Goal: Task Accomplishment & Management: Manage account settings

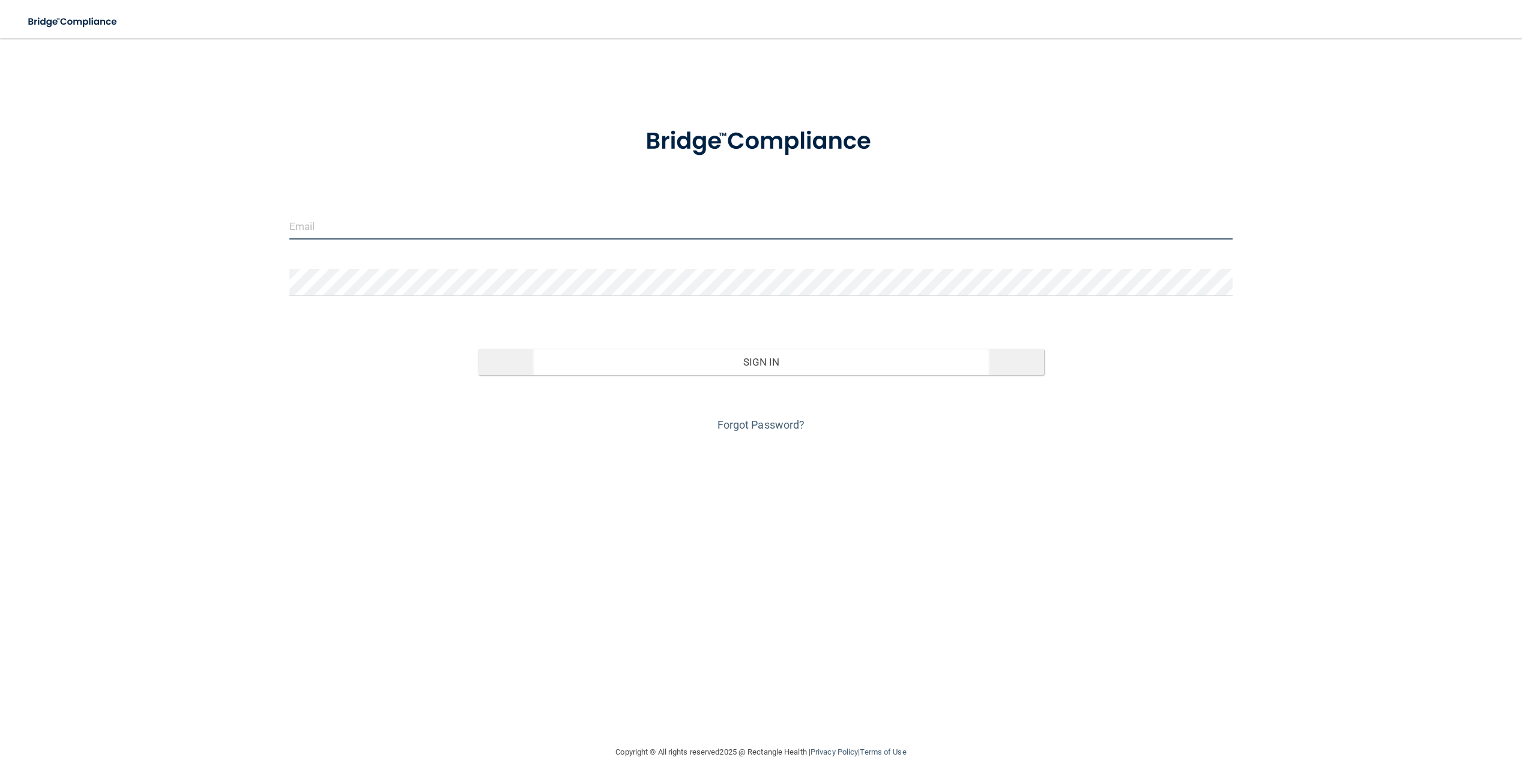
type input "[PERSON_NAME][EMAIL_ADDRESS][DOMAIN_NAME]"
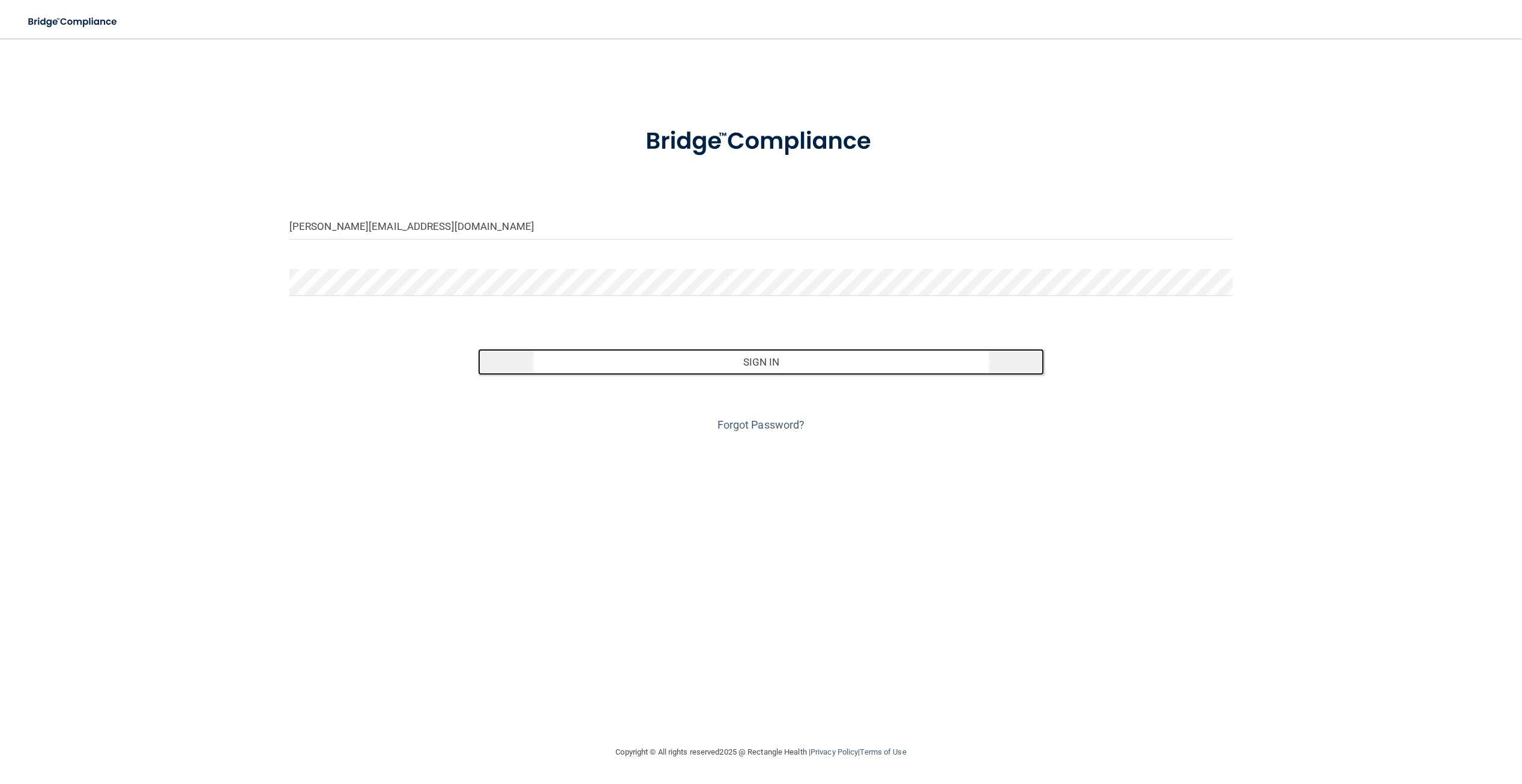
click at [553, 356] on button "Sign In" at bounding box center [761, 362] width 566 height 26
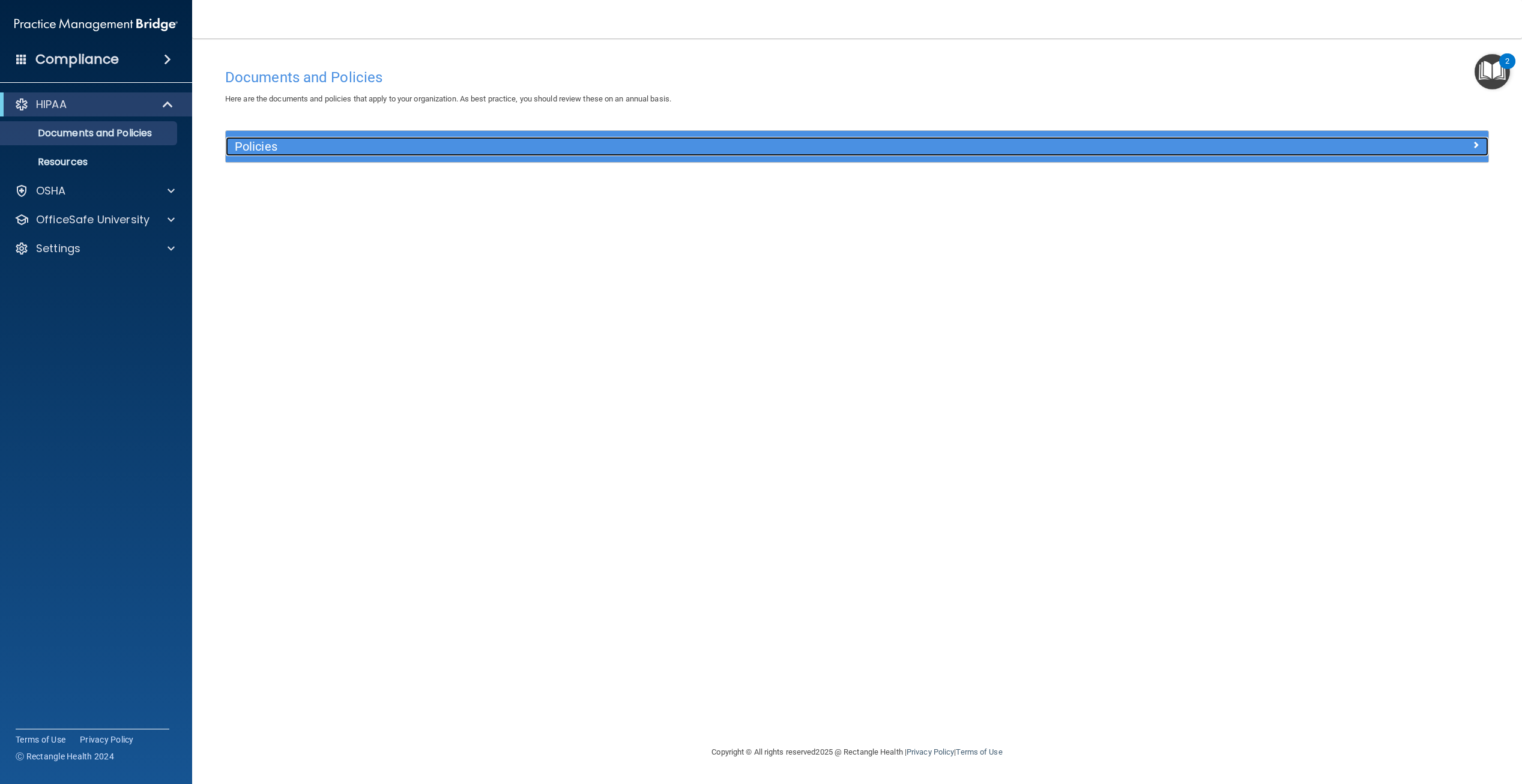
click at [343, 150] on h5 "Policies" at bounding box center [699, 146] width 929 height 13
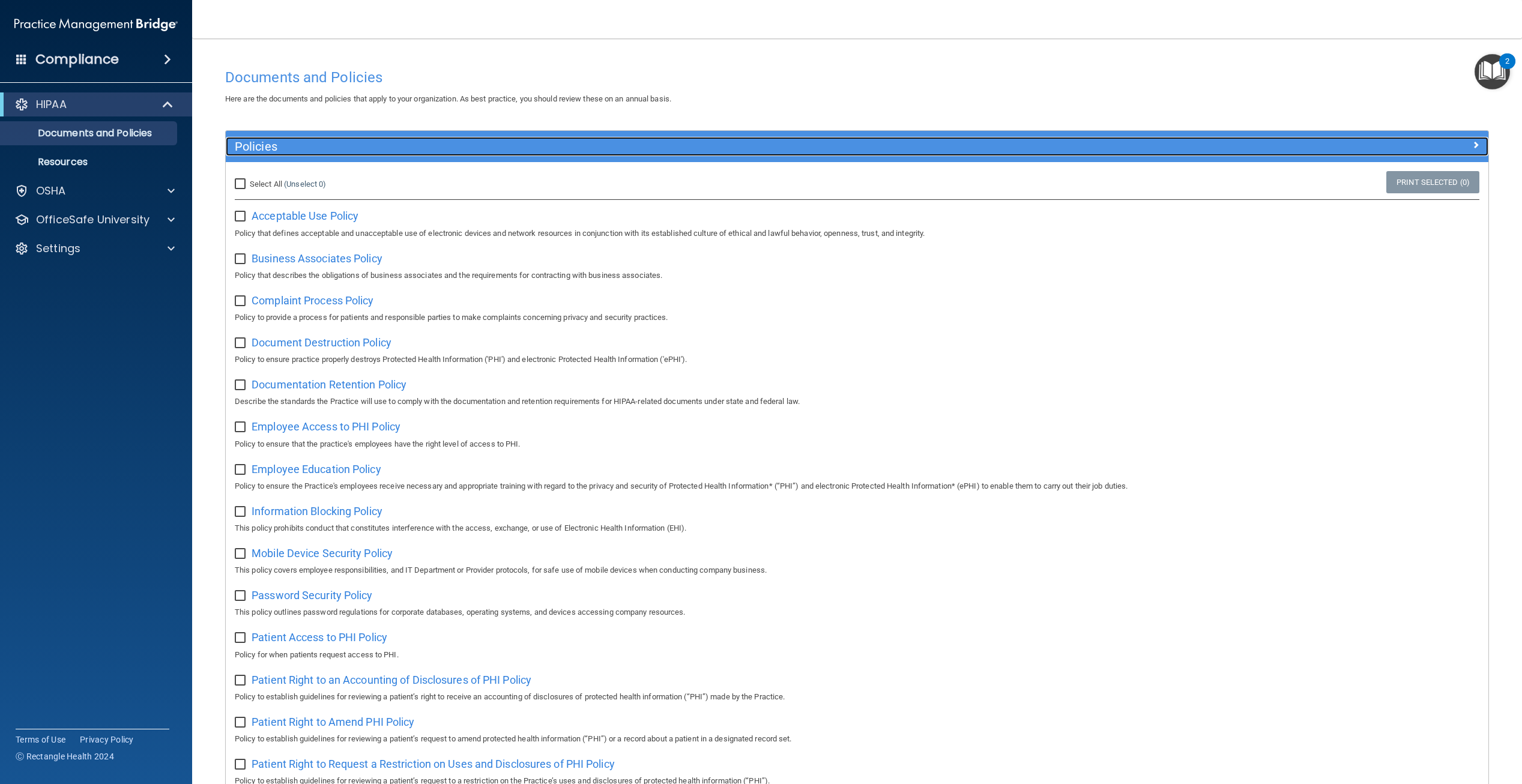
click at [343, 150] on h5 "Policies" at bounding box center [699, 146] width 929 height 13
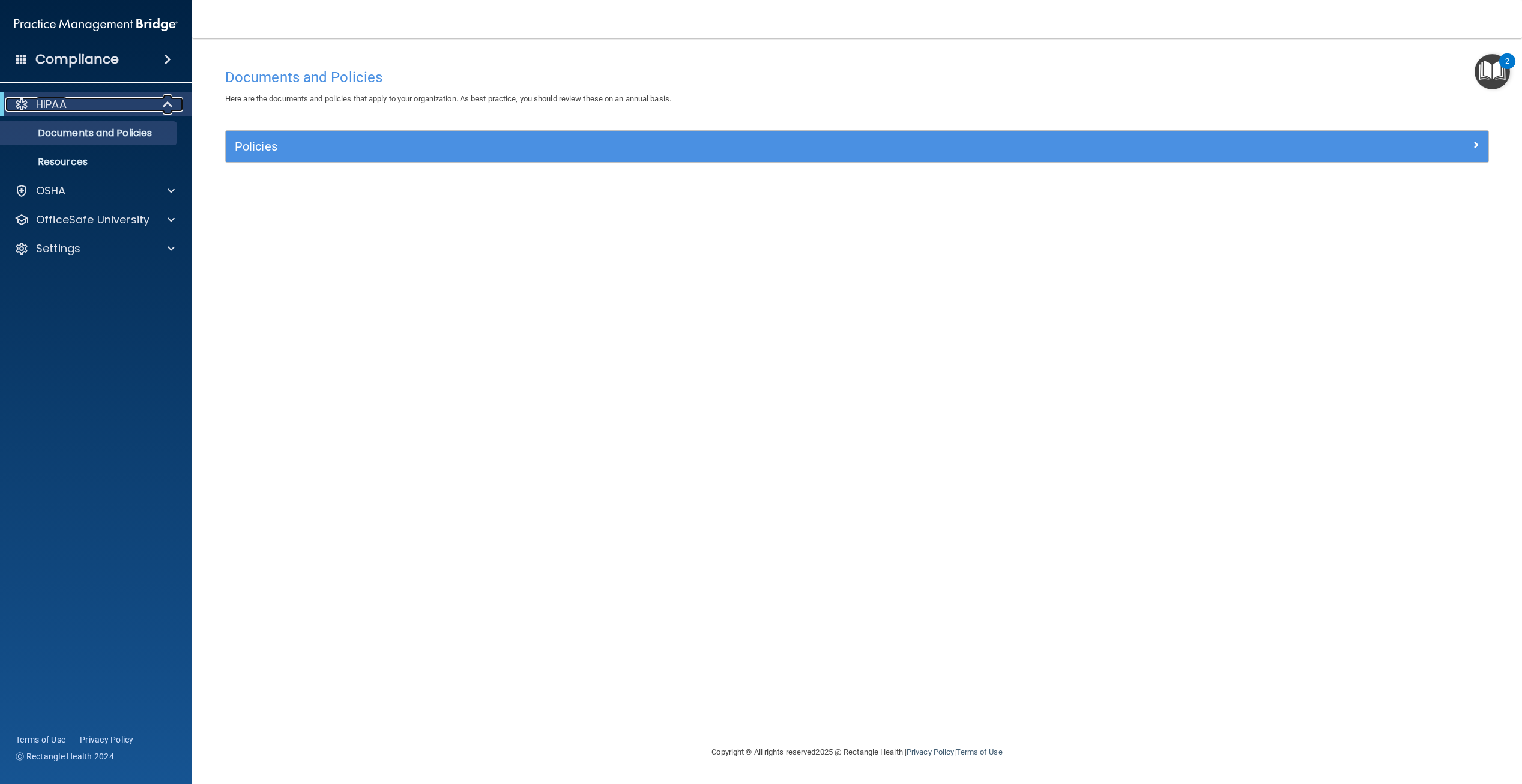
click at [116, 108] on div "HIPAA" at bounding box center [79, 105] width 148 height 15
click at [130, 219] on p "OfficeSafe University" at bounding box center [93, 220] width 113 height 15
click at [121, 242] on link "HIPAA Training" at bounding box center [82, 248] width 189 height 24
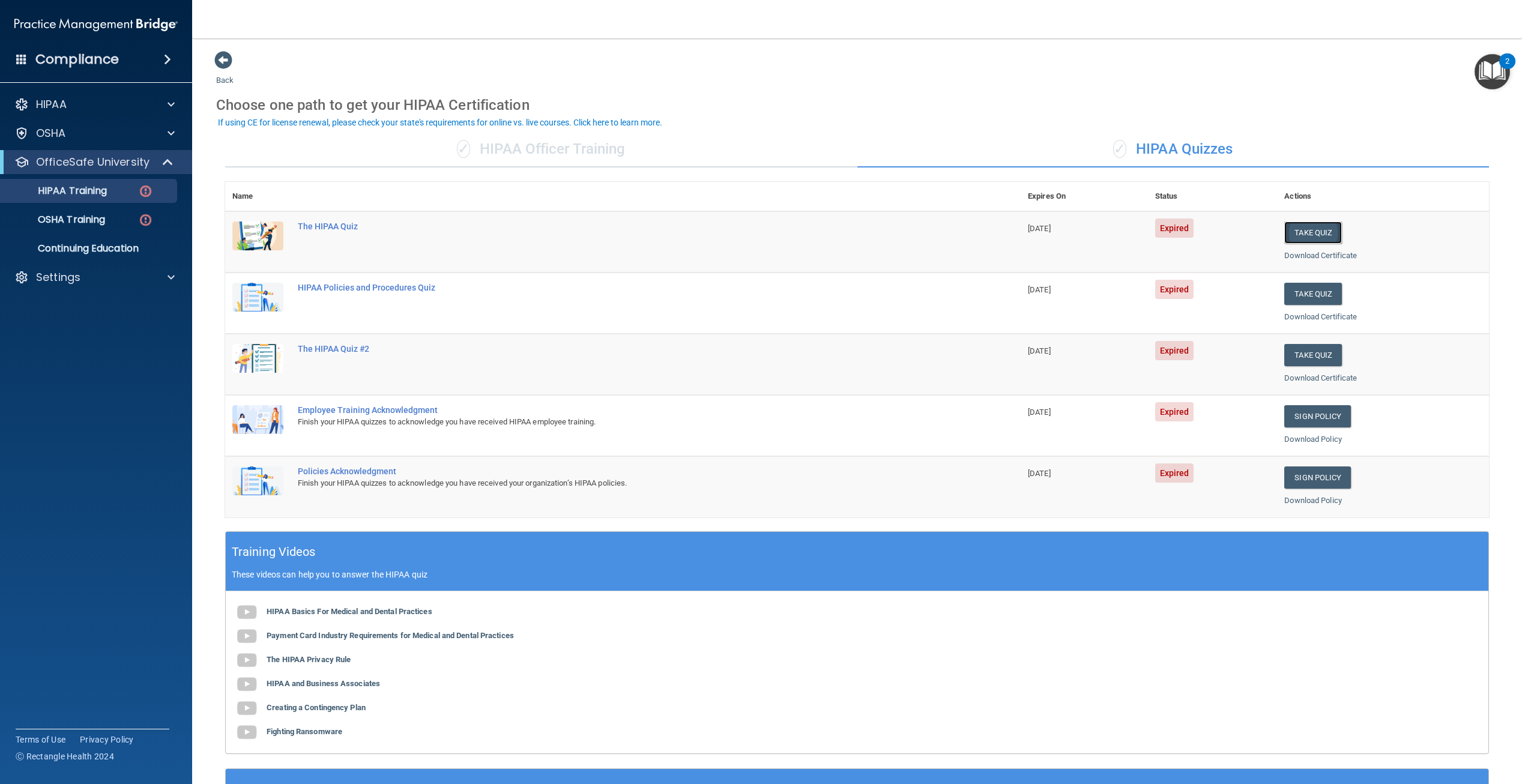
click at [1286, 237] on button "Take Quiz" at bounding box center [1313, 233] width 57 height 23
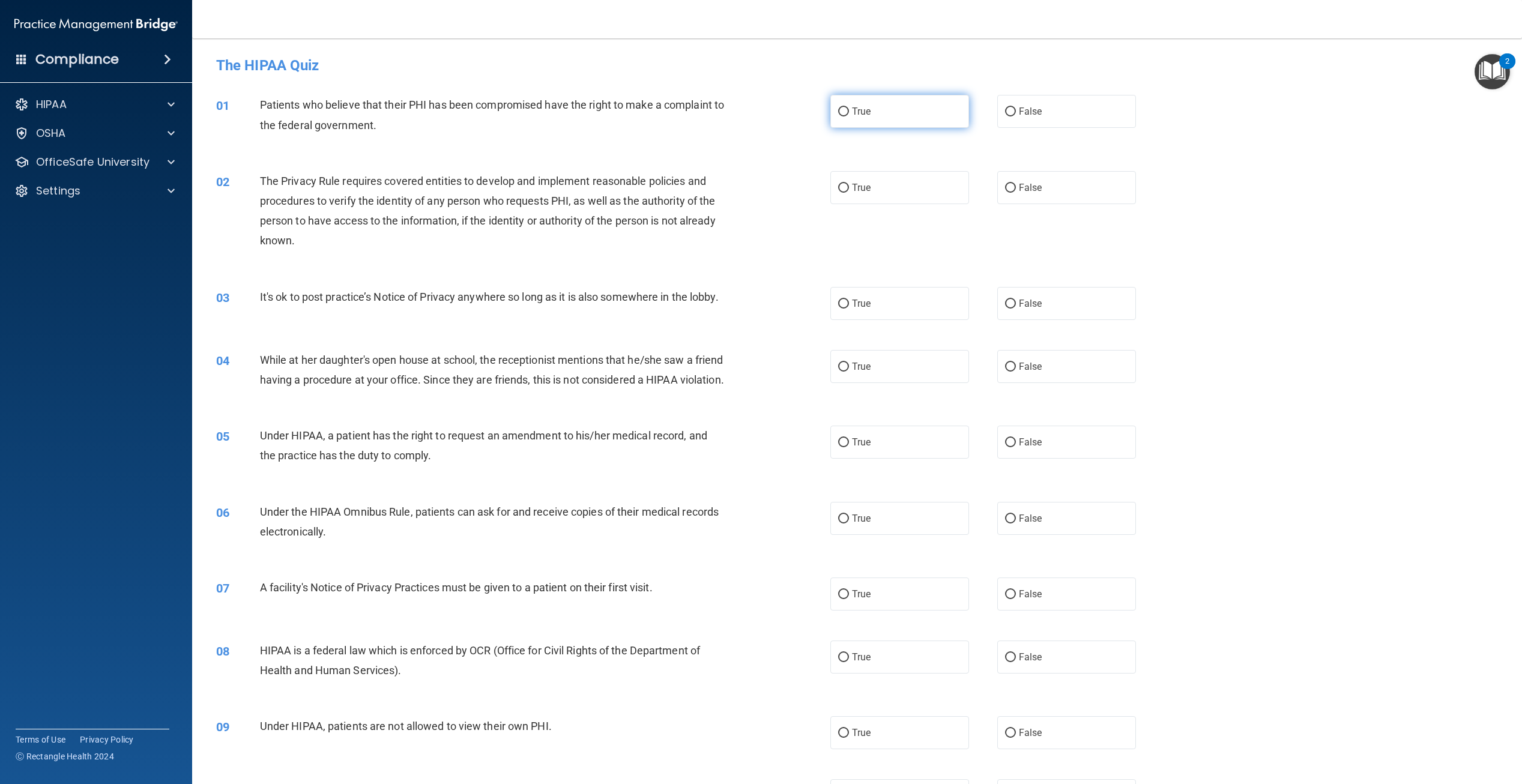
click at [845, 108] on label "True" at bounding box center [900, 111] width 139 height 33
click at [845, 108] on input "True" at bounding box center [843, 112] width 11 height 9
radio input "true"
click at [875, 191] on label "True" at bounding box center [900, 187] width 139 height 33
click at [849, 191] on input "True" at bounding box center [843, 188] width 11 height 9
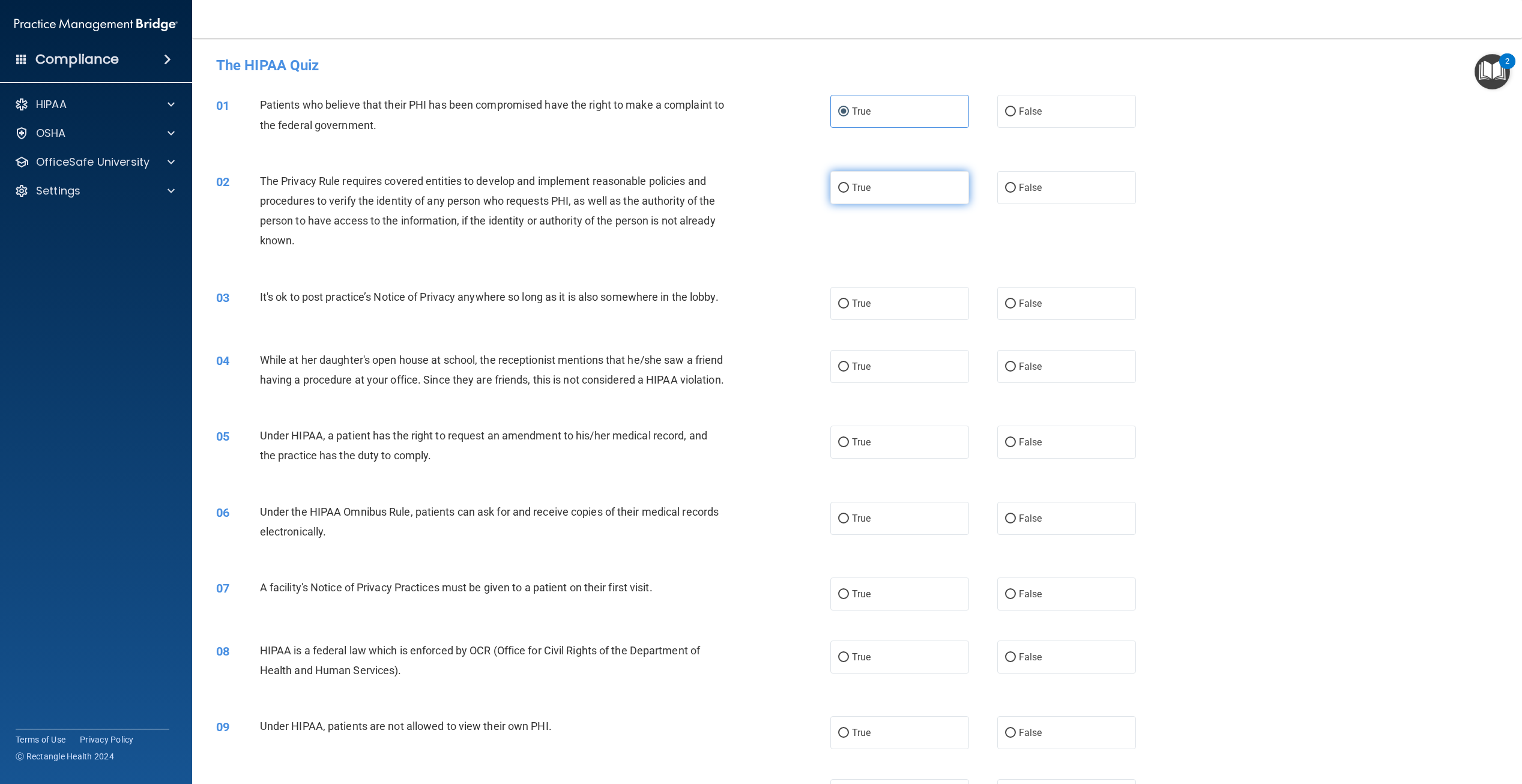
radio input "true"
click at [875, 313] on label "True" at bounding box center [900, 303] width 139 height 33
click at [849, 308] on input "True" at bounding box center [843, 304] width 11 height 9
radio input "true"
drag, startPoint x: 868, startPoint y: 386, endPoint x: 870, endPoint y: 414, distance: 28.1
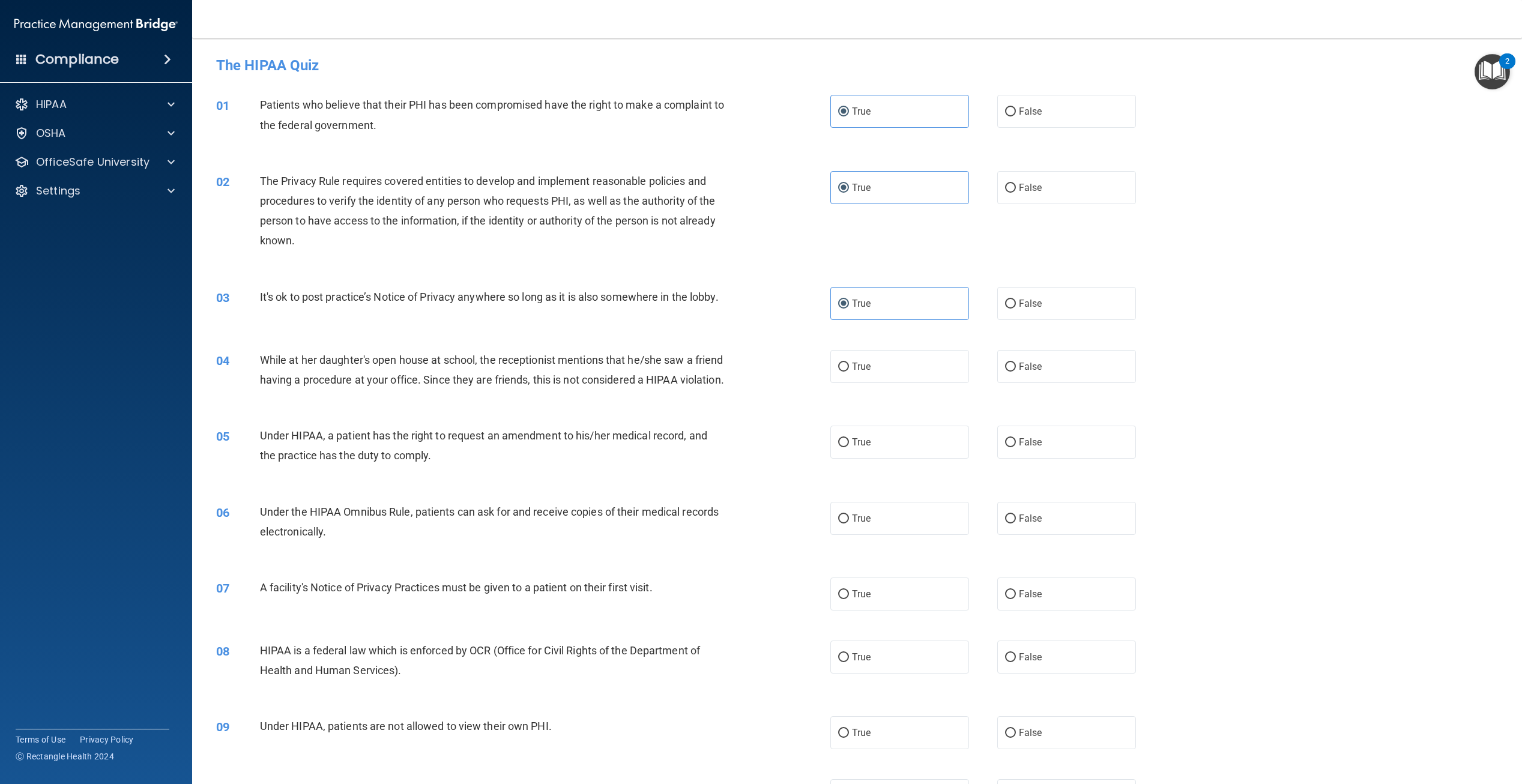
click at [868, 383] on label "True" at bounding box center [900, 366] width 139 height 33
click at [849, 372] on input "True" at bounding box center [843, 367] width 11 height 9
radio input "true"
drag, startPoint x: 879, startPoint y: 487, endPoint x: 879, endPoint y: 551, distance: 64.0
click at [879, 459] on label "True" at bounding box center [900, 441] width 139 height 33
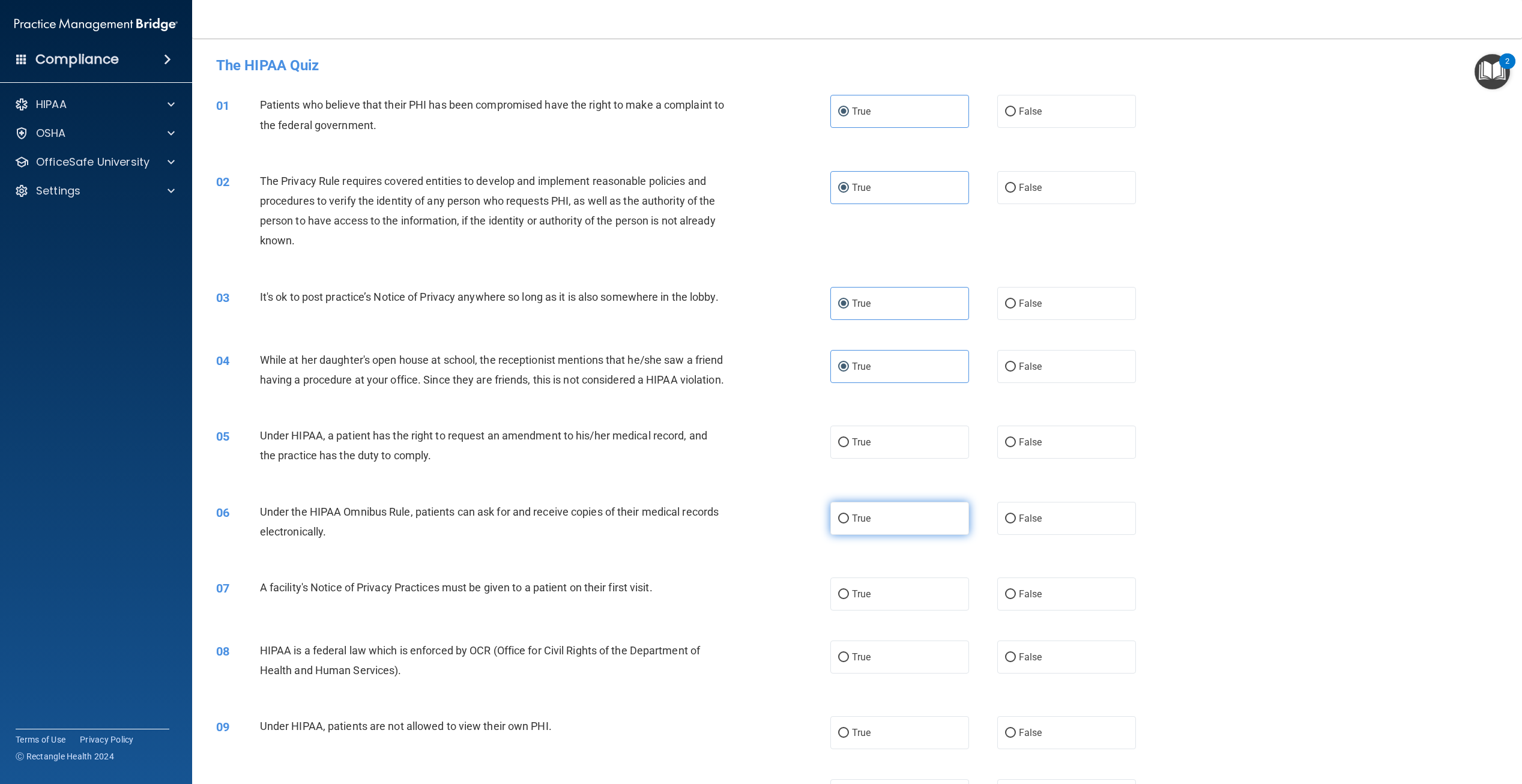
click at [849, 447] on input "True" at bounding box center [843, 443] width 11 height 9
radio input "true"
click at [879, 535] on label "True" at bounding box center [900, 518] width 139 height 33
click at [849, 524] on input "True" at bounding box center [843, 519] width 11 height 9
radio input "true"
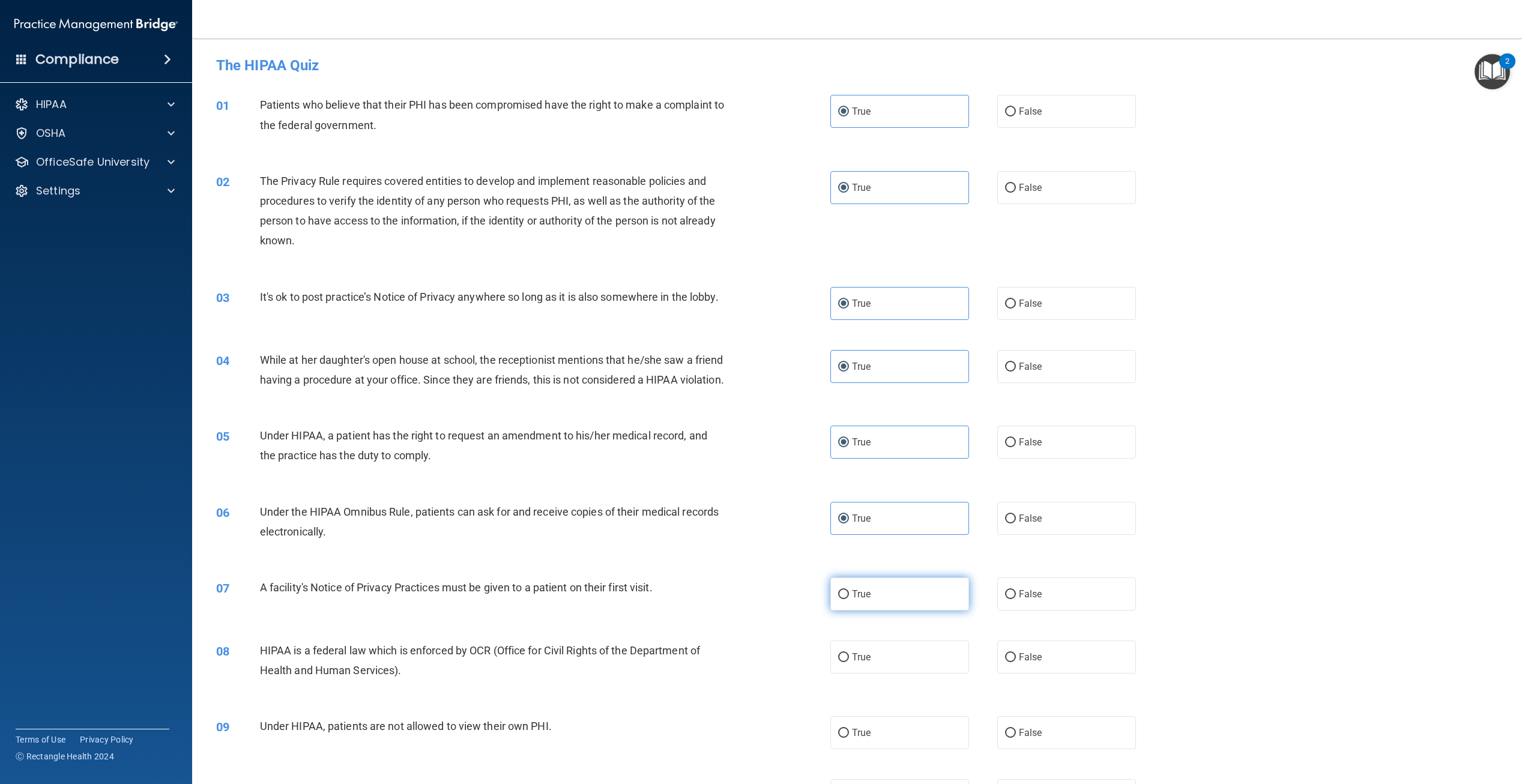
drag, startPoint x: 875, startPoint y: 617, endPoint x: 876, endPoint y: 641, distance: 24.0
click at [874, 610] on label "True" at bounding box center [900, 593] width 139 height 33
click at [849, 599] on input "True" at bounding box center [843, 594] width 11 height 9
radio input "true"
click at [878, 673] on label "True" at bounding box center [900, 657] width 139 height 33
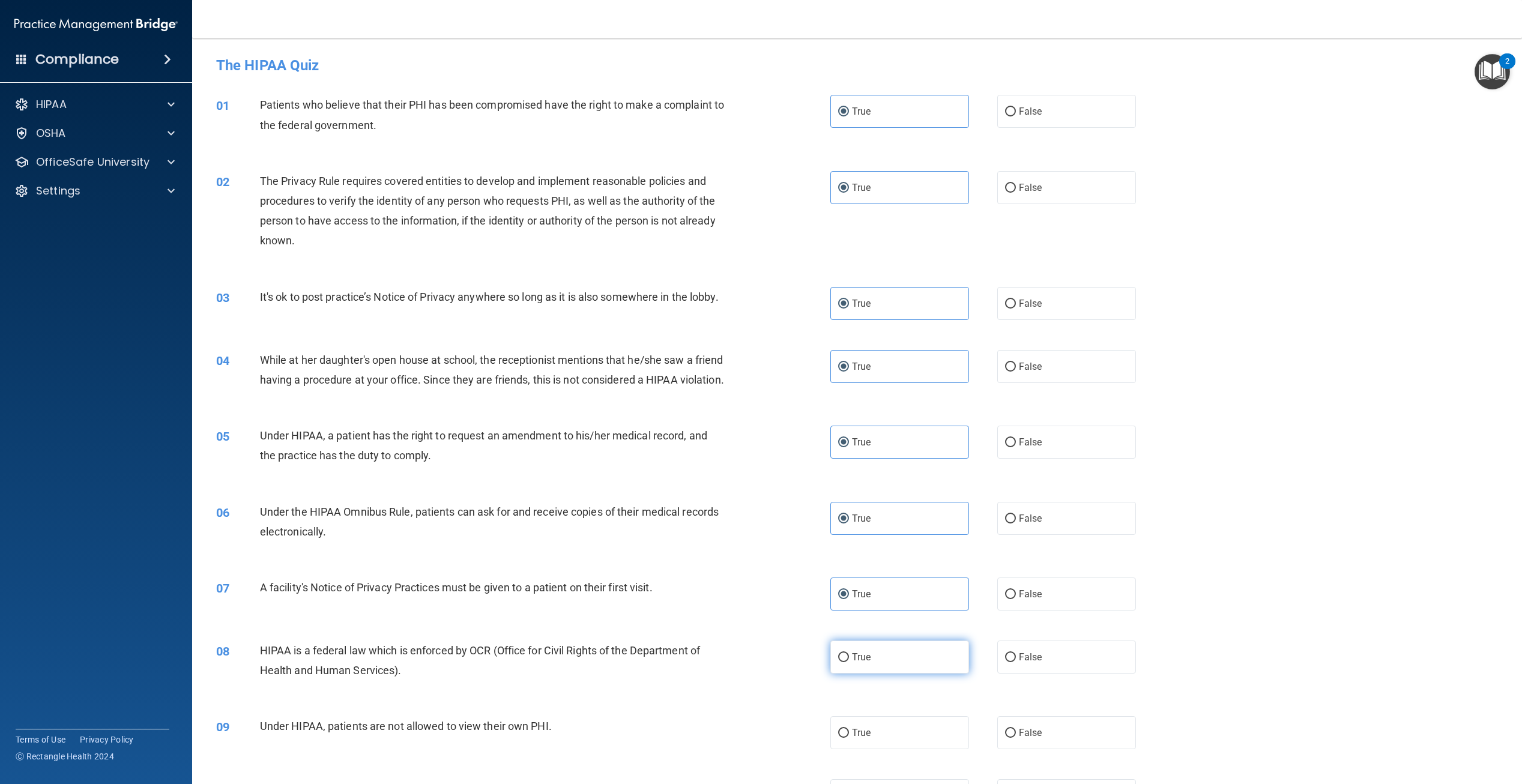
click at [849, 662] on input "True" at bounding box center [843, 657] width 11 height 9
radio input "true"
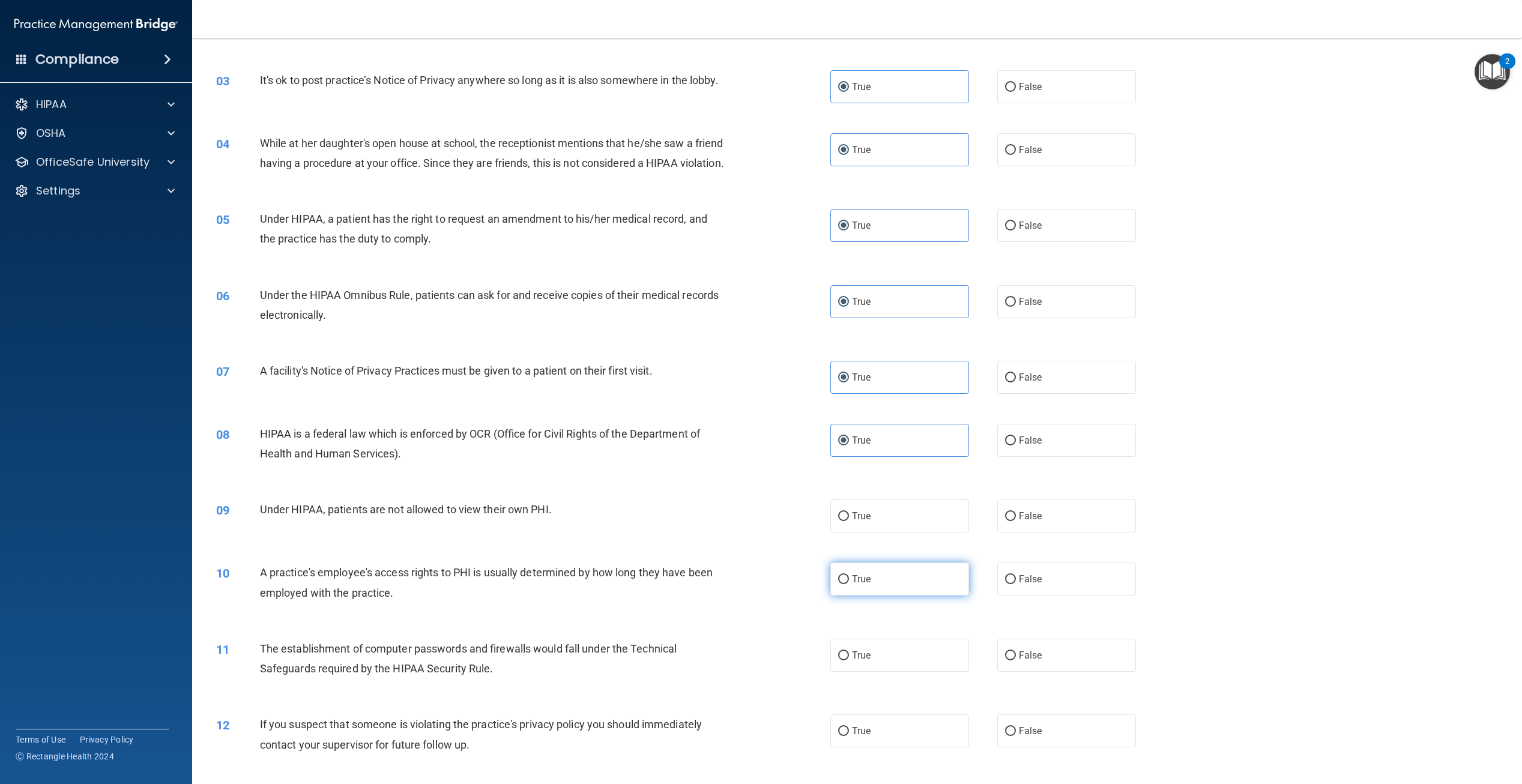
scroll to position [240, 0]
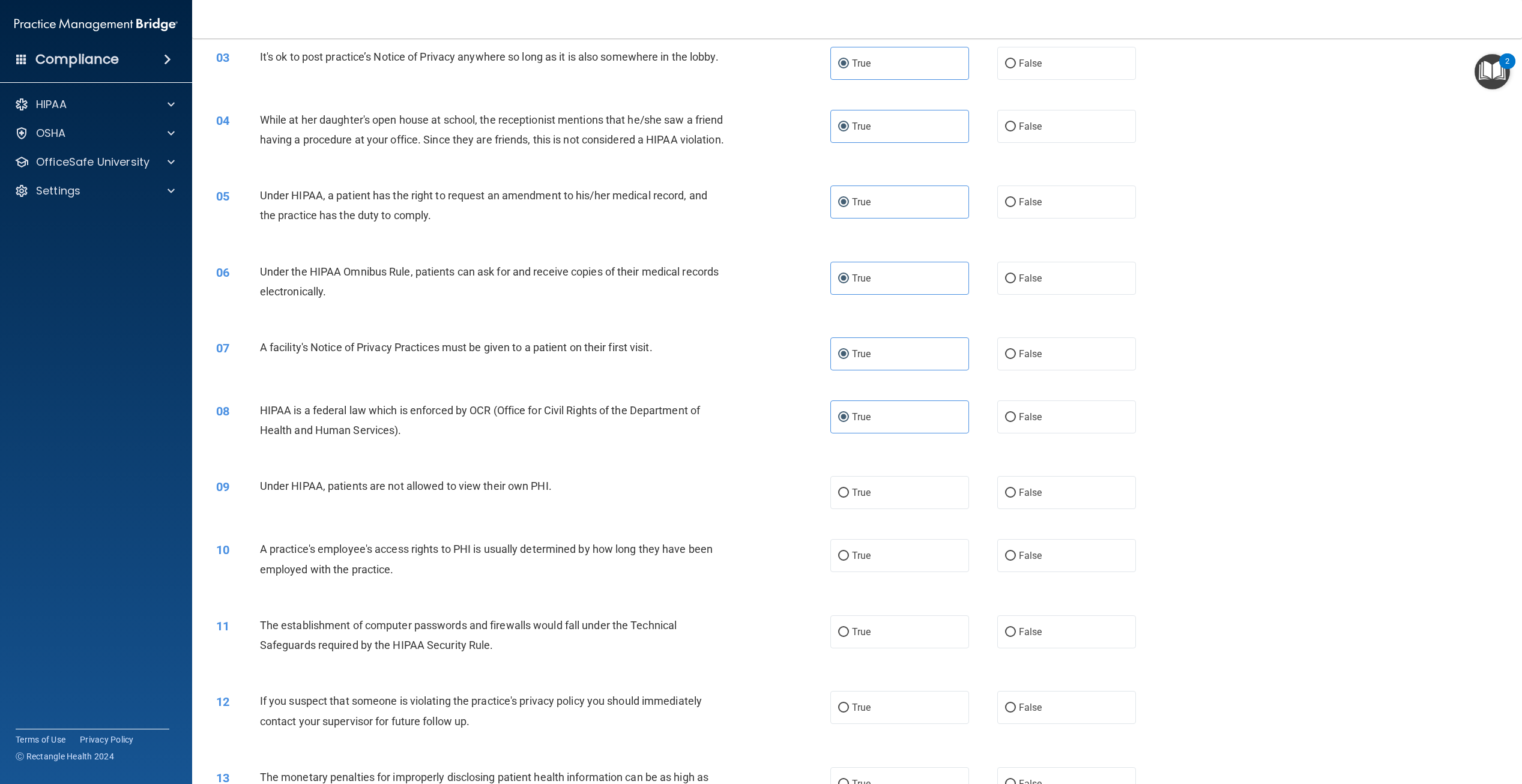
click at [859, 524] on div "09 Under HIPAA, patients are not allowed to view their own PHI. True False" at bounding box center [857, 492] width 1300 height 63
click at [864, 509] on label "True" at bounding box center [900, 492] width 139 height 33
click at [849, 497] on input "True" at bounding box center [843, 493] width 11 height 9
radio input "true"
click at [875, 572] on label "True" at bounding box center [900, 555] width 139 height 33
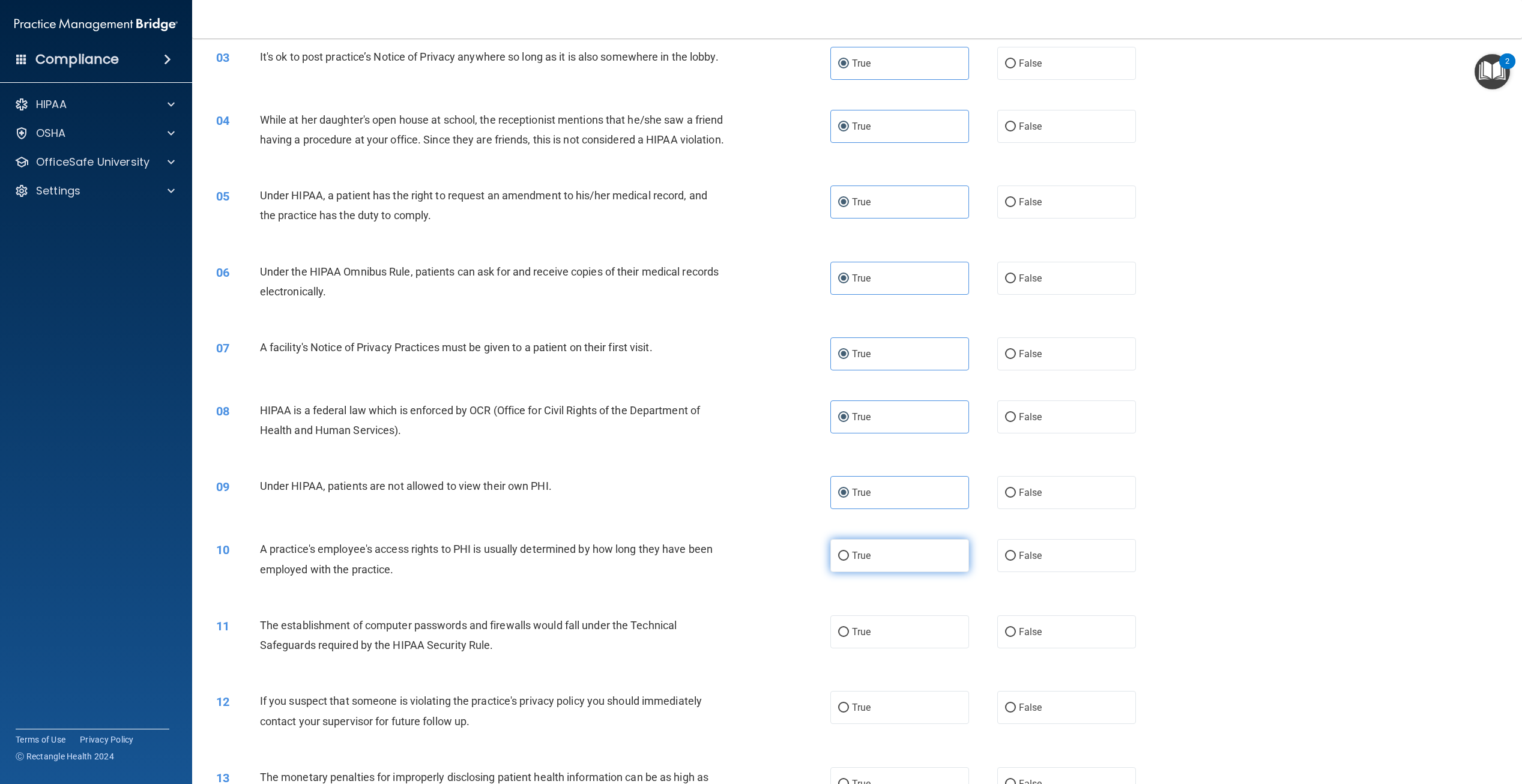
click at [849, 561] on input "True" at bounding box center [843, 556] width 11 height 9
radio input "true"
click at [857, 648] on label "True" at bounding box center [900, 631] width 139 height 33
click at [849, 637] on input "True" at bounding box center [843, 632] width 11 height 9
radio input "true"
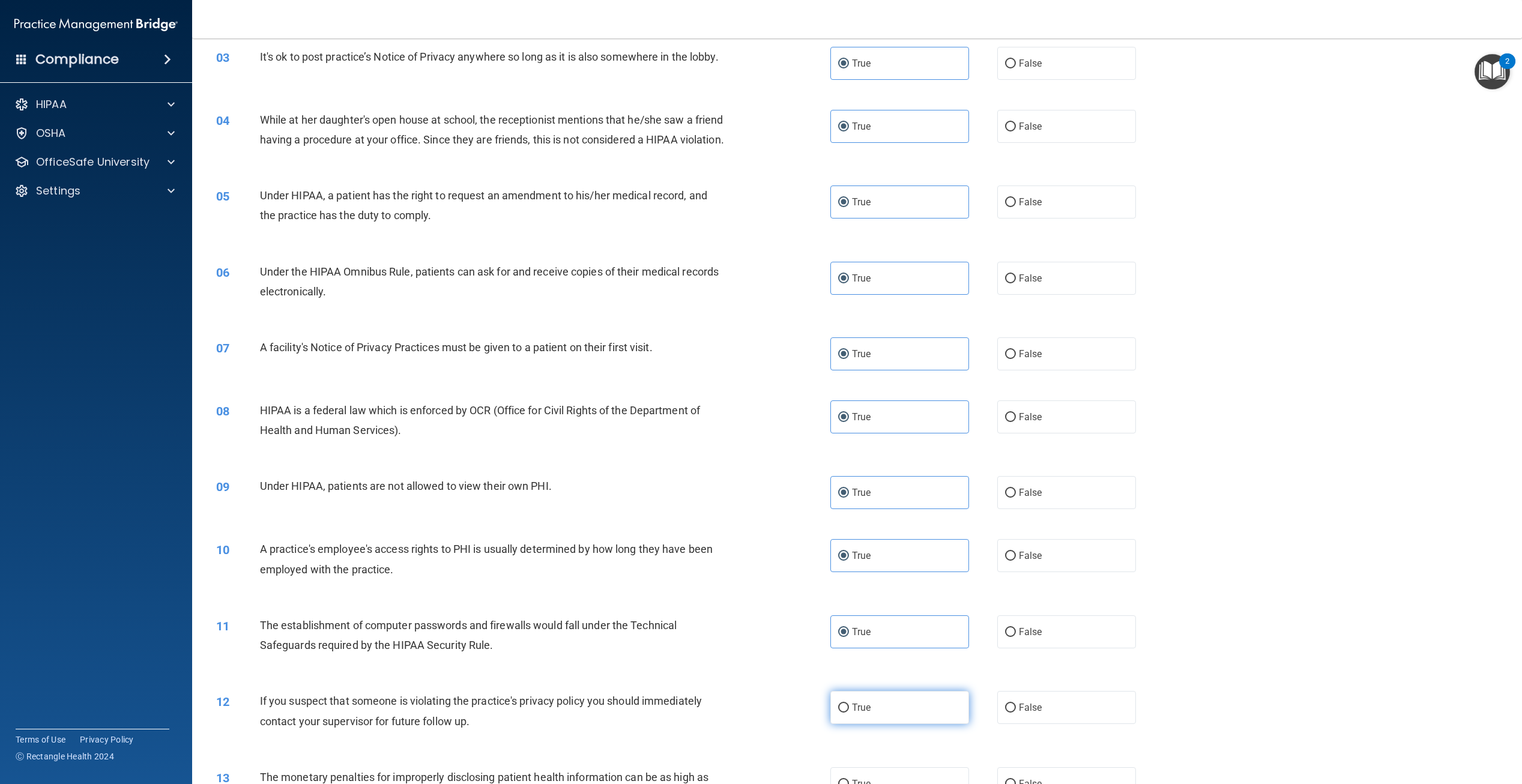
click at [871, 724] on label "True" at bounding box center [900, 707] width 139 height 33
click at [849, 713] on input "True" at bounding box center [843, 708] width 11 height 9
radio input "true"
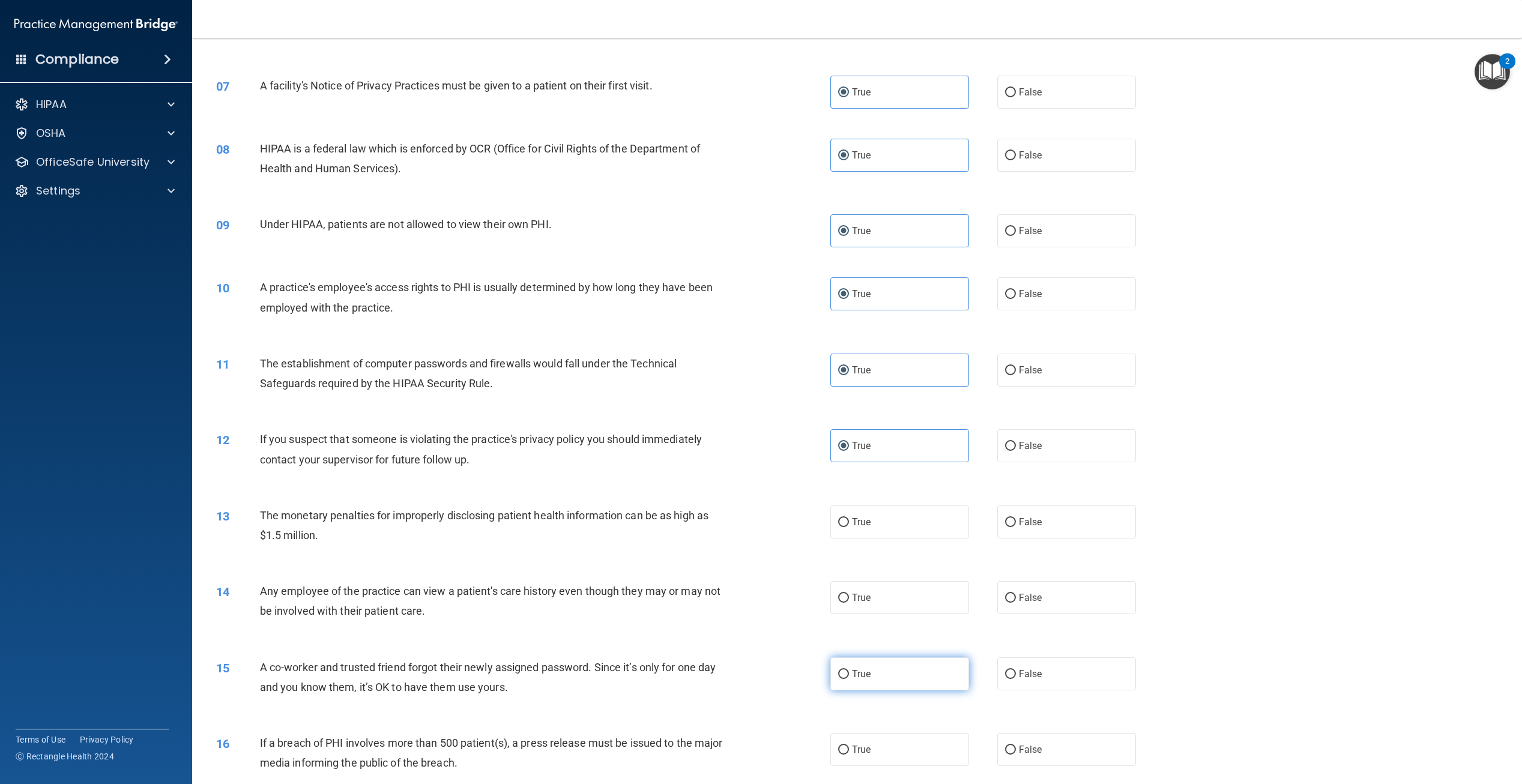
scroll to position [540, 0]
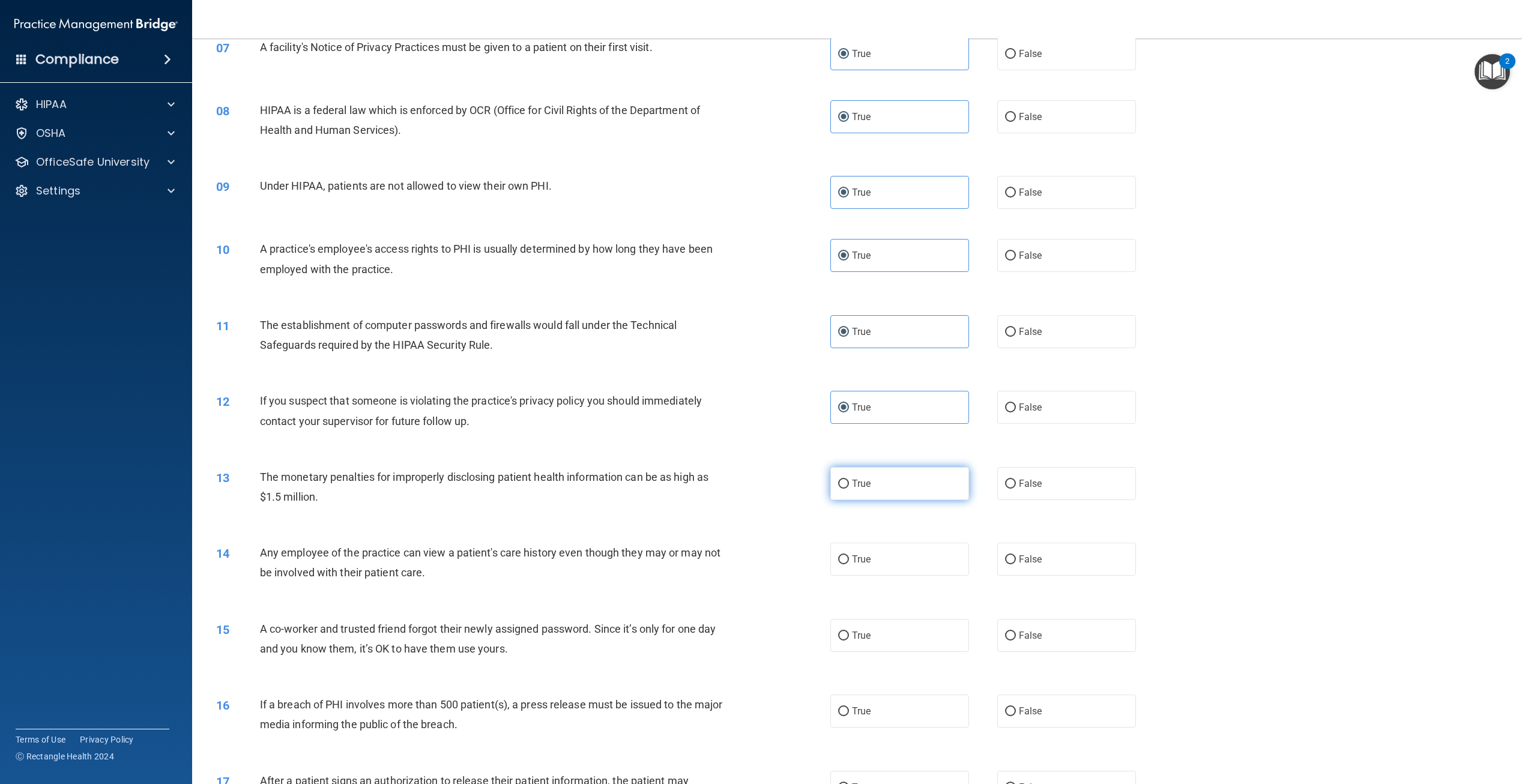
click at [869, 500] on label "True" at bounding box center [900, 483] width 139 height 33
click at [849, 489] on input "True" at bounding box center [843, 484] width 11 height 9
radio input "true"
click at [868, 576] on label "True" at bounding box center [900, 559] width 139 height 33
click at [849, 564] on input "True" at bounding box center [843, 560] width 11 height 9
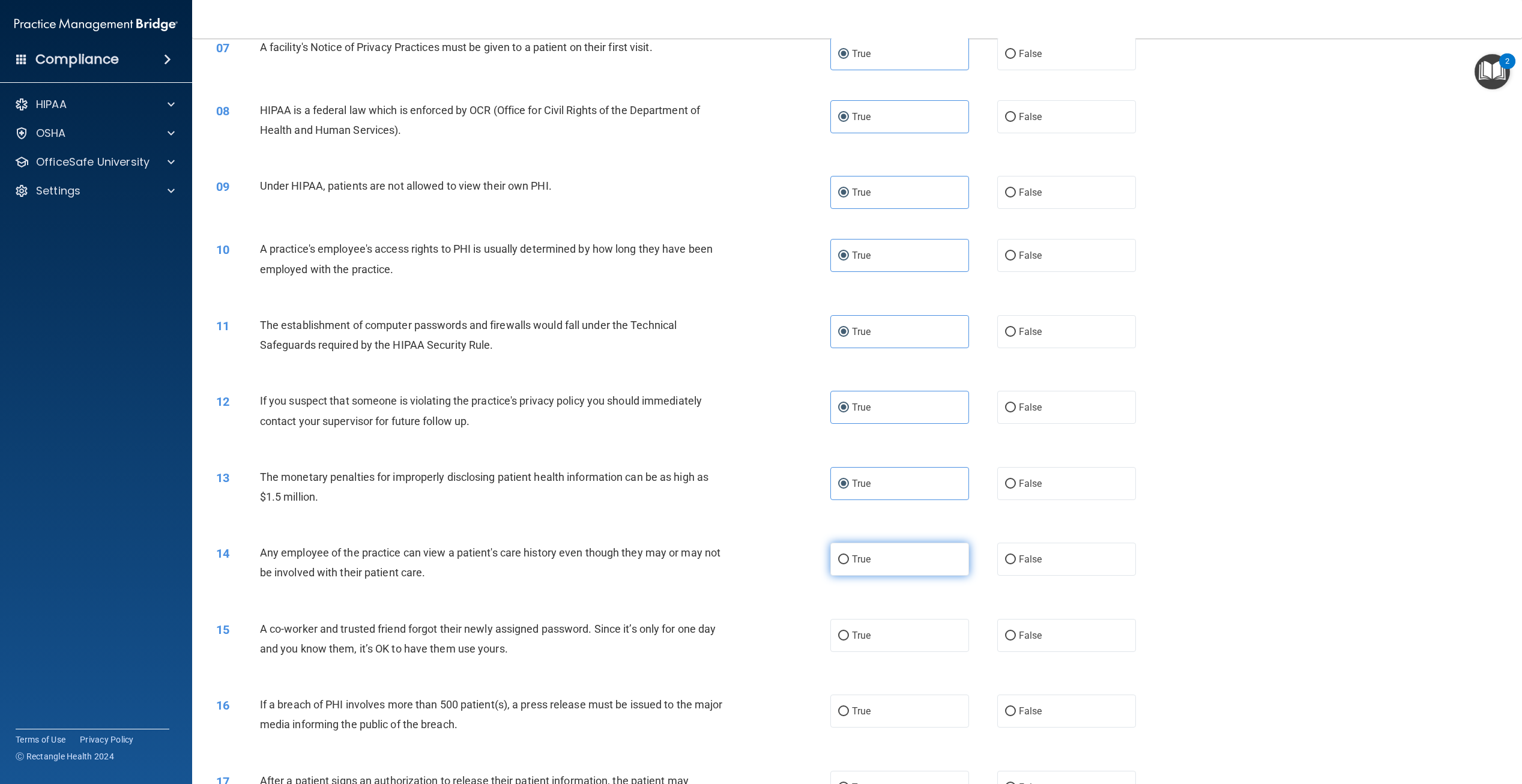
radio input "true"
click at [851, 679] on div "15 A co-worker and trusted friend forgot their newly assigned password. Since i…" at bounding box center [857, 641] width 1300 height 76
click at [855, 641] on span "True" at bounding box center [861, 636] width 19 height 12
click at [849, 641] on input "True" at bounding box center [843, 636] width 11 height 9
radio input "true"
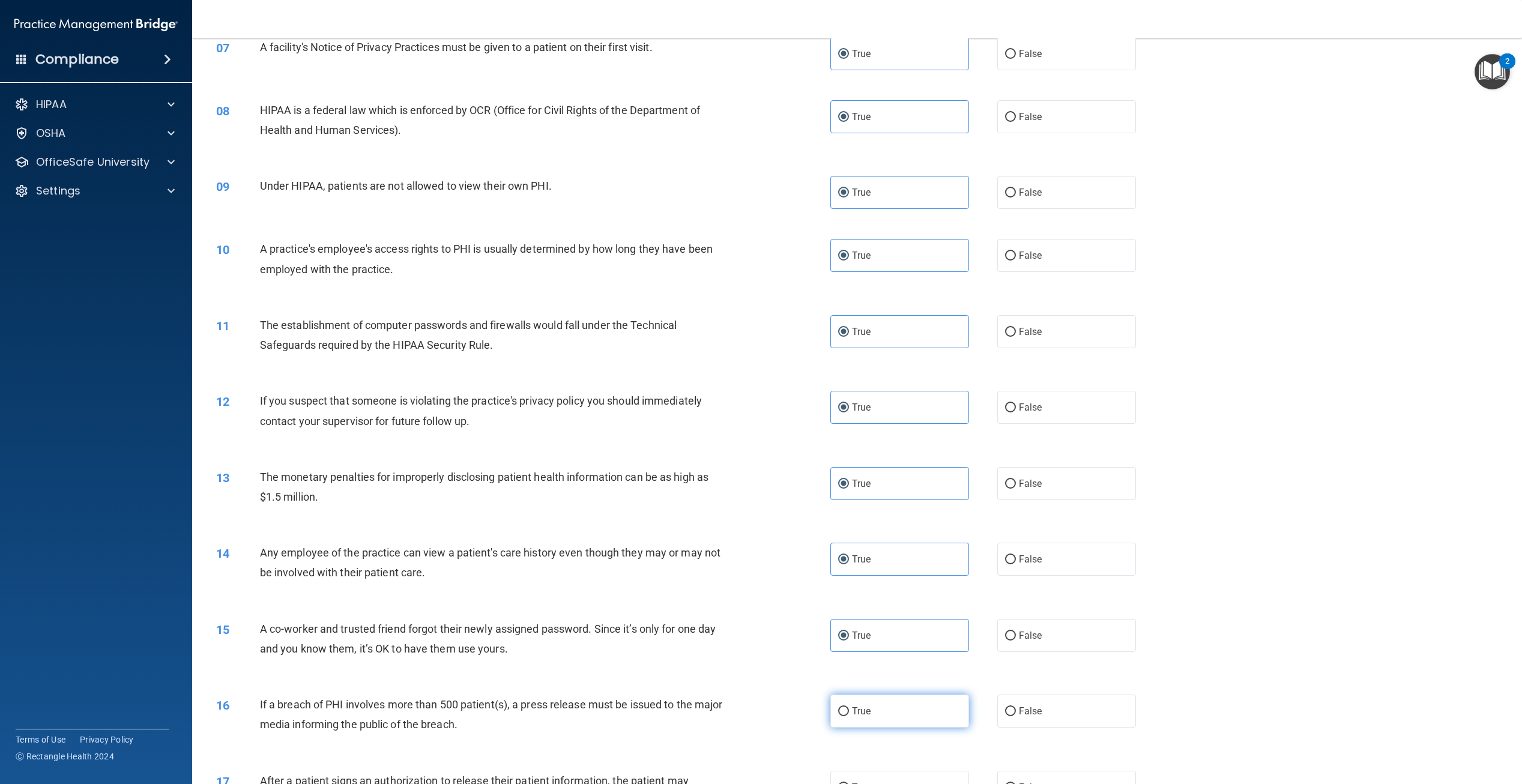
click at [859, 717] on span "True" at bounding box center [861, 711] width 19 height 12
click at [849, 716] on input "True" at bounding box center [843, 711] width 11 height 9
radio input "true"
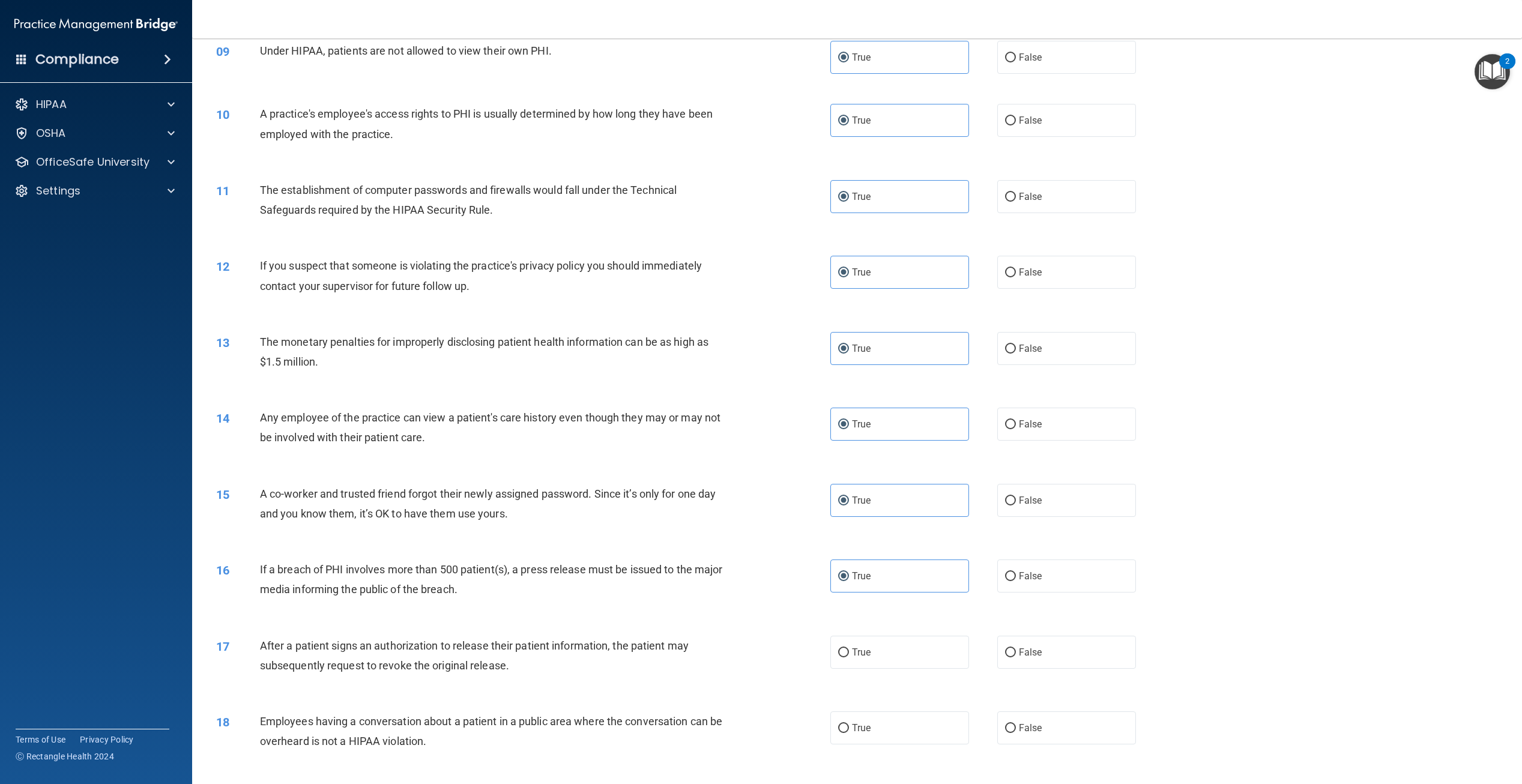
scroll to position [720, 0]
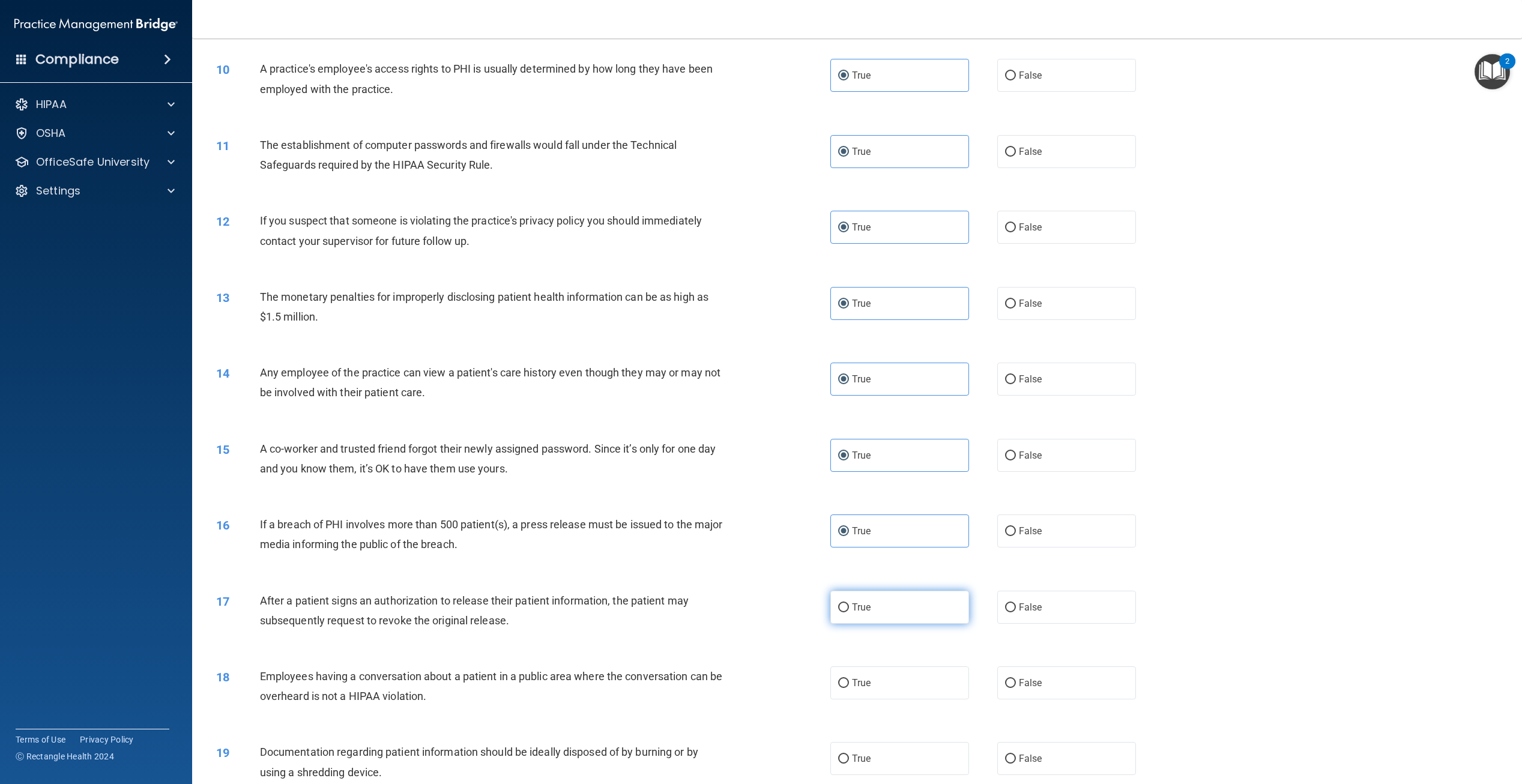
click at [852, 613] on span "True" at bounding box center [861, 607] width 19 height 12
click at [849, 612] on input "True" at bounding box center [843, 608] width 11 height 9
radio input "true"
click at [852, 689] on span "True" at bounding box center [861, 683] width 19 height 12
click at [849, 688] on input "True" at bounding box center [843, 684] width 11 height 9
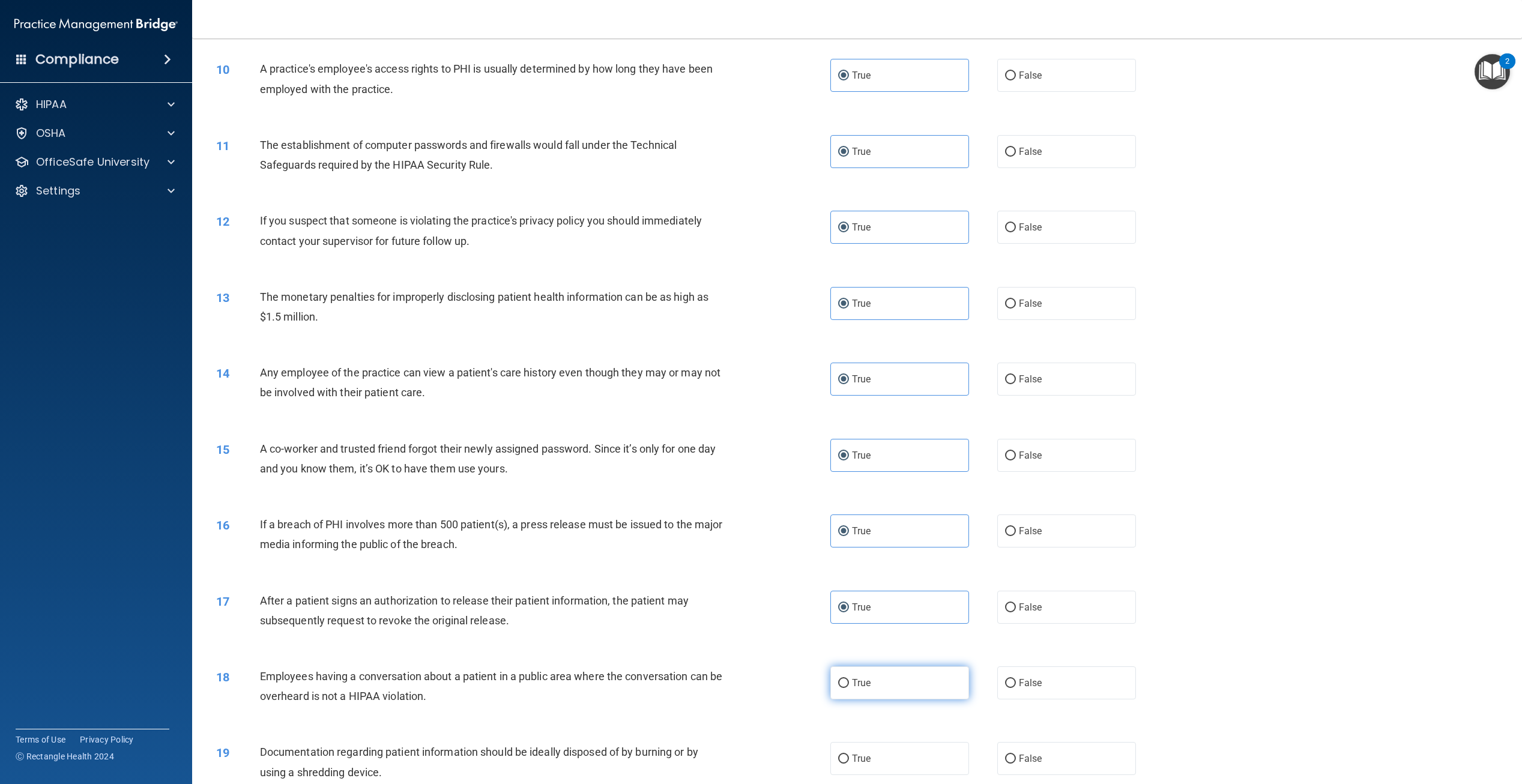
radio input "true"
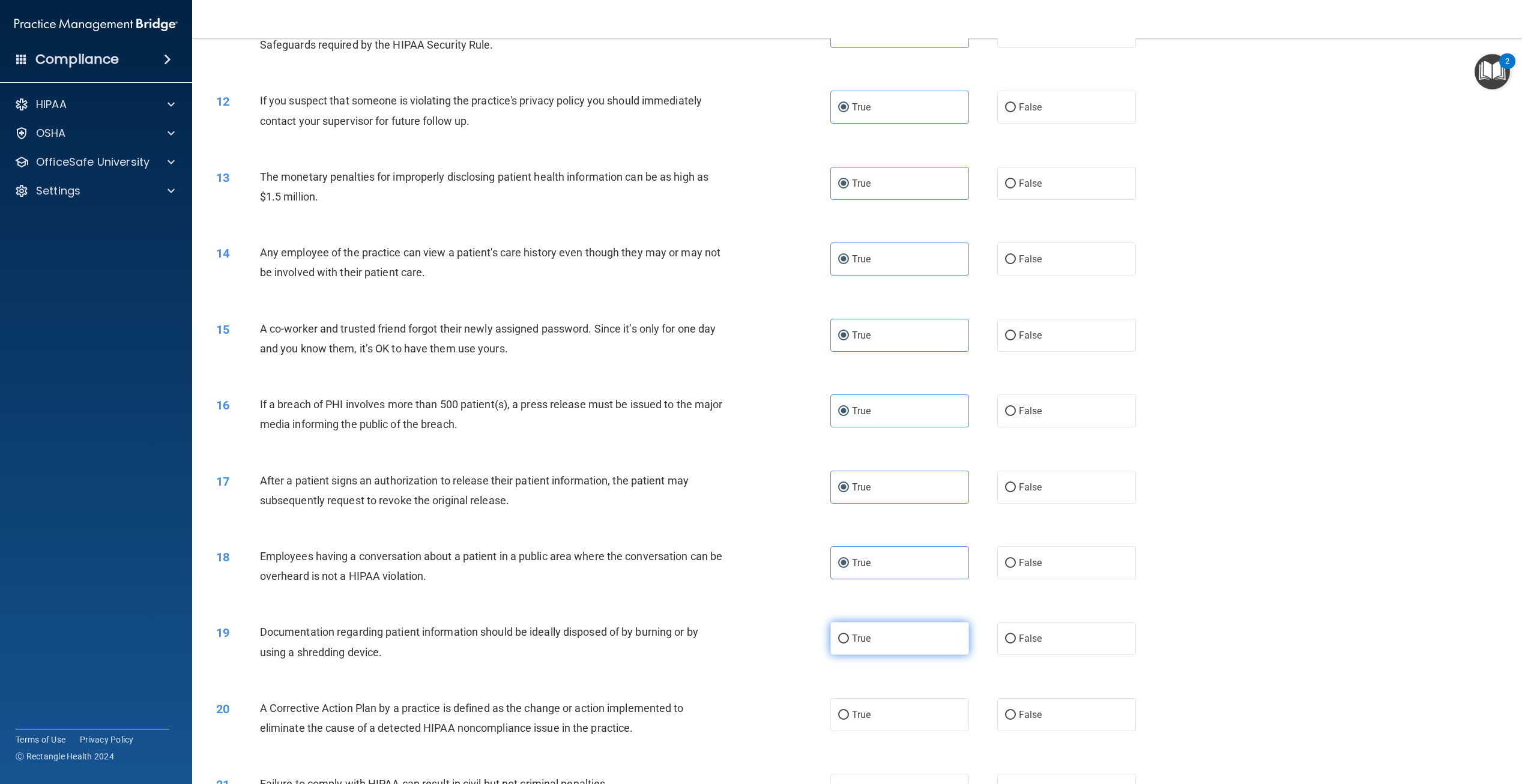
click at [855, 655] on label "True" at bounding box center [900, 638] width 139 height 33
click at [849, 644] on input "True" at bounding box center [843, 639] width 11 height 9
radio input "true"
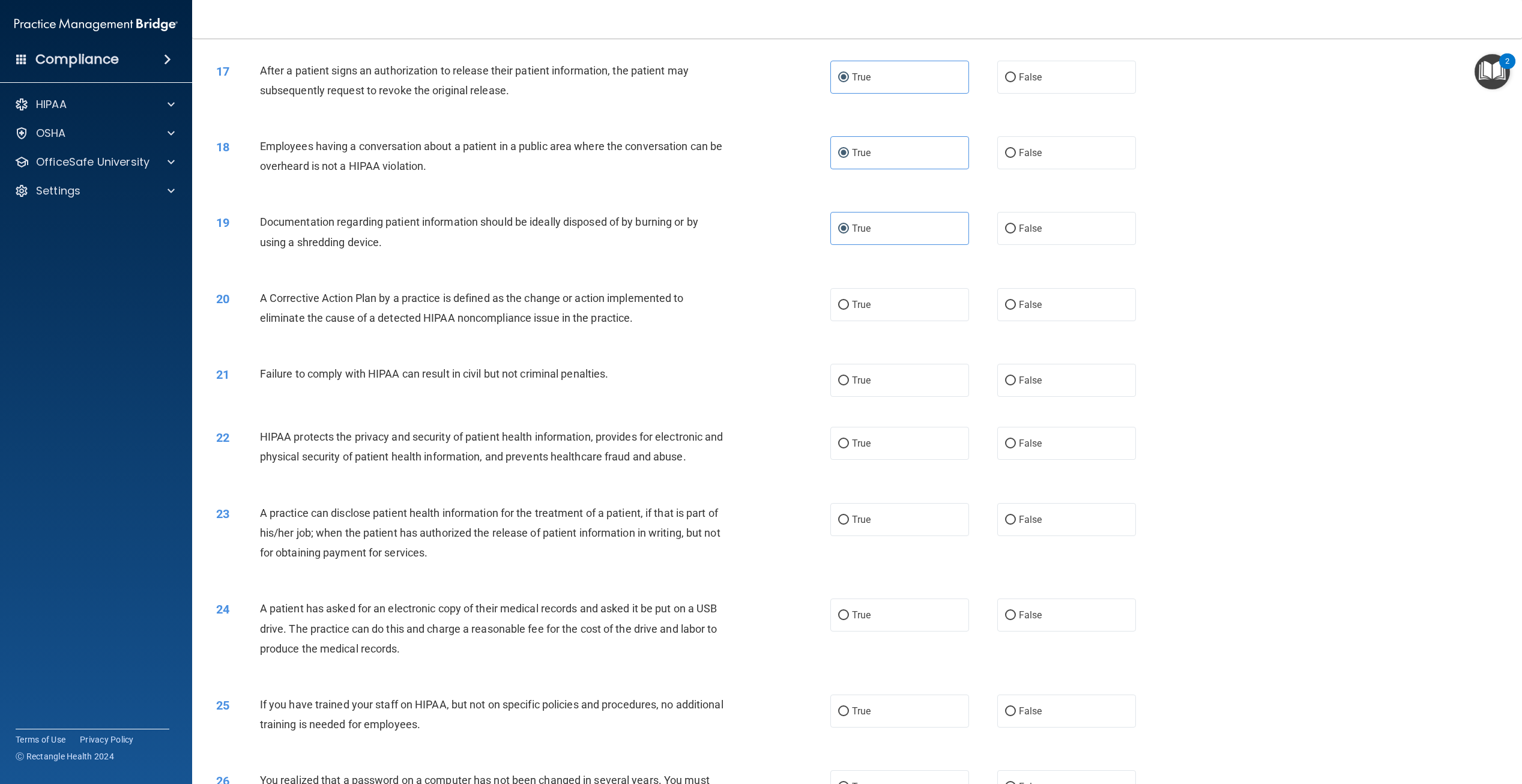
scroll to position [1260, 0]
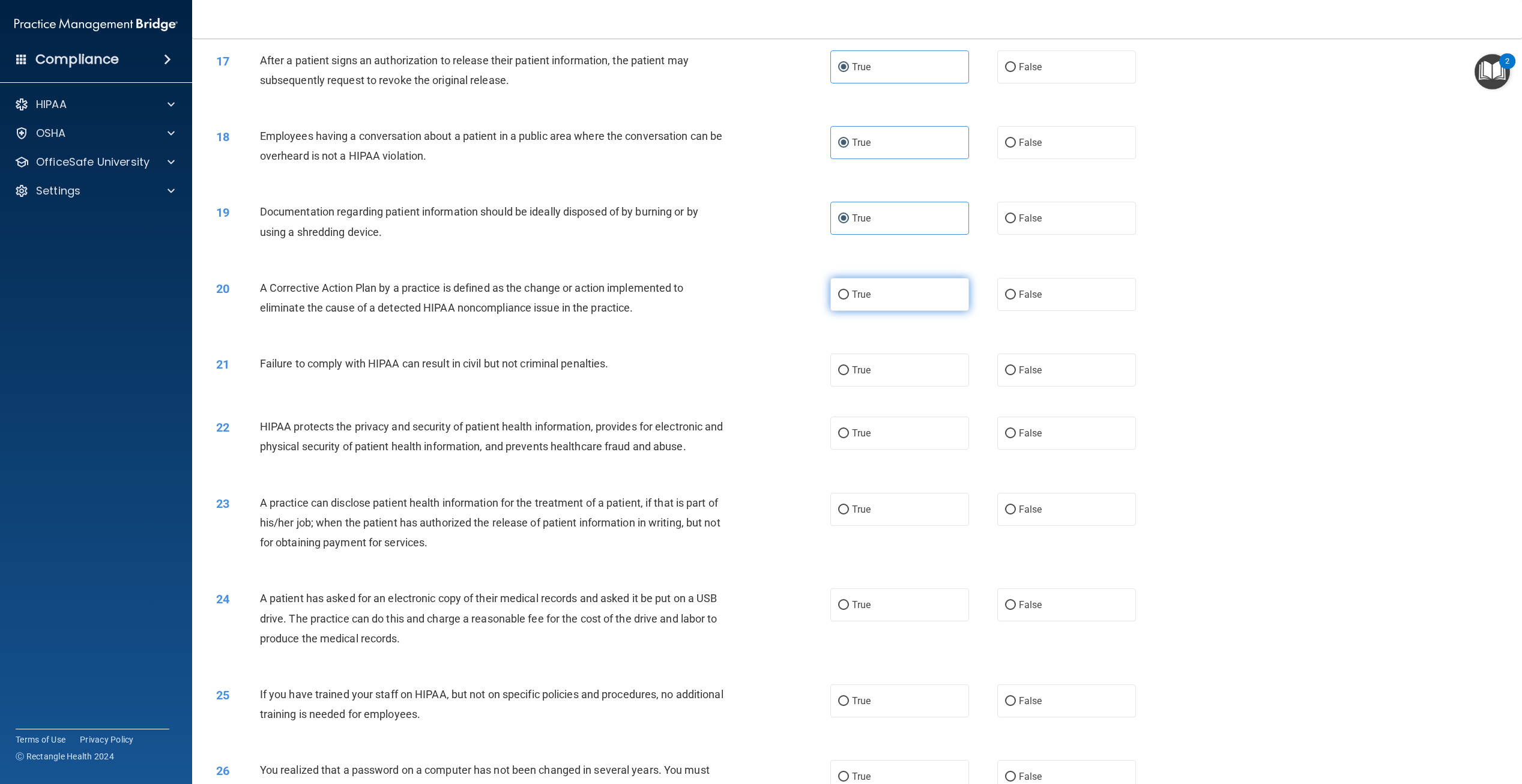
click at [894, 311] on label "True" at bounding box center [900, 294] width 139 height 33
click at [849, 300] on input "True" at bounding box center [843, 295] width 11 height 9
radio input "true"
drag, startPoint x: 882, startPoint y: 411, endPoint x: 879, endPoint y: 420, distance: 9.5
click at [879, 387] on label "True" at bounding box center [900, 369] width 139 height 33
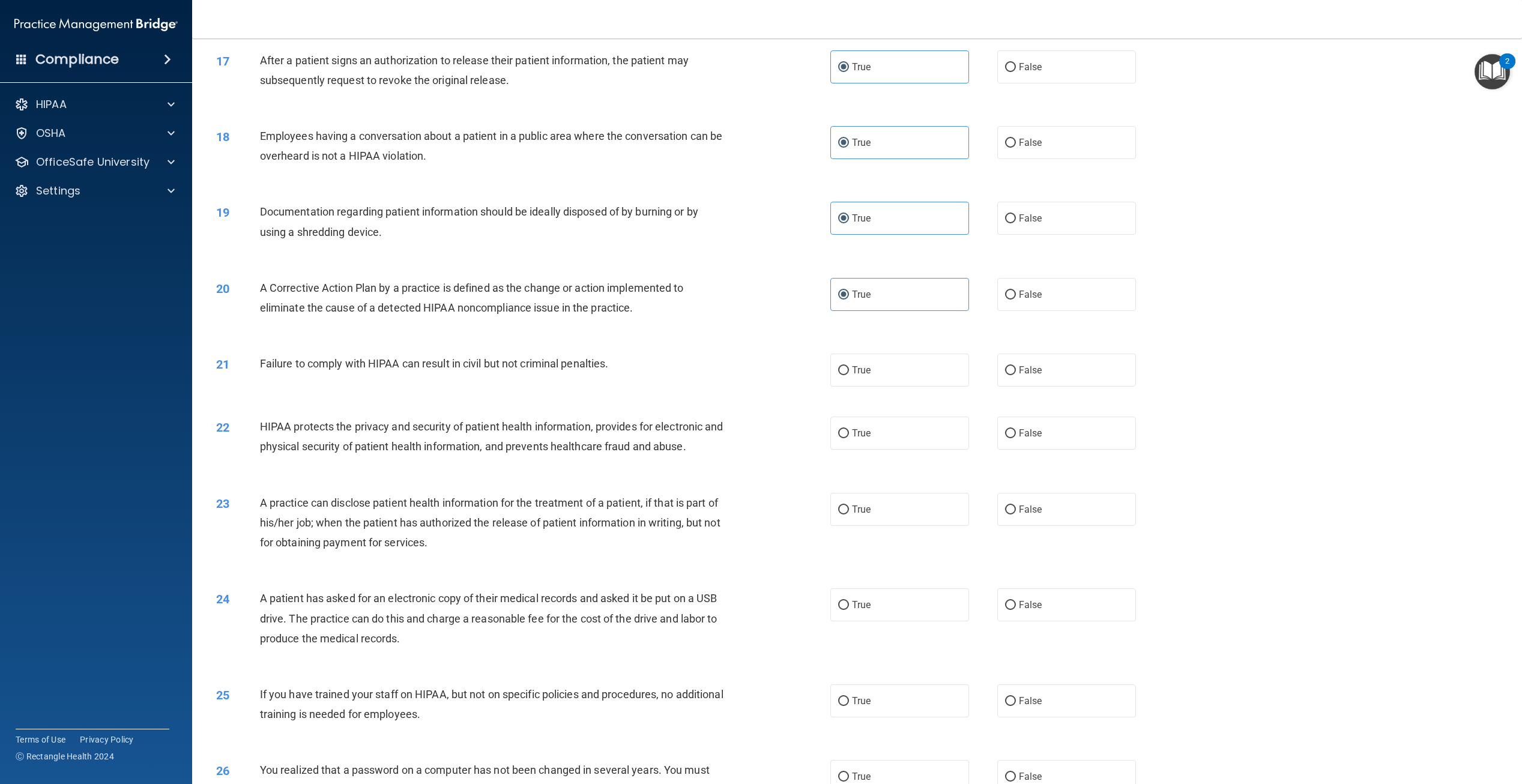
click at [849, 375] on input "True" at bounding box center [843, 371] width 11 height 9
radio input "true"
drag, startPoint x: 875, startPoint y: 463, endPoint x: 874, endPoint y: 472, distance: 9.1
click at [874, 449] on label "True" at bounding box center [900, 433] width 139 height 33
click at [849, 439] on input "True" at bounding box center [843, 433] width 11 height 9
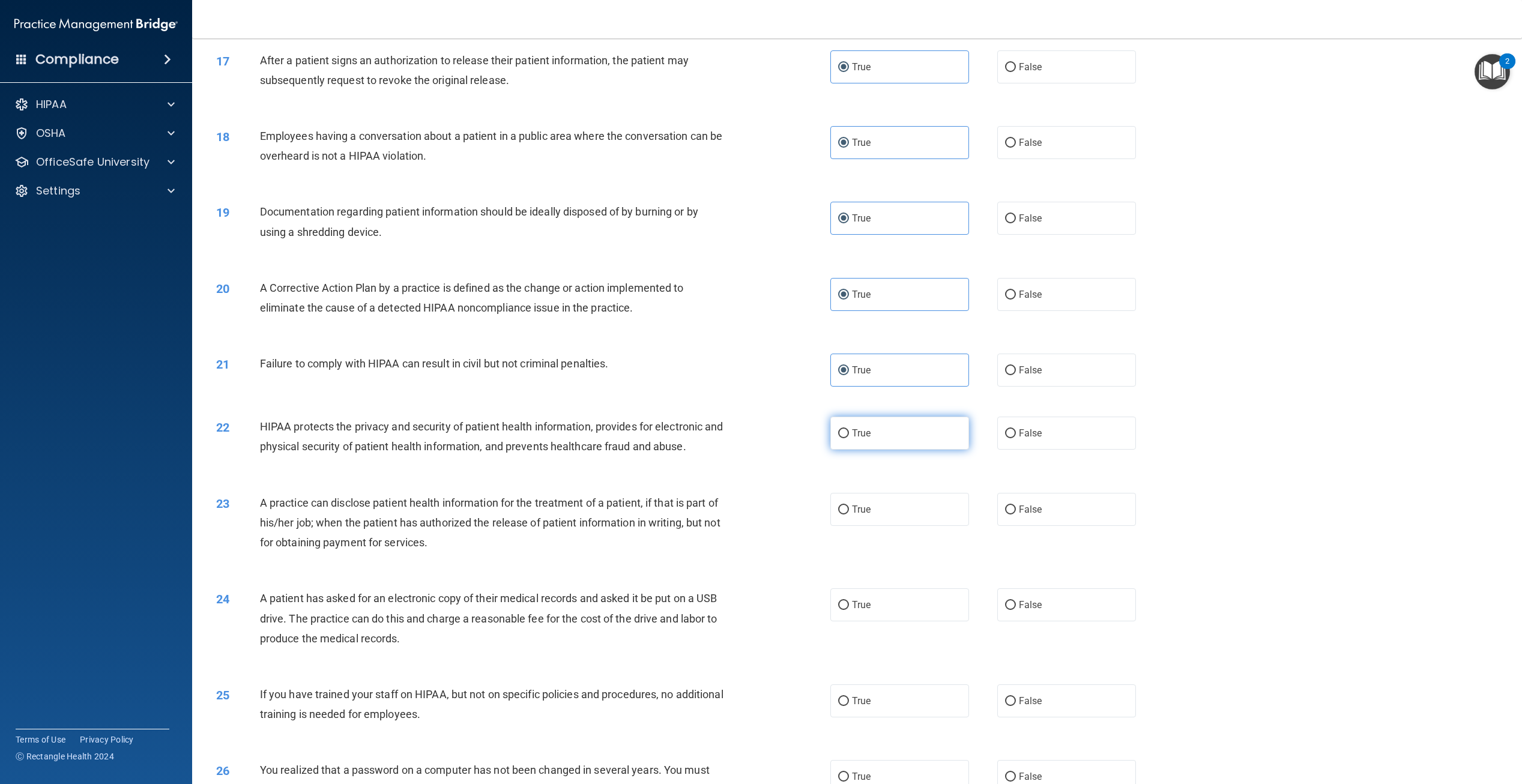
radio input "true"
click at [869, 526] on label "True" at bounding box center [900, 509] width 139 height 33
click at [849, 514] on input "True" at bounding box center [843, 510] width 11 height 9
radio input "true"
drag, startPoint x: 866, startPoint y: 634, endPoint x: 864, endPoint y: 649, distance: 15.1
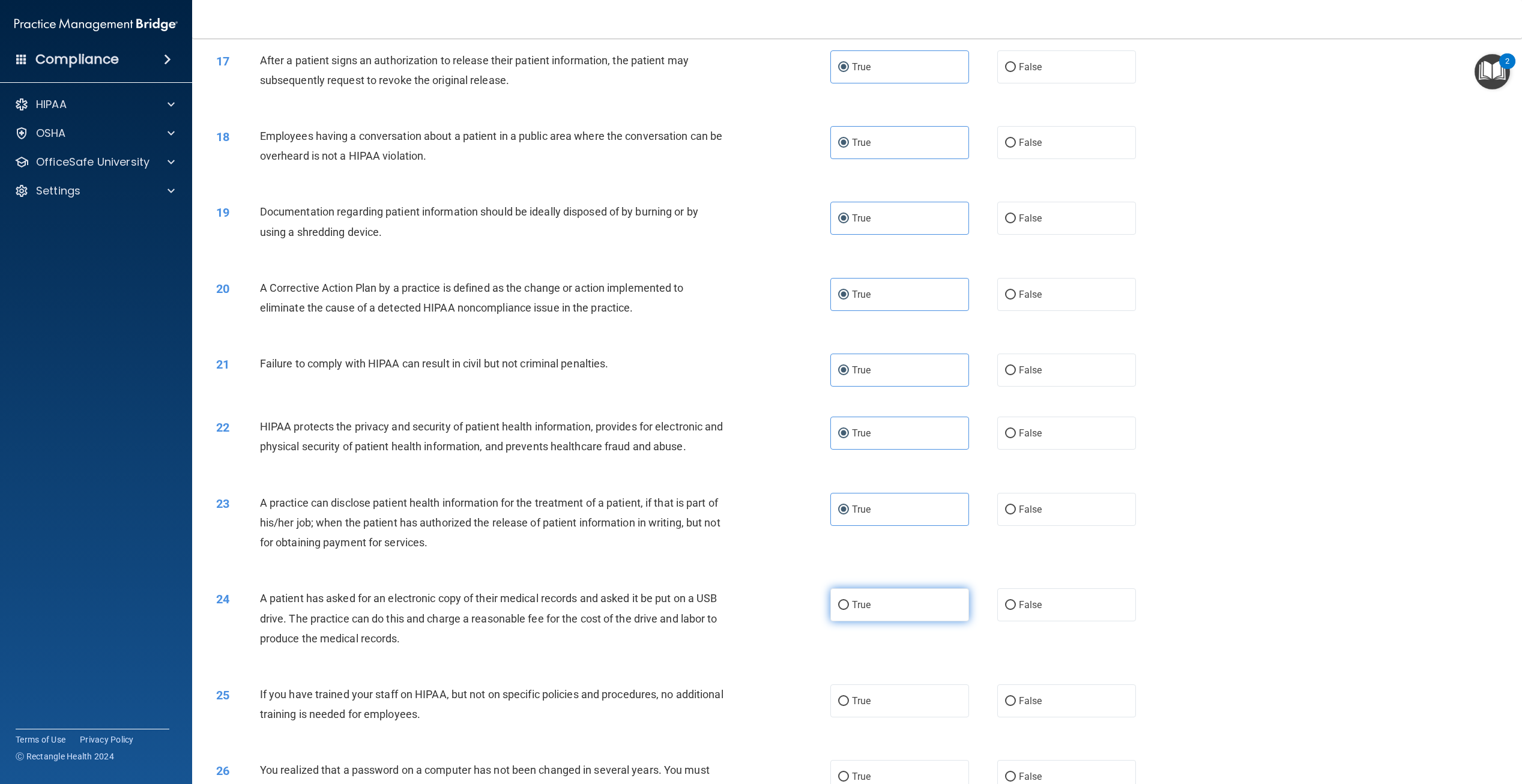
click at [864, 621] on label "True" at bounding box center [900, 604] width 139 height 33
click at [849, 610] on input "True" at bounding box center [843, 605] width 11 height 9
radio input "true"
click at [866, 717] on label "True" at bounding box center [900, 700] width 139 height 33
click at [849, 706] on input "True" at bounding box center [843, 701] width 11 height 9
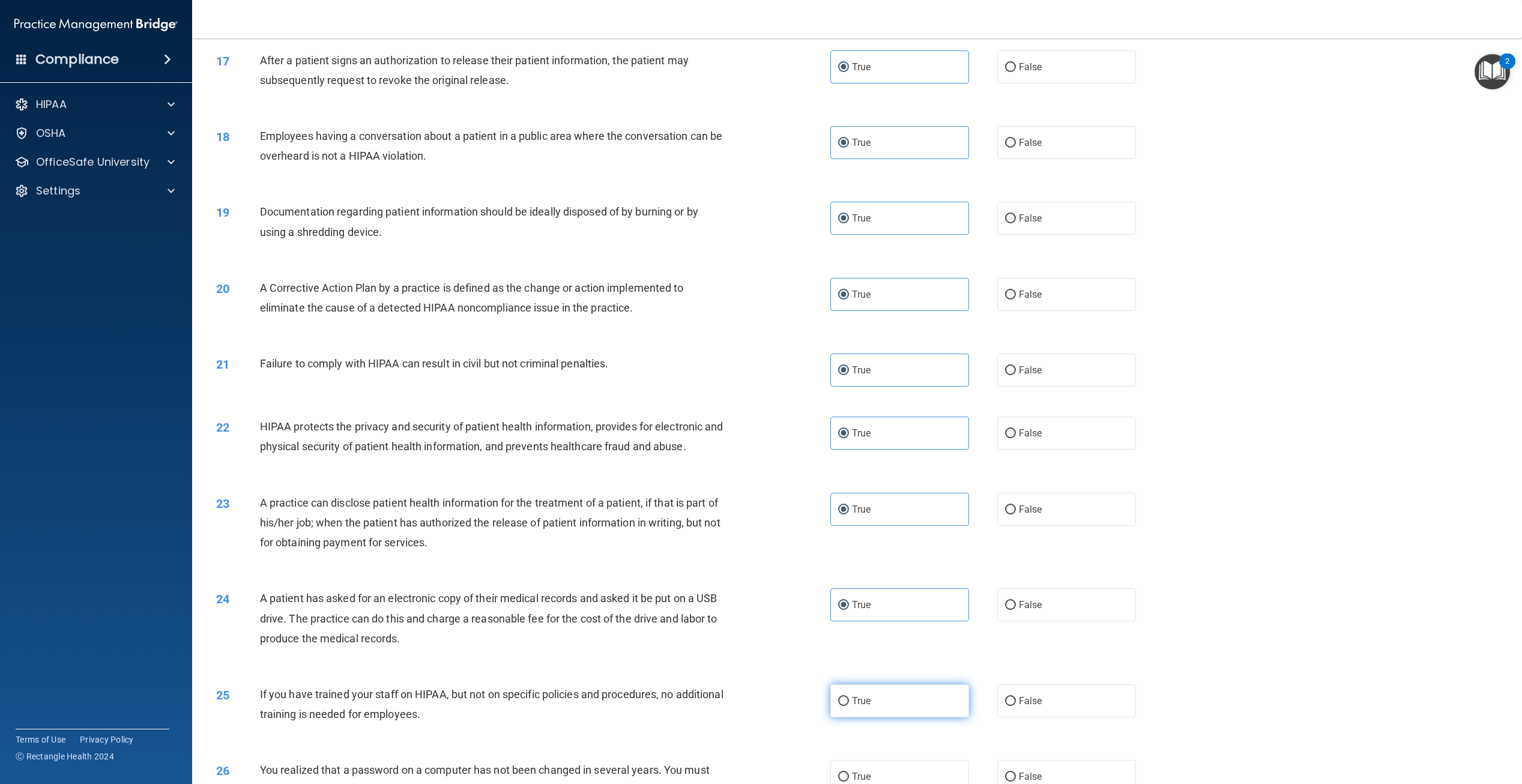
radio input "true"
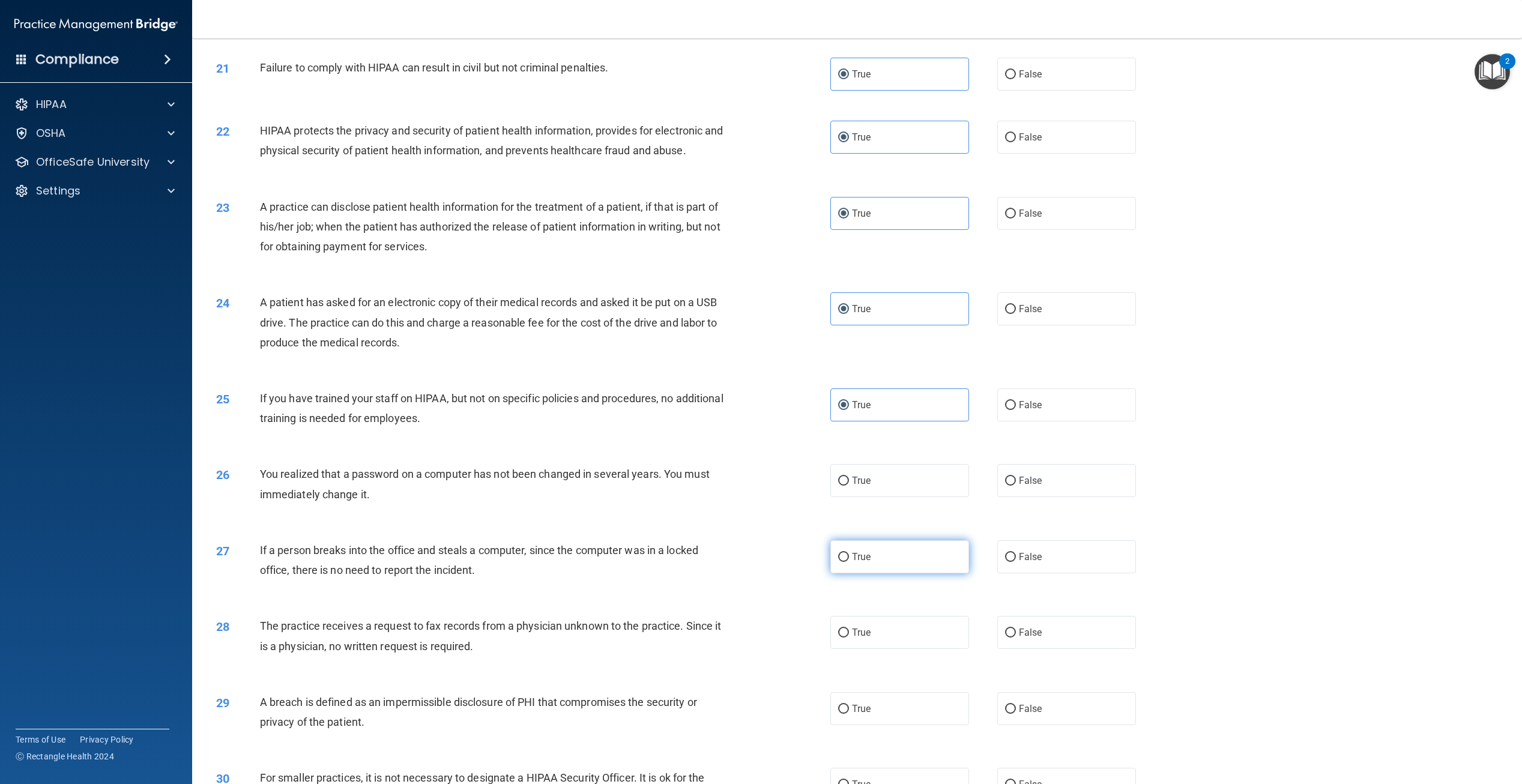
scroll to position [1561, 0]
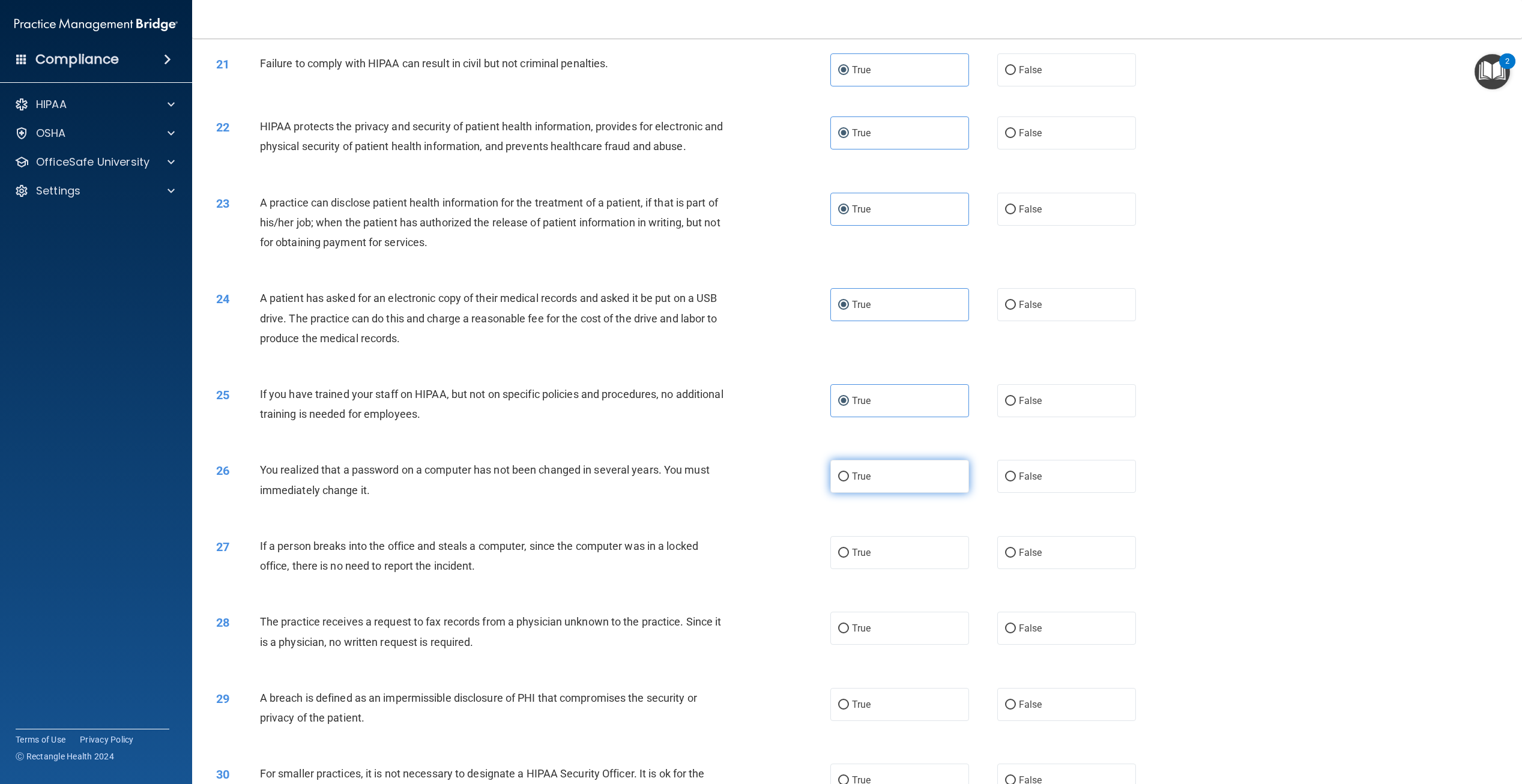
click at [867, 493] on label "True" at bounding box center [900, 476] width 139 height 33
click at [849, 481] on input "True" at bounding box center [843, 477] width 11 height 9
radio input "true"
click at [869, 569] on label "True" at bounding box center [900, 552] width 139 height 33
click at [849, 558] on input "True" at bounding box center [843, 553] width 11 height 9
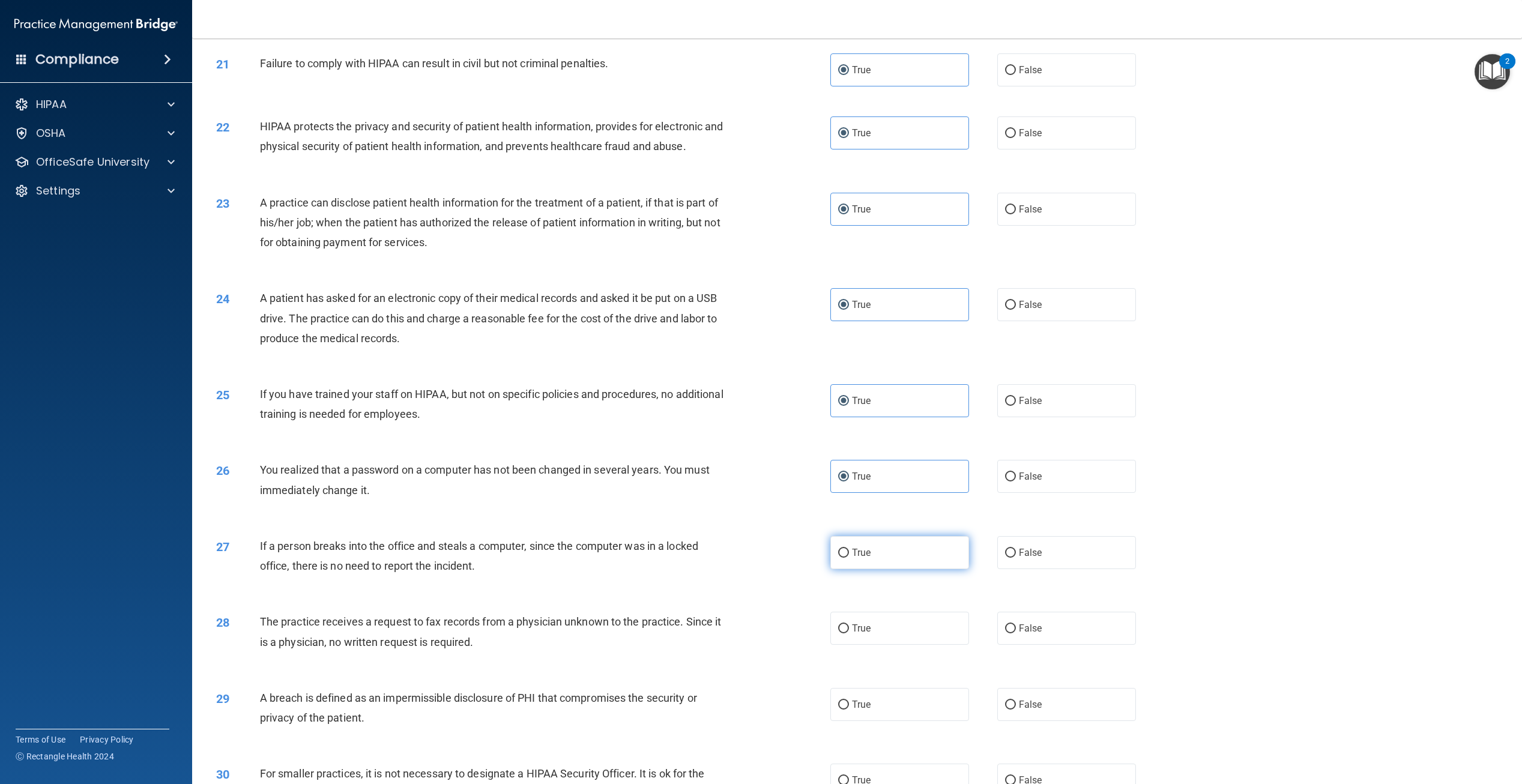
radio input "true"
click at [865, 644] on label "True" at bounding box center [900, 628] width 139 height 33
click at [849, 633] on input "True" at bounding box center [843, 628] width 11 height 9
radio input "true"
click at [859, 721] on label "True" at bounding box center [900, 704] width 139 height 33
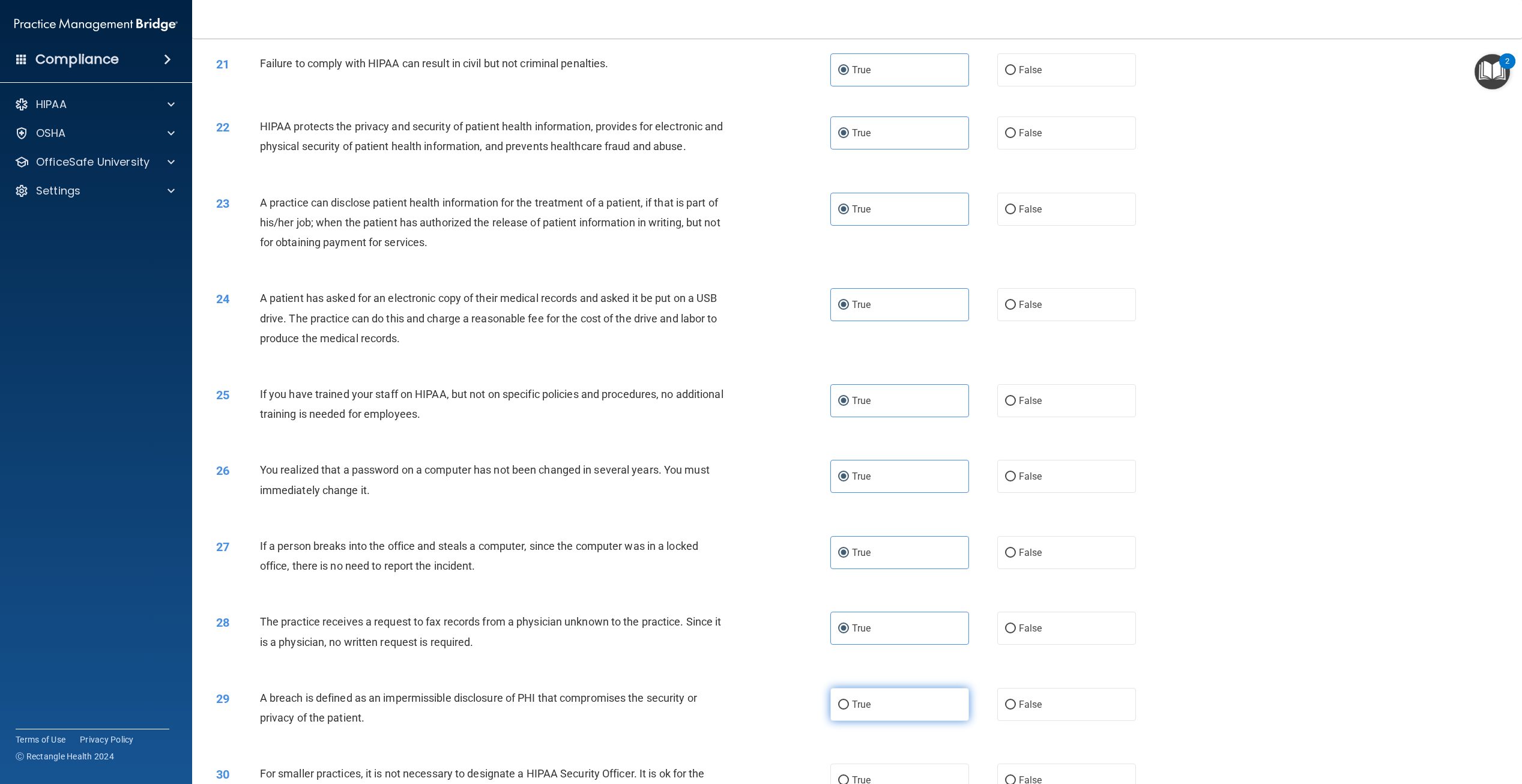
click at [849, 710] on input "True" at bounding box center [843, 705] width 11 height 9
radio input "true"
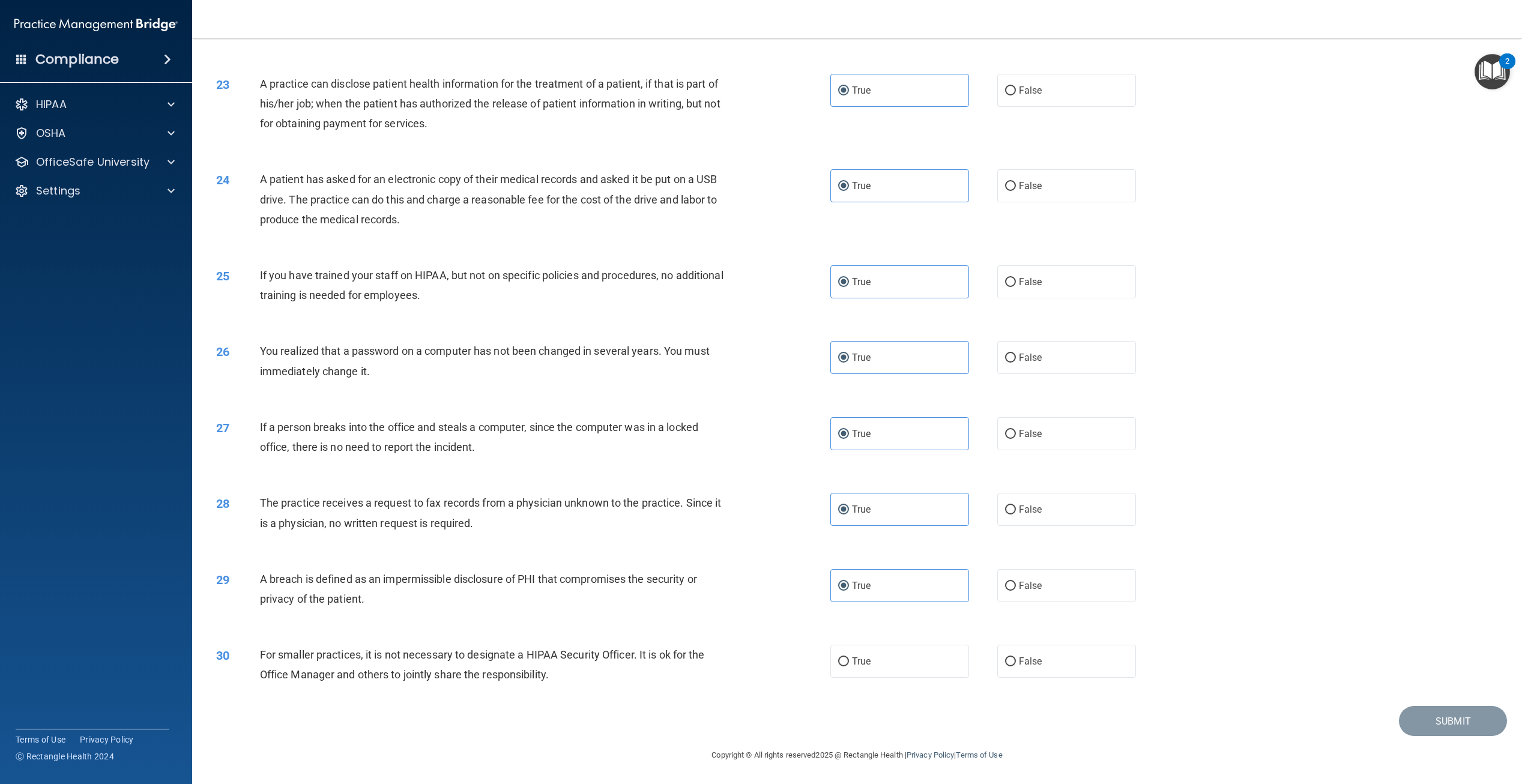
scroll to position [1713, 0]
click at [866, 657] on span "True" at bounding box center [861, 661] width 19 height 12
click at [849, 657] on input "True" at bounding box center [843, 662] width 11 height 9
radio input "true"
click at [1427, 720] on button "Submit" at bounding box center [1453, 721] width 108 height 31
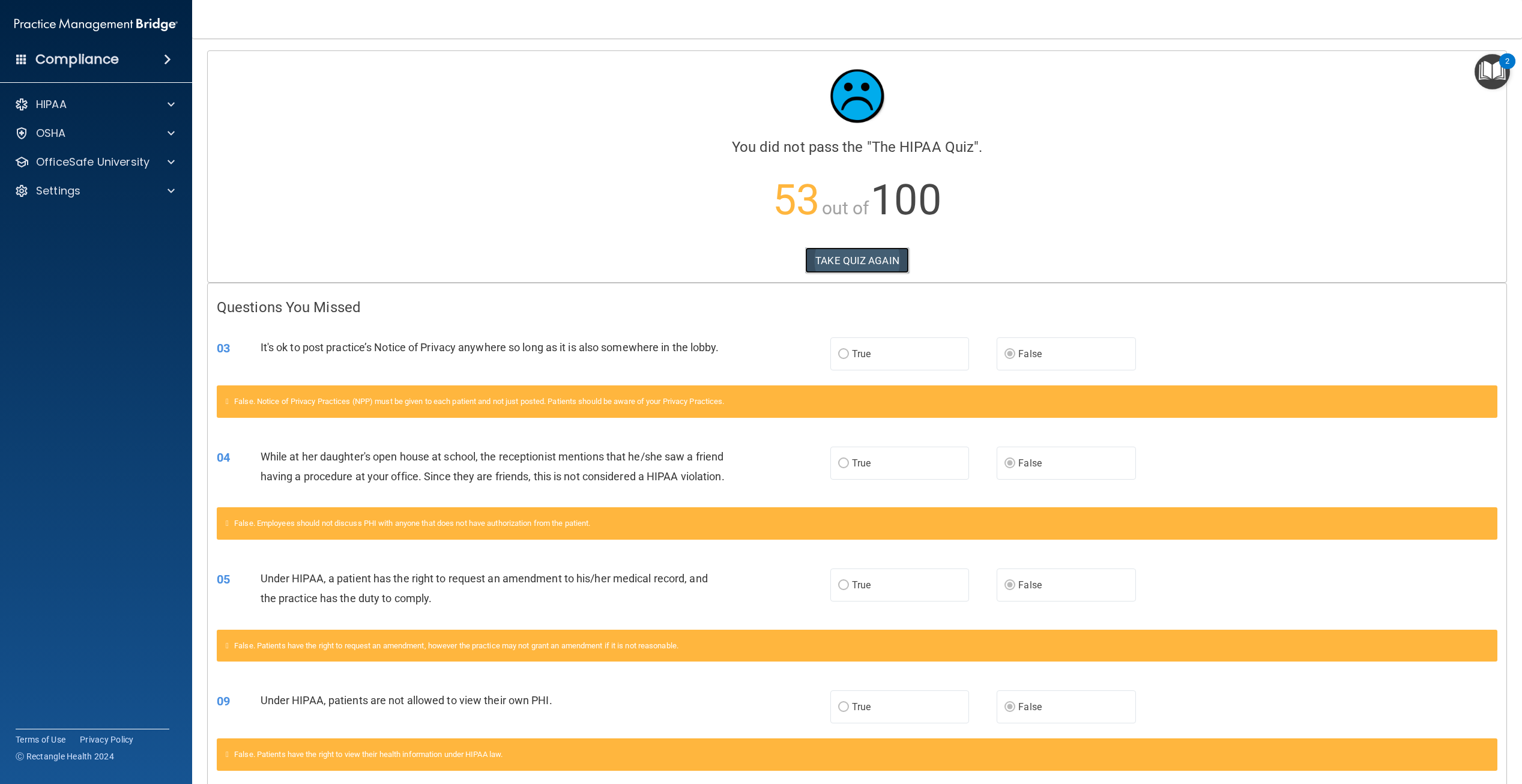
click at [850, 265] on button "TAKE QUIZ AGAIN" at bounding box center [857, 260] width 104 height 26
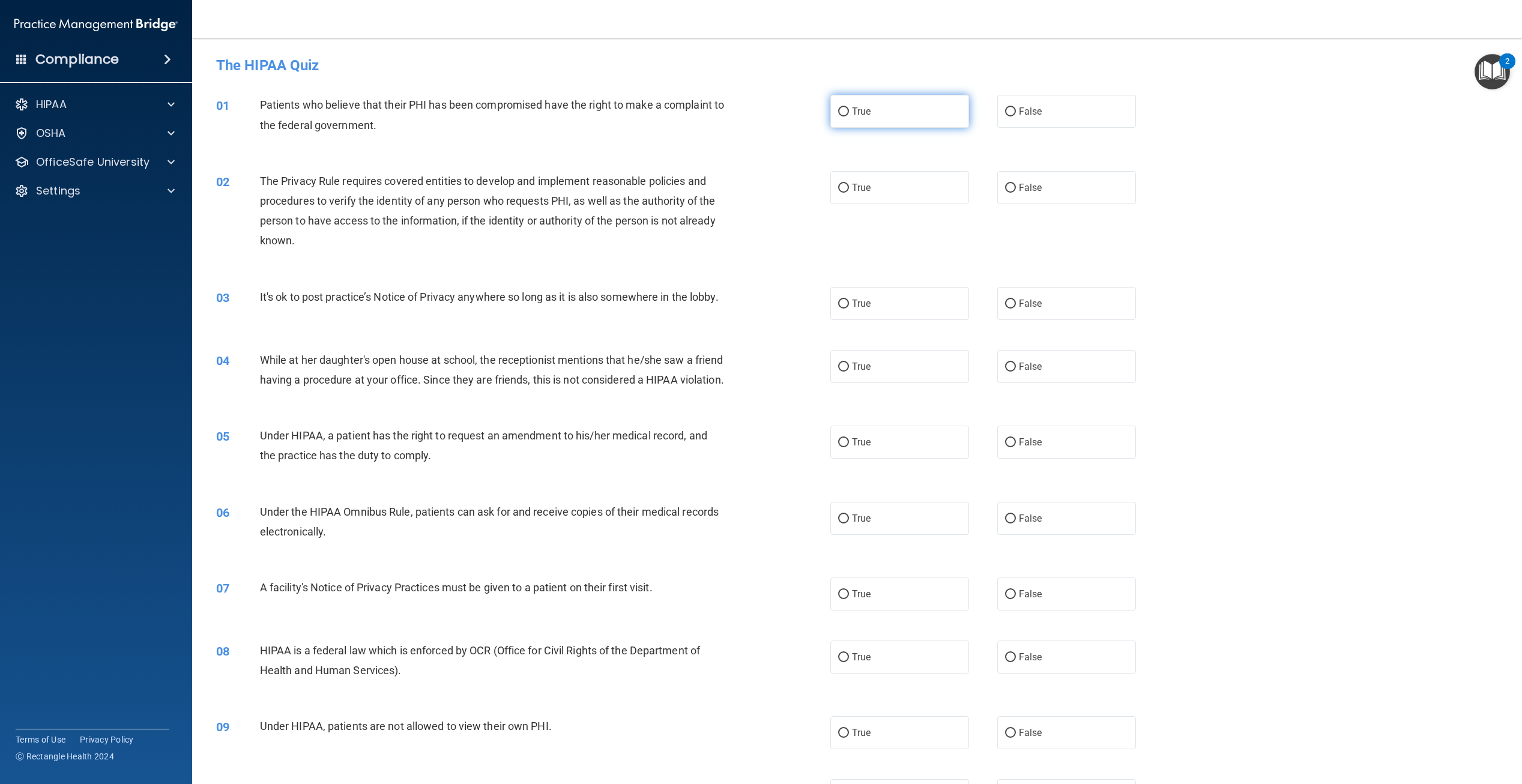
drag, startPoint x: 837, startPoint y: 113, endPoint x: 838, endPoint y: 121, distance: 8.1
click at [838, 113] on input "True" at bounding box center [843, 112] width 11 height 9
radio input "true"
click at [840, 184] on input "True" at bounding box center [843, 188] width 11 height 9
radio input "true"
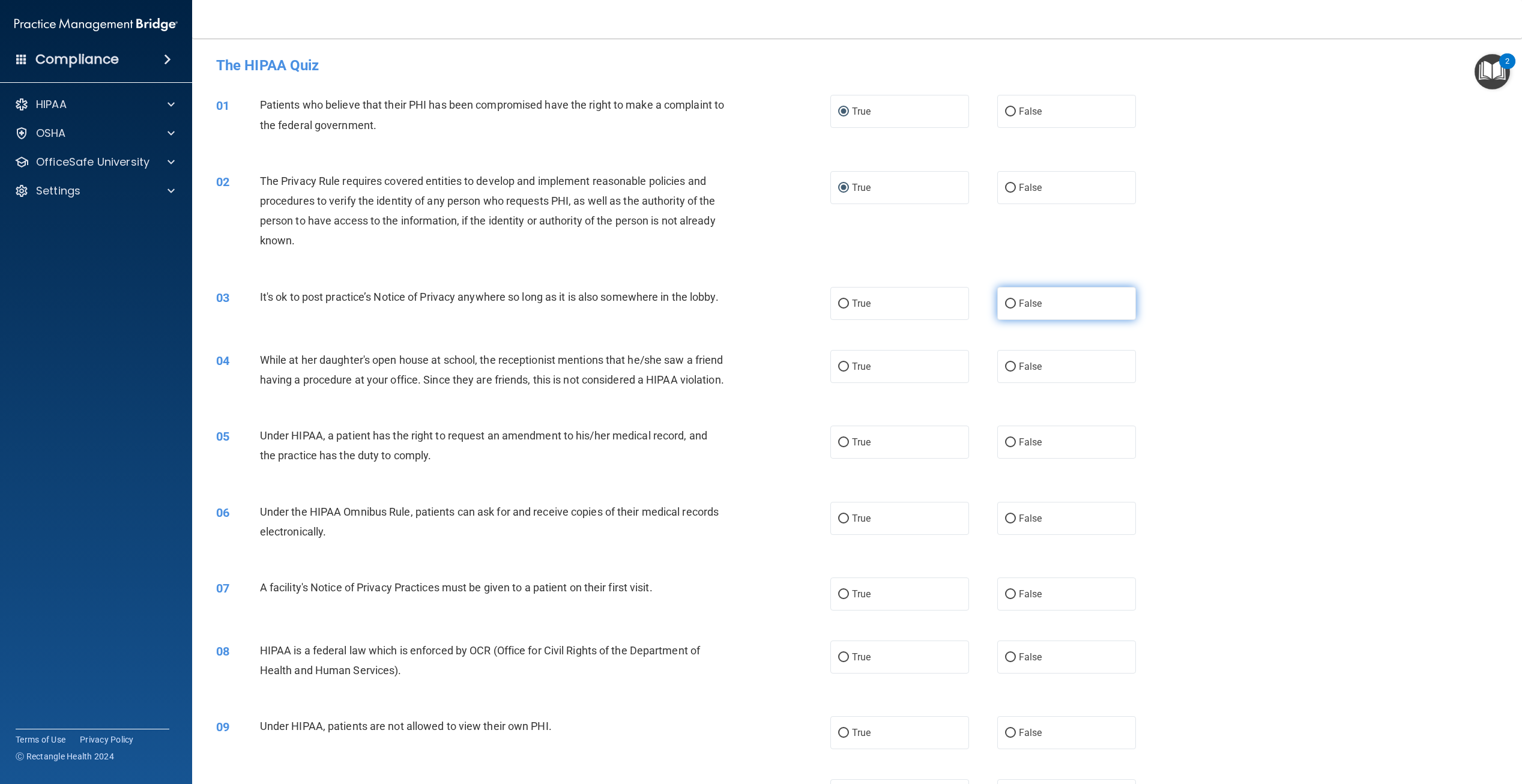
click at [1005, 300] on input "False" at bounding box center [1011, 304] width 11 height 9
radio input "true"
click at [1005, 372] on input "False" at bounding box center [1011, 367] width 11 height 9
radio input "true"
click at [1006, 459] on label "False" at bounding box center [1067, 441] width 139 height 33
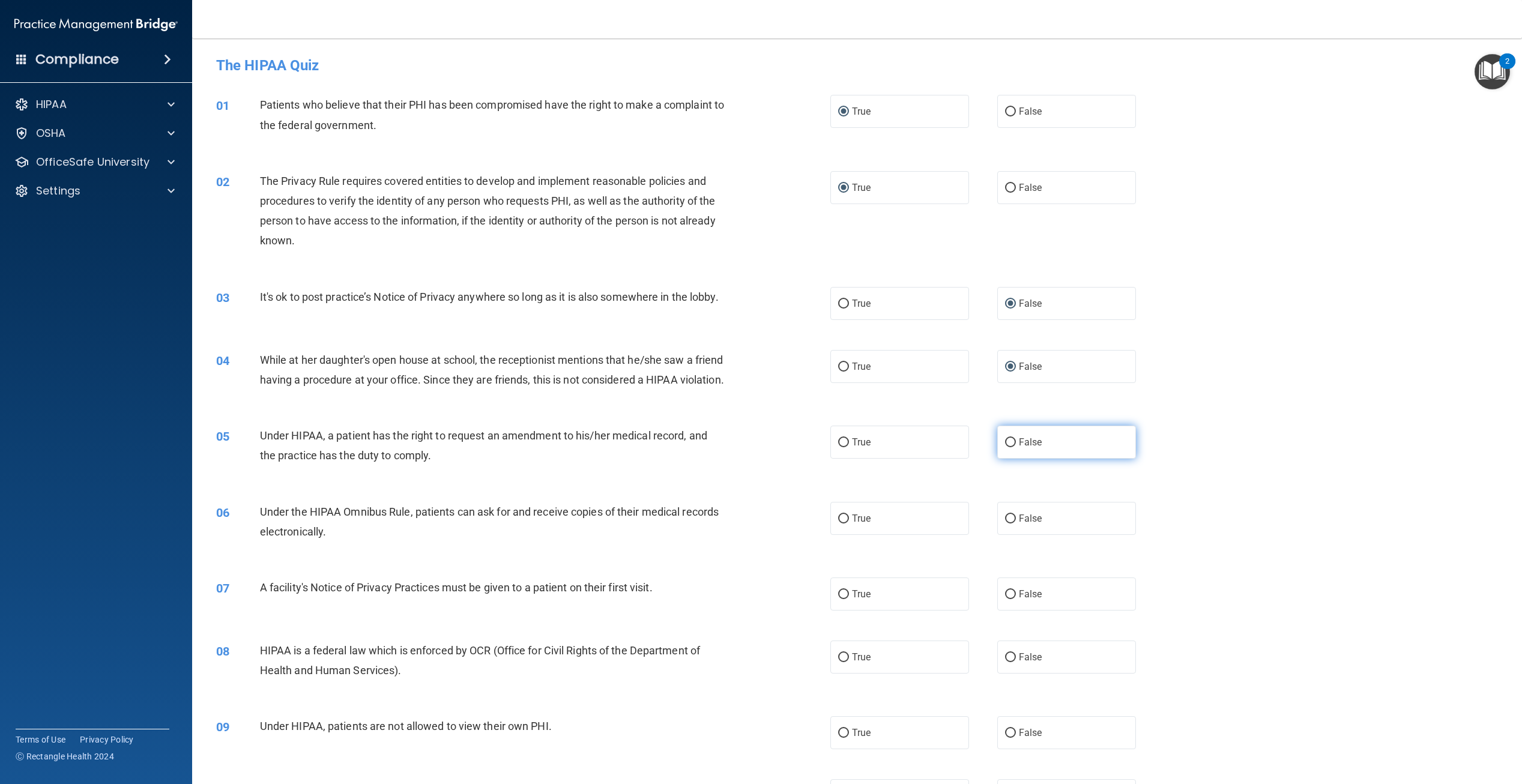
click at [1006, 447] on input "False" at bounding box center [1011, 443] width 11 height 9
radio input "true"
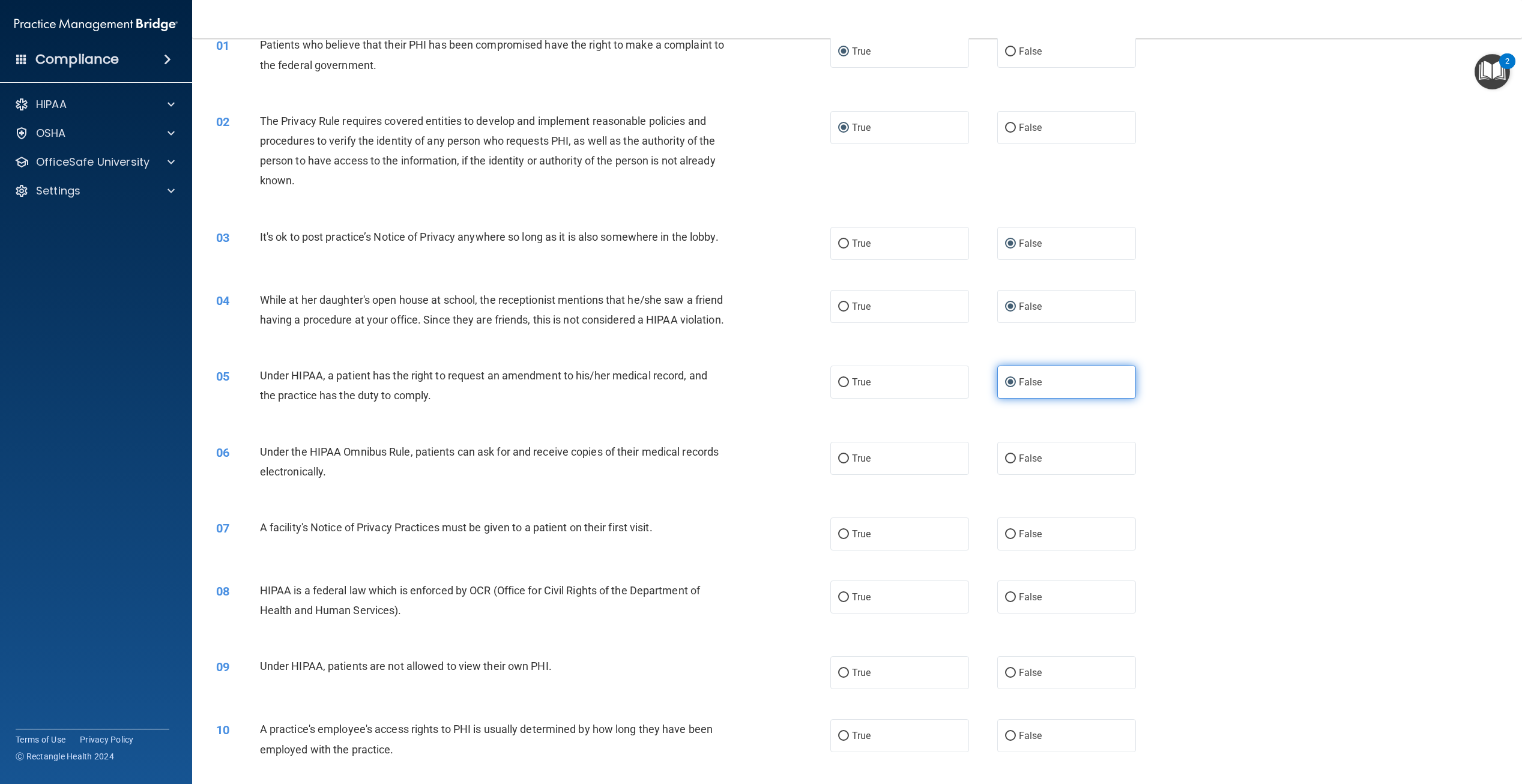
scroll to position [120, 0]
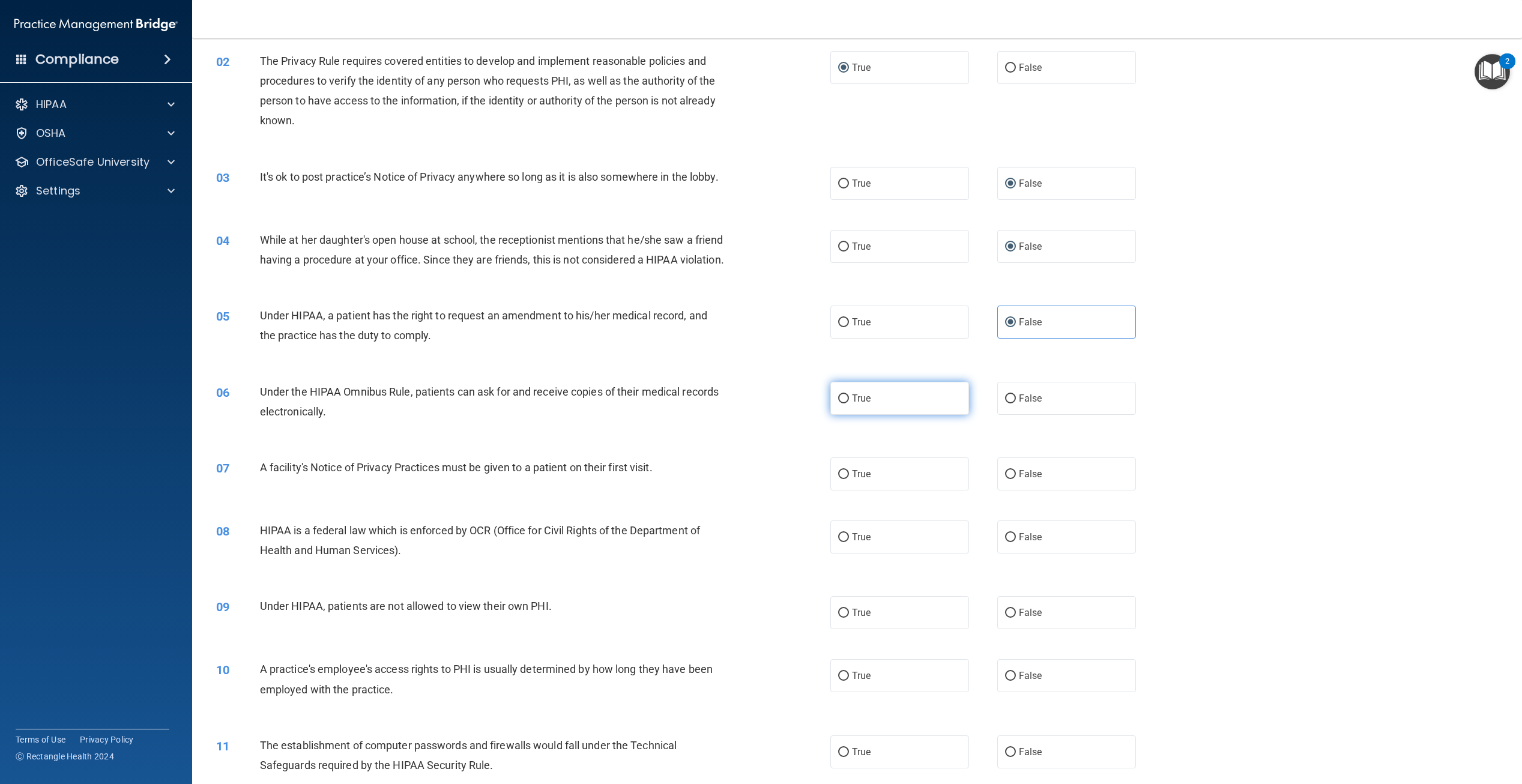
click at [842, 404] on input "True" at bounding box center [843, 399] width 11 height 9
radio input "true"
click at [844, 490] on label "True" at bounding box center [900, 473] width 139 height 33
click at [844, 479] on input "True" at bounding box center [843, 474] width 11 height 9
radio input "true"
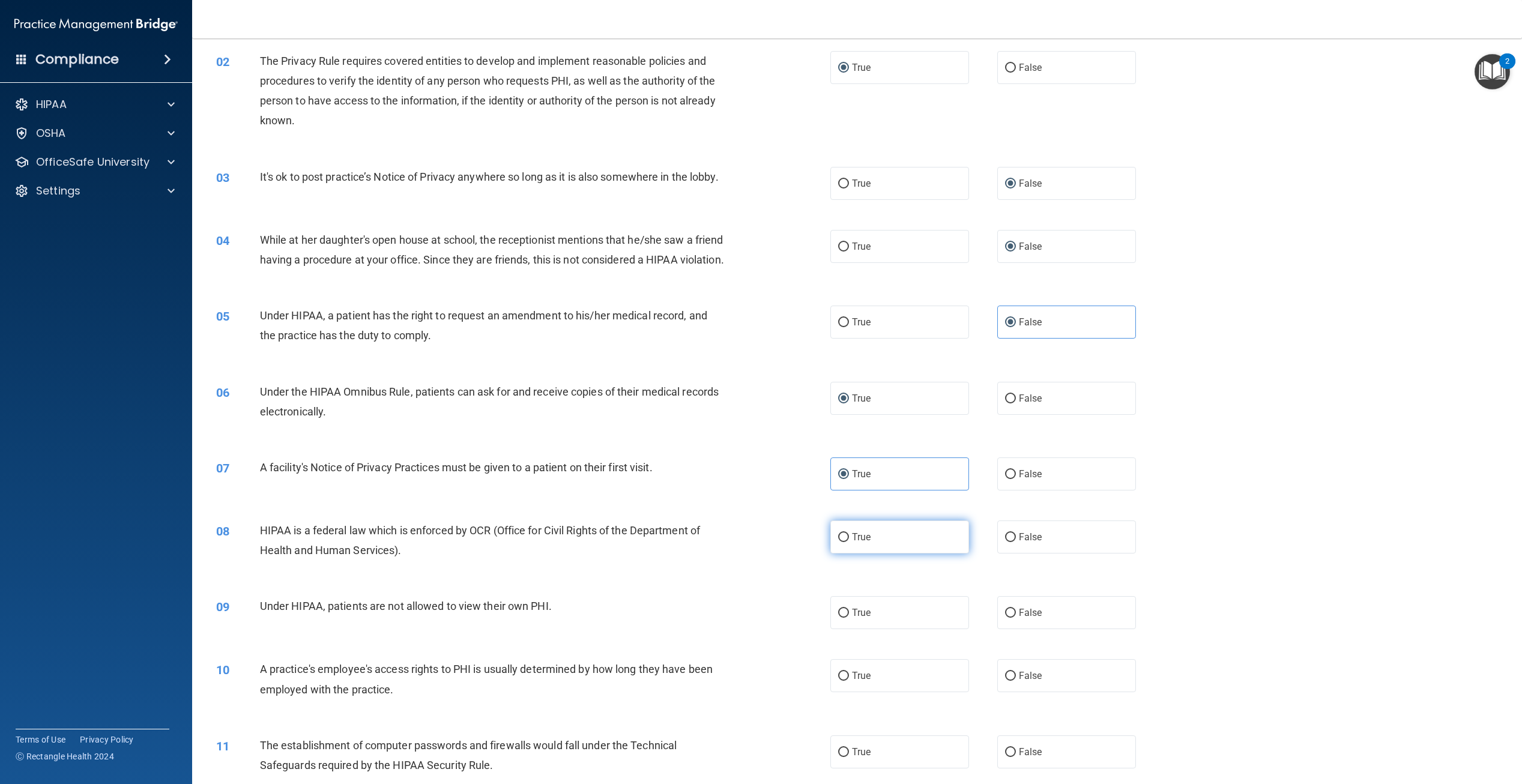
click at [838, 542] on input "True" at bounding box center [843, 537] width 11 height 9
radio input "true"
click at [1005, 617] on input "False" at bounding box center [1011, 613] width 11 height 9
radio input "true"
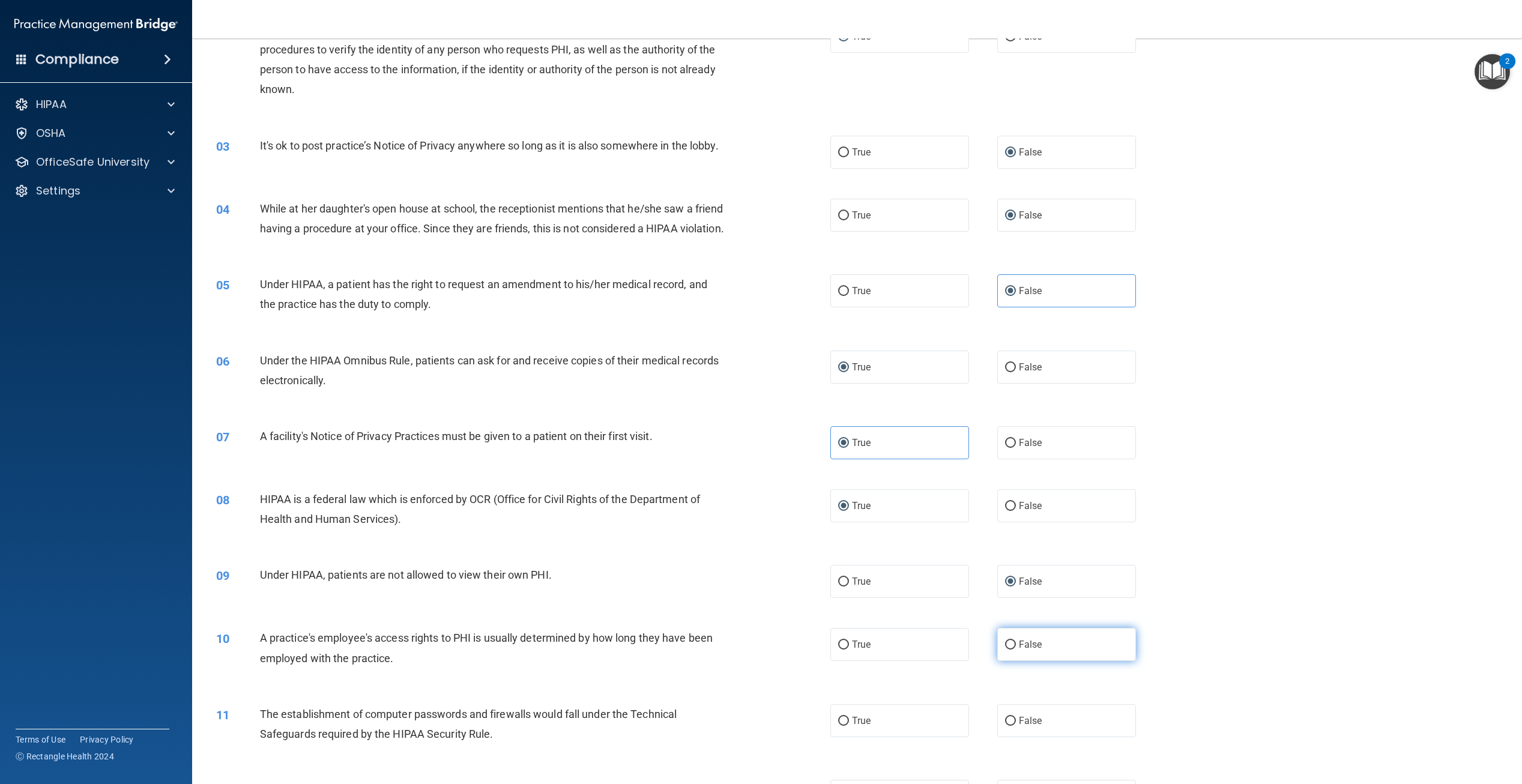
scroll to position [180, 0]
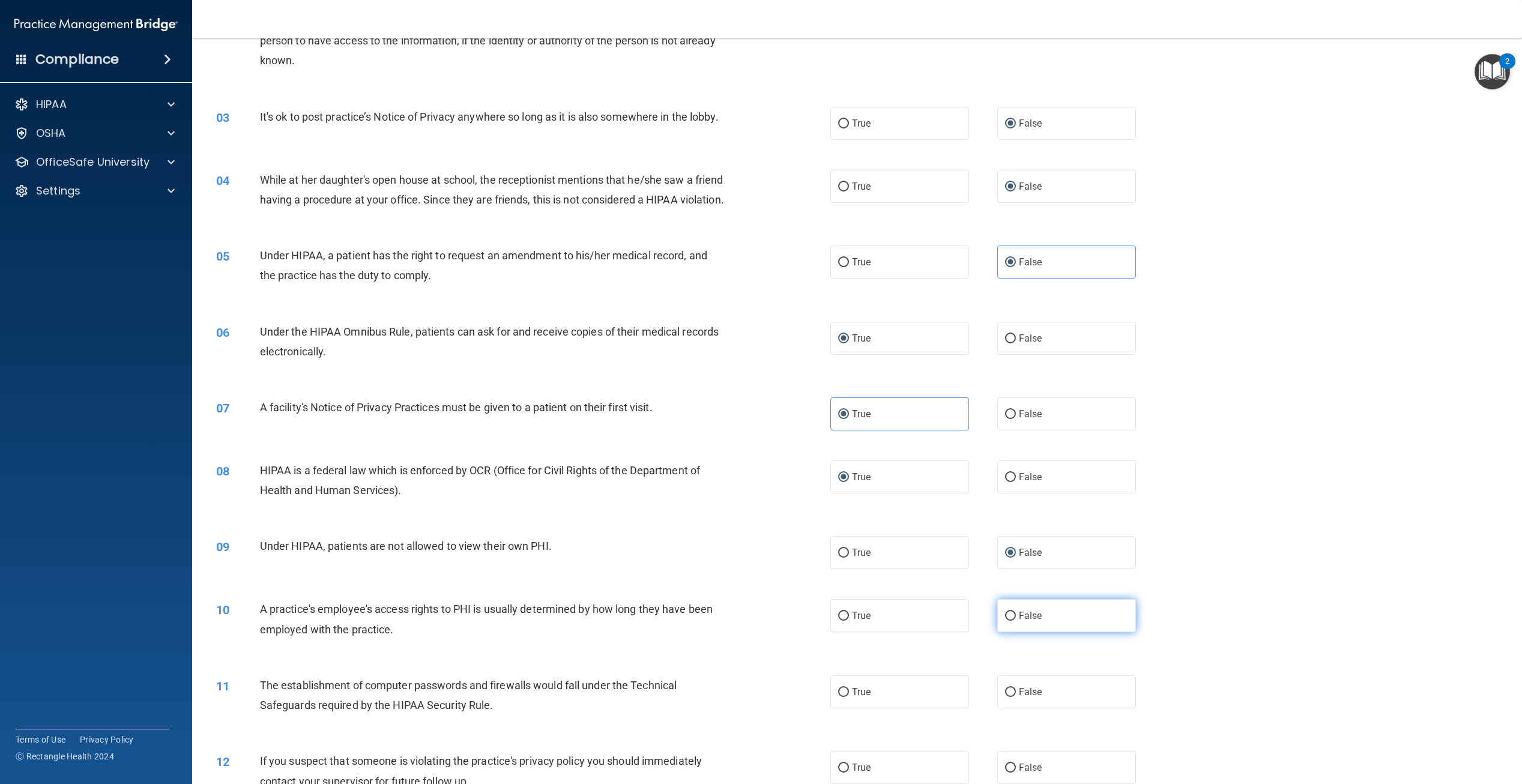
click at [999, 632] on label "False" at bounding box center [1067, 615] width 139 height 33
click at [1005, 620] on input "False" at bounding box center [1011, 616] width 11 height 9
radio input "true"
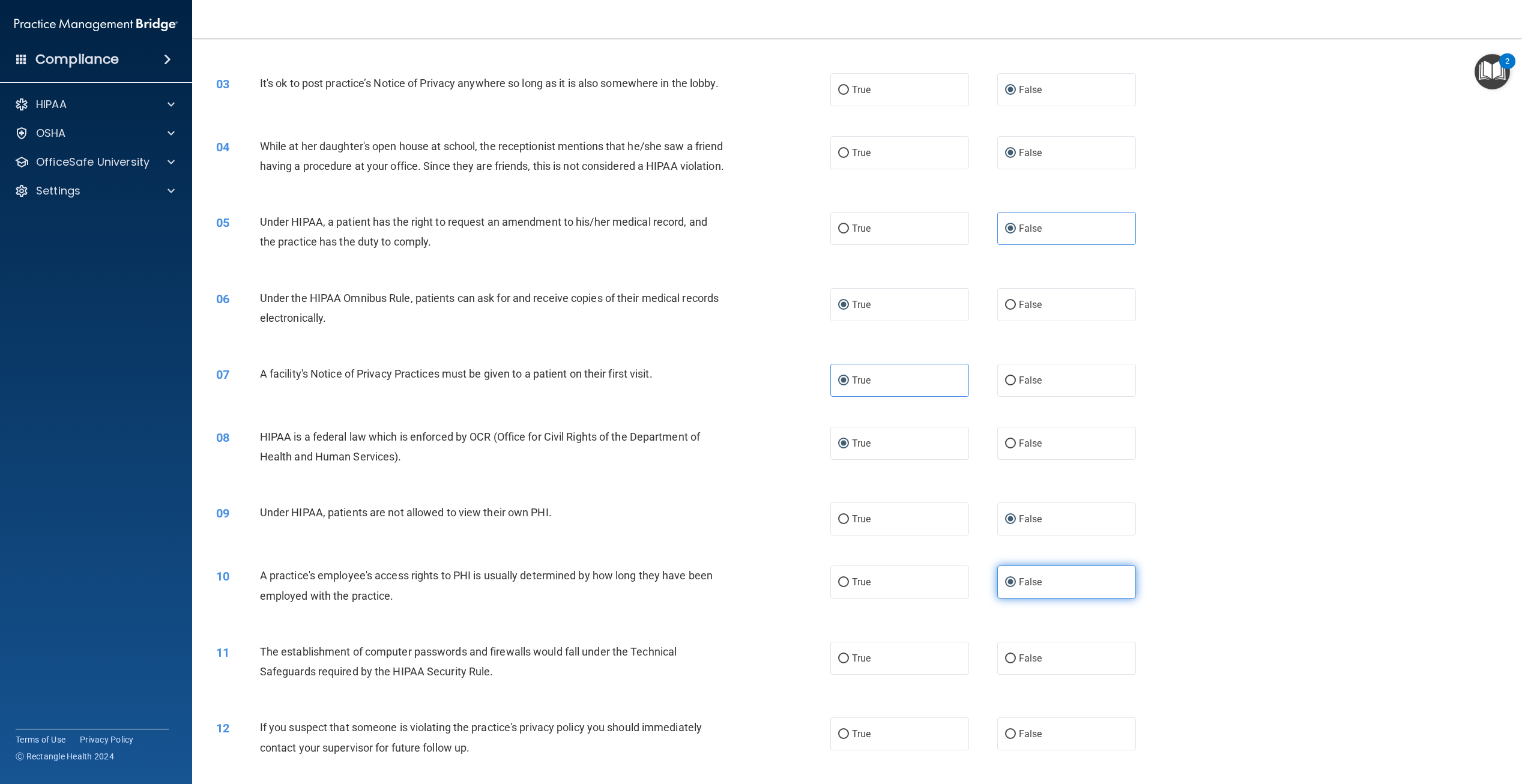
scroll to position [240, 0]
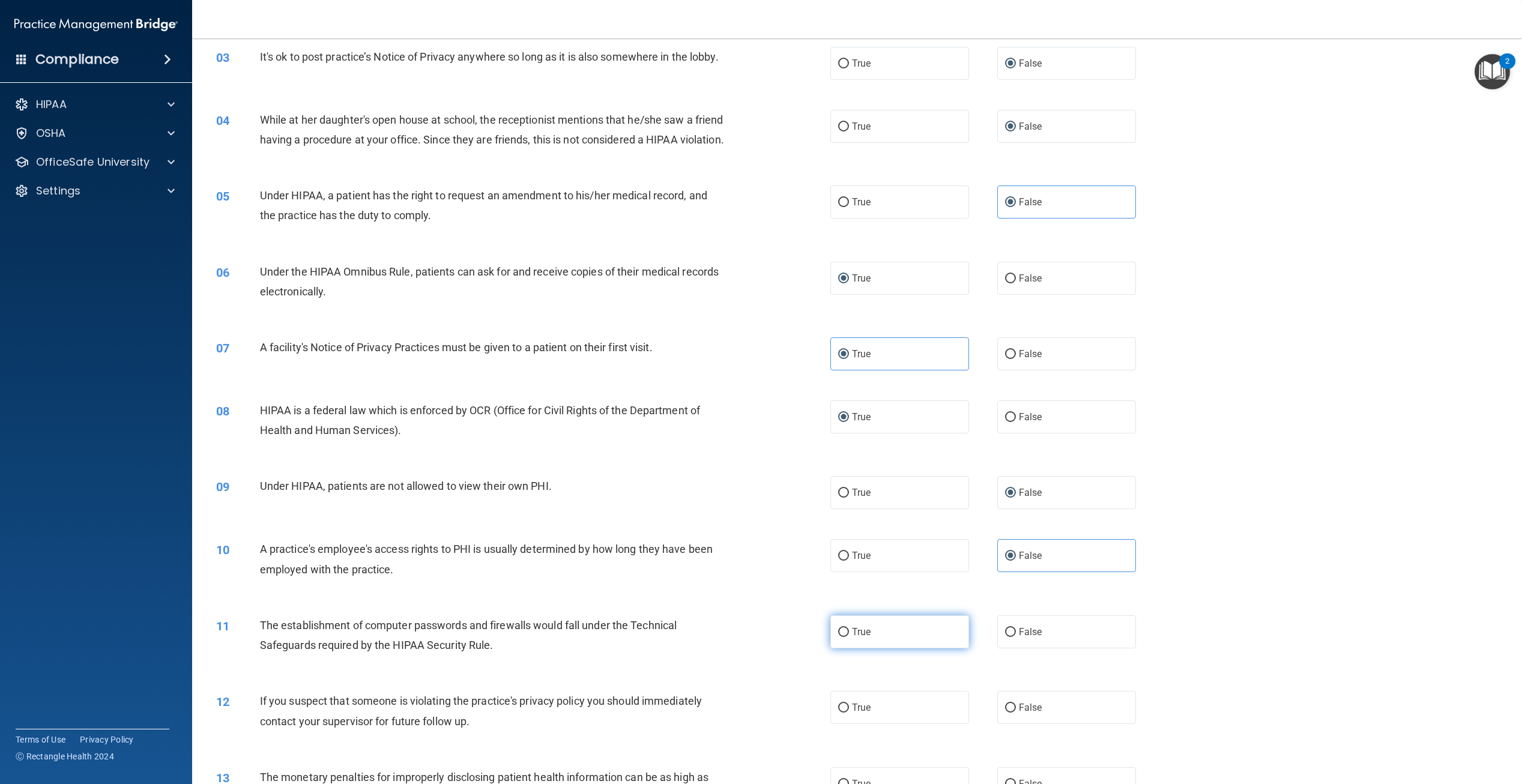
click at [842, 637] on input "True" at bounding box center [843, 632] width 11 height 9
radio input "true"
click at [838, 713] on input "True" at bounding box center [843, 708] width 11 height 9
radio input "true"
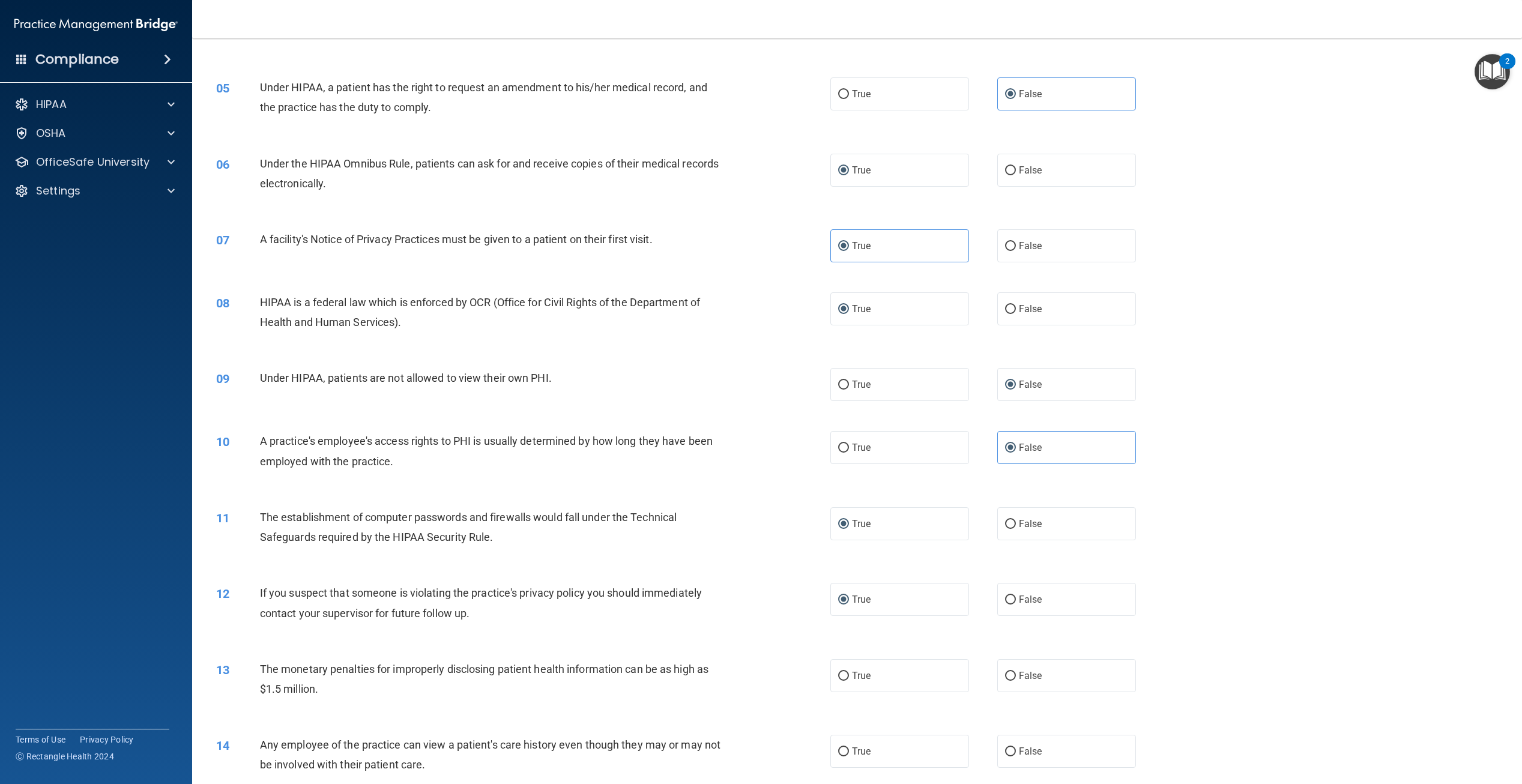
scroll to position [360, 0]
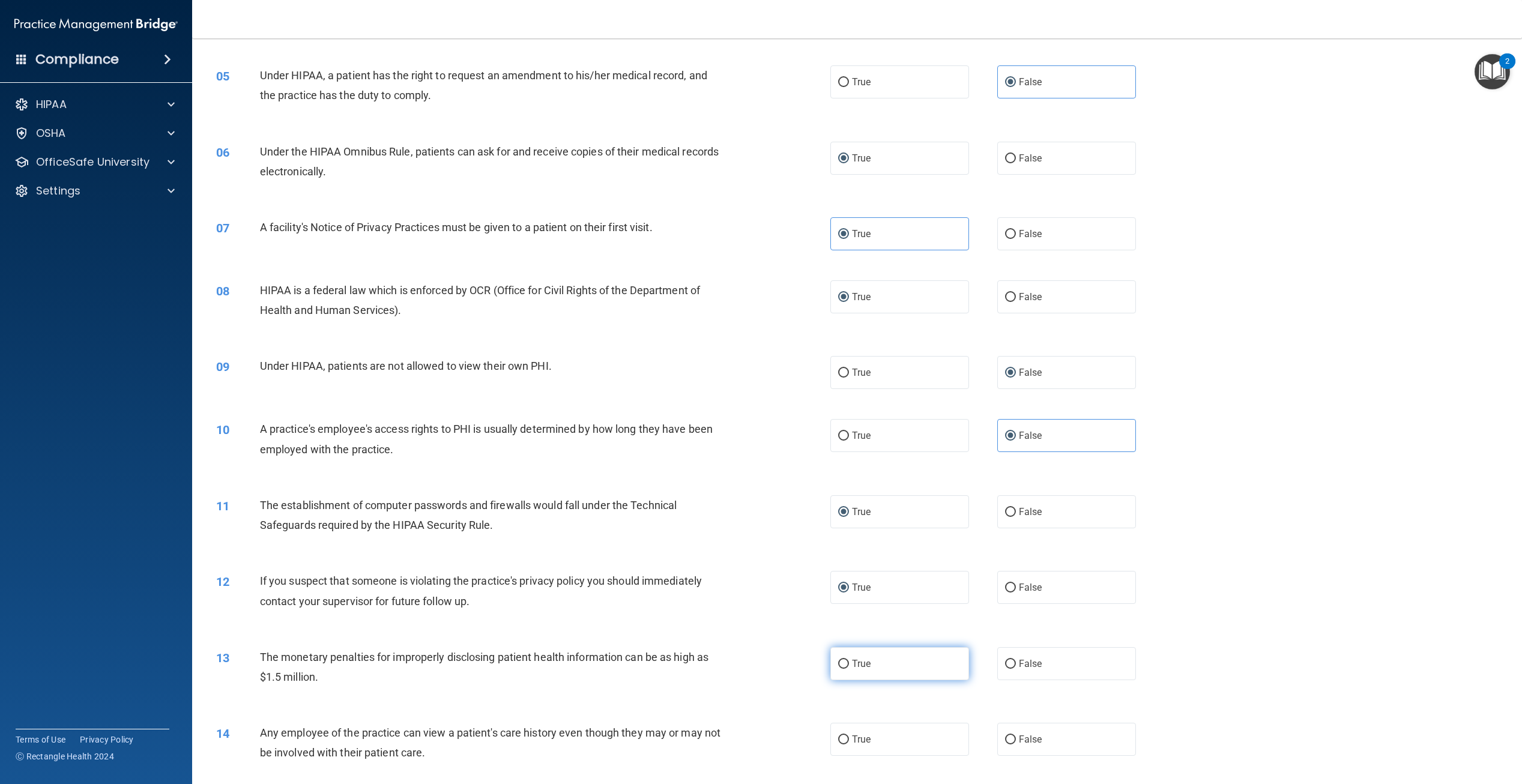
click at [845, 680] on label "True" at bounding box center [900, 663] width 139 height 33
click at [845, 669] on input "True" at bounding box center [843, 664] width 11 height 9
radio input "true"
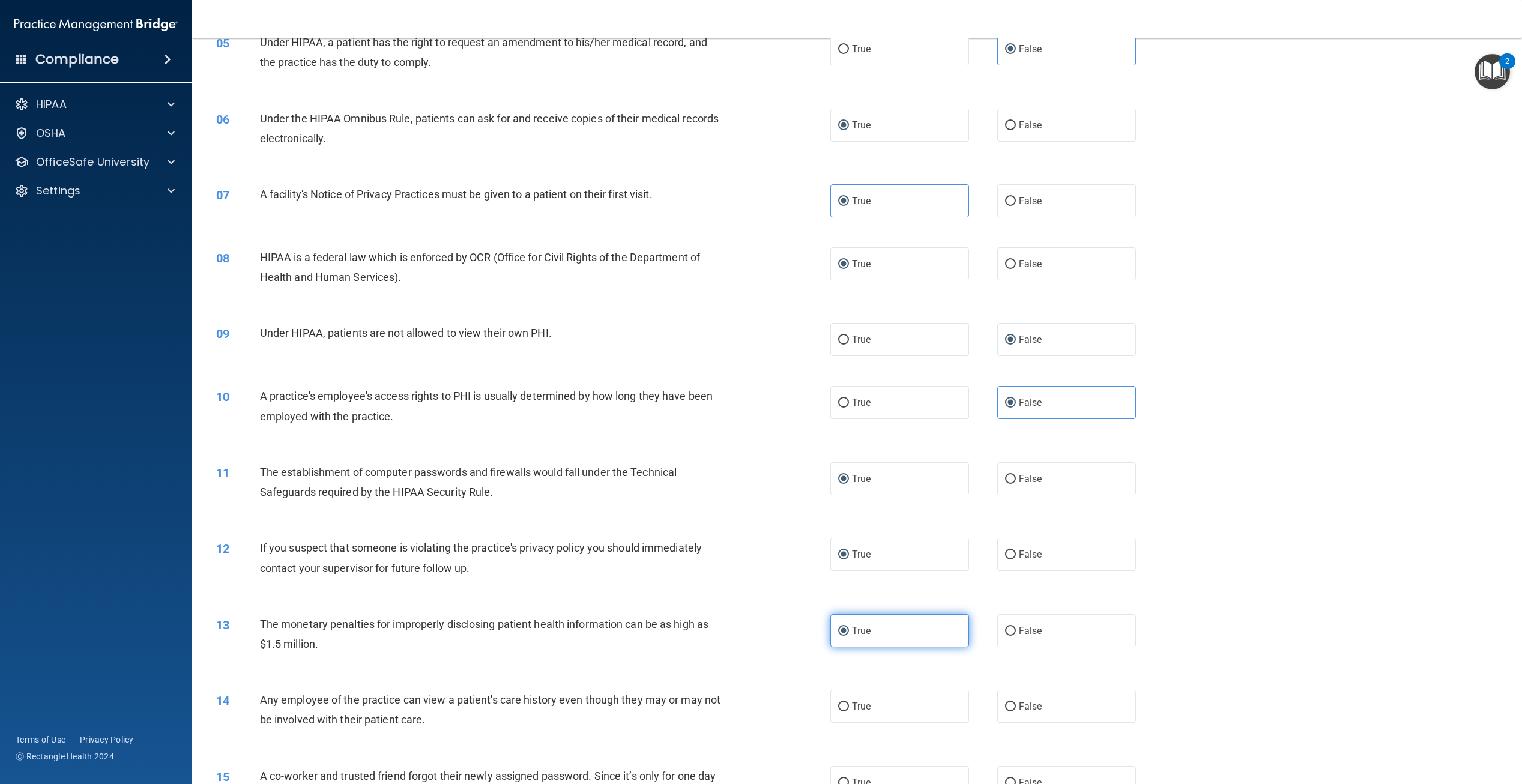
scroll to position [420, 0]
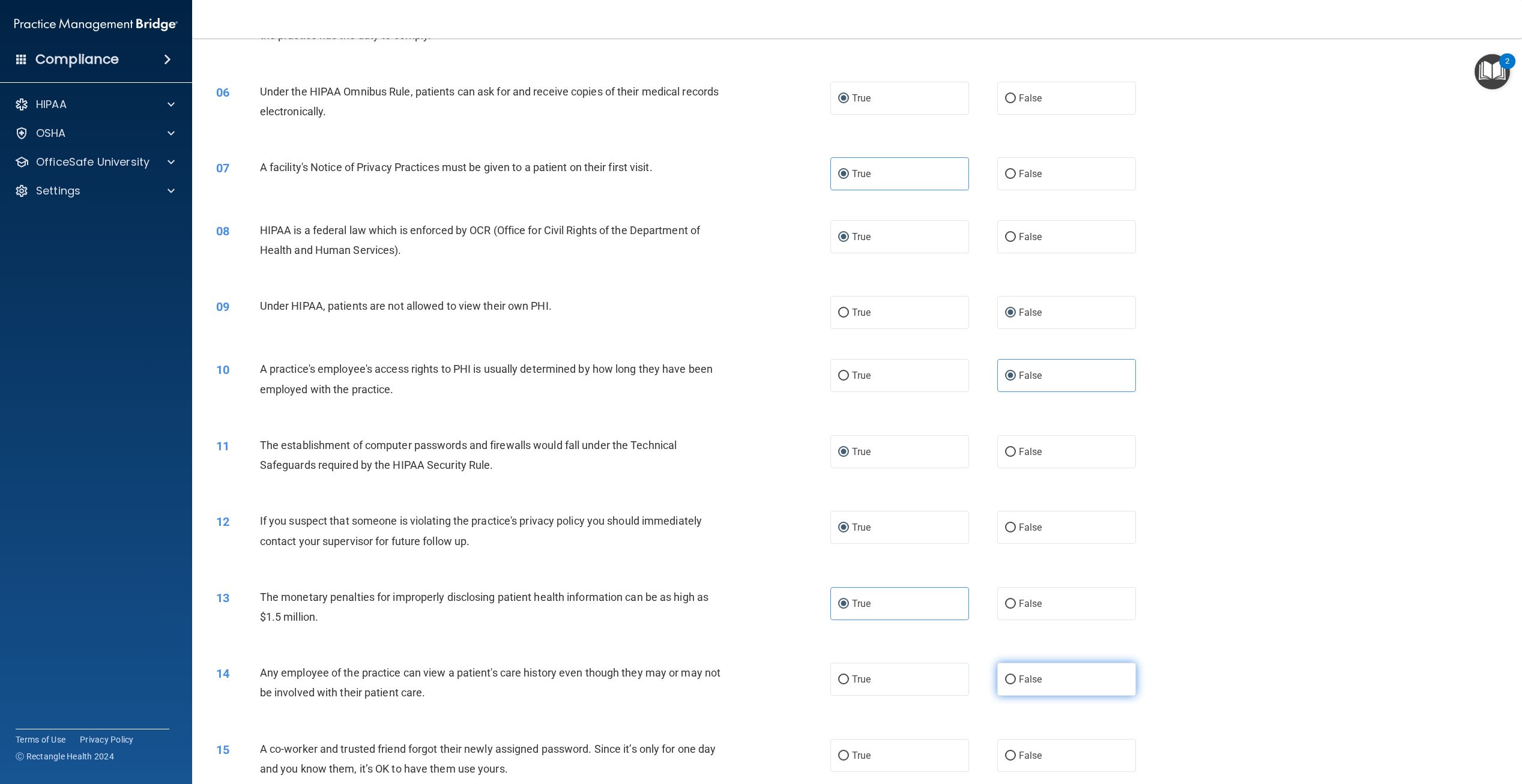
click at [1011, 696] on label "False" at bounding box center [1067, 679] width 139 height 33
click at [1011, 684] on input "False" at bounding box center [1011, 680] width 11 height 9
radio input "true"
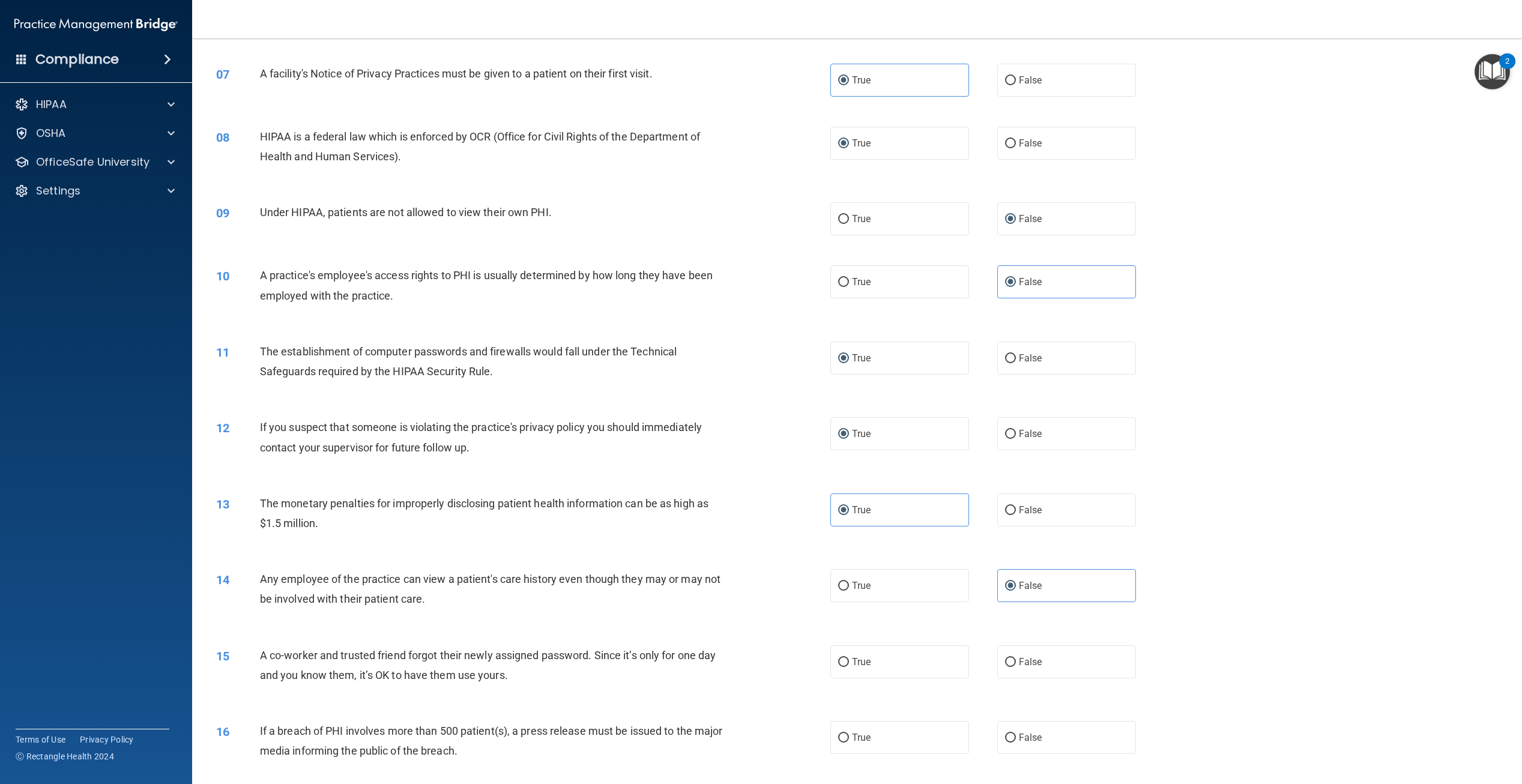
scroll to position [540, 0]
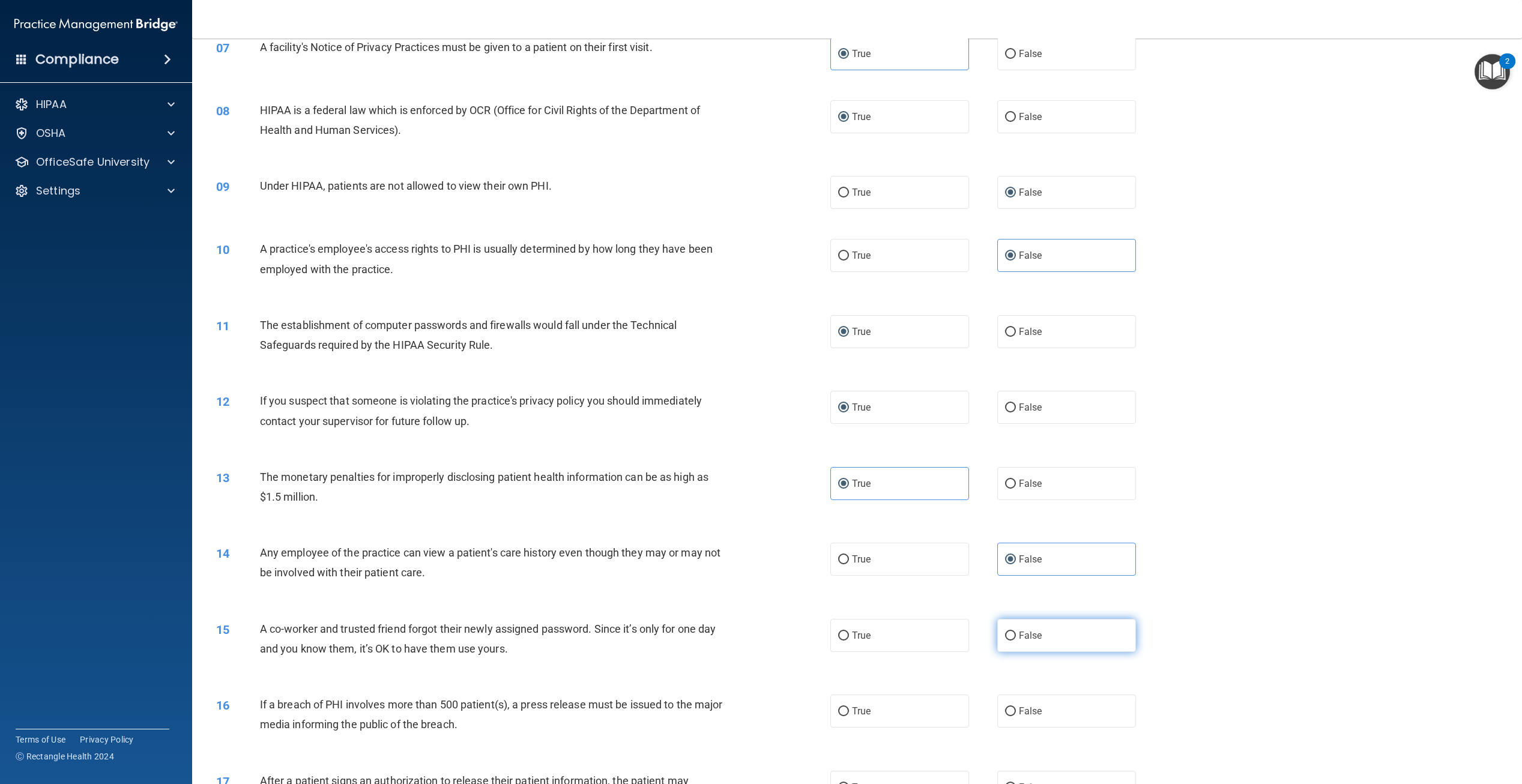
click at [1005, 641] on input "False" at bounding box center [1011, 636] width 11 height 9
radio input "true"
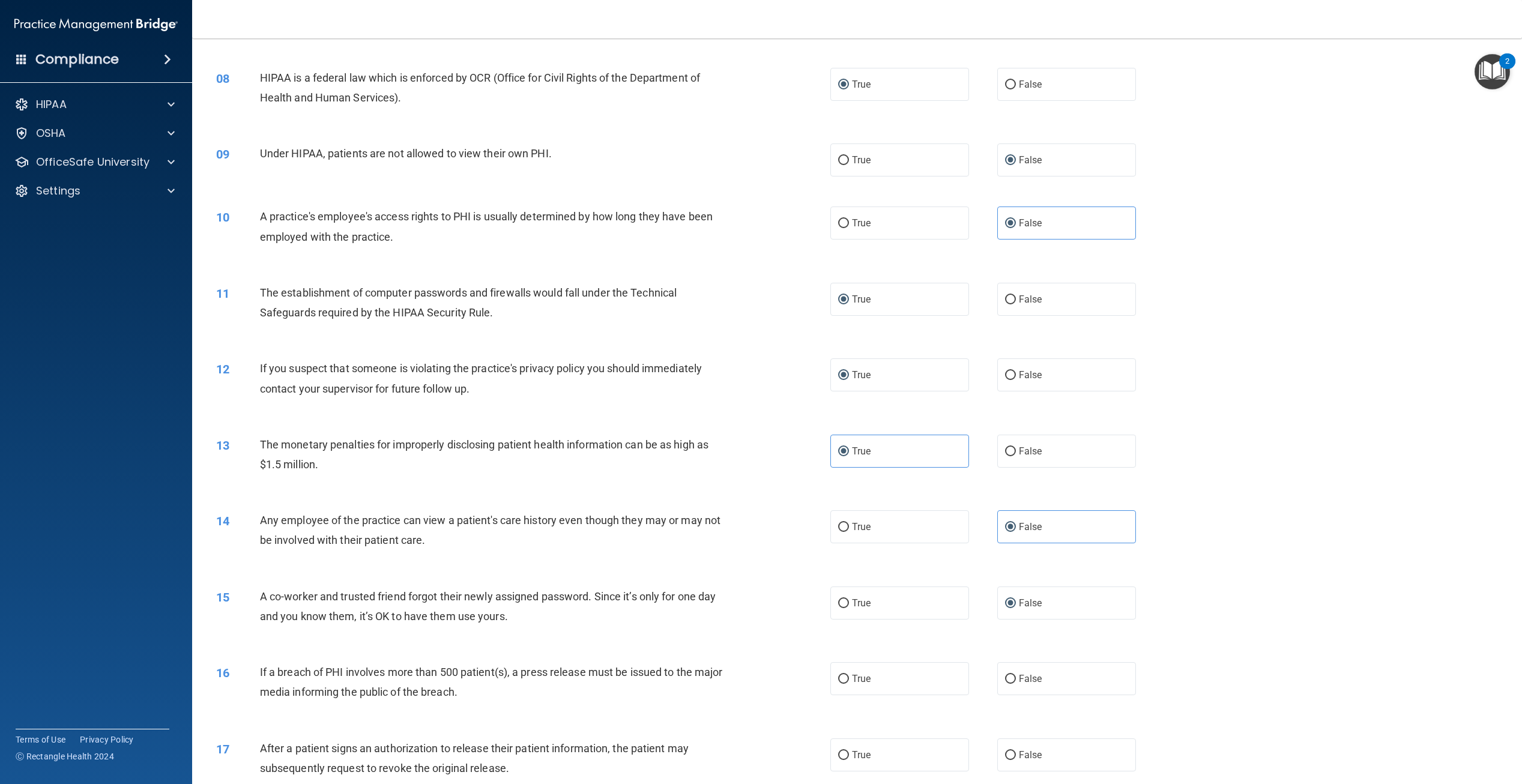
scroll to position [660, 0]
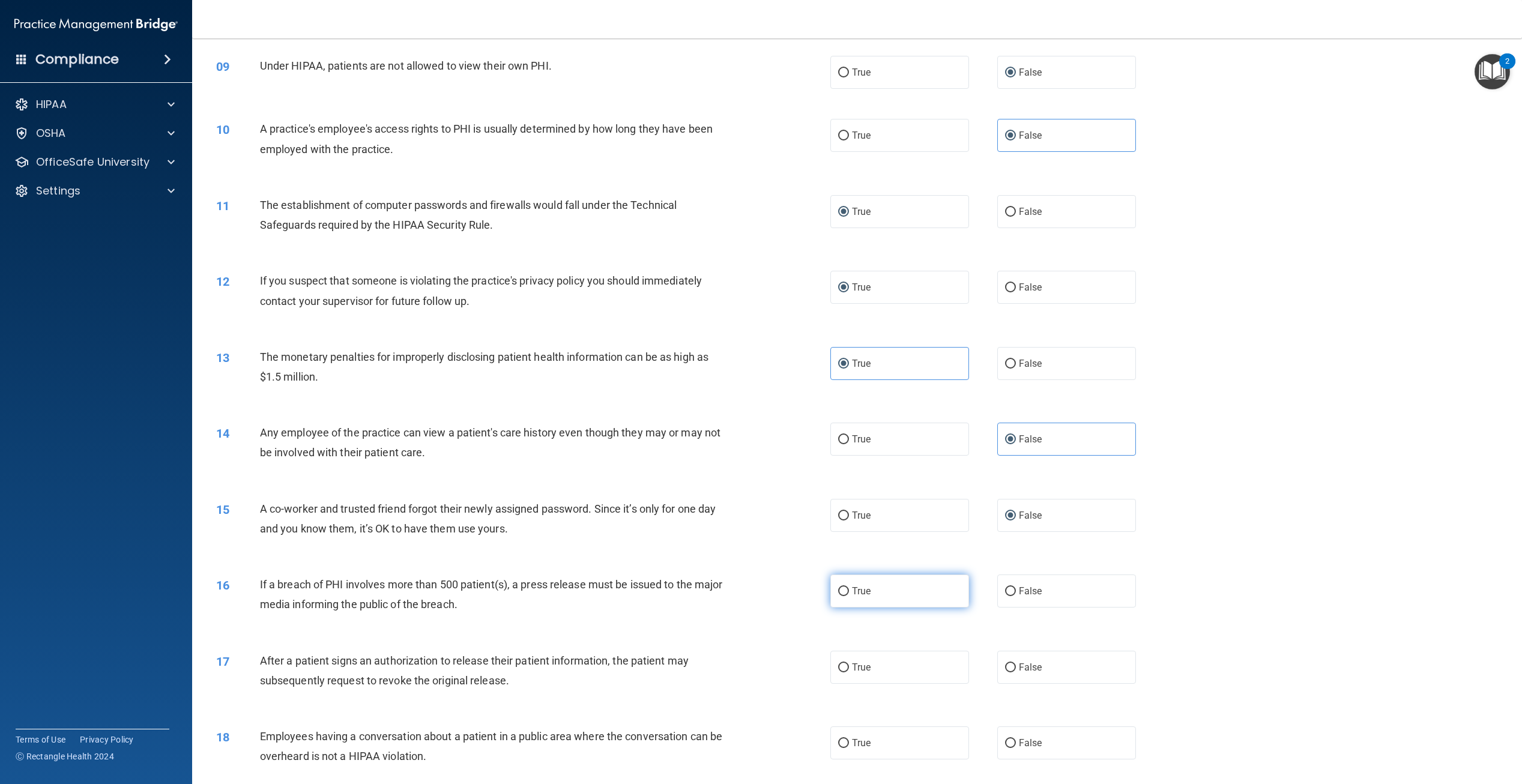
click at [838, 596] on input "True" at bounding box center [843, 591] width 11 height 9
radio input "true"
click at [840, 672] on input "True" at bounding box center [843, 668] width 11 height 9
radio input "true"
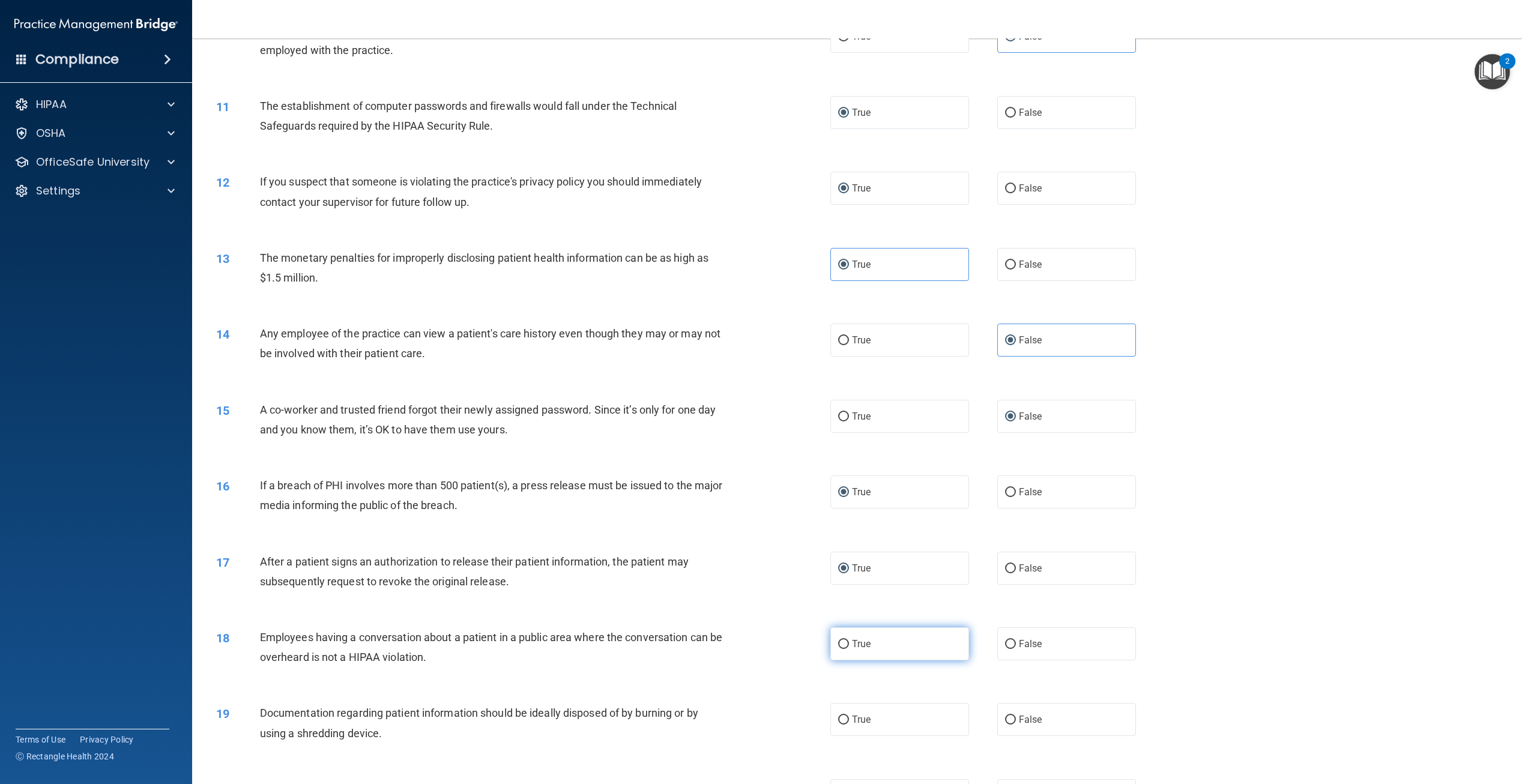
scroll to position [780, 0]
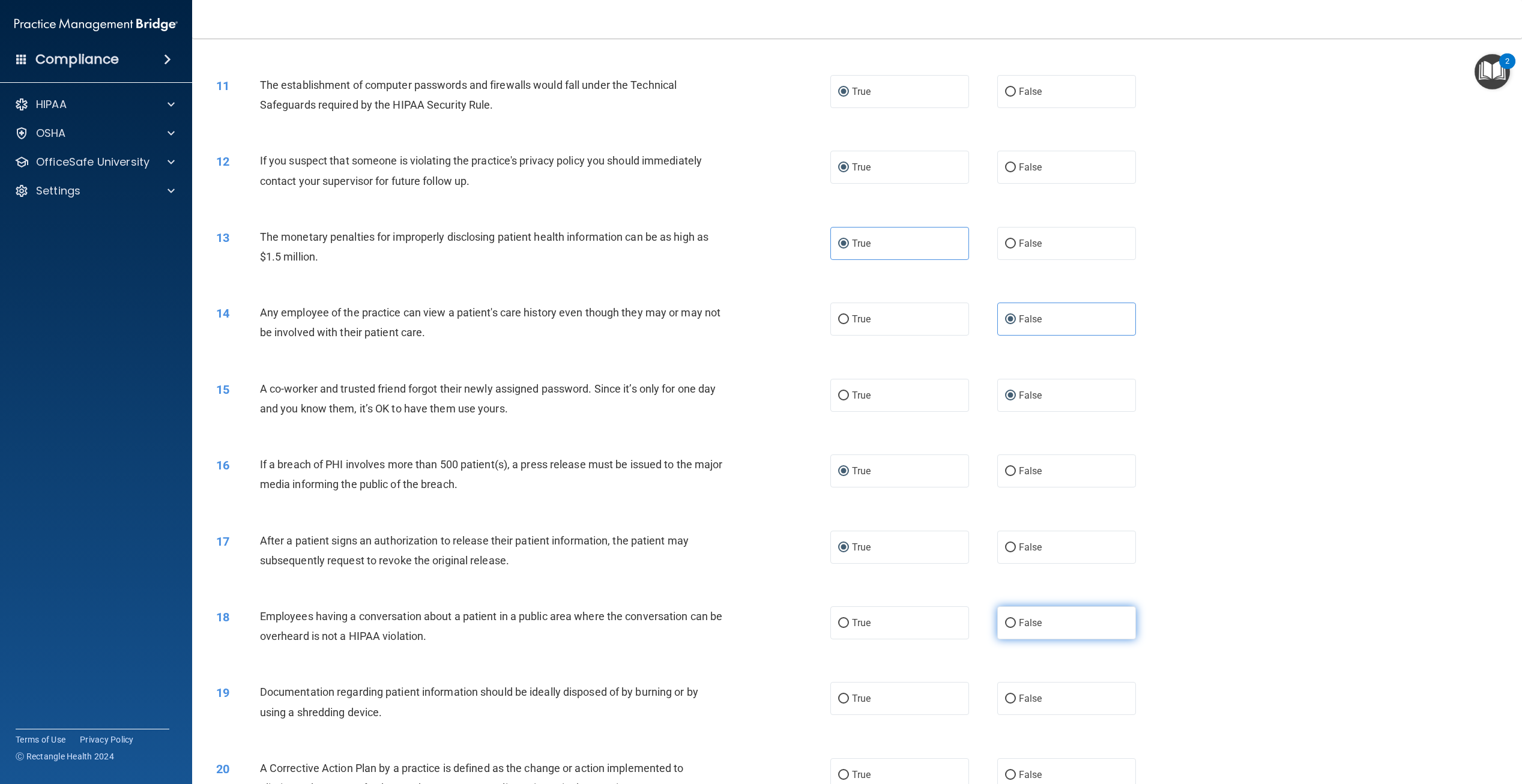
click at [1005, 628] on input "False" at bounding box center [1011, 623] width 11 height 9
radio input "true"
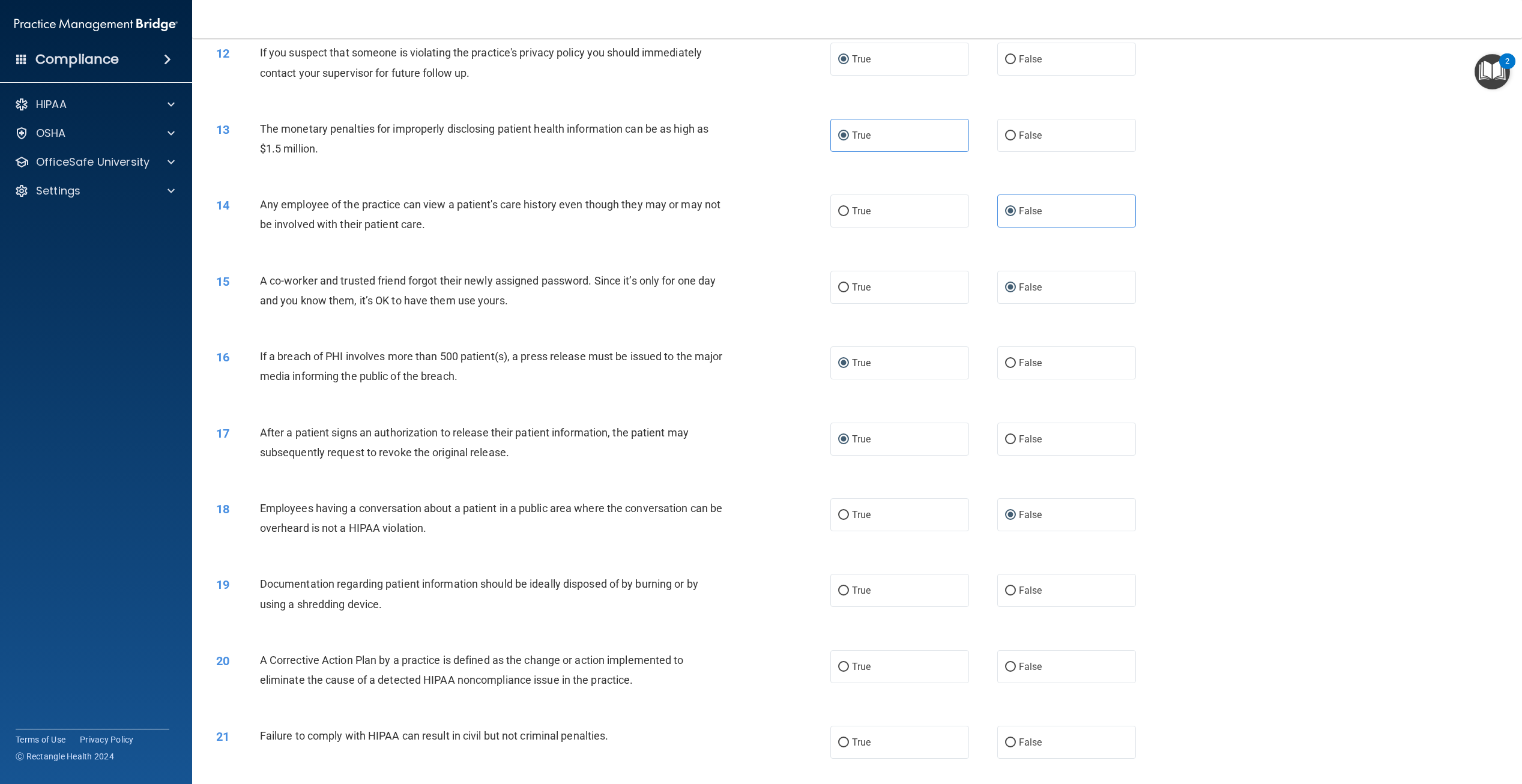
scroll to position [900, 0]
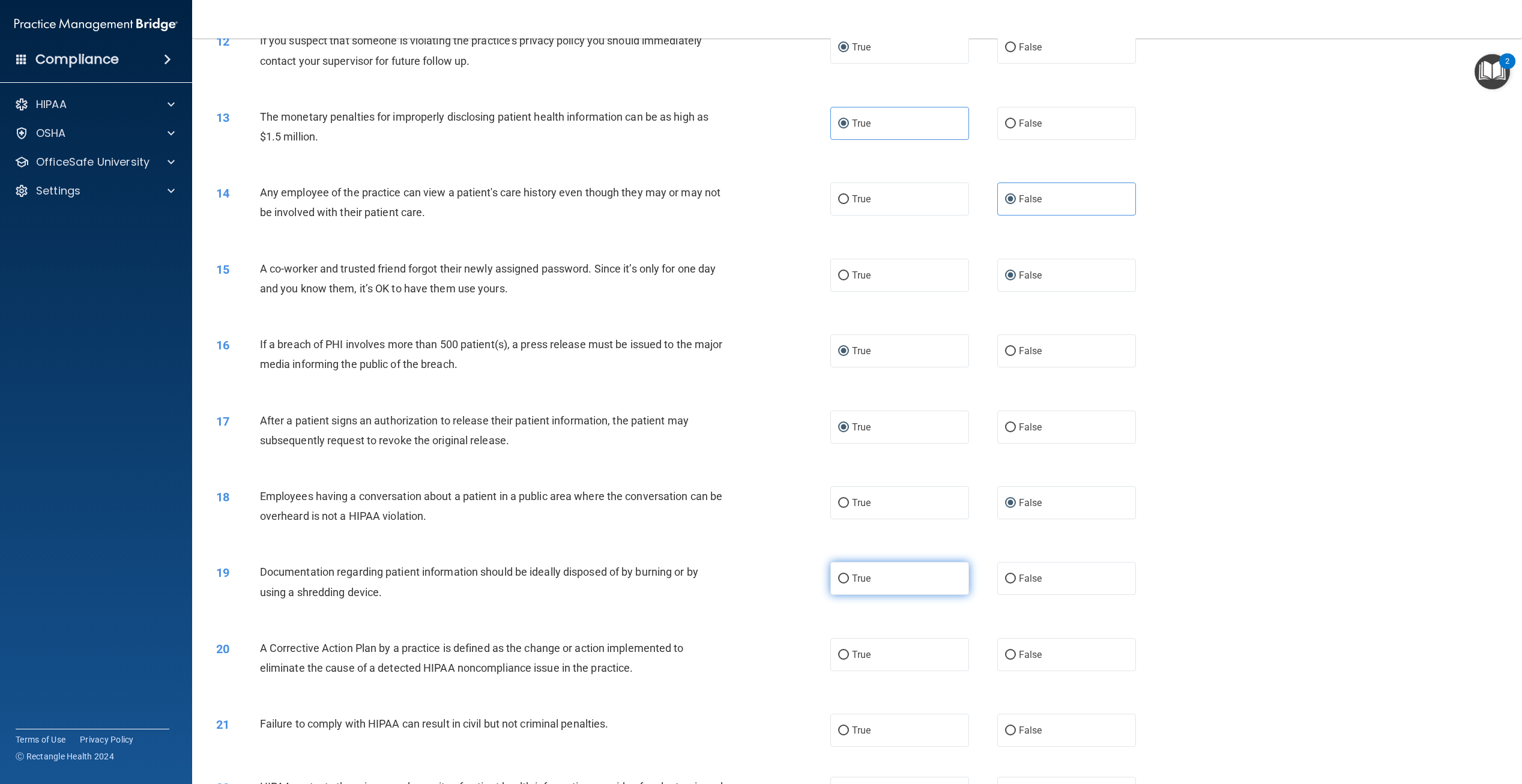
click at [840, 583] on input "True" at bounding box center [843, 579] width 11 height 9
radio input "true"
click at [845, 671] on label "True" at bounding box center [900, 654] width 139 height 33
click at [845, 660] on input "True" at bounding box center [843, 655] width 11 height 9
radio input "true"
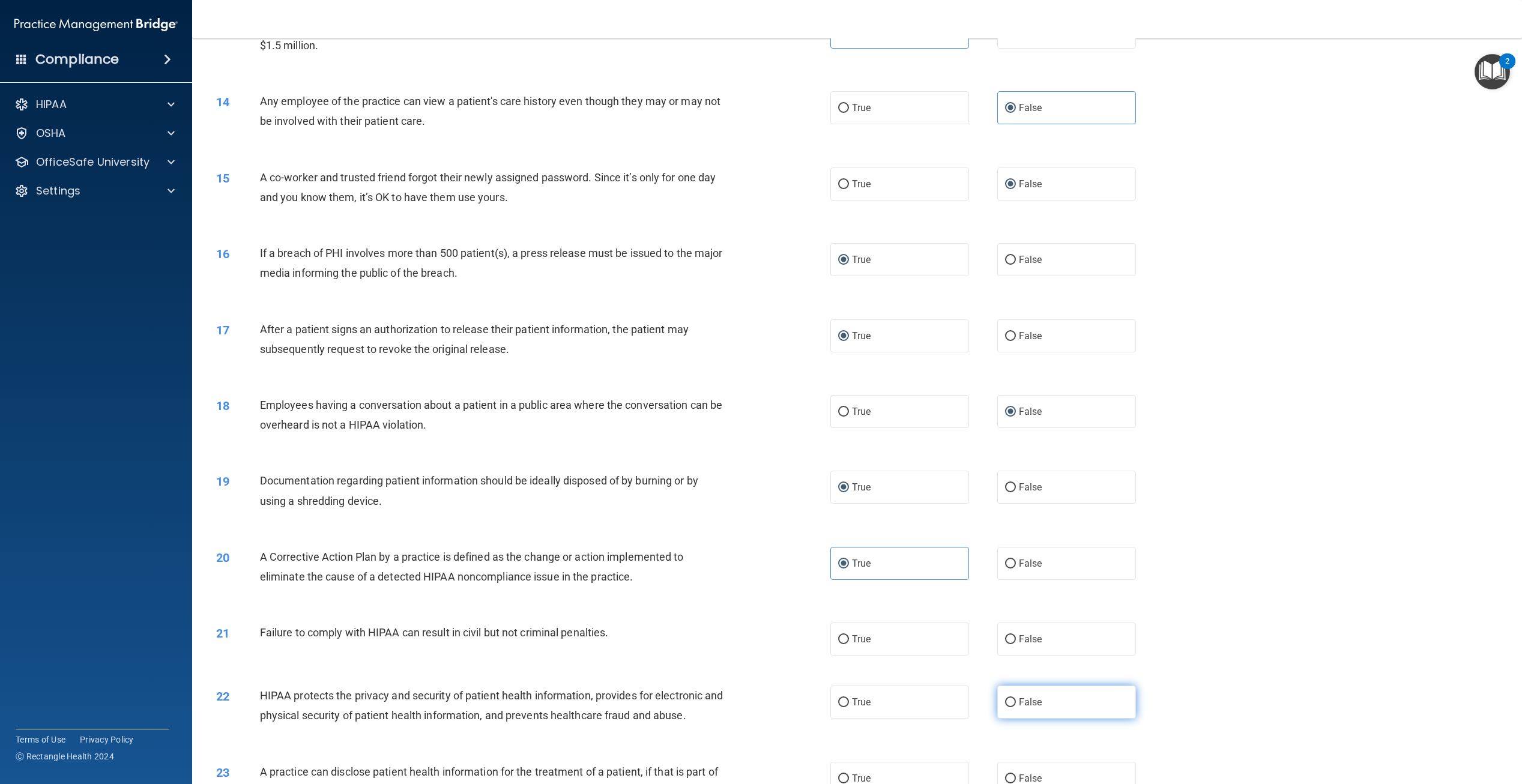
scroll to position [1020, 0]
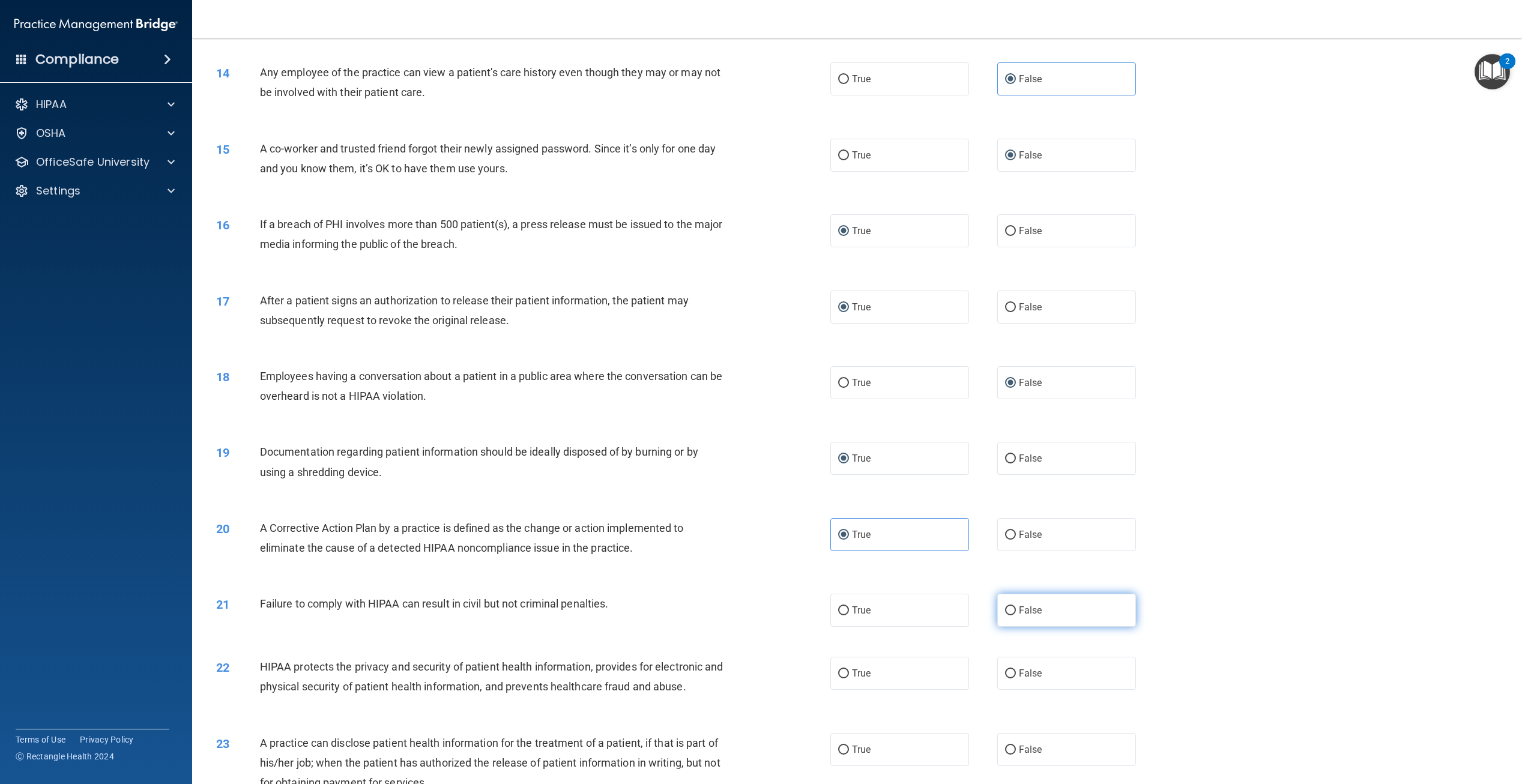
click at [1005, 615] on input "False" at bounding box center [1011, 611] width 11 height 9
radio input "true"
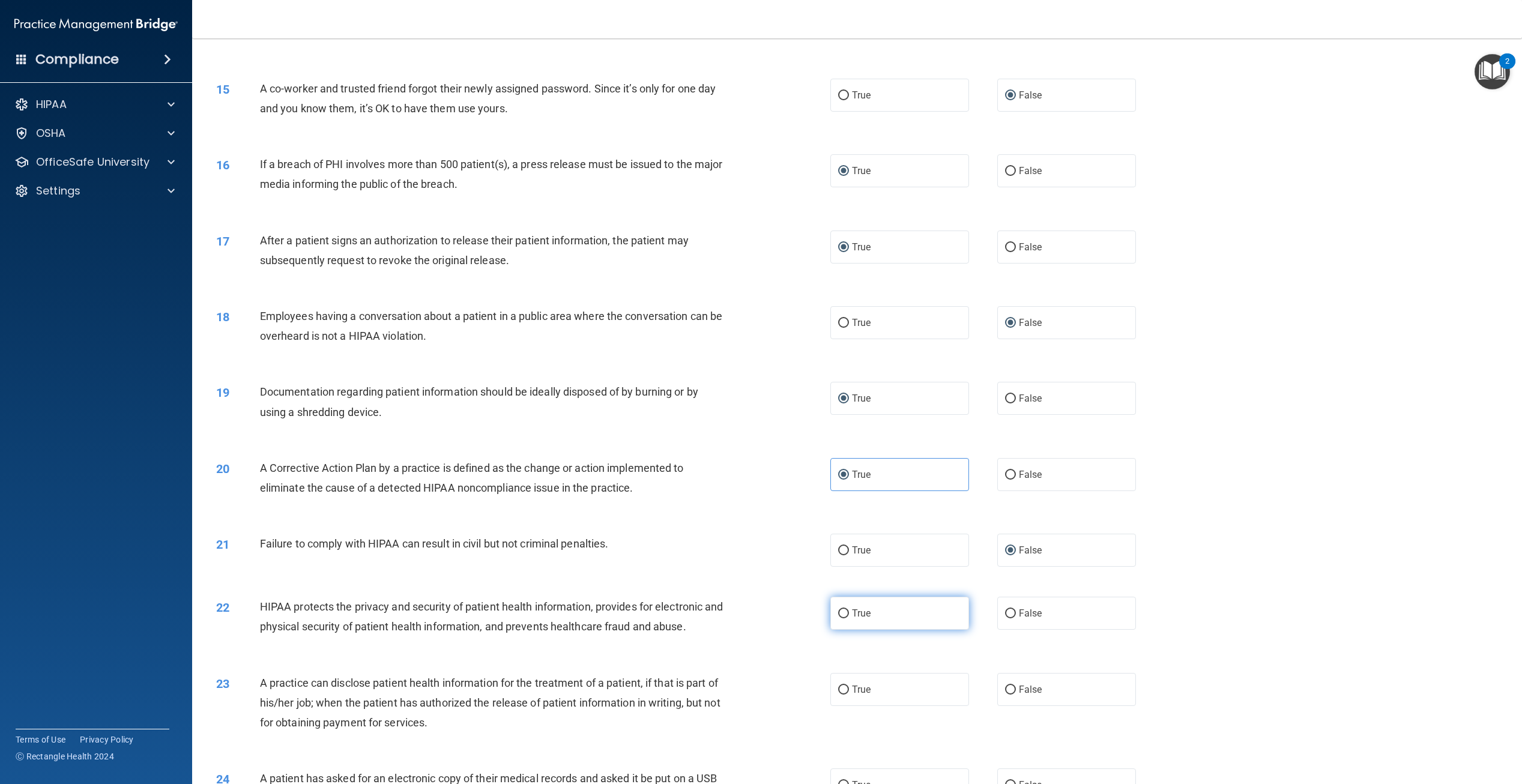
click at [855, 619] on span "True" at bounding box center [861, 613] width 19 height 12
click at [849, 618] on input "True" at bounding box center [843, 614] width 11 height 9
radio input "true"
click at [1008, 706] on label "False" at bounding box center [1067, 689] width 139 height 33
click at [1008, 695] on input "False" at bounding box center [1011, 690] width 11 height 9
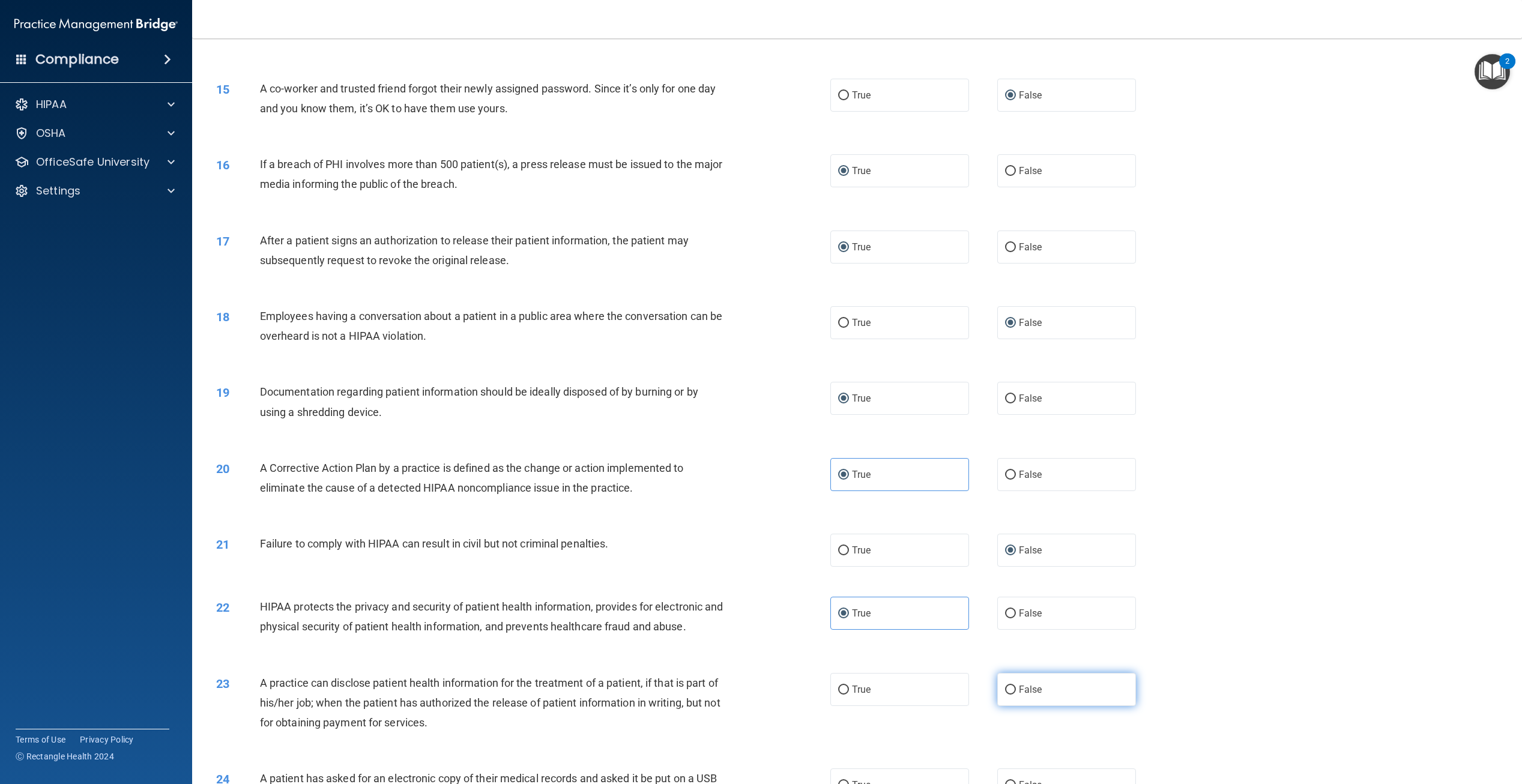
radio input "true"
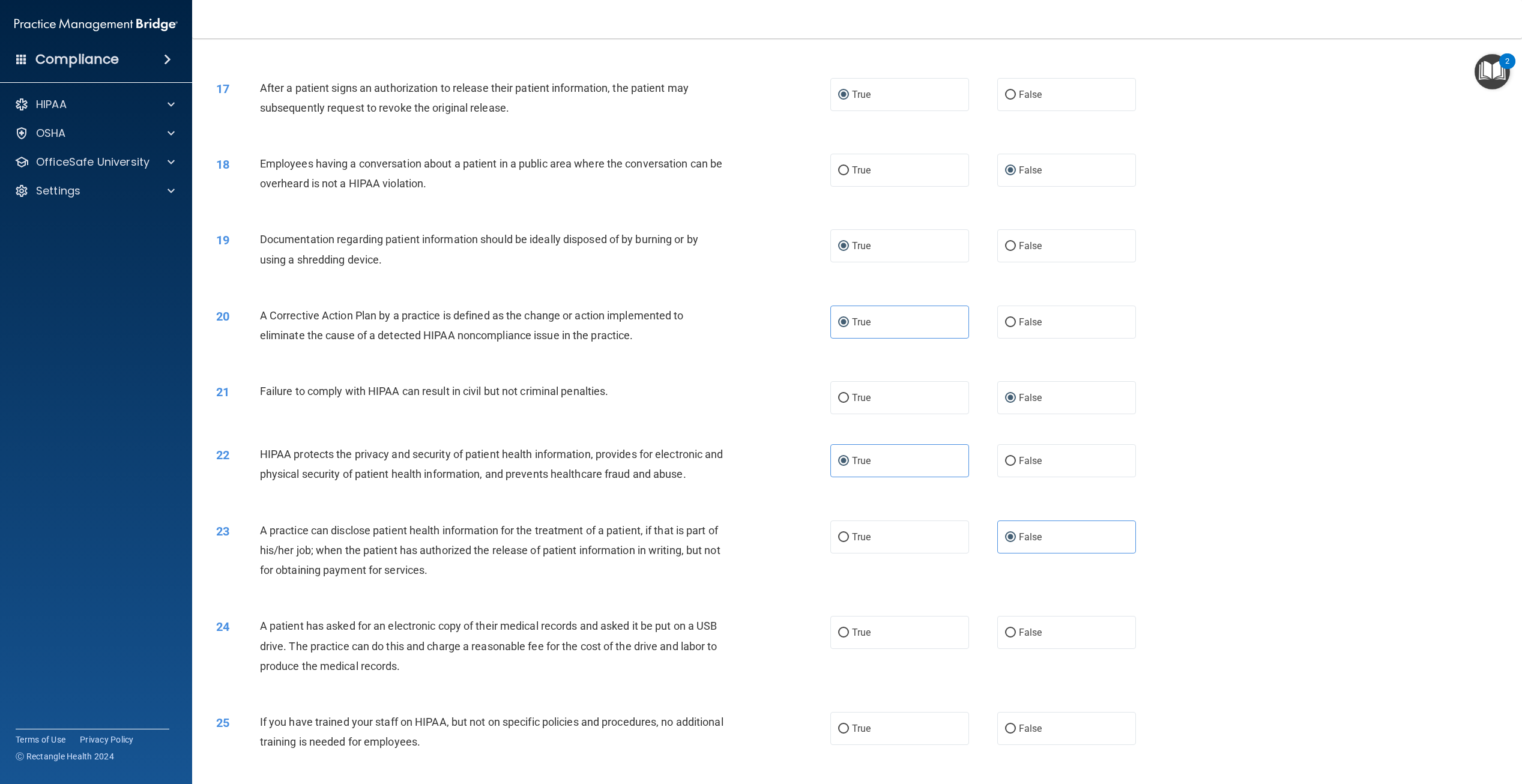
scroll to position [1260, 0]
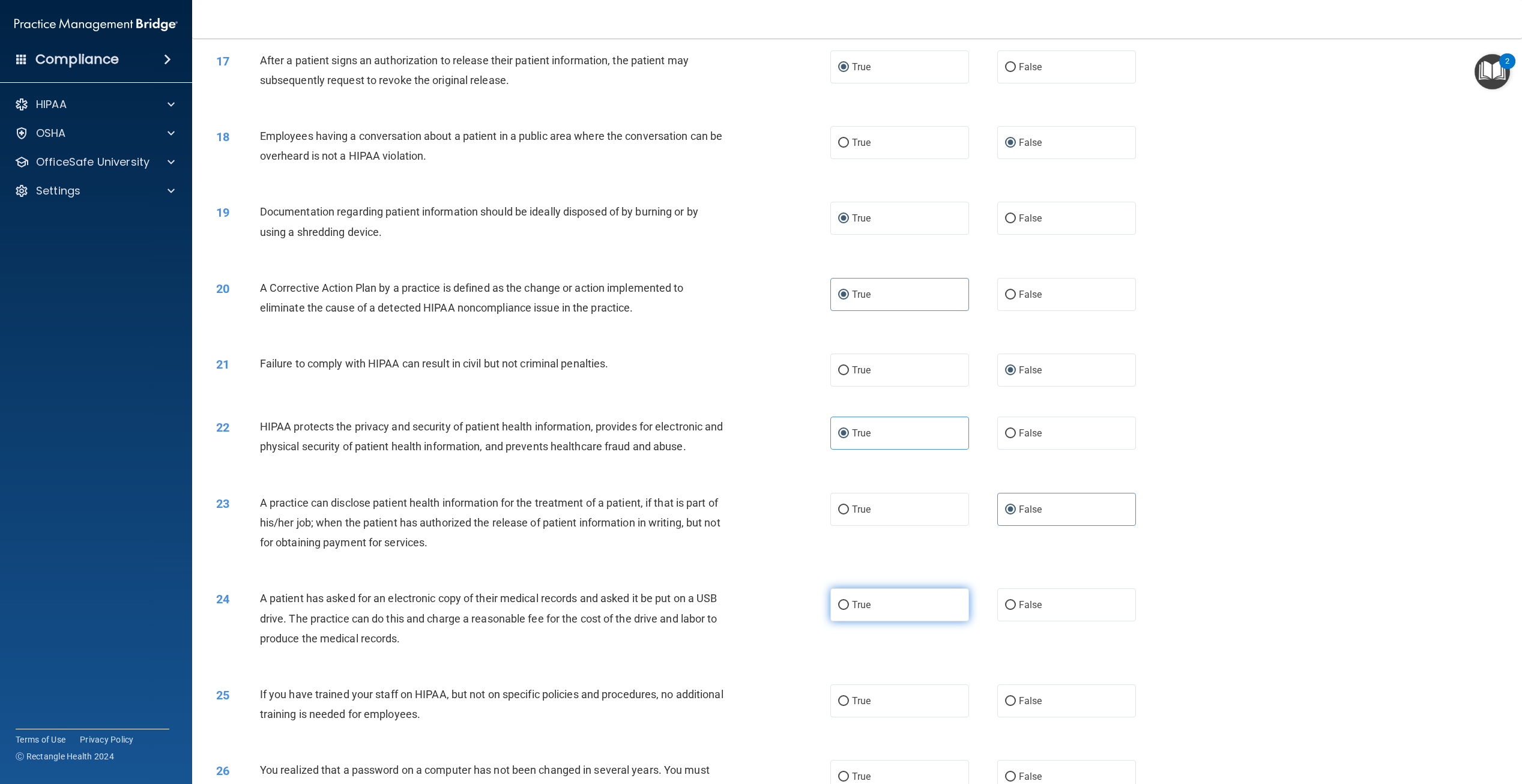
click at [831, 621] on label "True" at bounding box center [900, 604] width 139 height 33
click at [838, 610] on input "True" at bounding box center [843, 605] width 11 height 9
radio input "true"
click at [1005, 706] on input "False" at bounding box center [1011, 701] width 11 height 9
radio input "true"
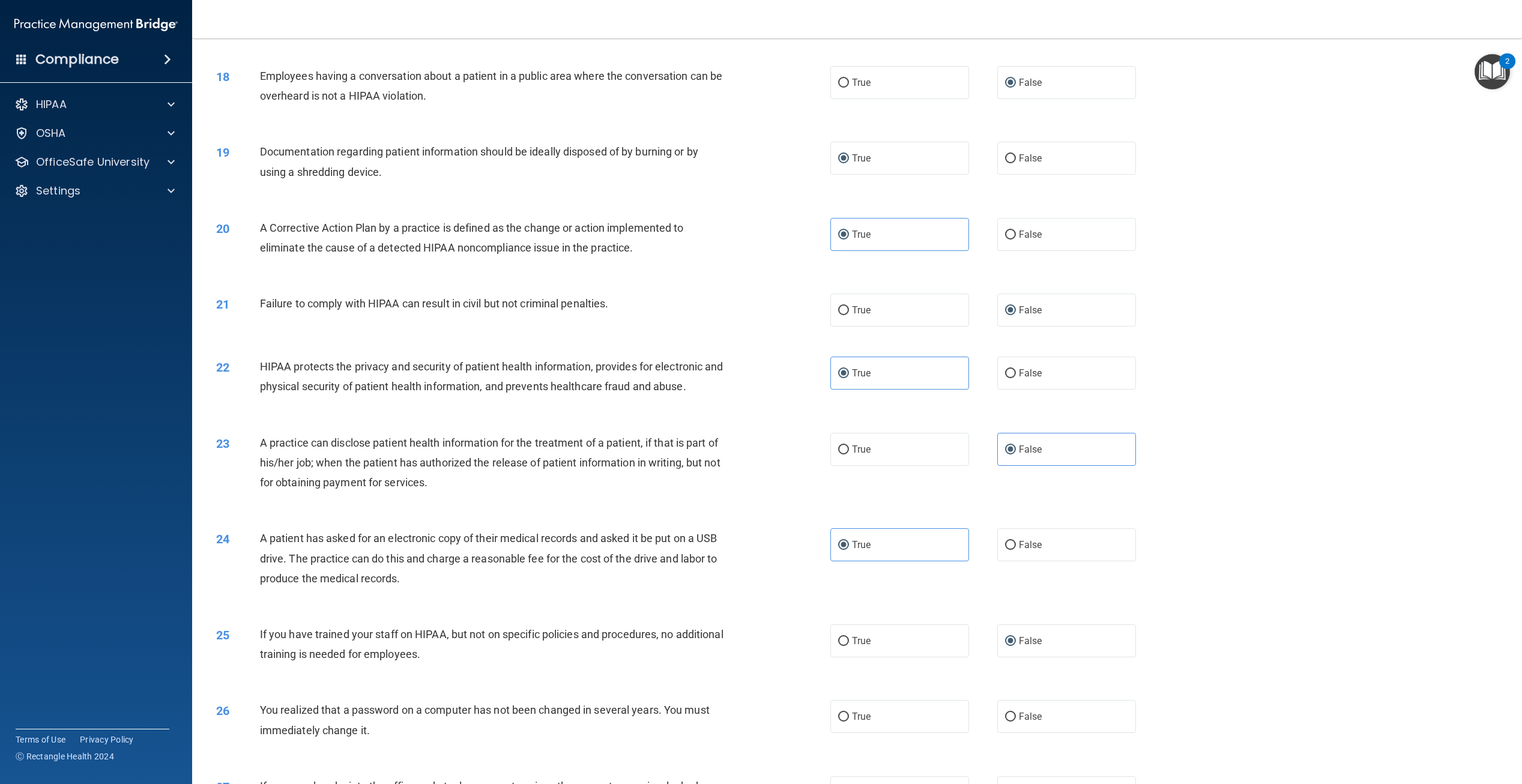
scroll to position [1380, 0]
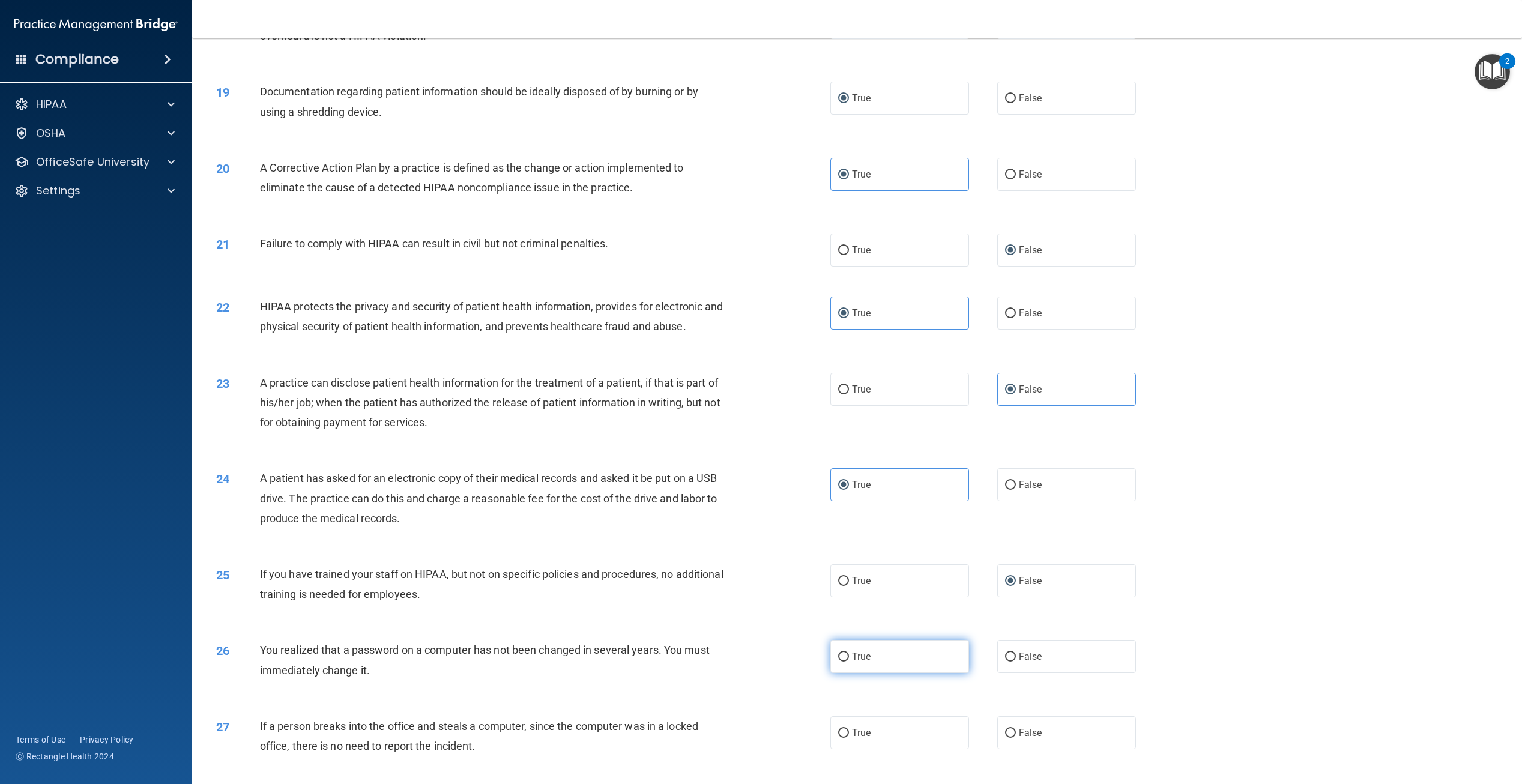
click at [877, 673] on label "True" at bounding box center [900, 656] width 139 height 33
click at [849, 662] on input "True" at bounding box center [843, 657] width 11 height 9
radio input "true"
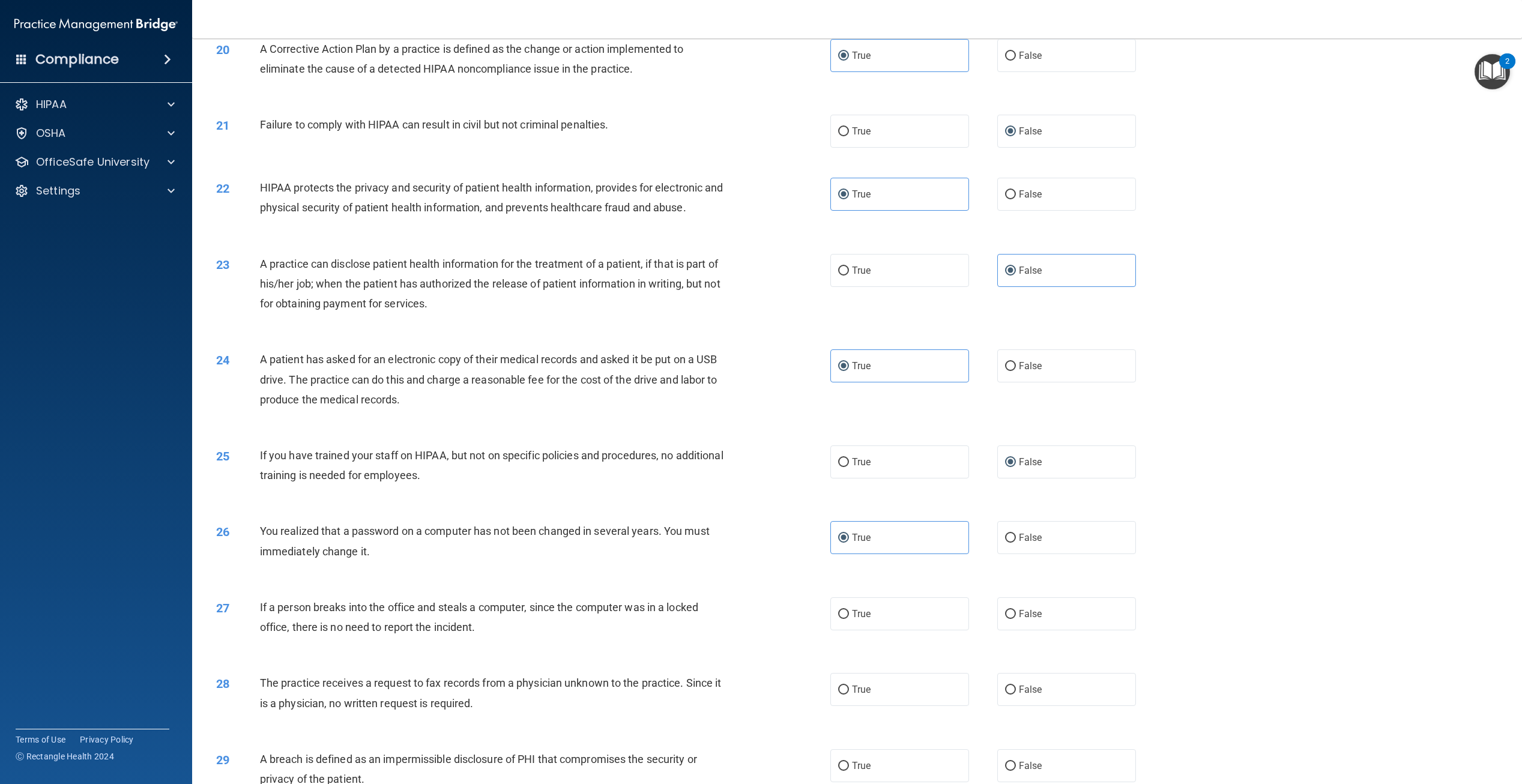
scroll to position [1501, 0]
click at [1024, 618] on span "False" at bounding box center [1031, 612] width 23 height 12
click at [1016, 617] on input "False" at bounding box center [1011, 613] width 11 height 9
radio input "true"
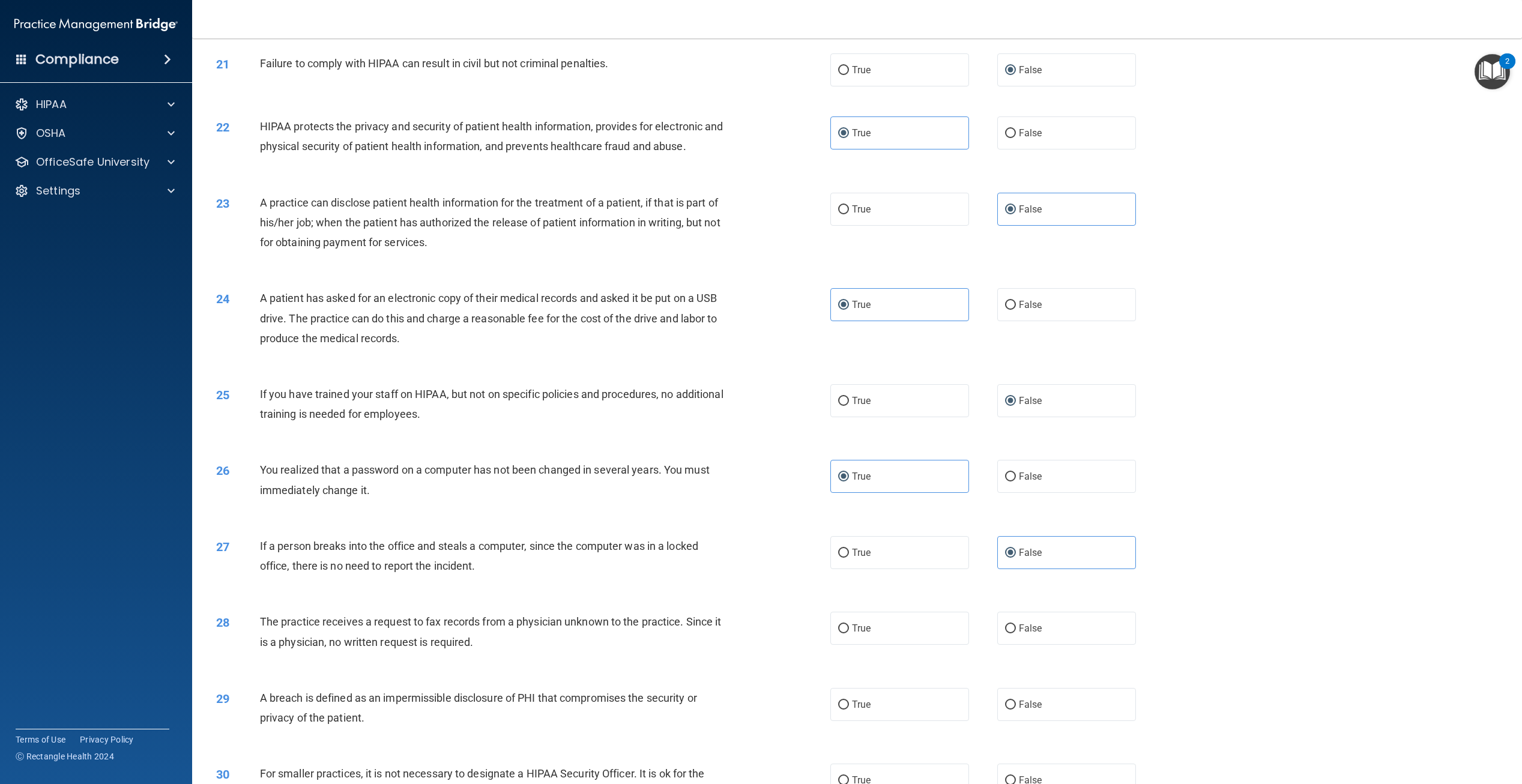
scroll to position [1621, 0]
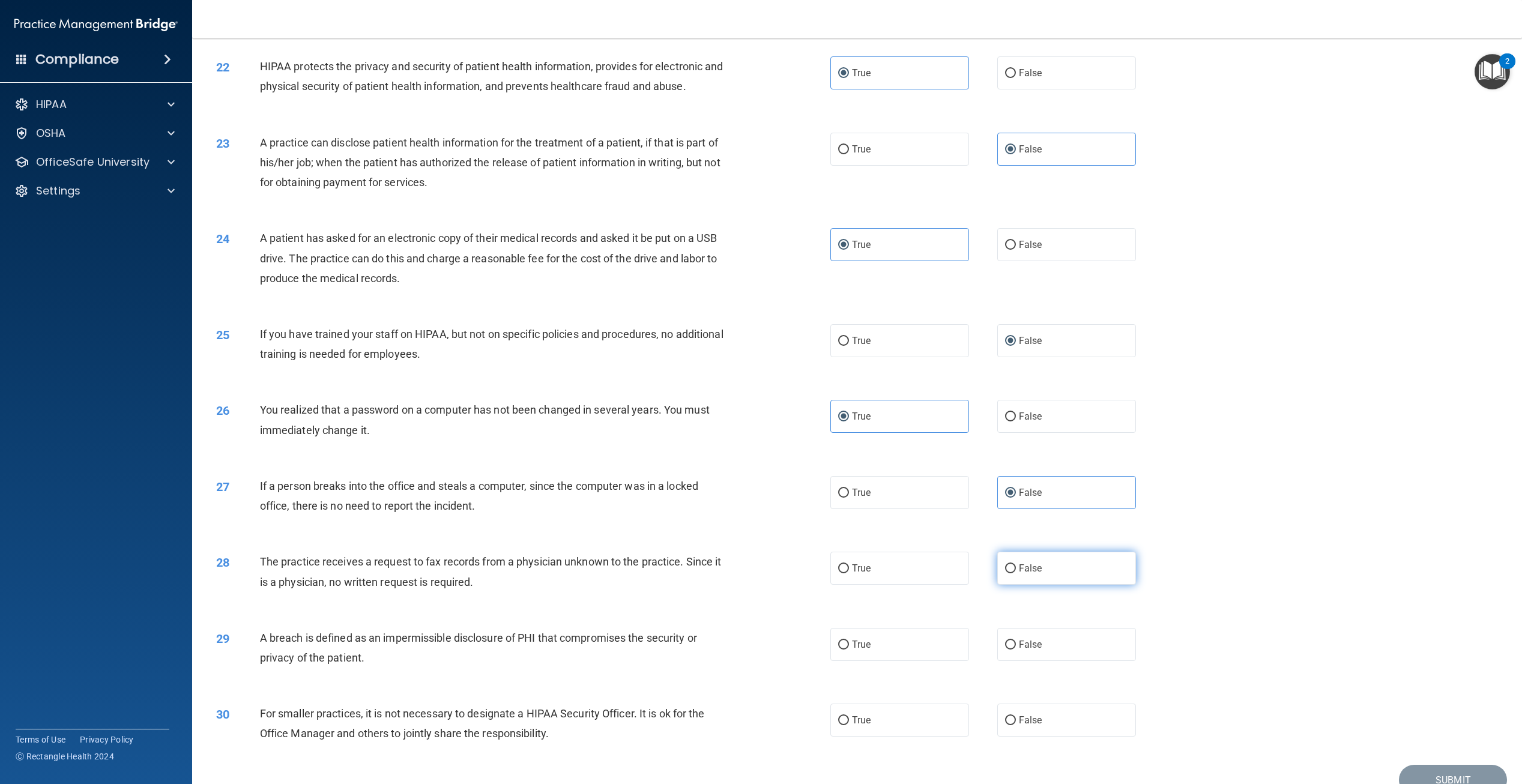
click at [1021, 585] on label "False" at bounding box center [1067, 568] width 139 height 33
click at [1016, 573] on input "False" at bounding box center [1011, 569] width 11 height 9
radio input "true"
click at [885, 661] on label "True" at bounding box center [900, 644] width 139 height 33
click at [849, 649] on input "True" at bounding box center [843, 645] width 11 height 9
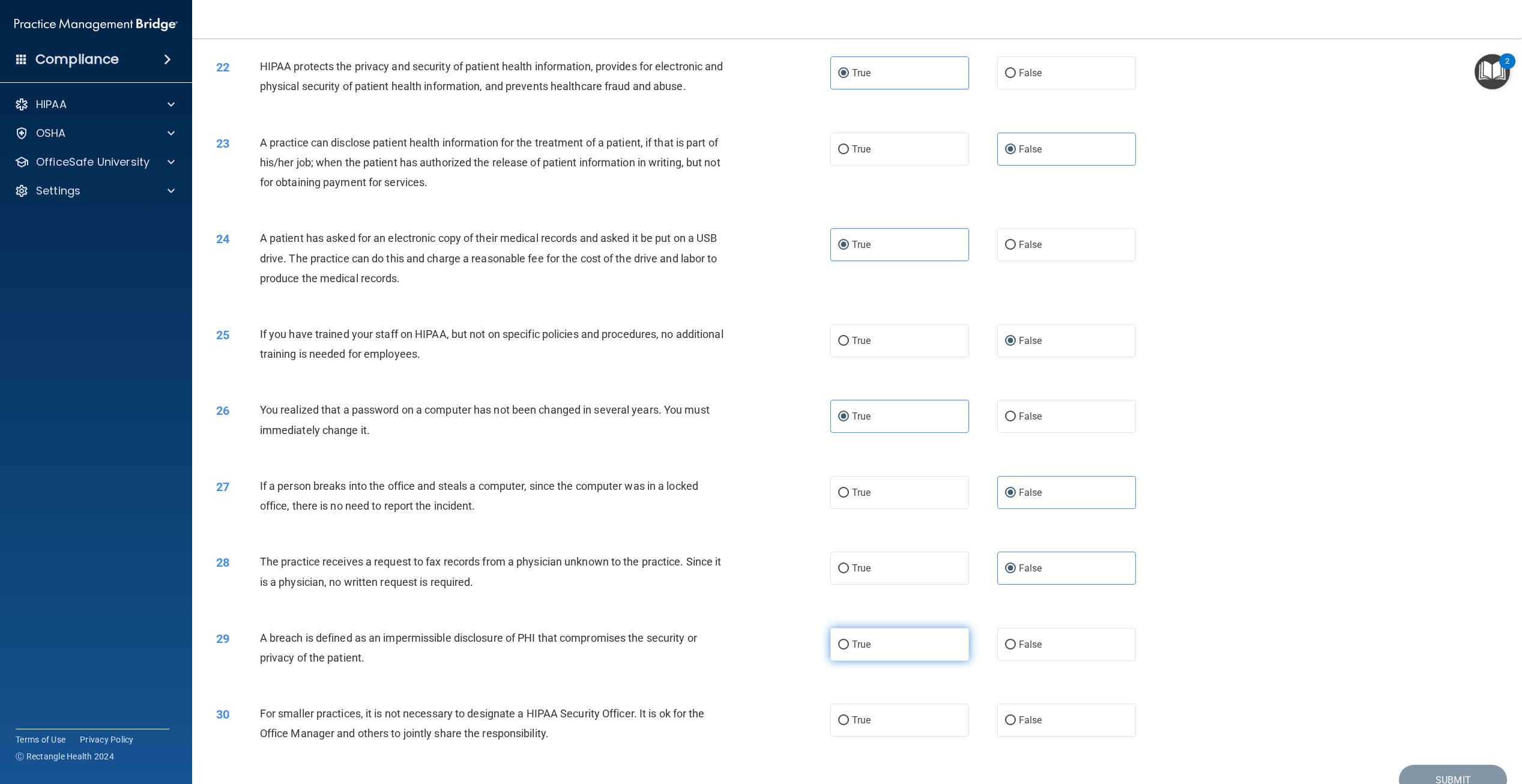
radio input "true"
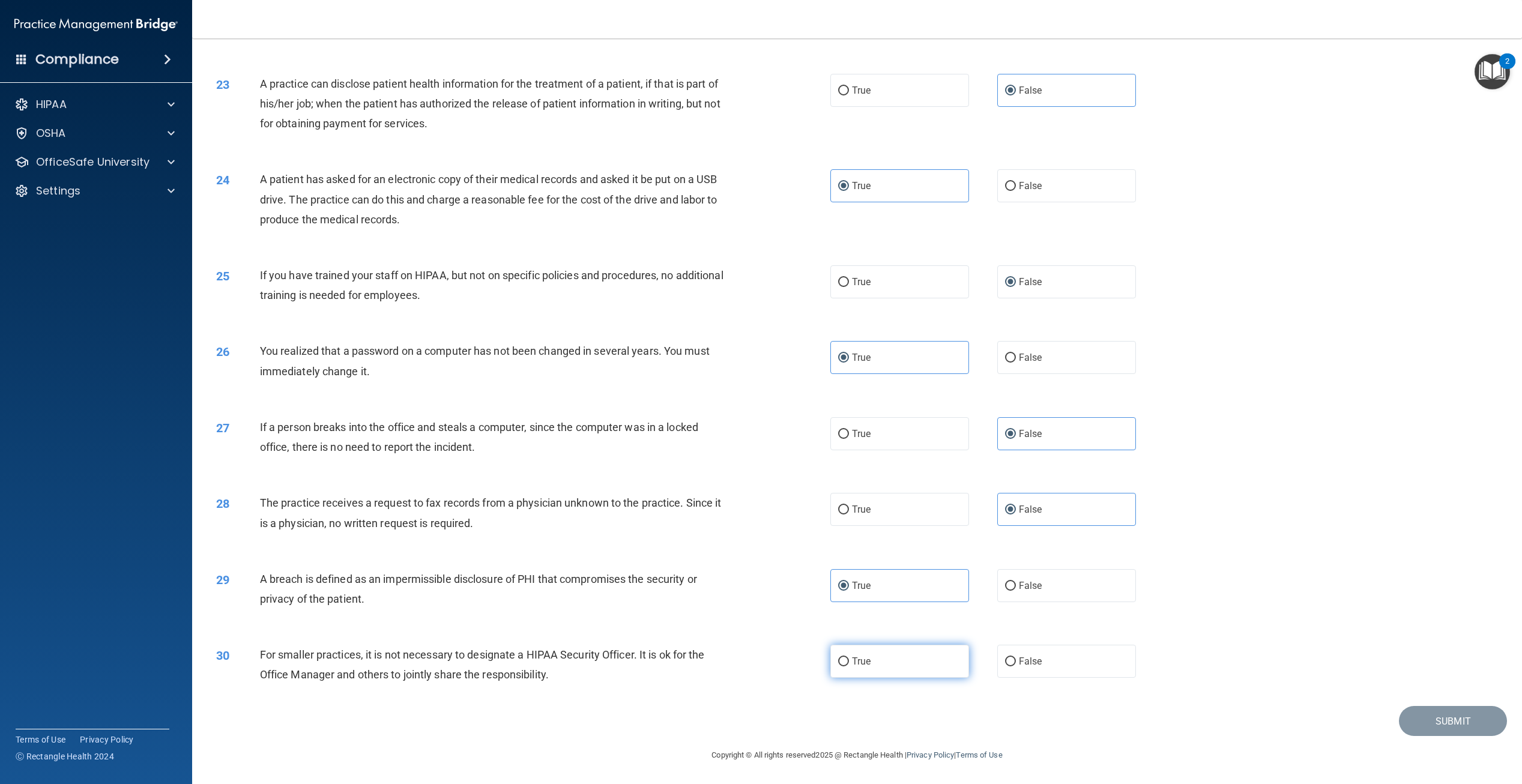
scroll to position [1713, 0]
click at [1008, 655] on label "False" at bounding box center [1067, 660] width 139 height 33
click at [1008, 657] on input "False" at bounding box center [1011, 662] width 11 height 9
radio input "true"
click at [1447, 723] on button "Submit" at bounding box center [1453, 721] width 108 height 31
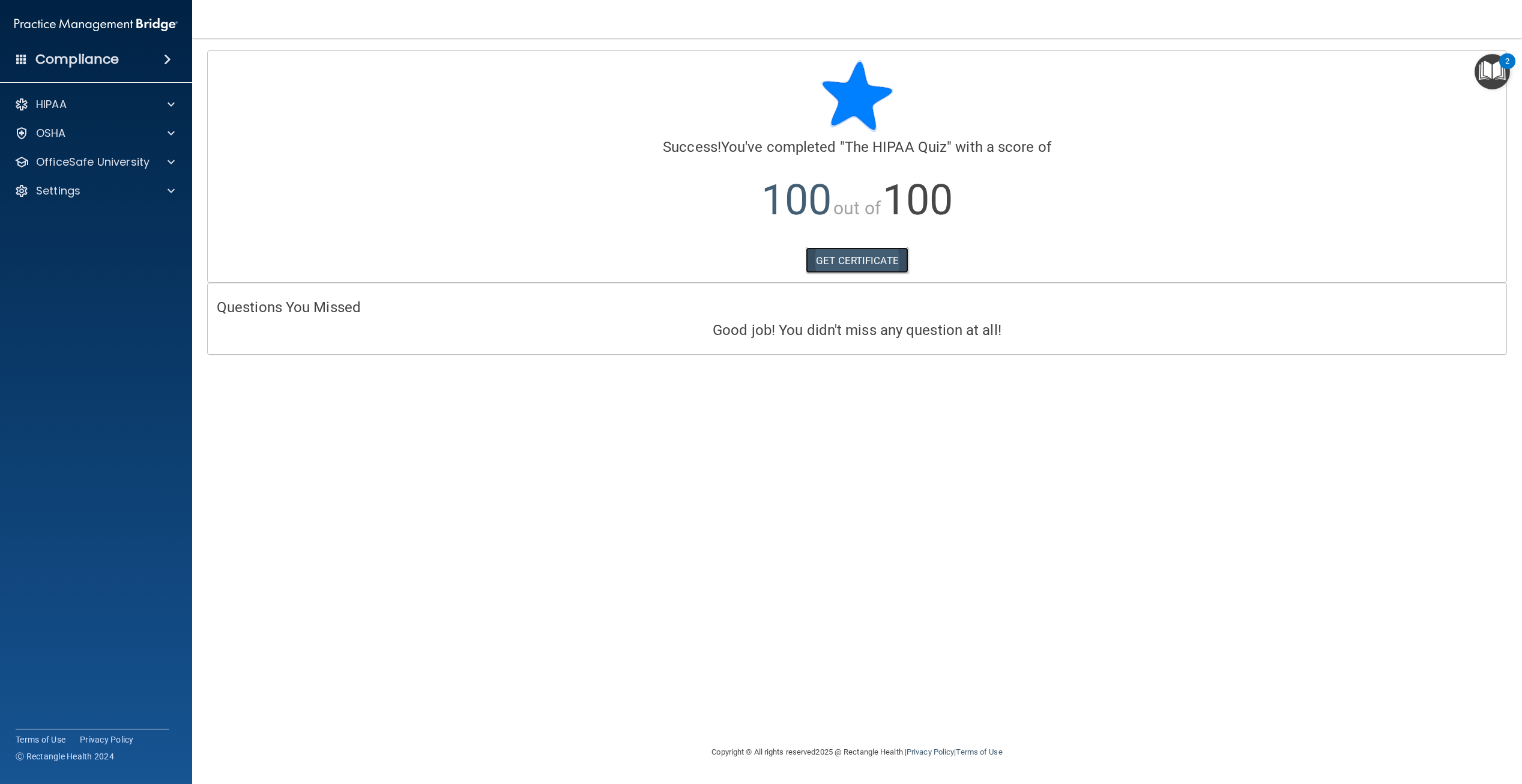
click at [872, 254] on link "GET CERTIFICATE" at bounding box center [857, 260] width 103 height 26
click at [160, 107] on div at bounding box center [169, 105] width 30 height 15
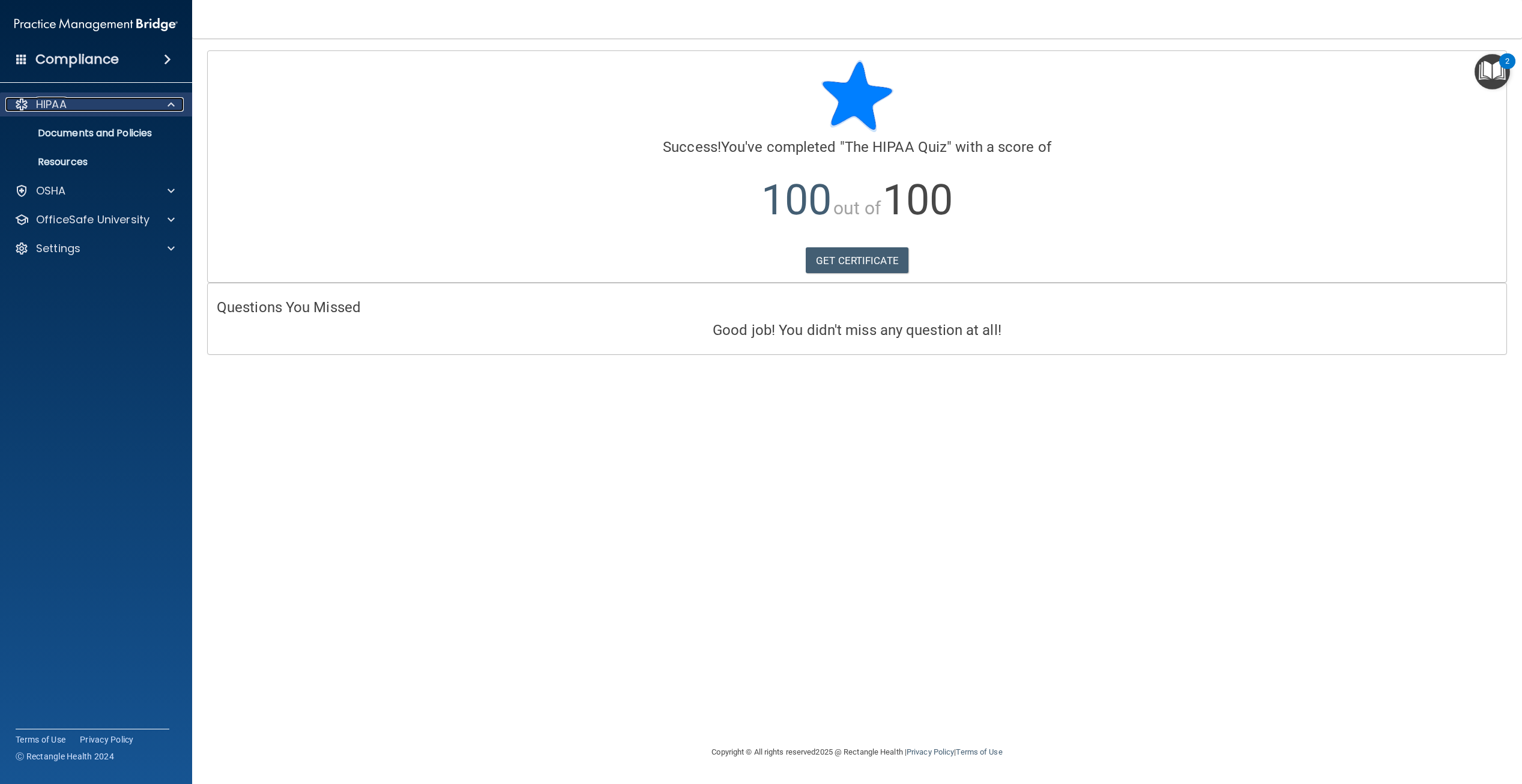
click at [65, 105] on p "HIPAA" at bounding box center [52, 105] width 31 height 15
click at [47, 105] on p "HIPAA" at bounding box center [52, 105] width 31 height 15
click at [69, 210] on div "OfficeSafe University" at bounding box center [96, 220] width 193 height 24
click at [178, 220] on div at bounding box center [169, 220] width 30 height 15
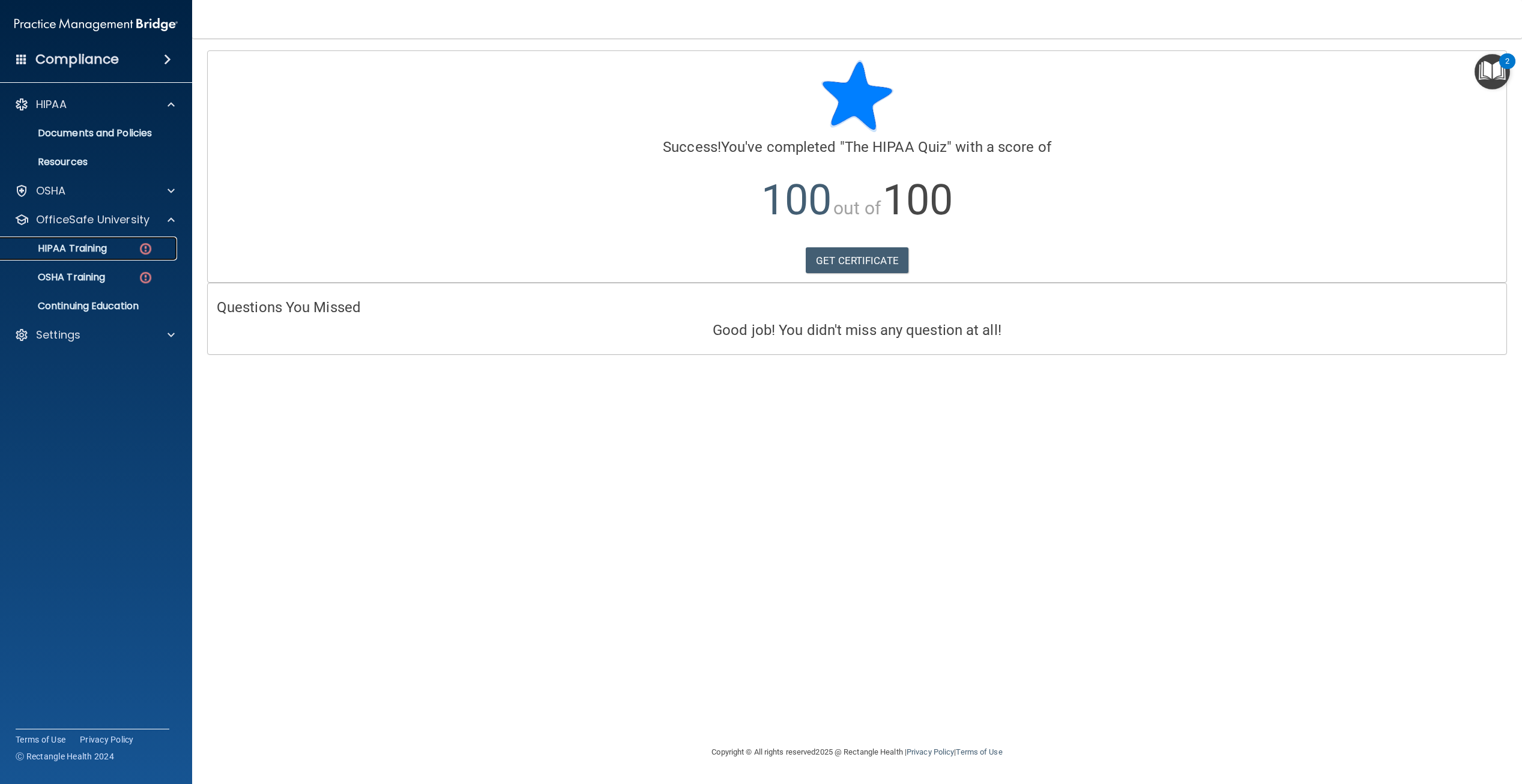
click at [122, 249] on div "HIPAA Training" at bounding box center [89, 248] width 164 height 12
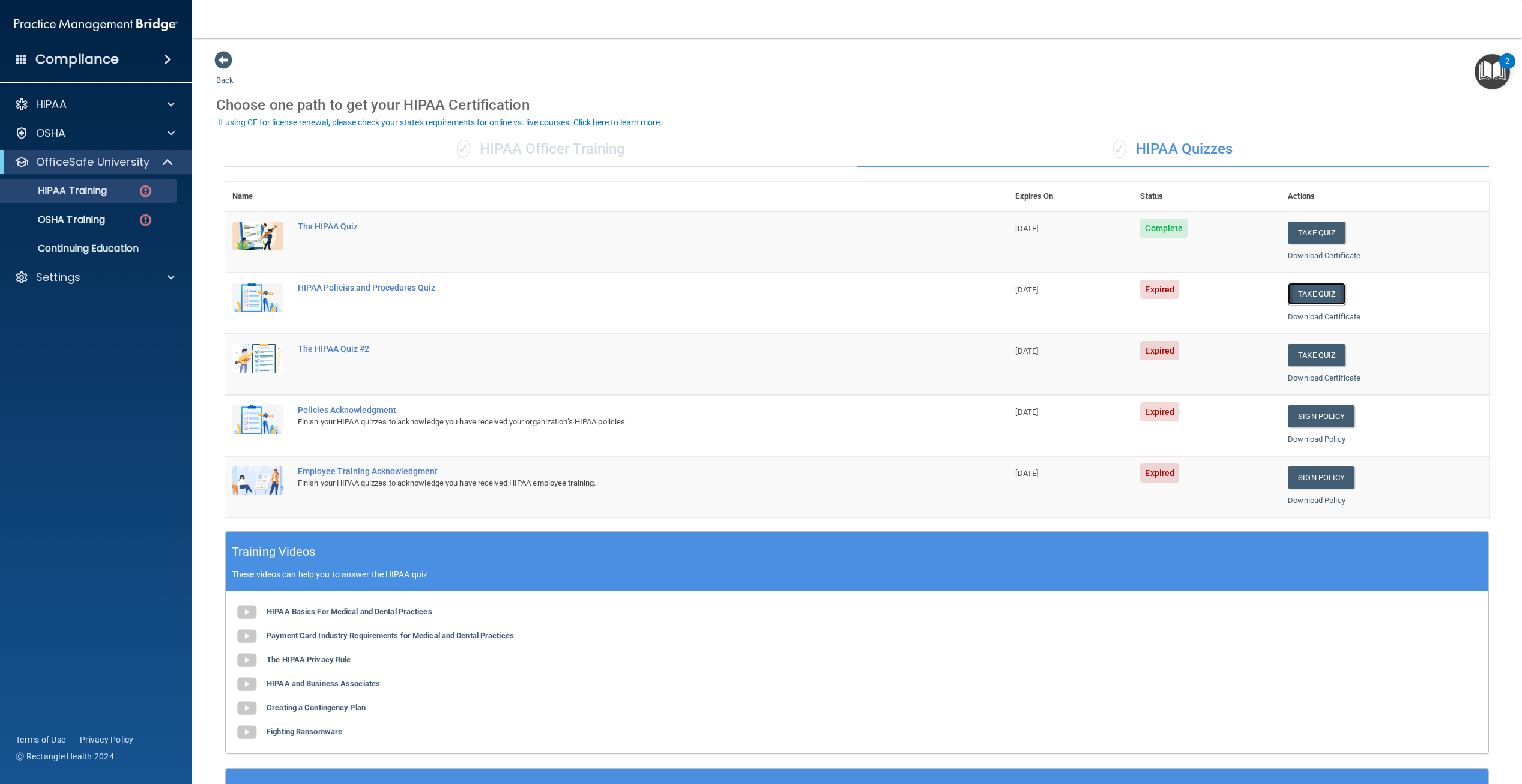
click at [1297, 294] on button "Take Quiz" at bounding box center [1317, 294] width 57 height 23
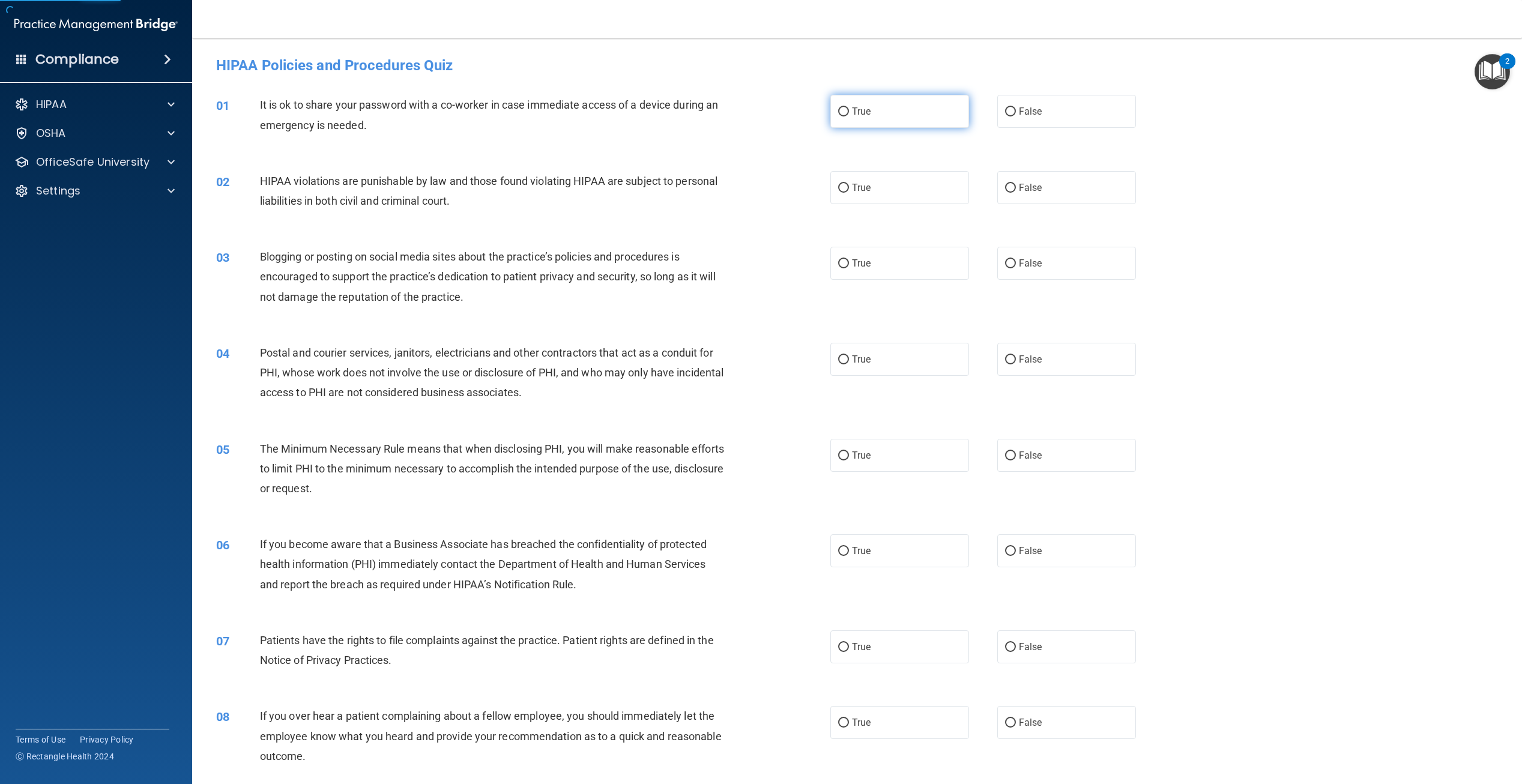
click at [893, 124] on label "True" at bounding box center [900, 111] width 139 height 33
click at [849, 116] on input "True" at bounding box center [843, 112] width 11 height 9
radio input "true"
click at [888, 182] on label "True" at bounding box center [900, 187] width 139 height 33
click at [849, 184] on input "True" at bounding box center [843, 188] width 11 height 9
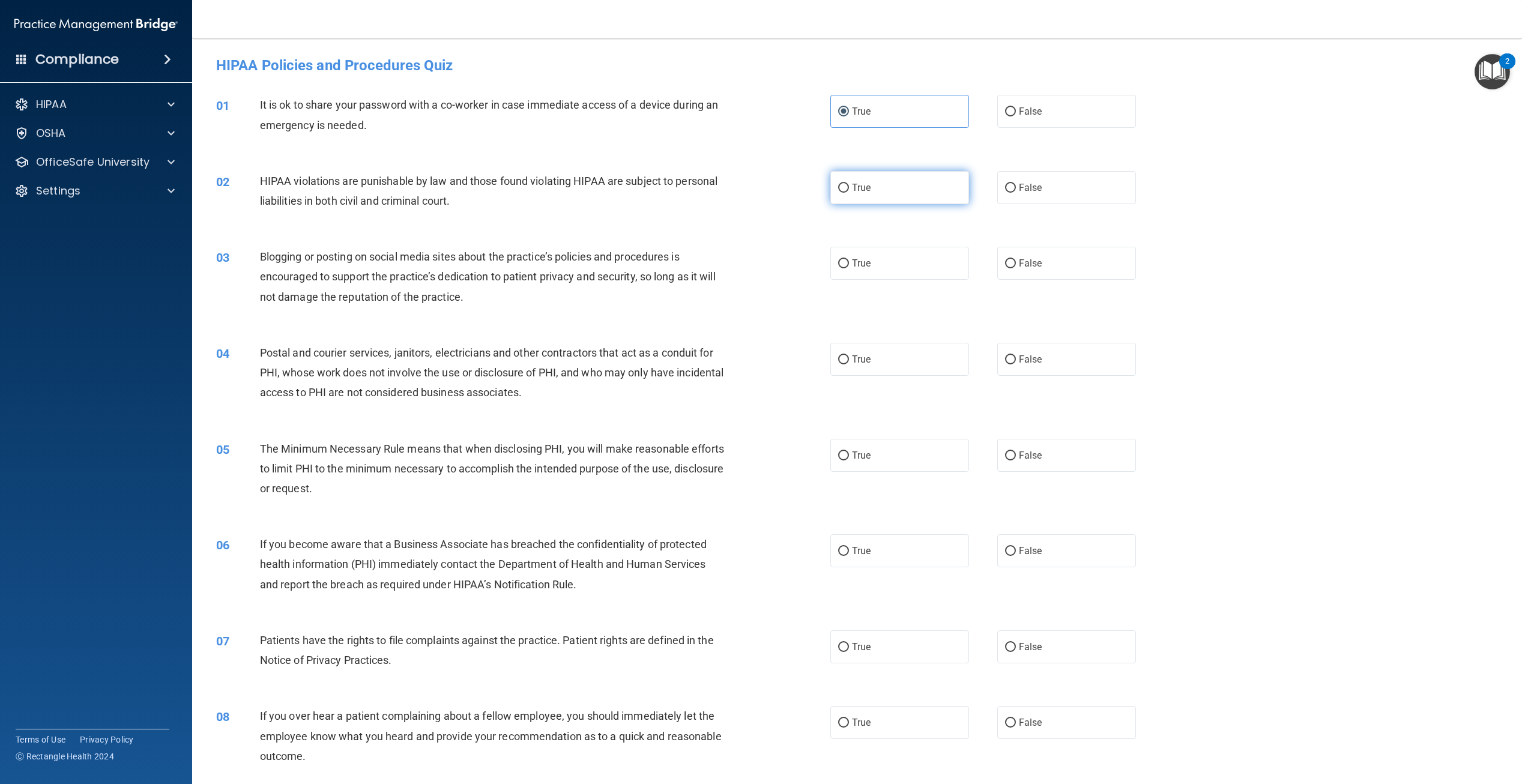
radio input "true"
drag, startPoint x: 879, startPoint y: 265, endPoint x: 878, endPoint y: 271, distance: 6.1
click at [879, 265] on label "True" at bounding box center [900, 263] width 139 height 33
click at [849, 265] on input "True" at bounding box center [843, 264] width 11 height 9
radio input "true"
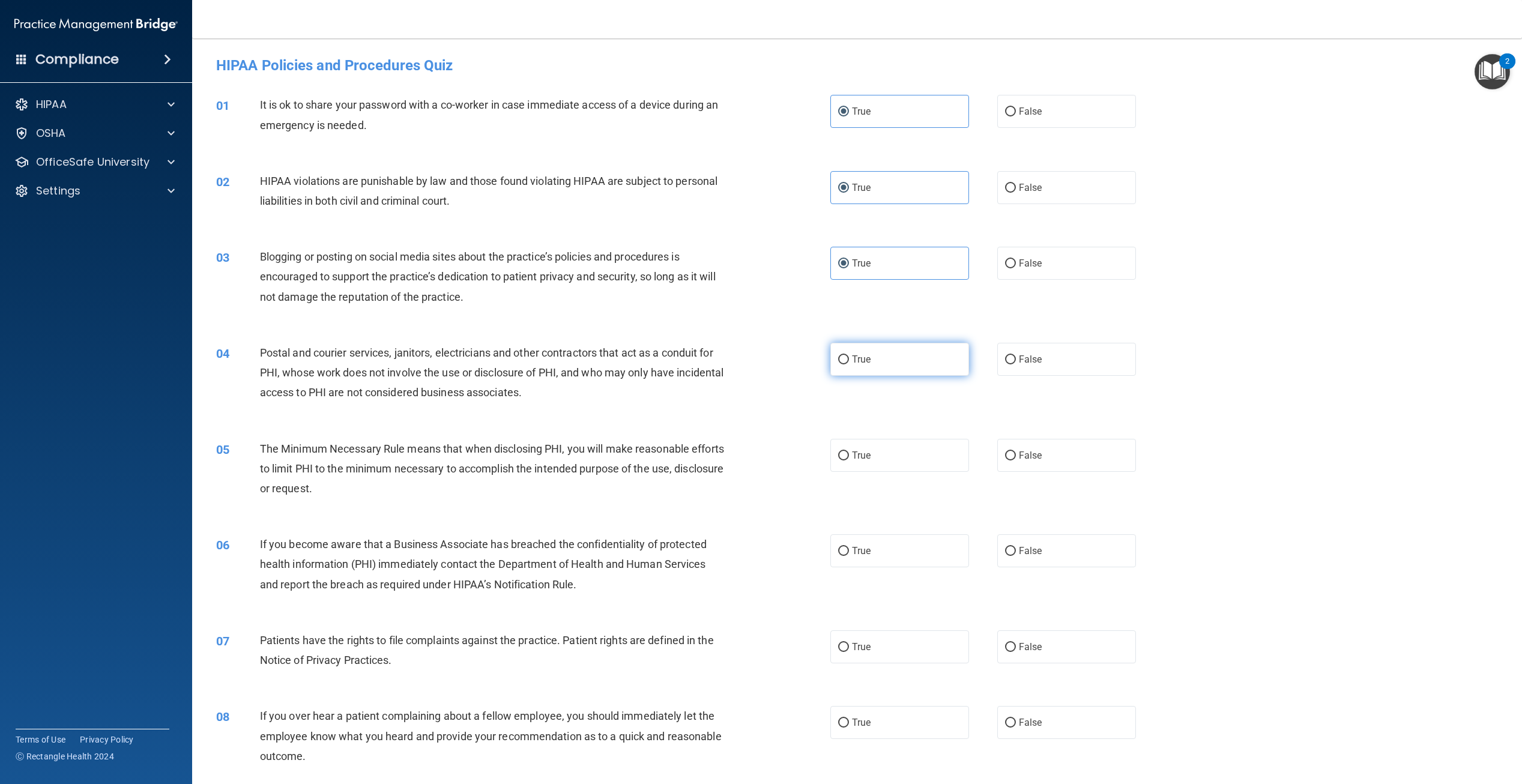
click at [853, 359] on span "True" at bounding box center [861, 359] width 19 height 12
click at [849, 359] on input "True" at bounding box center [843, 360] width 11 height 9
radio input "true"
drag, startPoint x: 853, startPoint y: 447, endPoint x: 851, endPoint y: 463, distance: 16.1
click at [854, 454] on label "True" at bounding box center [900, 455] width 139 height 33
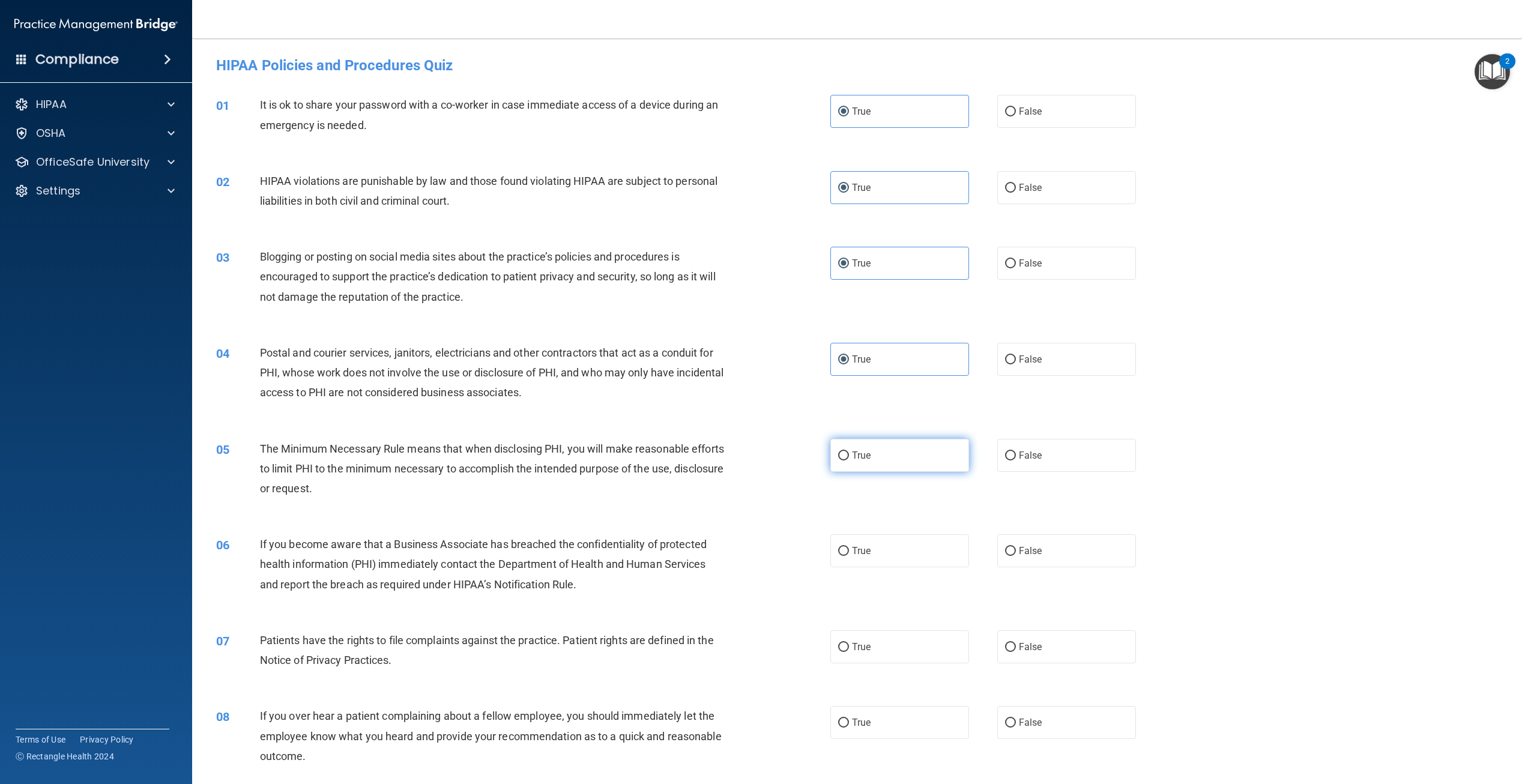
click at [849, 454] on input "True" at bounding box center [843, 456] width 11 height 9
radio input "true"
click at [852, 557] on label "True" at bounding box center [900, 551] width 139 height 33
click at [849, 556] on input "True" at bounding box center [843, 551] width 11 height 9
radio input "true"
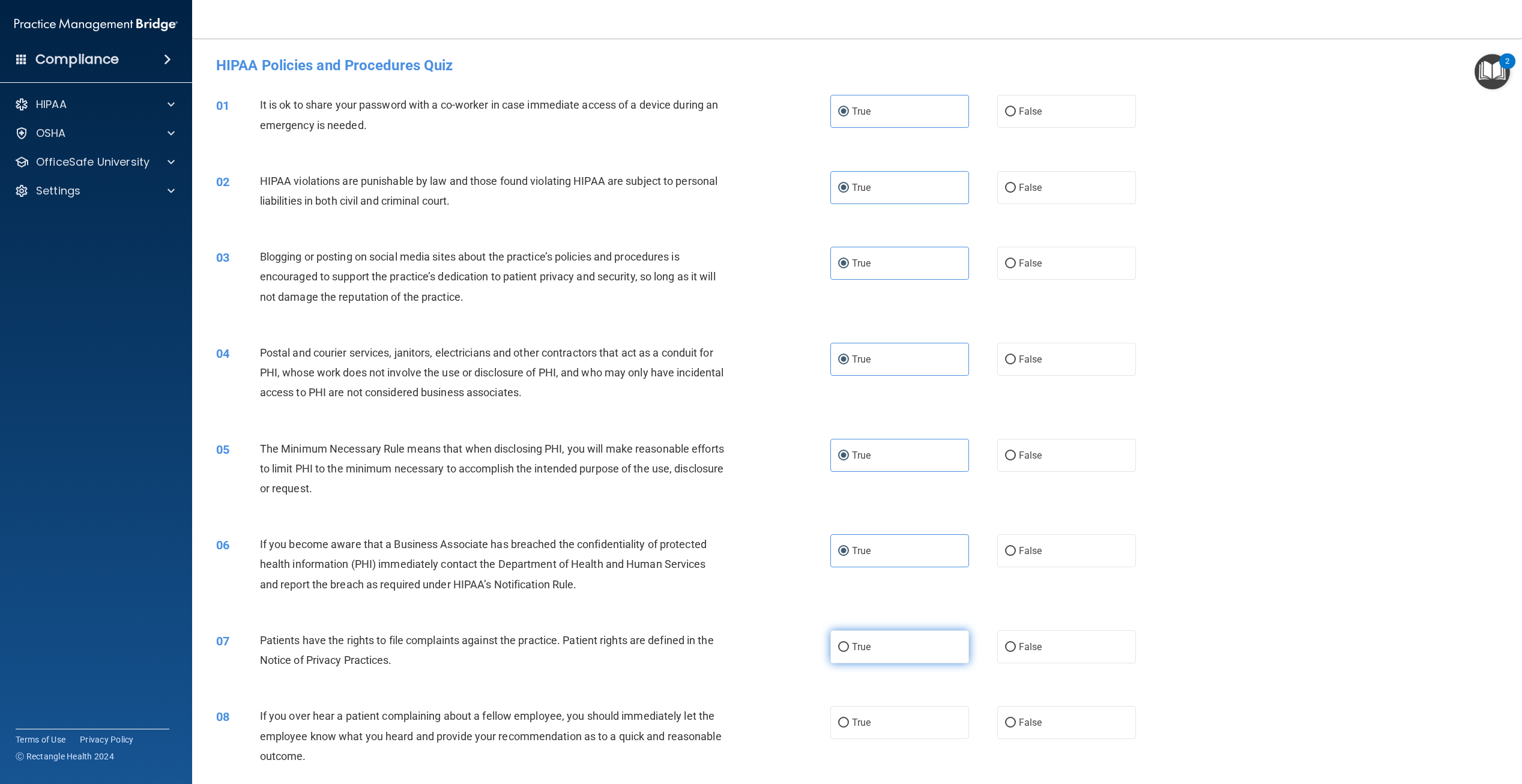
click at [866, 660] on label "True" at bounding box center [900, 647] width 139 height 33
click at [849, 652] on input "True" at bounding box center [843, 647] width 11 height 9
radio input "true"
click at [853, 731] on label "True" at bounding box center [900, 722] width 139 height 33
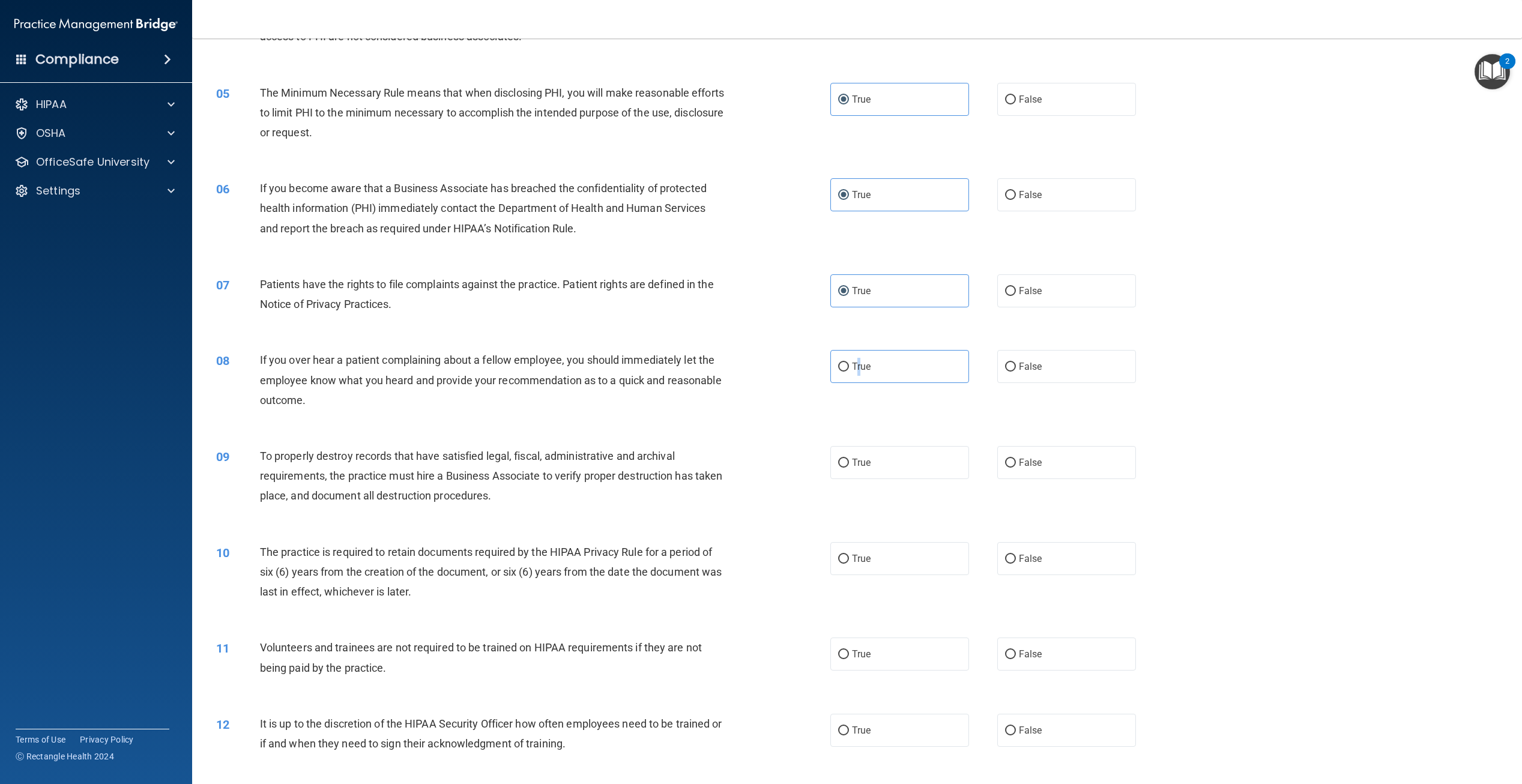
scroll to position [360, 0]
click at [924, 348] on label "True" at bounding box center [900, 361] width 139 height 33
click at [849, 359] on input "True" at bounding box center [843, 363] width 11 height 9
radio input "true"
click at [882, 462] on label "True" at bounding box center [900, 458] width 139 height 33
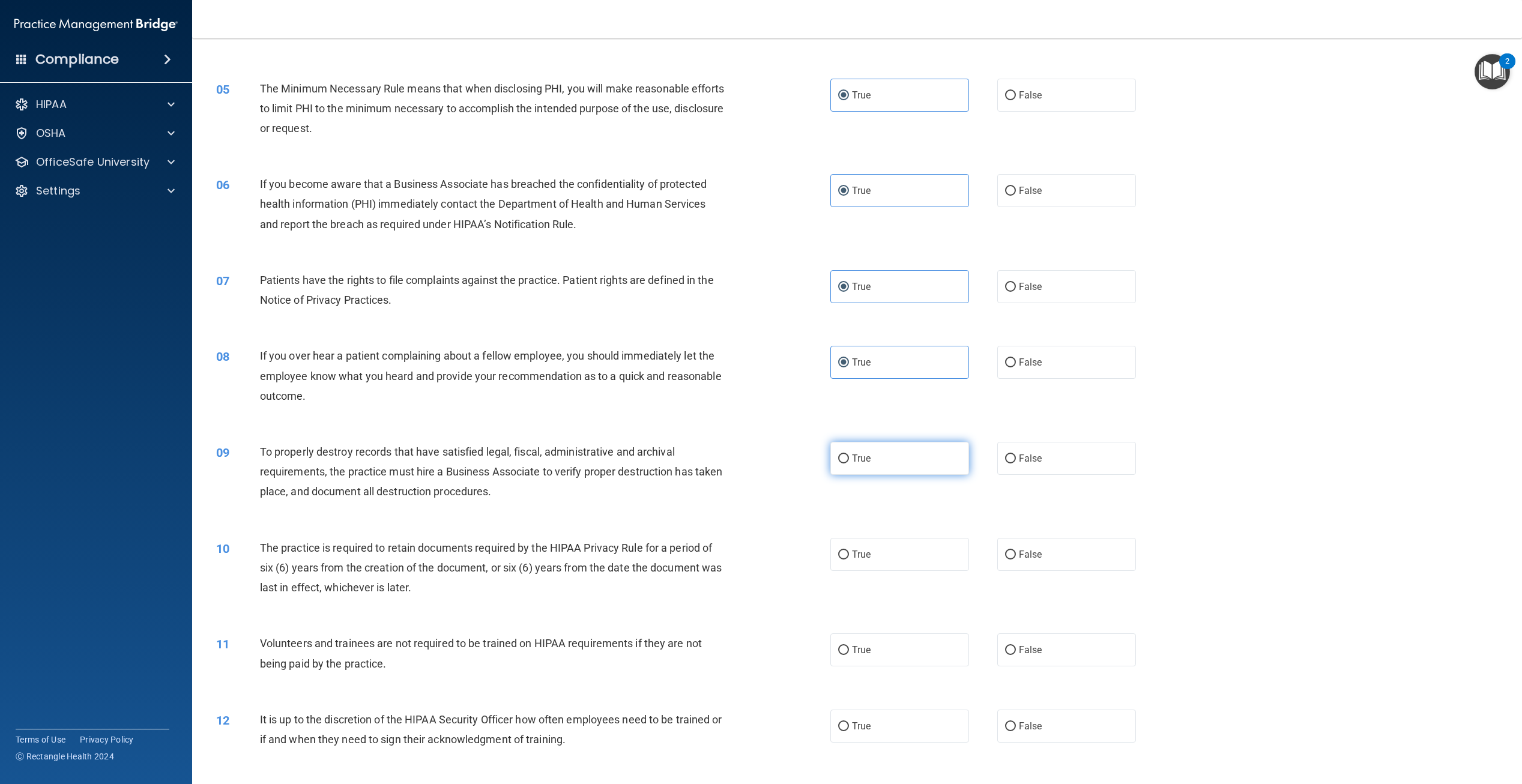
click at [849, 462] on input "True" at bounding box center [843, 459] width 11 height 9
radio input "true"
click at [870, 553] on label "True" at bounding box center [900, 554] width 139 height 33
click at [849, 553] on input "True" at bounding box center [843, 555] width 11 height 9
radio input "true"
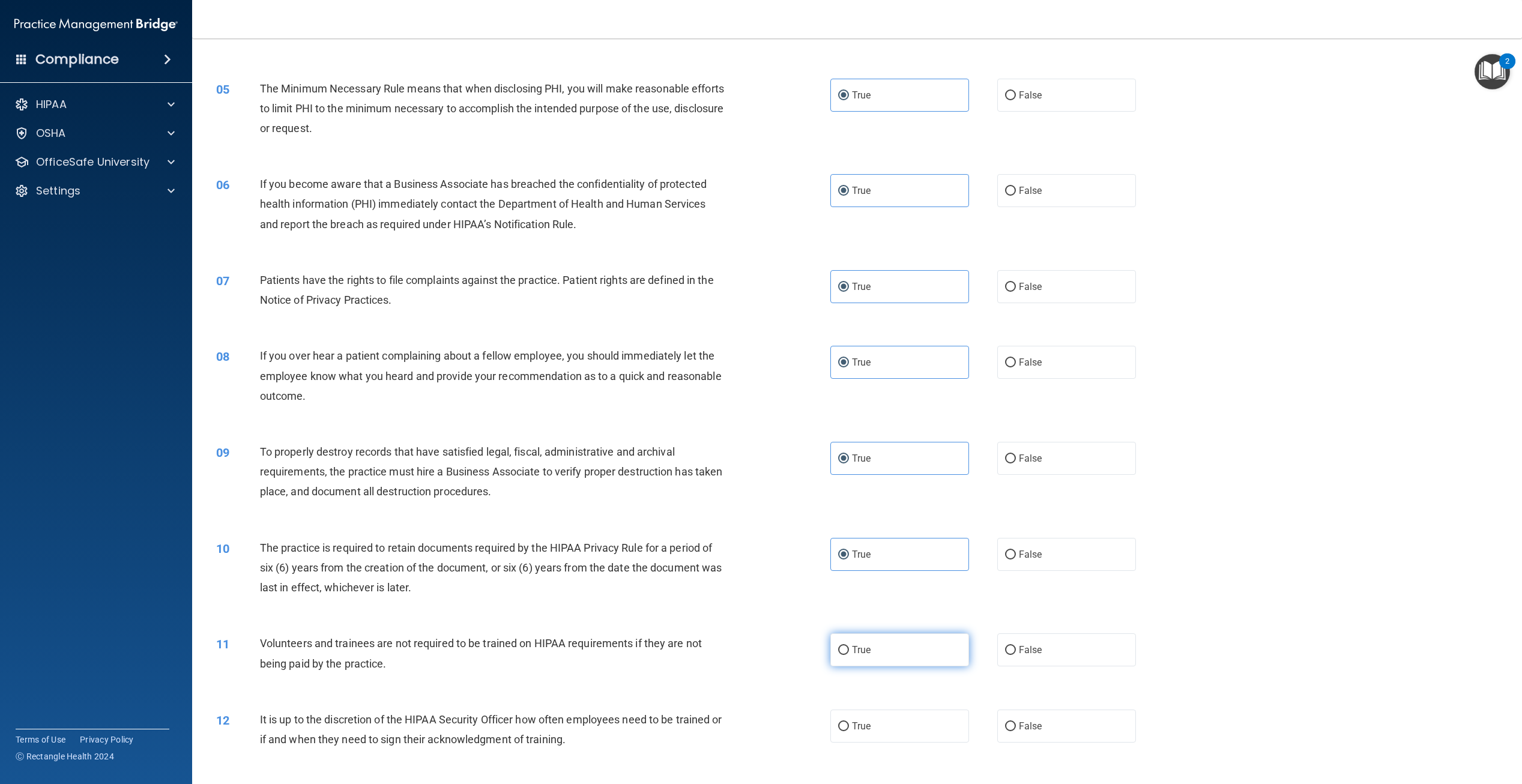
click at [864, 652] on span "True" at bounding box center [861, 650] width 19 height 12
click at [849, 652] on input "True" at bounding box center [843, 650] width 11 height 9
radio input "true"
click at [863, 738] on label "True" at bounding box center [900, 726] width 139 height 33
click at [849, 731] on input "True" at bounding box center [843, 727] width 11 height 9
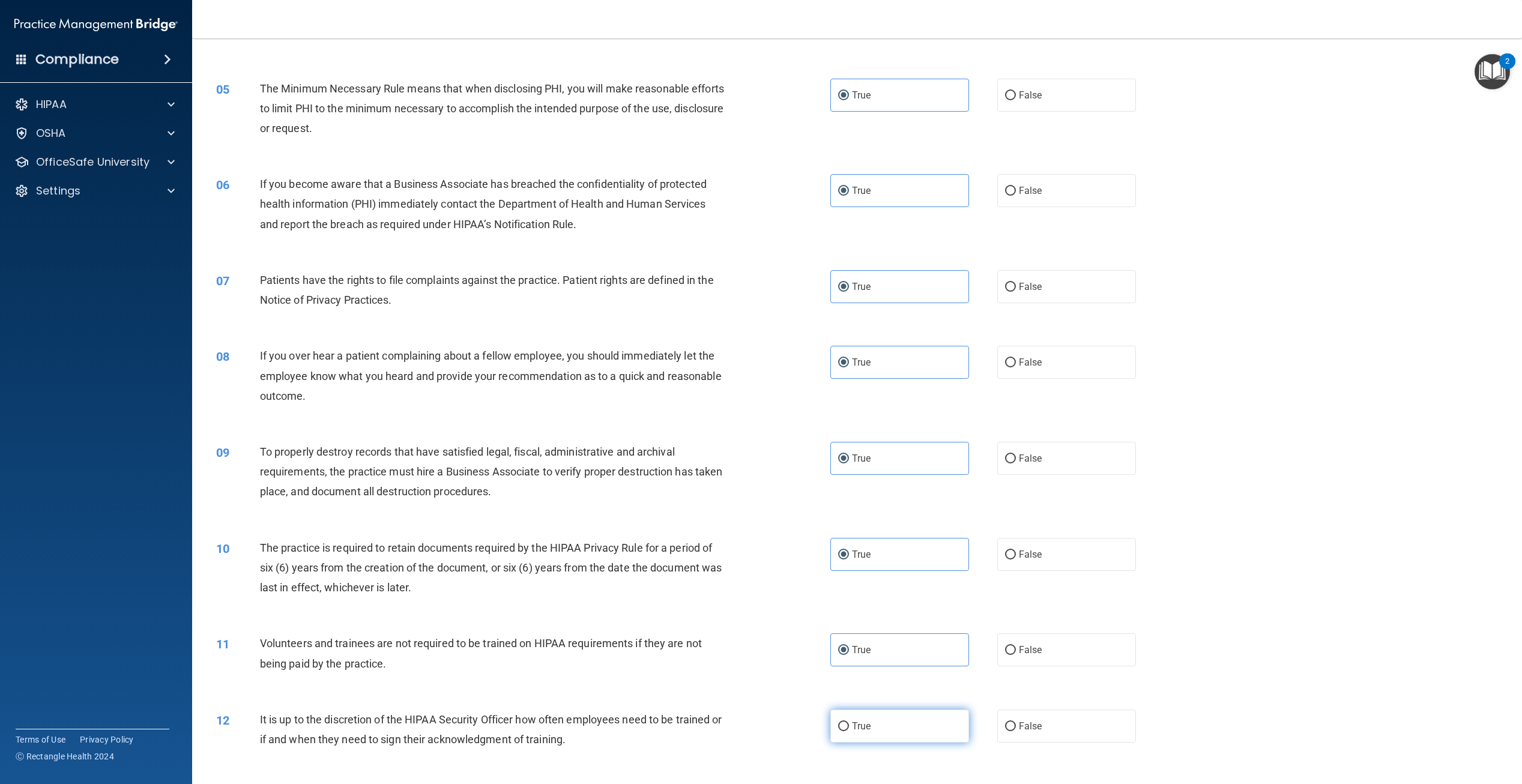
radio input "true"
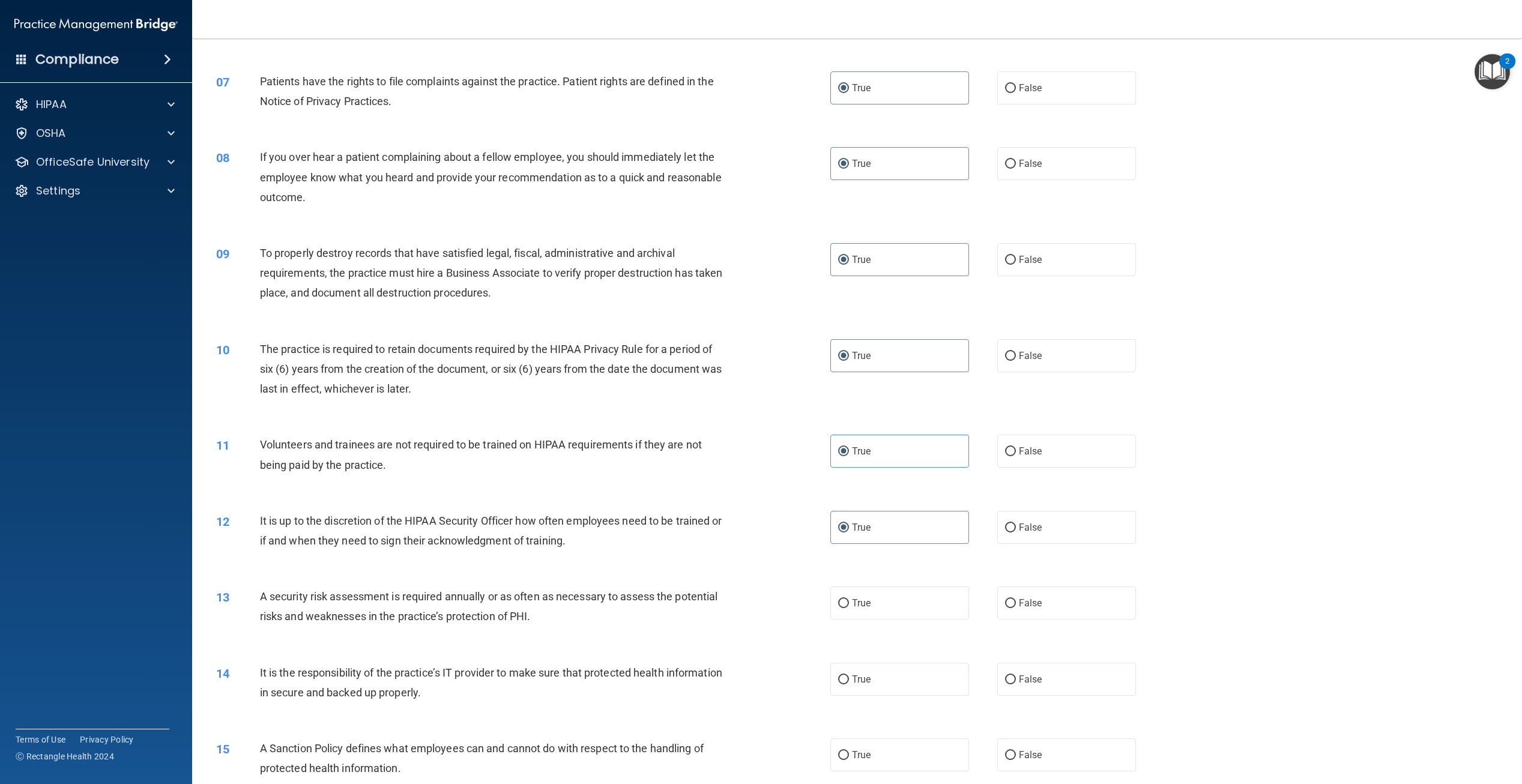
scroll to position [660, 0]
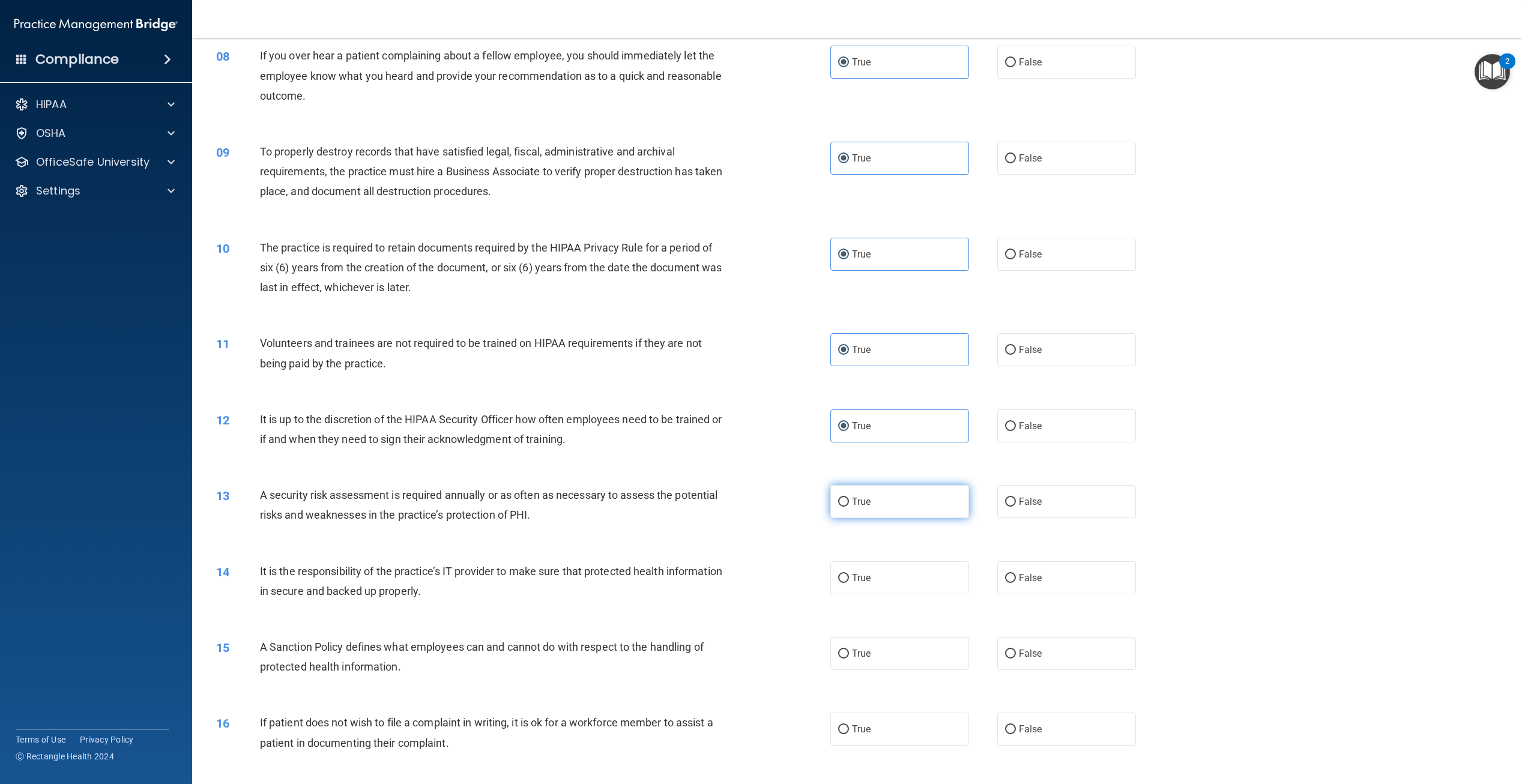
click at [893, 500] on label "True" at bounding box center [900, 501] width 139 height 33
click at [849, 500] on input "True" at bounding box center [843, 502] width 11 height 9
radio input "true"
click at [893, 586] on label "True" at bounding box center [900, 577] width 139 height 33
click at [849, 583] on input "True" at bounding box center [843, 578] width 11 height 9
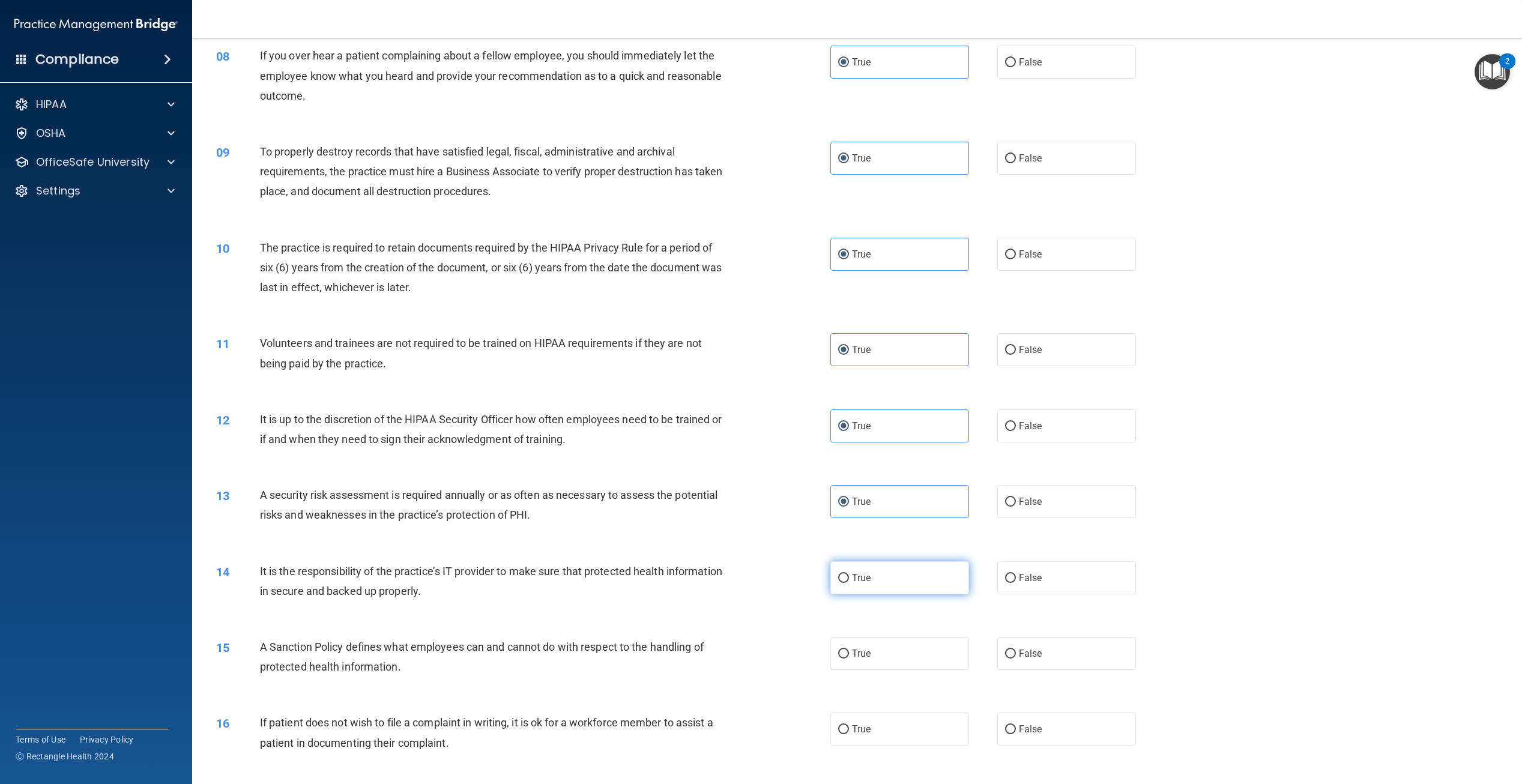
radio input "true"
click at [866, 654] on span "True" at bounding box center [861, 654] width 19 height 12
click at [849, 654] on input "True" at bounding box center [843, 654] width 11 height 9
radio input "true"
click at [865, 748] on div "16 If patient does not wish to file a complaint in writing, it is ok for a work…" at bounding box center [857, 735] width 1300 height 76
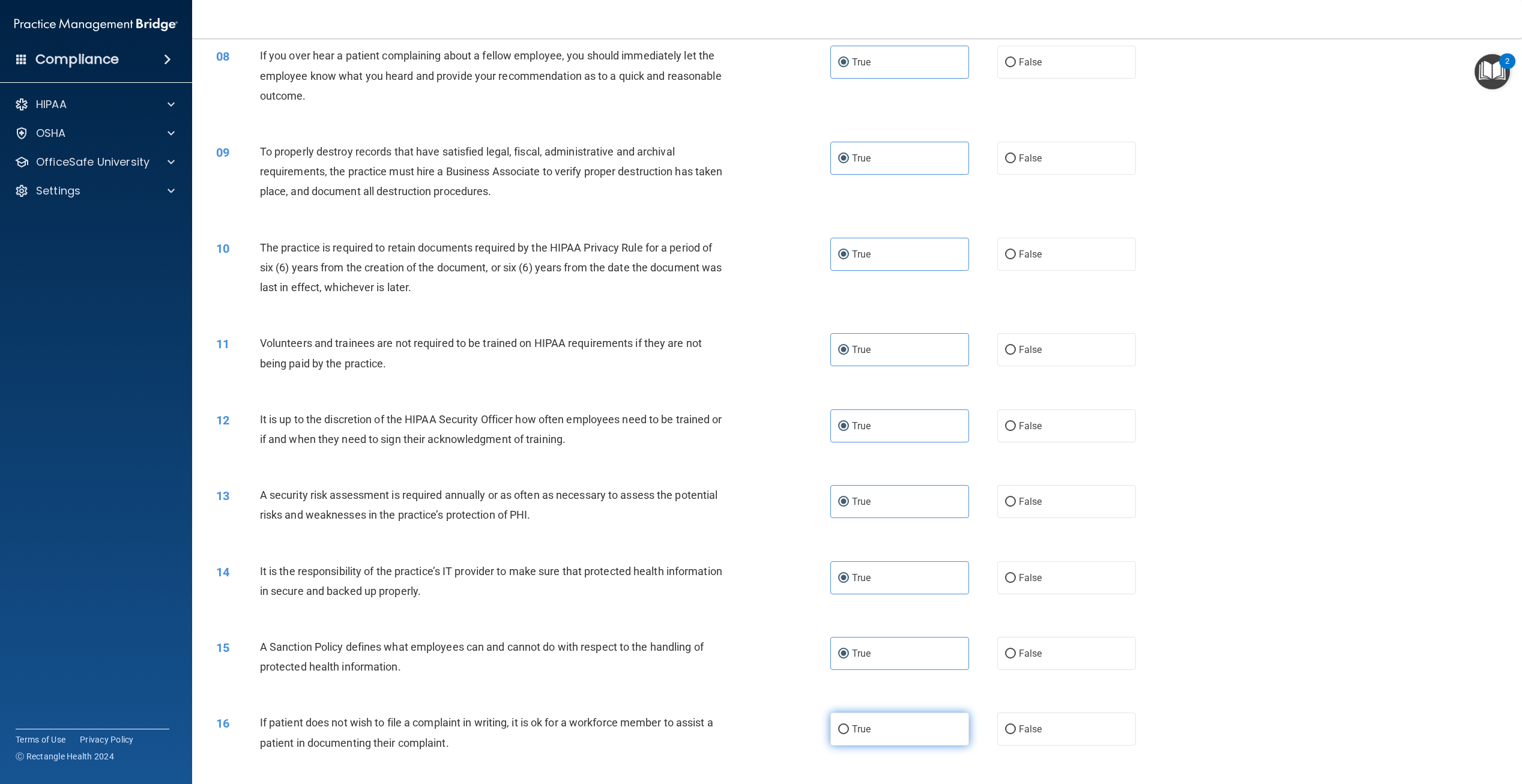
click at [866, 723] on label "True" at bounding box center [900, 729] width 139 height 33
click at [849, 725] on input "True" at bounding box center [843, 729] width 11 height 9
radio input "true"
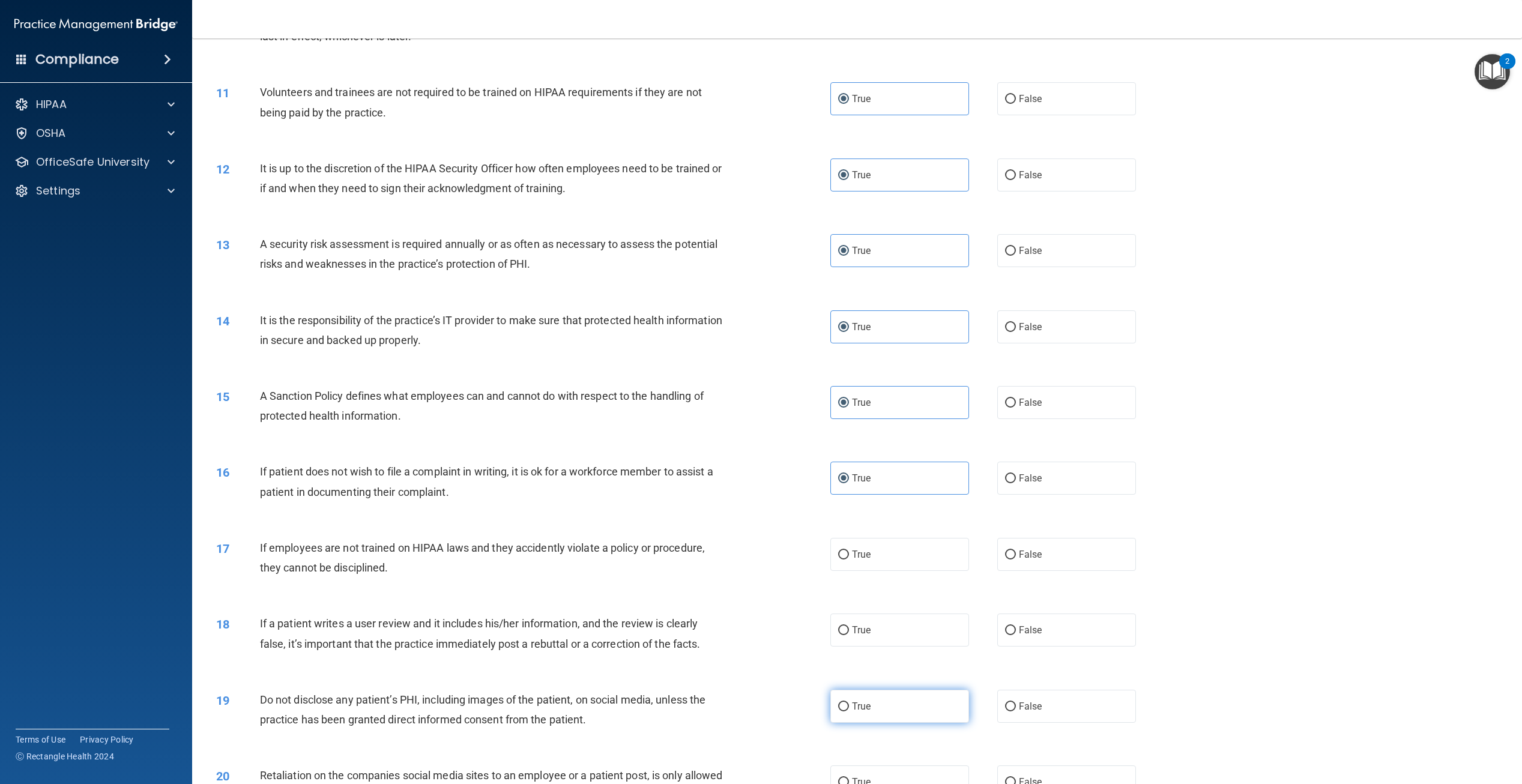
scroll to position [1020, 0]
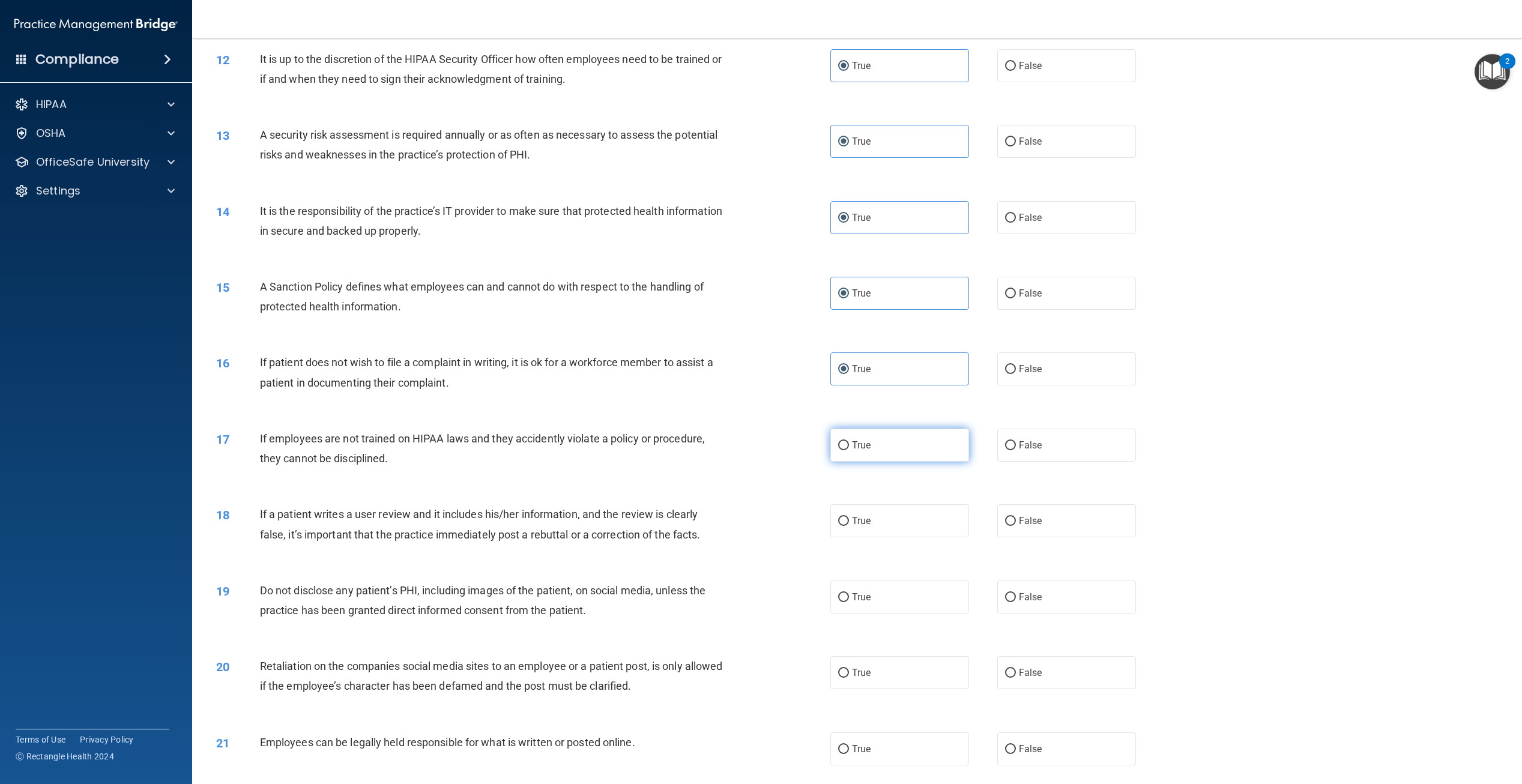
click at [874, 449] on label "True" at bounding box center [900, 444] width 139 height 33
click at [849, 449] on input "True" at bounding box center [843, 446] width 11 height 9
radio input "true"
click at [873, 515] on label "True" at bounding box center [900, 520] width 139 height 33
click at [849, 517] on input "True" at bounding box center [843, 521] width 11 height 9
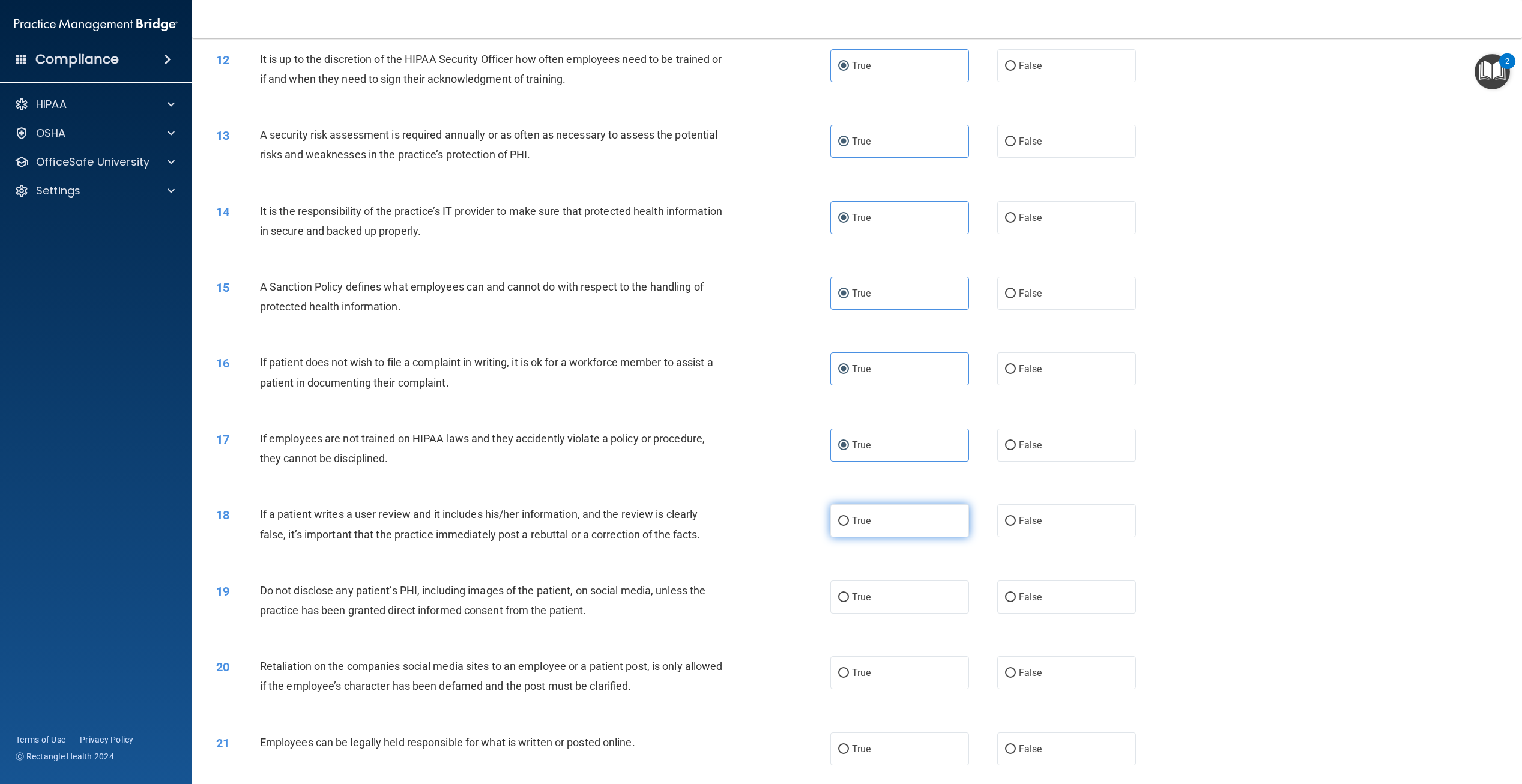
radio input "true"
click at [857, 606] on label "True" at bounding box center [900, 596] width 139 height 33
click at [849, 602] on input "True" at bounding box center [843, 598] width 11 height 9
radio input "true"
click at [874, 655] on div "20 Retaliation on the companies social media sites to an employee or a patient …" at bounding box center [857, 679] width 1300 height 76
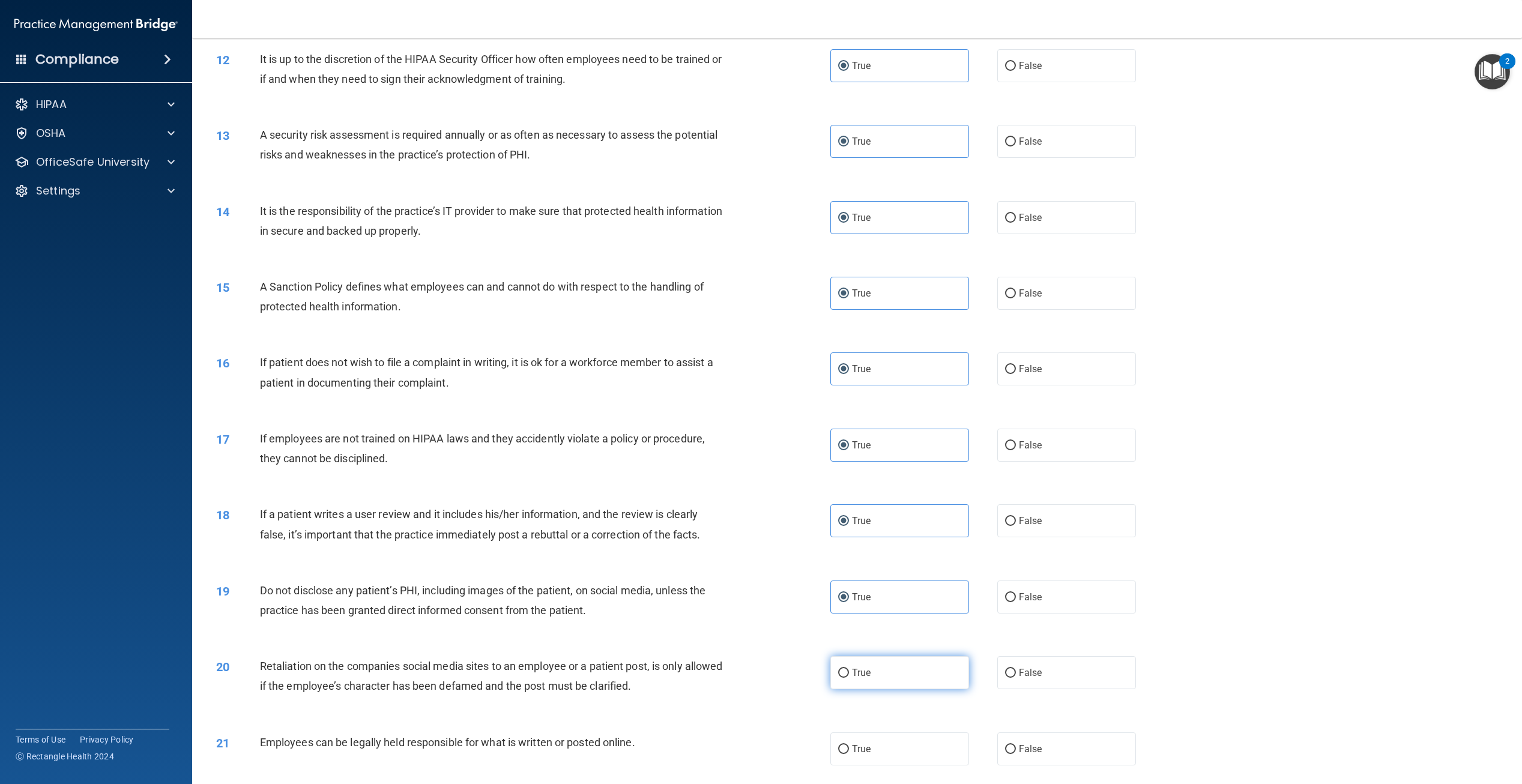
click at [872, 679] on label "True" at bounding box center [900, 672] width 139 height 33
click at [849, 678] on input "True" at bounding box center [843, 673] width 11 height 9
radio input "true"
click at [866, 755] on label "True" at bounding box center [900, 748] width 139 height 33
click at [849, 754] on input "True" at bounding box center [843, 749] width 11 height 9
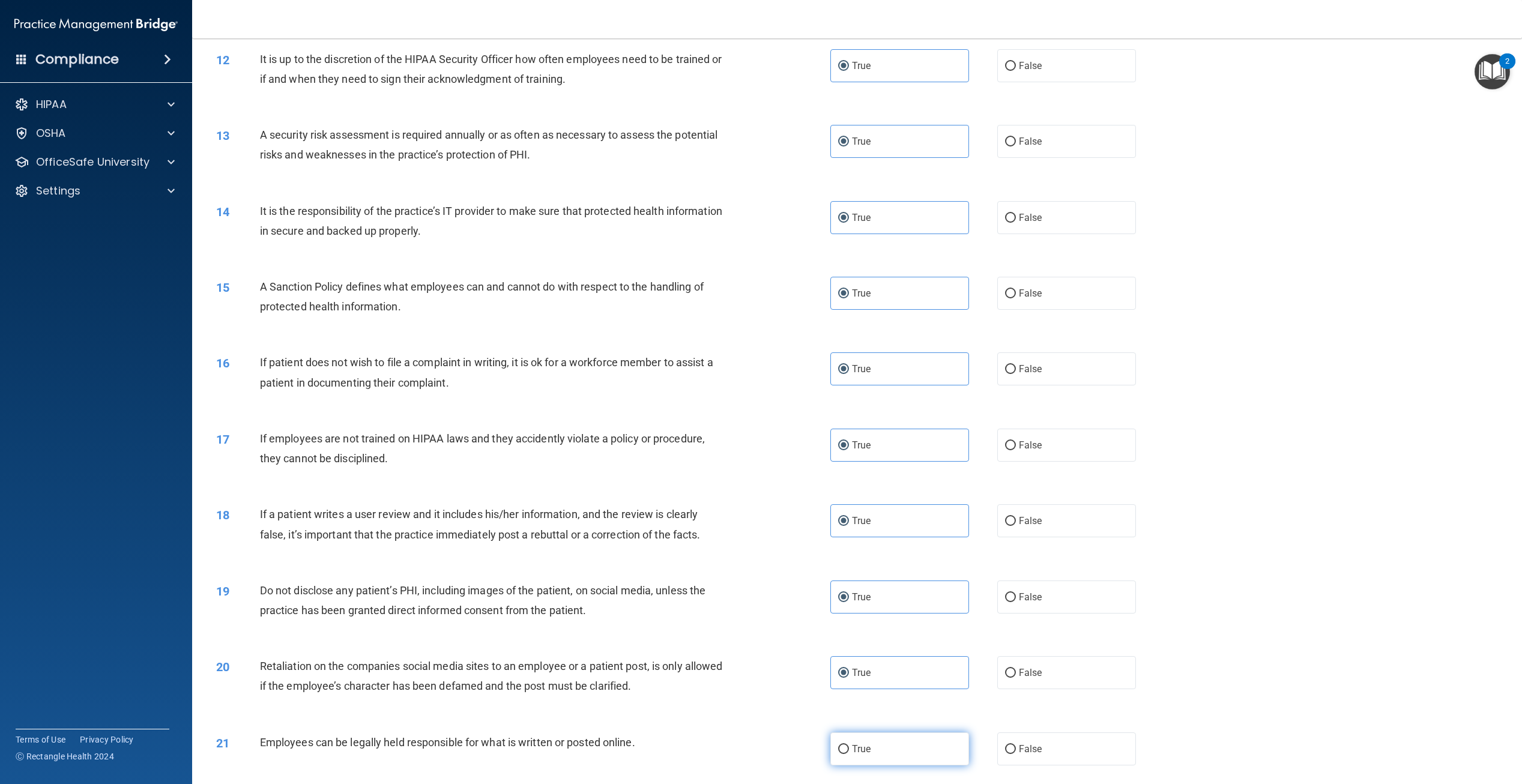
radio input "true"
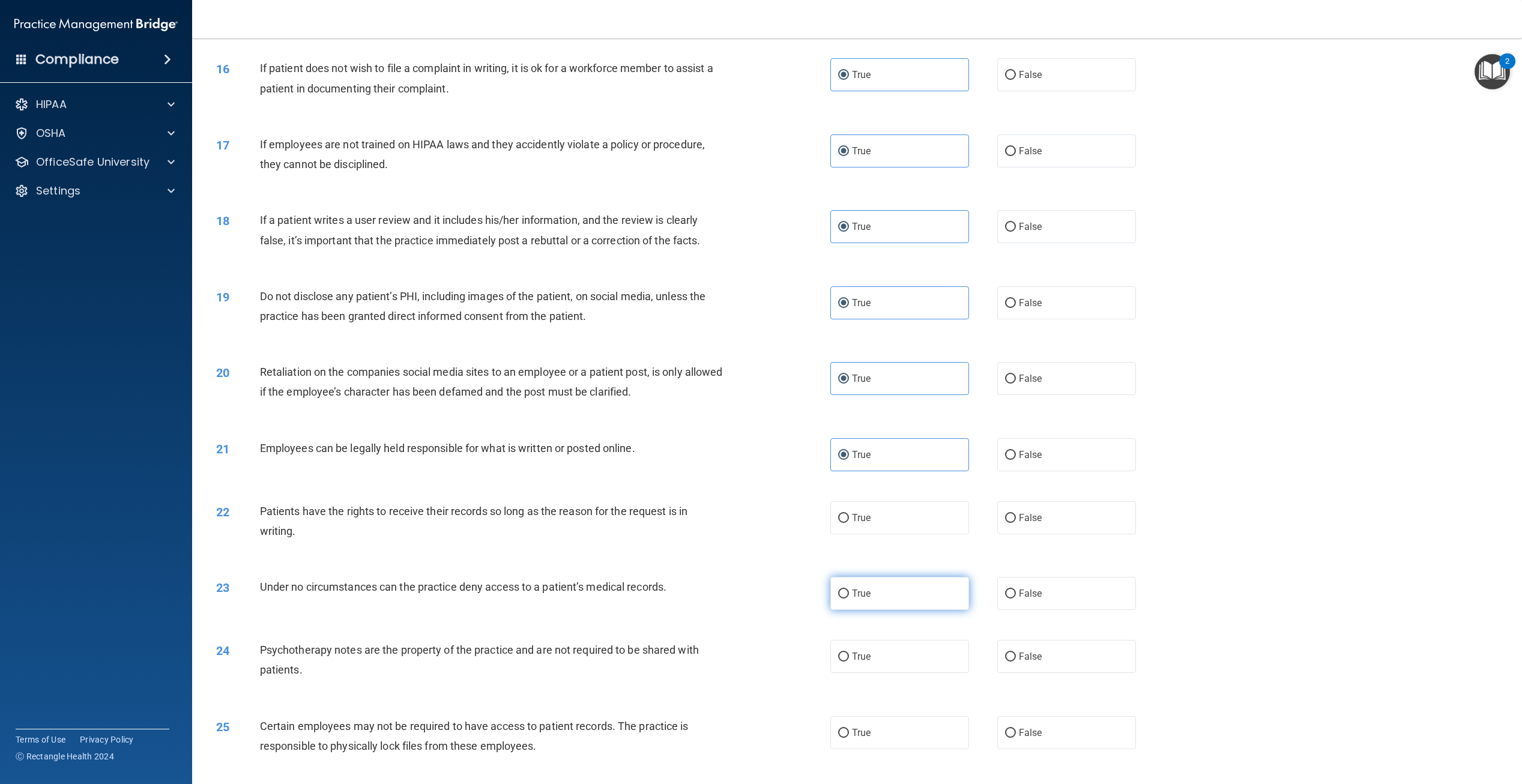
scroll to position [1321, 0]
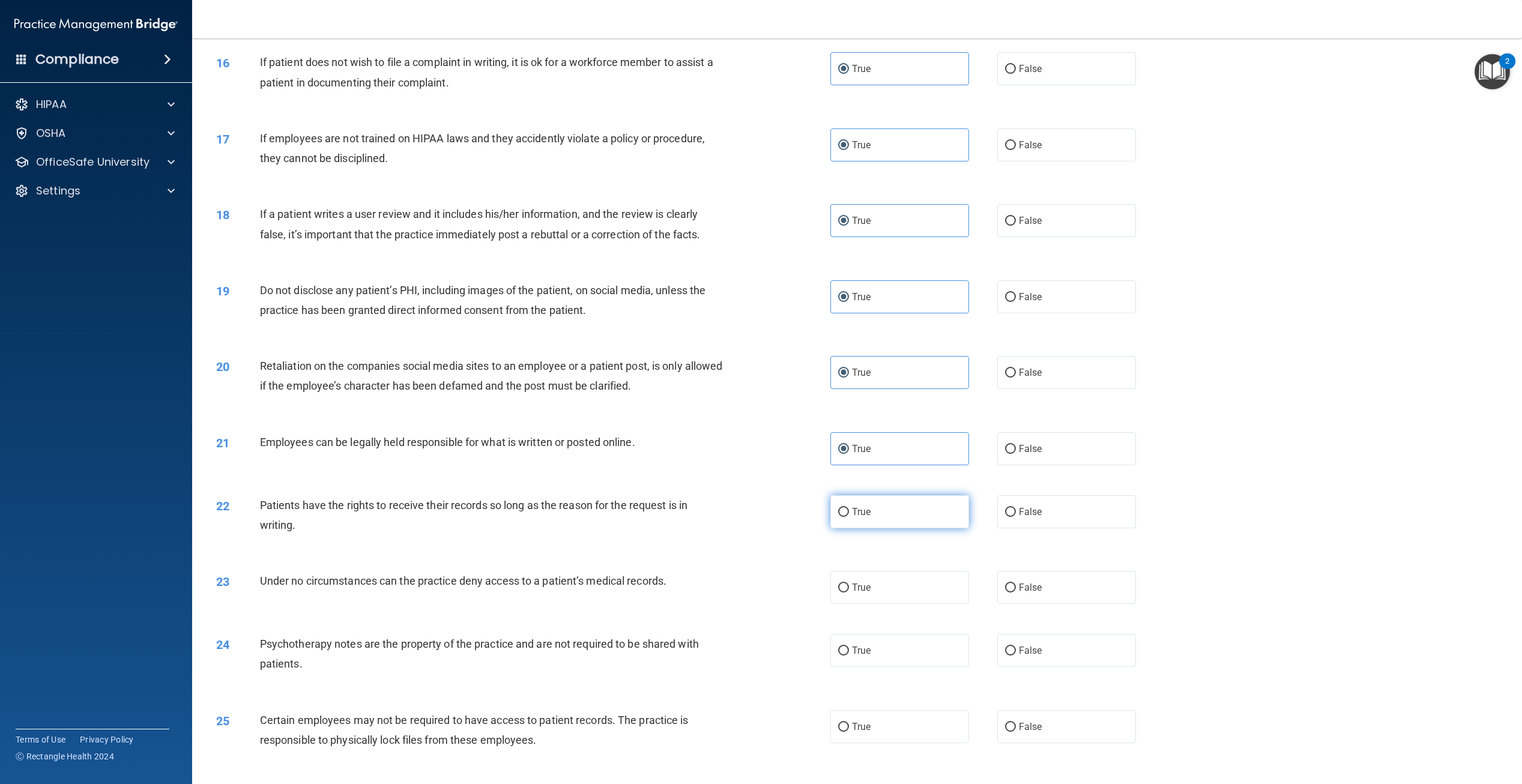
click at [879, 518] on label "True" at bounding box center [900, 511] width 139 height 33
click at [849, 517] on input "True" at bounding box center [843, 512] width 11 height 9
radio input "true"
click at [874, 587] on label "True" at bounding box center [900, 587] width 139 height 33
click at [849, 587] on input "True" at bounding box center [843, 588] width 11 height 9
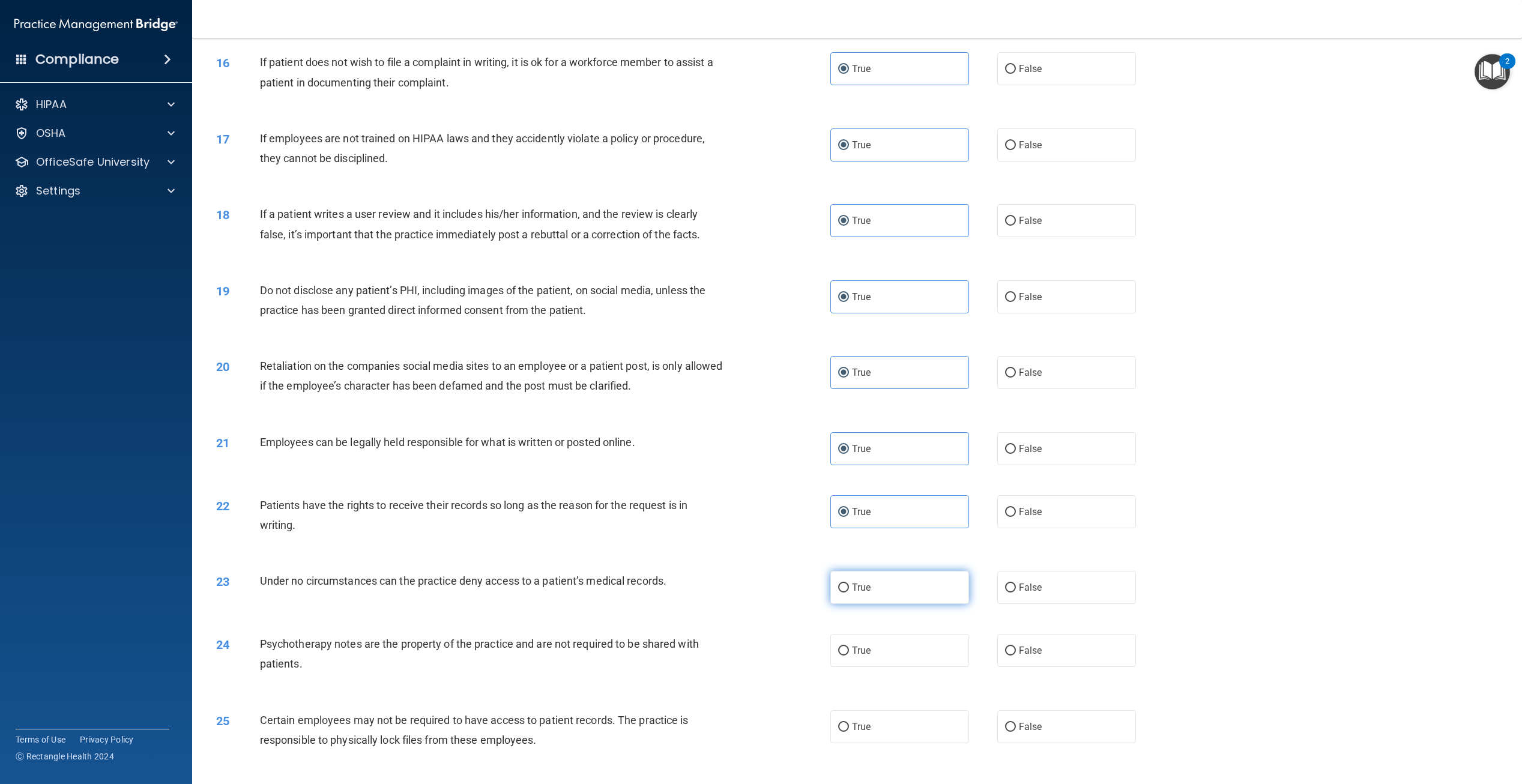
radio input "true"
click at [873, 661] on label "True" at bounding box center [900, 650] width 139 height 33
click at [849, 655] on input "True" at bounding box center [843, 651] width 11 height 9
radio input "true"
click at [872, 730] on label "True" at bounding box center [900, 726] width 139 height 33
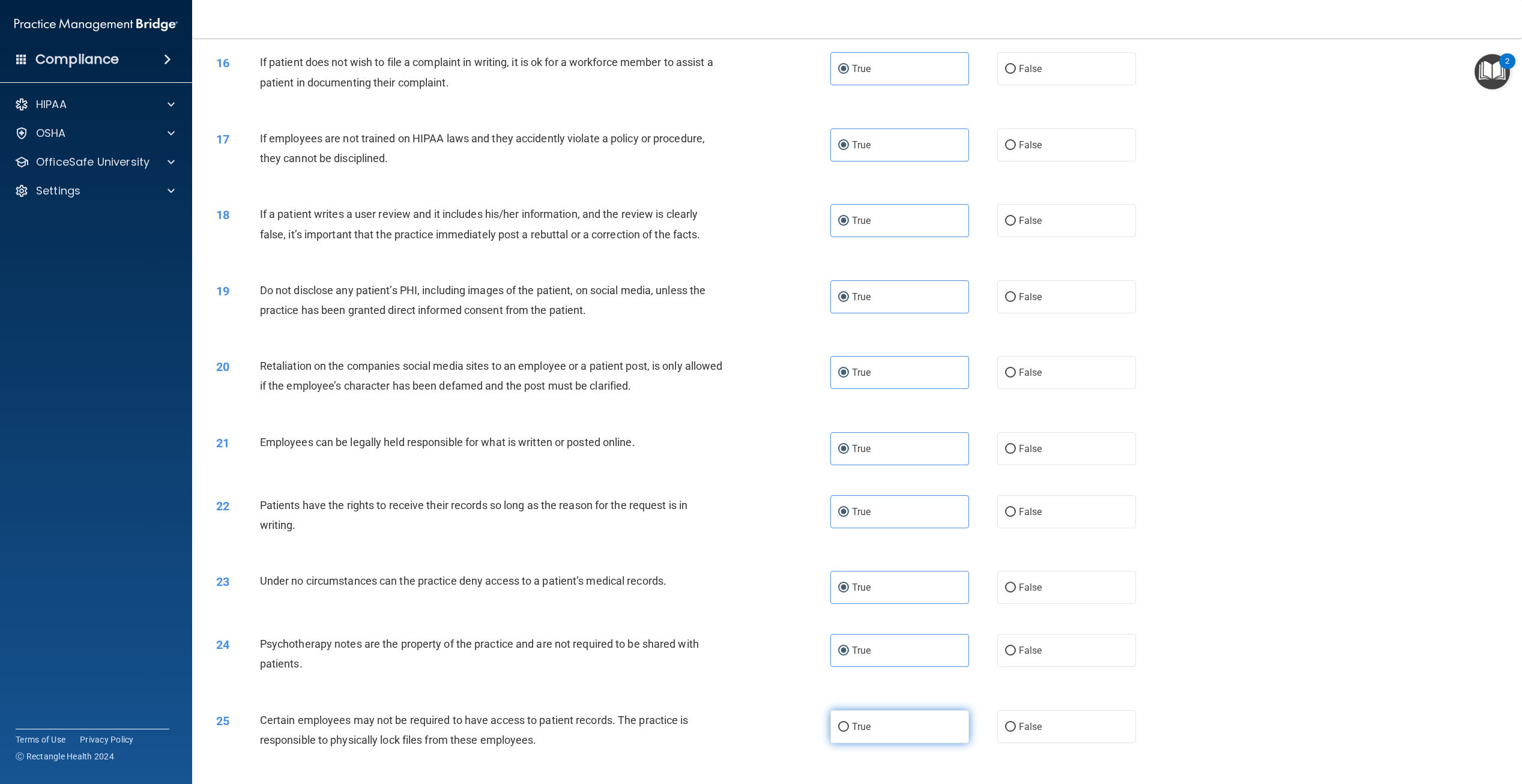
click at [849, 730] on input "True" at bounding box center [843, 727] width 11 height 9
radio input "true"
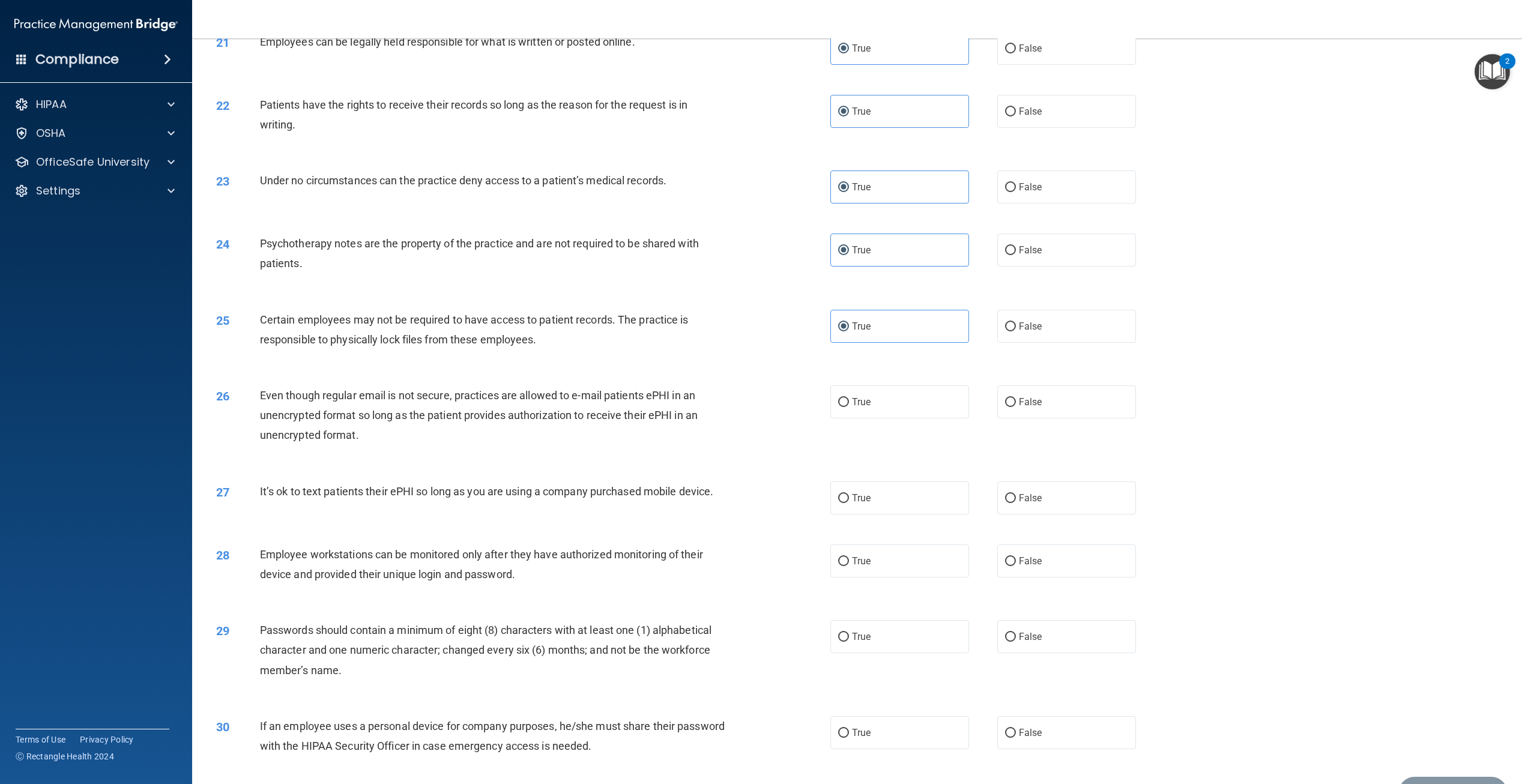
scroll to position [1741, 0]
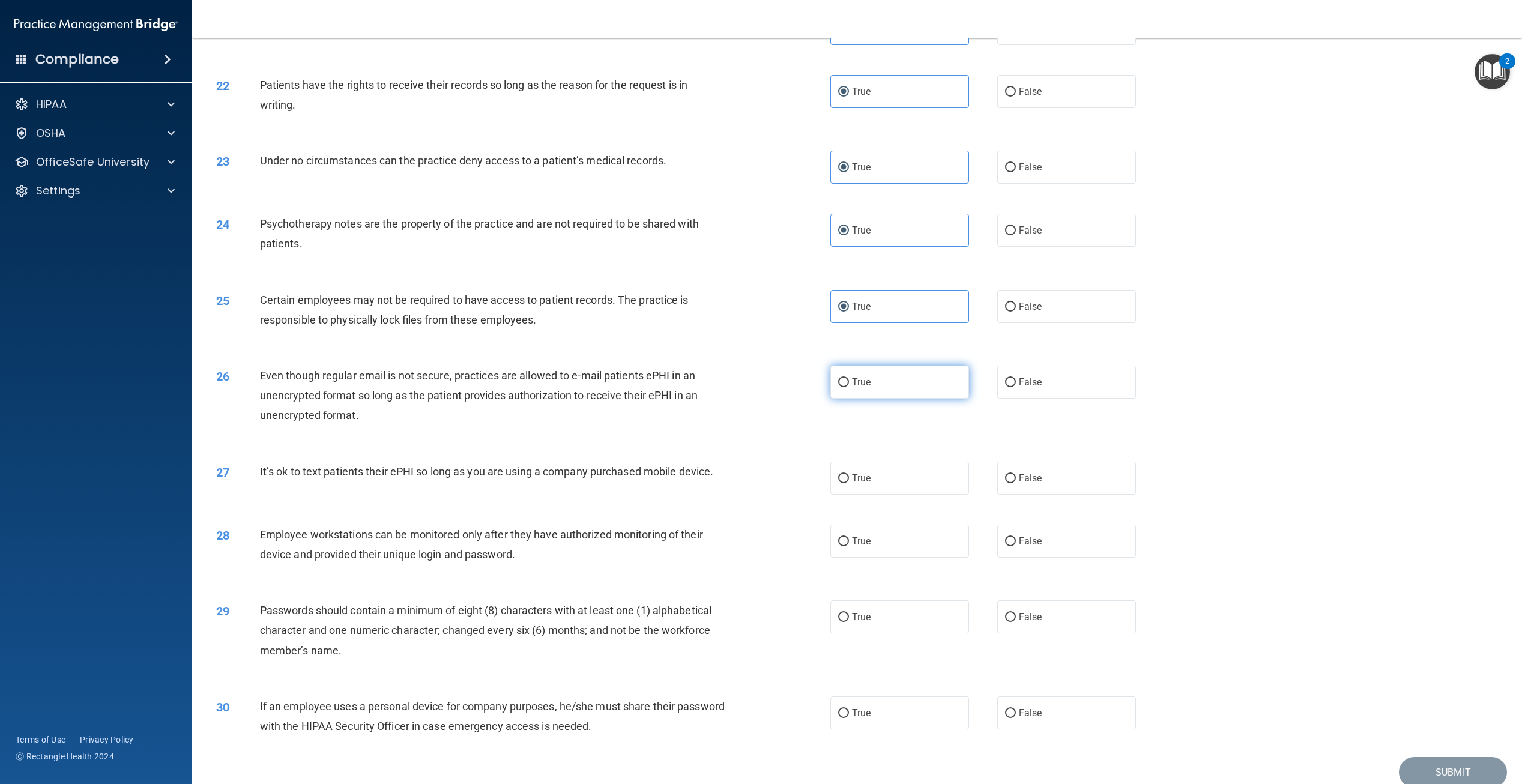
click at [873, 380] on label "True" at bounding box center [900, 382] width 139 height 33
click at [849, 380] on input "True" at bounding box center [843, 383] width 11 height 9
radio input "true"
click at [879, 478] on label "True" at bounding box center [900, 478] width 139 height 33
click at [849, 478] on input "True" at bounding box center [843, 479] width 11 height 9
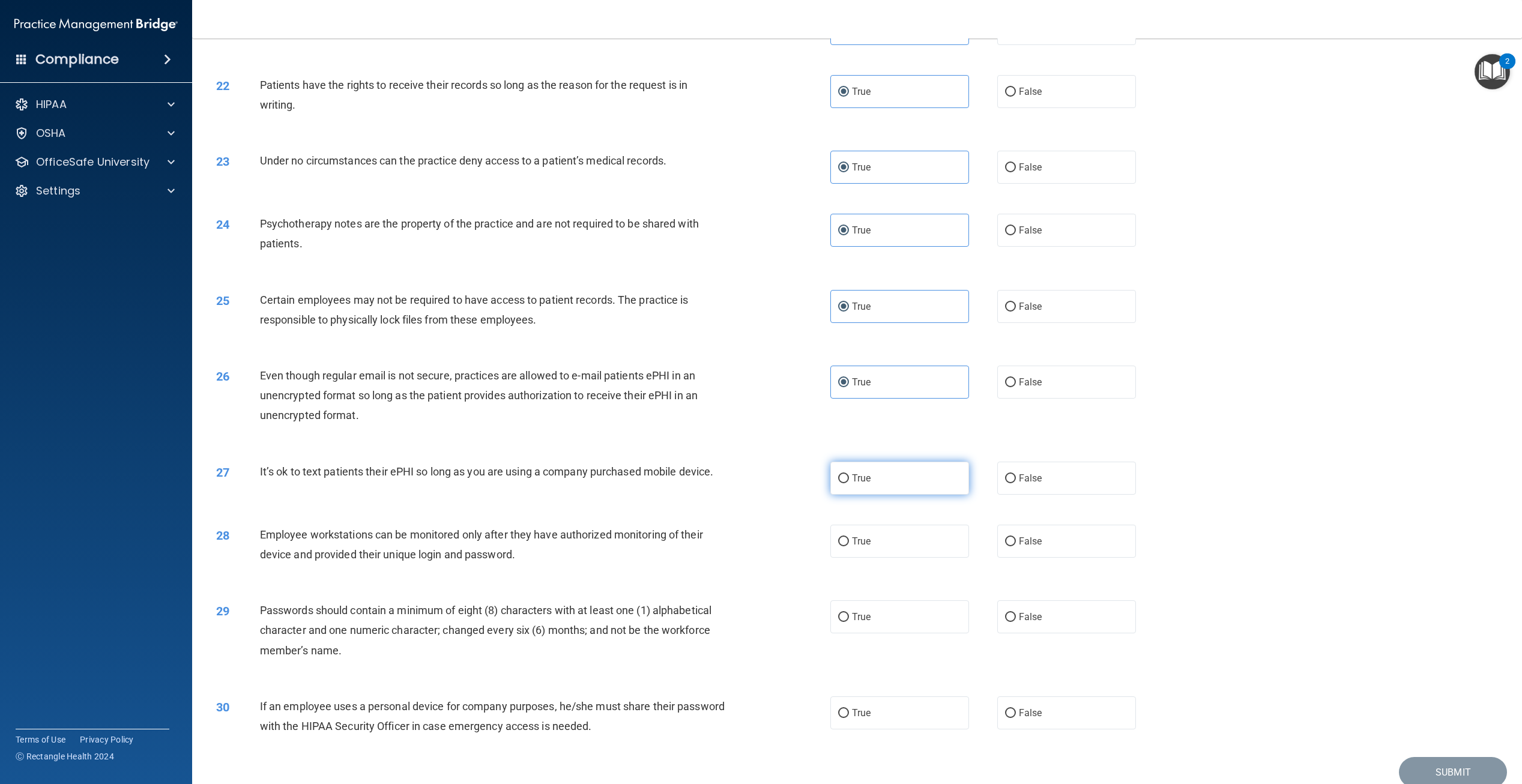
radio input "true"
click at [861, 537] on span "True" at bounding box center [861, 541] width 19 height 12
click at [849, 537] on input "True" at bounding box center [843, 542] width 11 height 9
radio input "true"
click at [854, 624] on label "True" at bounding box center [900, 616] width 139 height 33
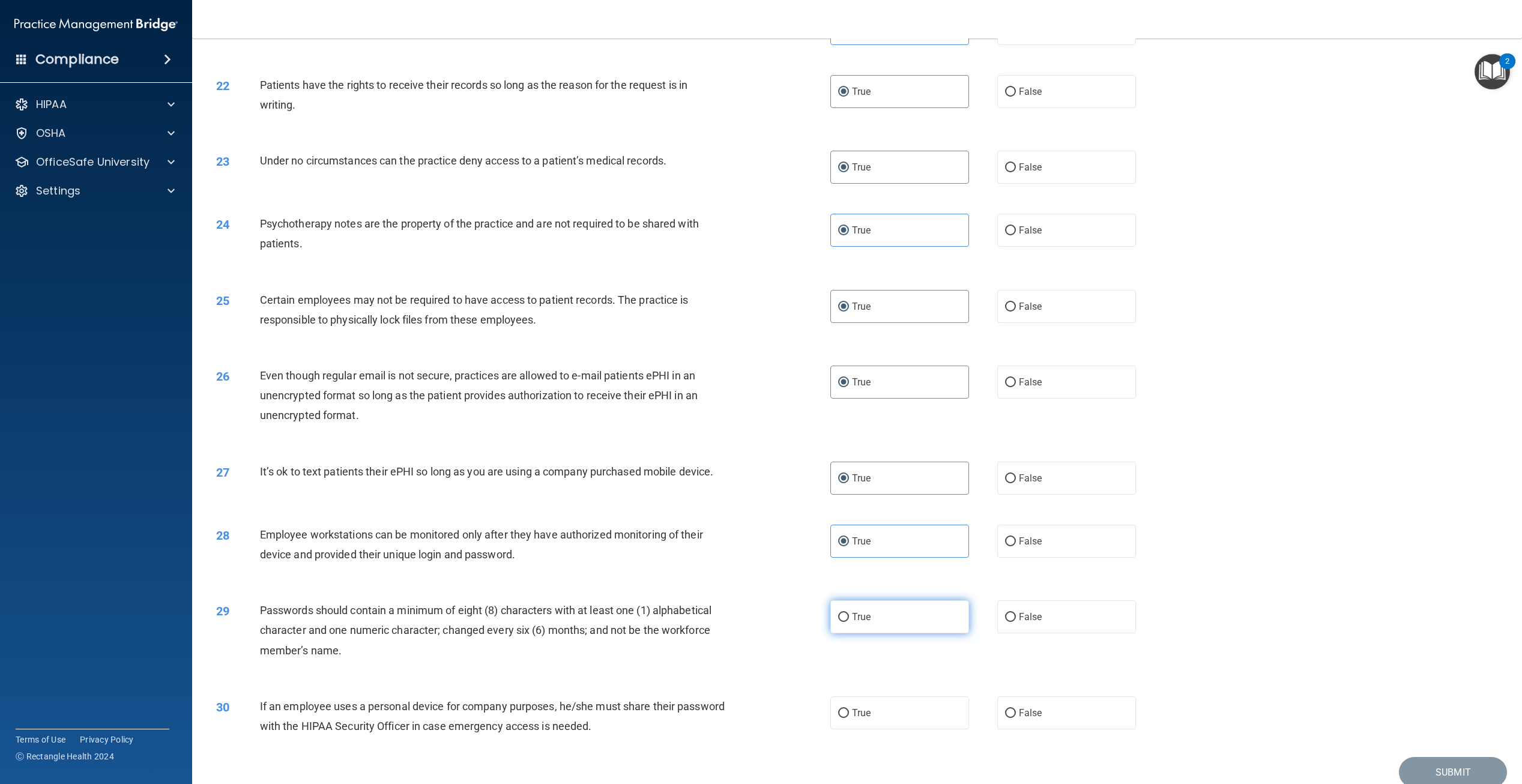
click at [849, 622] on input "True" at bounding box center [843, 617] width 11 height 9
radio input "true"
click at [860, 715] on span "True" at bounding box center [861, 713] width 19 height 12
click at [849, 715] on input "True" at bounding box center [843, 713] width 11 height 9
radio input "true"
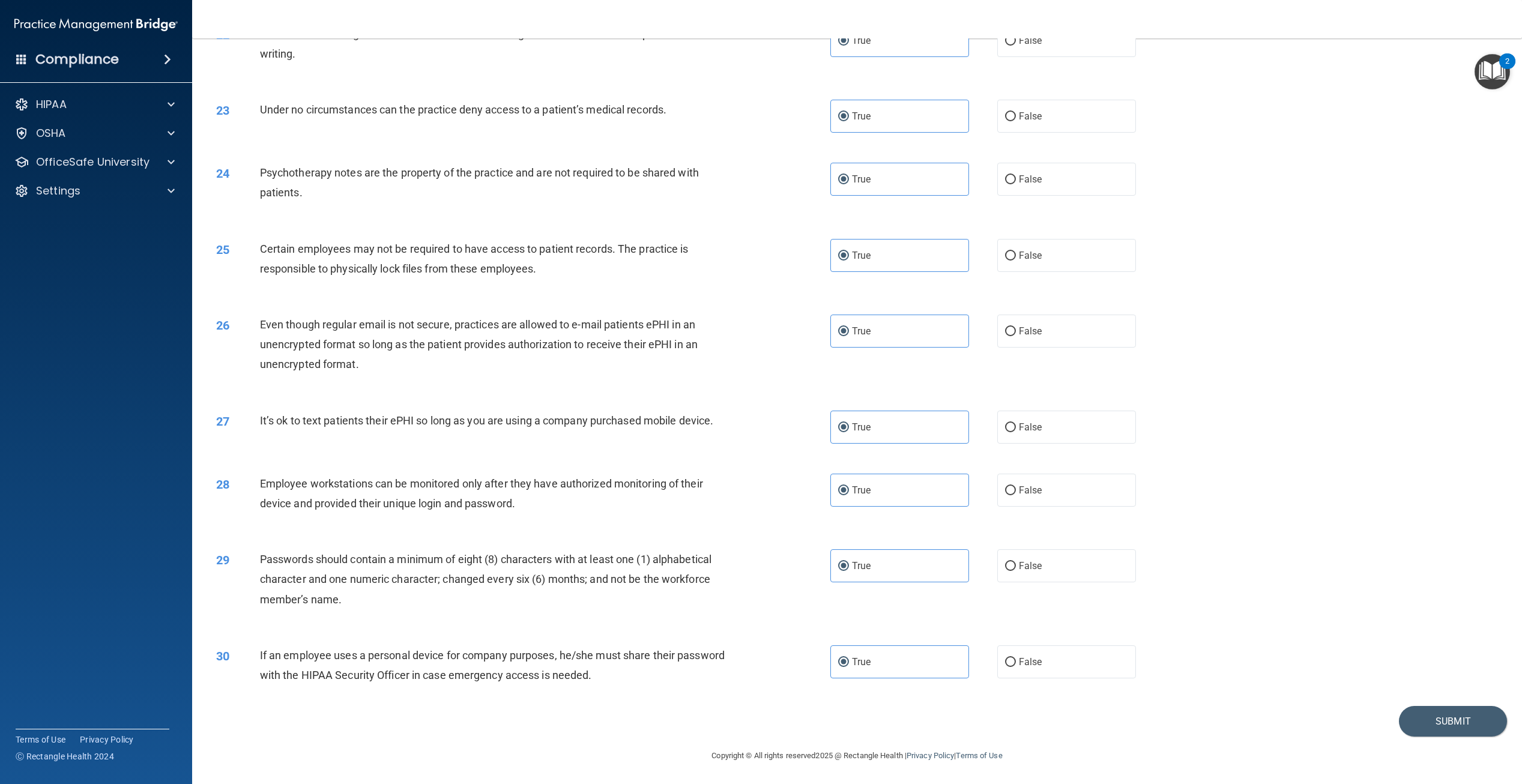
scroll to position [1793, 0]
click at [1409, 722] on button "Submit" at bounding box center [1453, 721] width 108 height 31
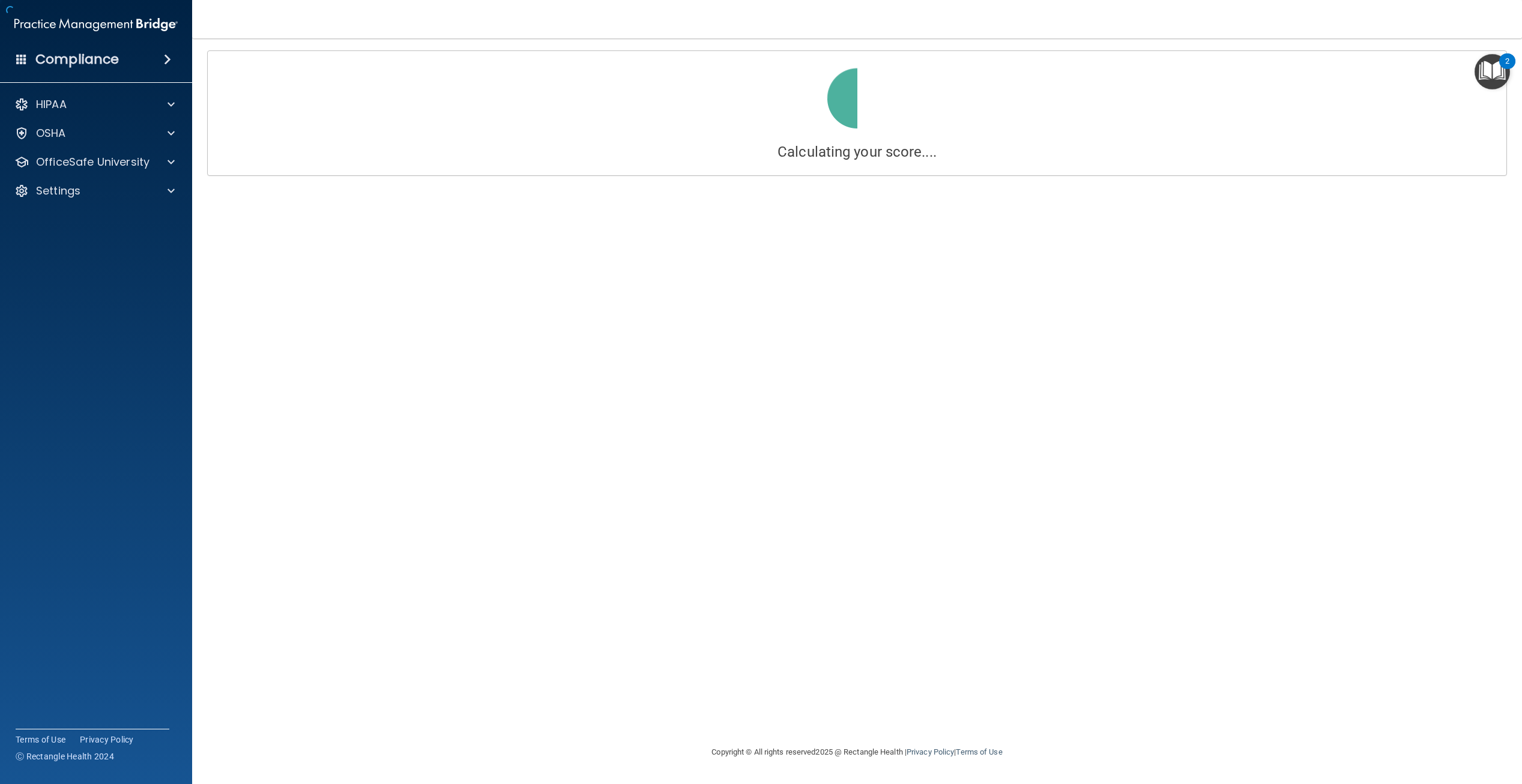
click at [1464, 717] on div "Calculating your score.... You did not pass the " HIPAA Policies and Procedures…" at bounding box center [857, 391] width 1282 height 682
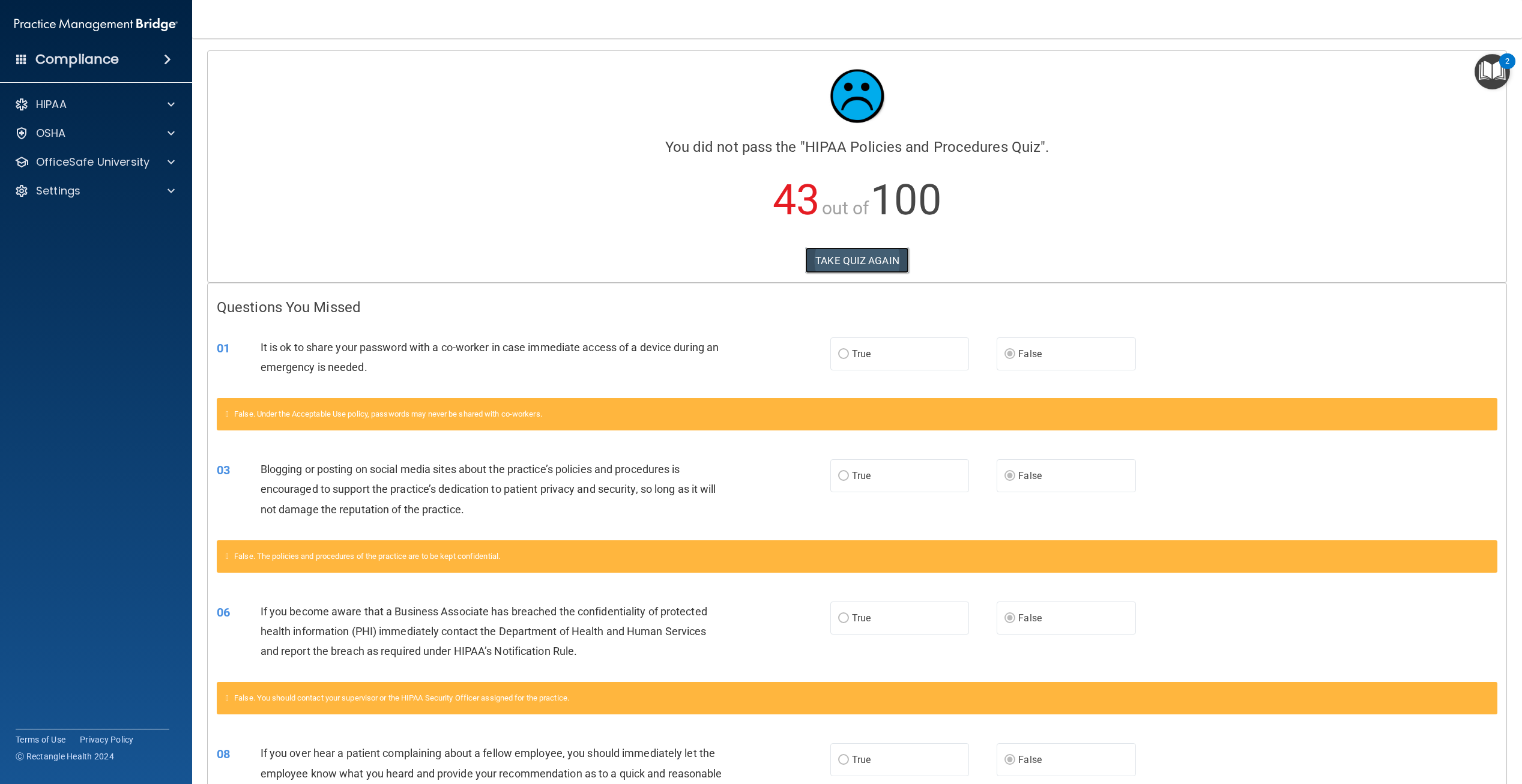
click at [866, 263] on button "TAKE QUIZ AGAIN" at bounding box center [857, 260] width 104 height 26
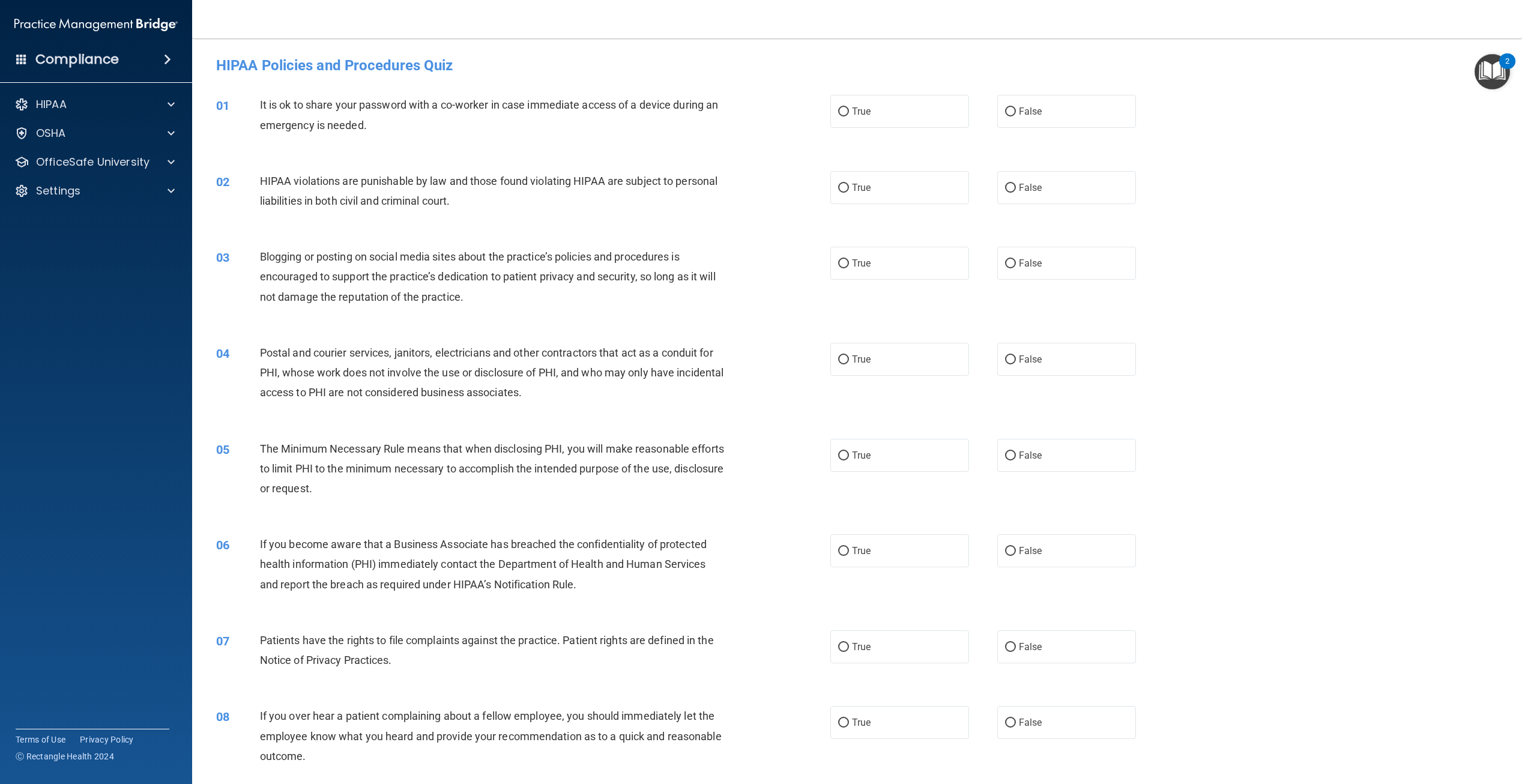
drag, startPoint x: 1003, startPoint y: 107, endPoint x: 1008, endPoint y: 142, distance: 35.4
click at [1005, 108] on input "False" at bounding box center [1011, 112] width 11 height 9
radio input "true"
click at [1005, 264] on input "False" at bounding box center [1011, 264] width 11 height 9
radio input "true"
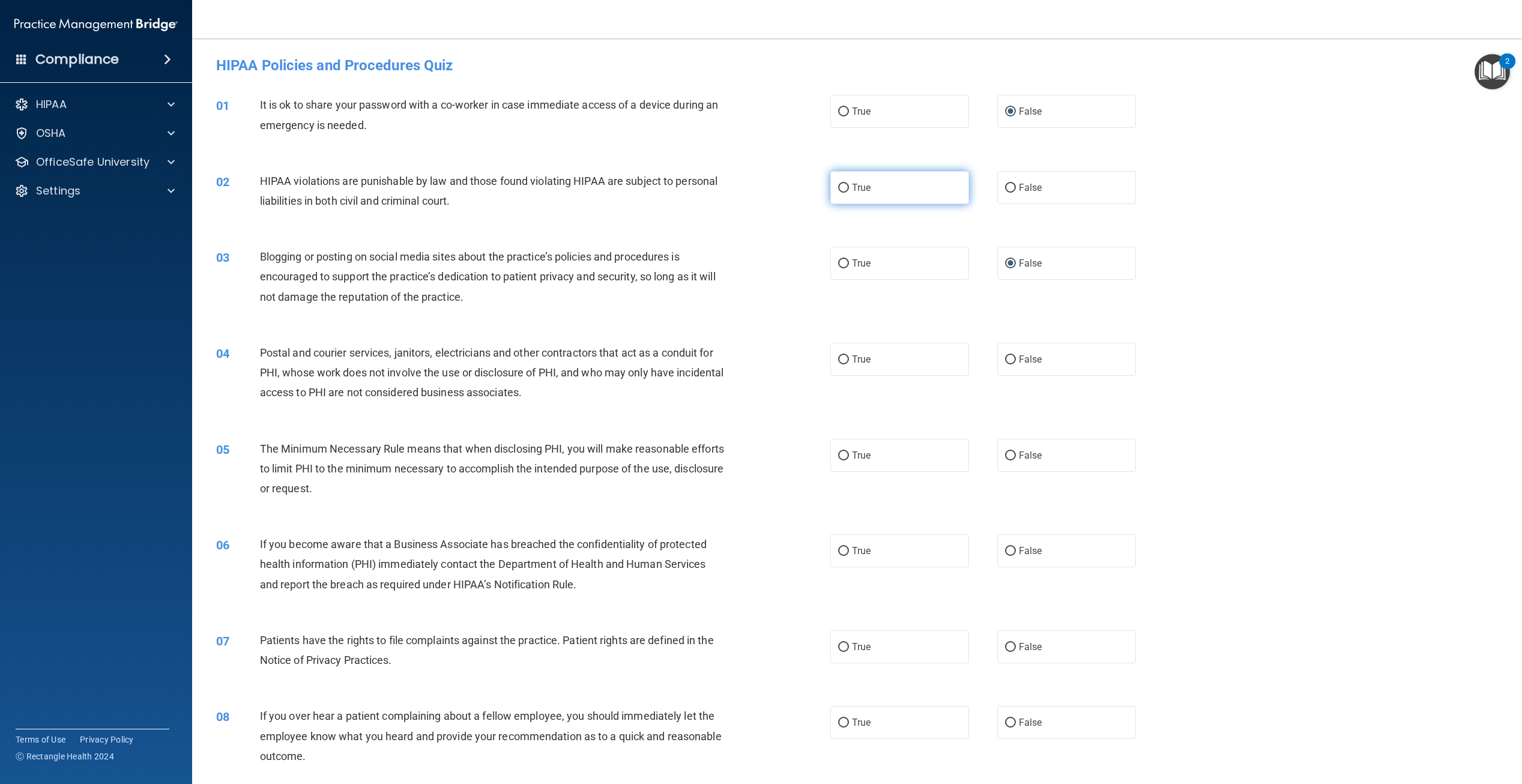
click at [852, 191] on span "True" at bounding box center [861, 188] width 19 height 12
click at [848, 191] on input "True" at bounding box center [843, 188] width 11 height 9
radio input "true"
click at [845, 348] on label "True" at bounding box center [900, 359] width 139 height 33
click at [845, 356] on input "True" at bounding box center [843, 360] width 11 height 9
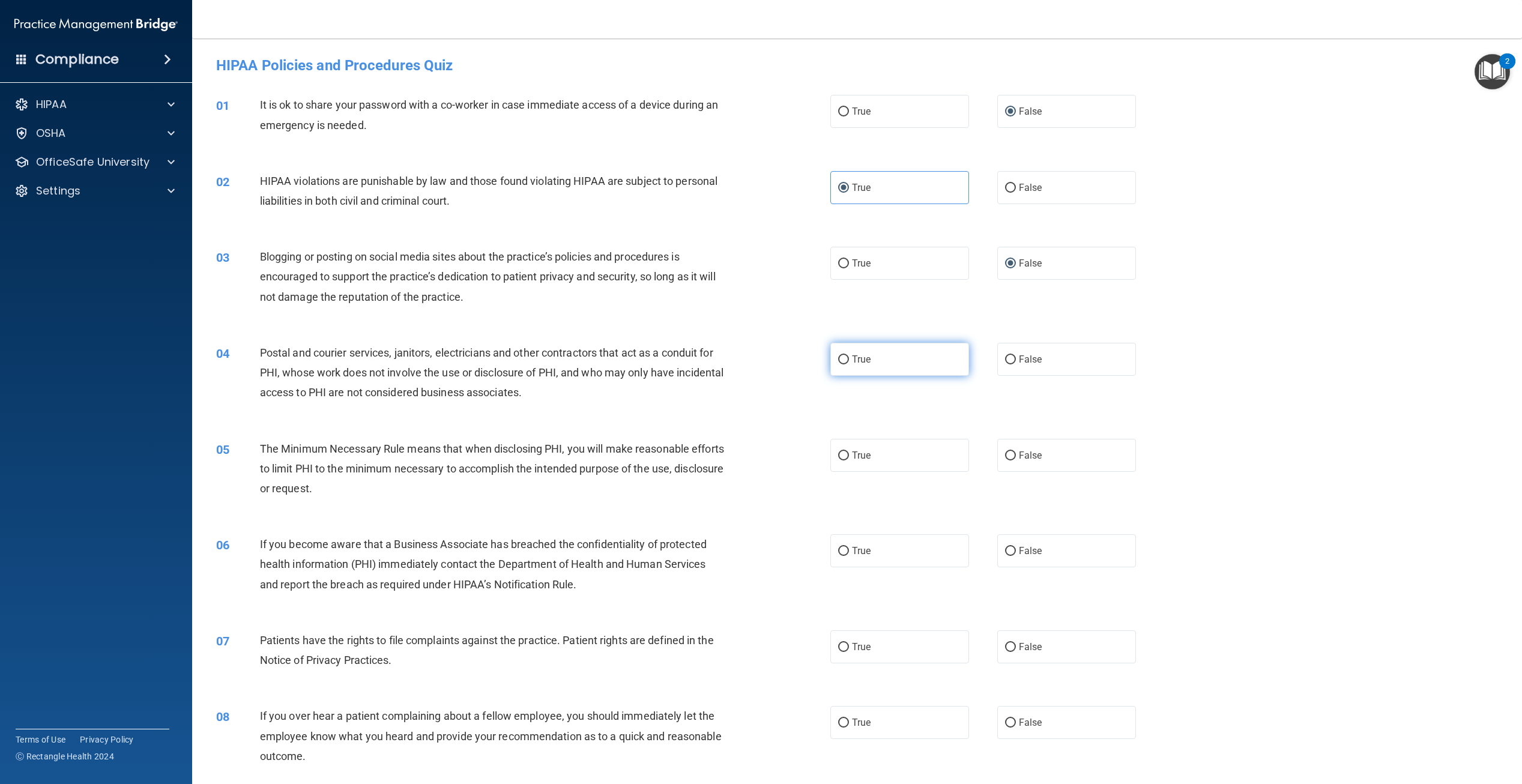
radio input "true"
click at [848, 466] on label "True" at bounding box center [900, 455] width 139 height 33
click at [848, 460] on input "True" at bounding box center [843, 456] width 11 height 9
radio input "true"
click at [1005, 550] on input "False" at bounding box center [1011, 551] width 11 height 9
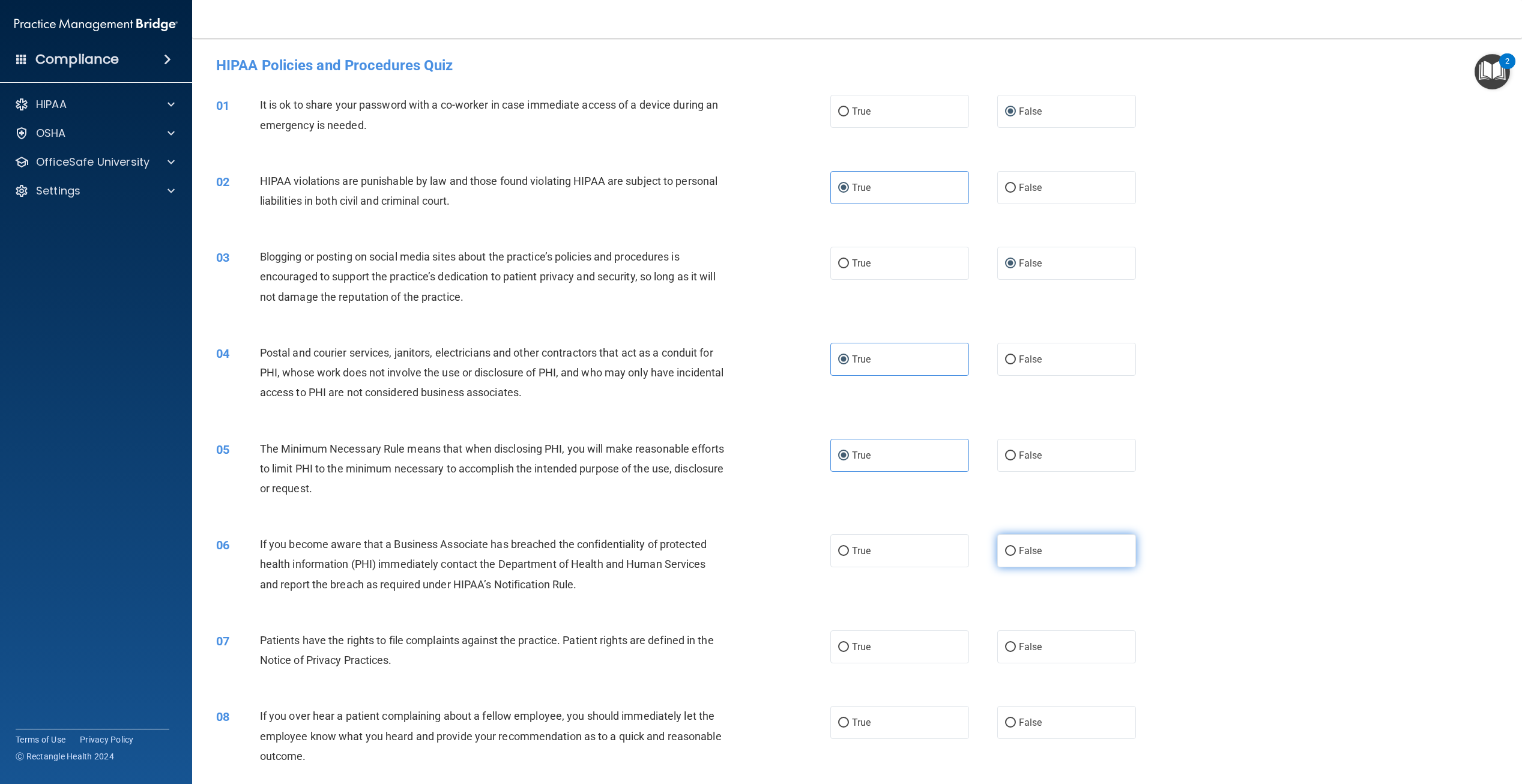
radio input "true"
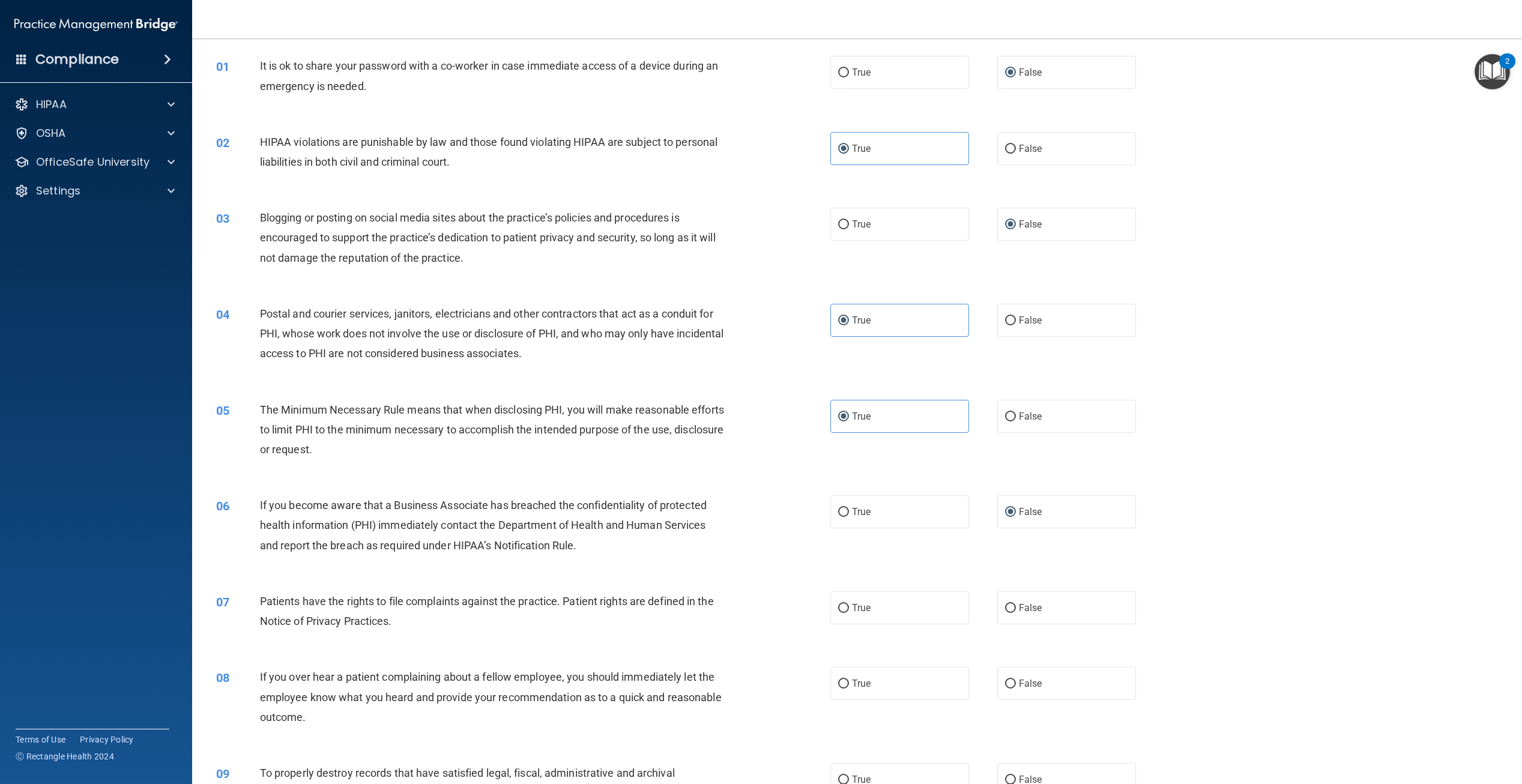
scroll to position [60, 0]
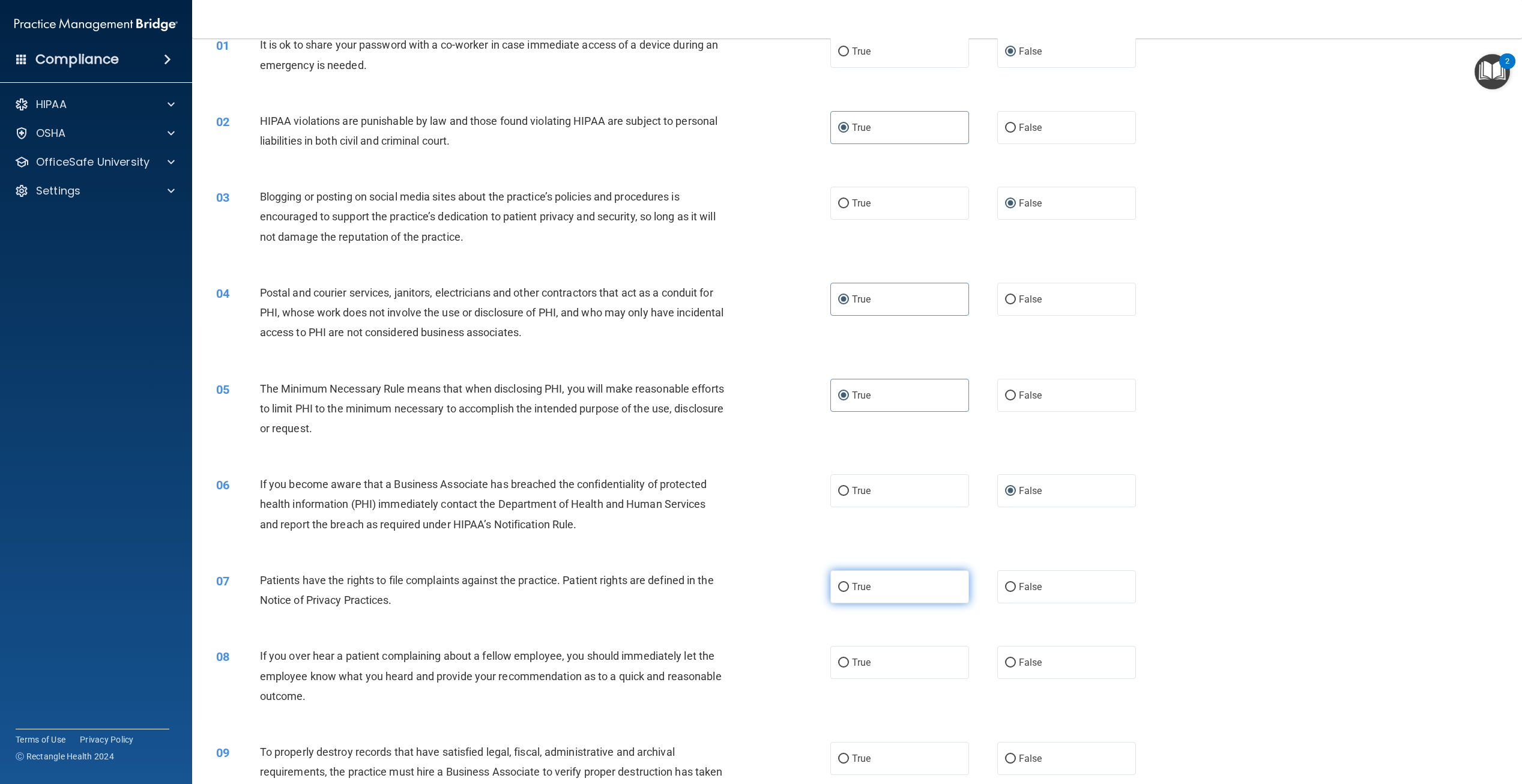
click at [894, 588] on label "True" at bounding box center [900, 586] width 139 height 33
click at [849, 588] on input "True" at bounding box center [843, 587] width 11 height 9
radio input "true"
click at [1051, 649] on label "False" at bounding box center [1067, 662] width 139 height 33
click at [1016, 658] on input "False" at bounding box center [1011, 663] width 11 height 9
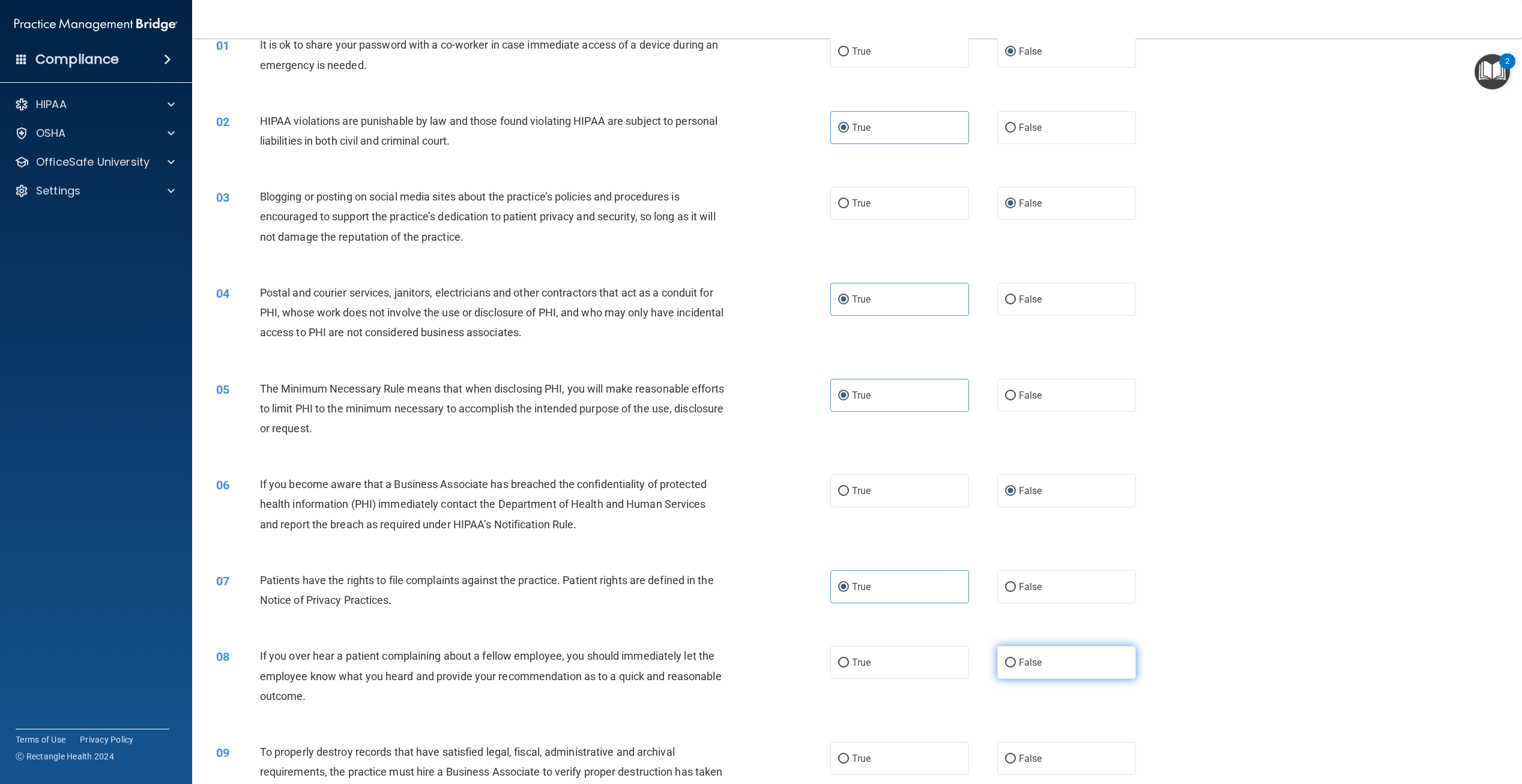
radio input "true"
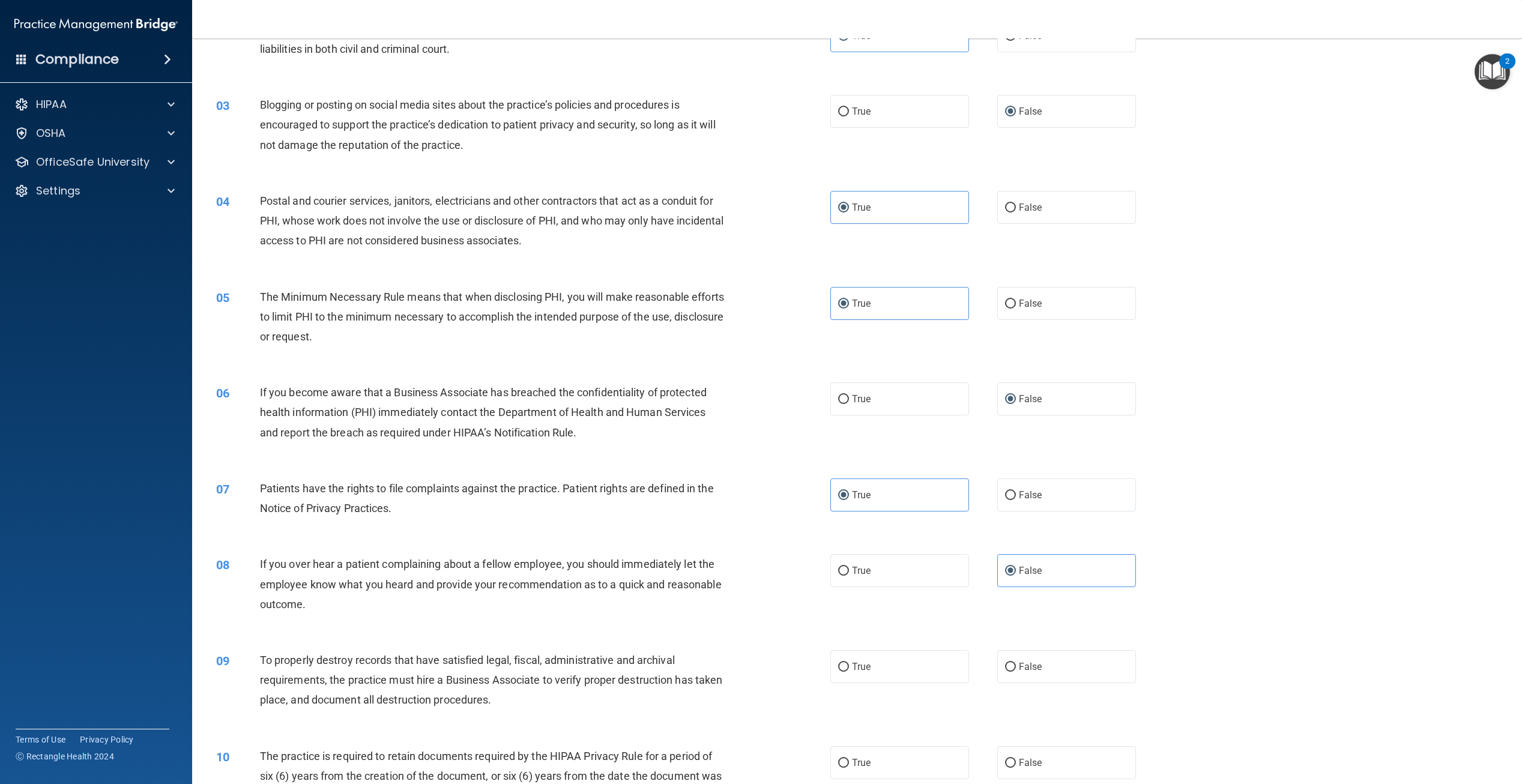
scroll to position [180, 0]
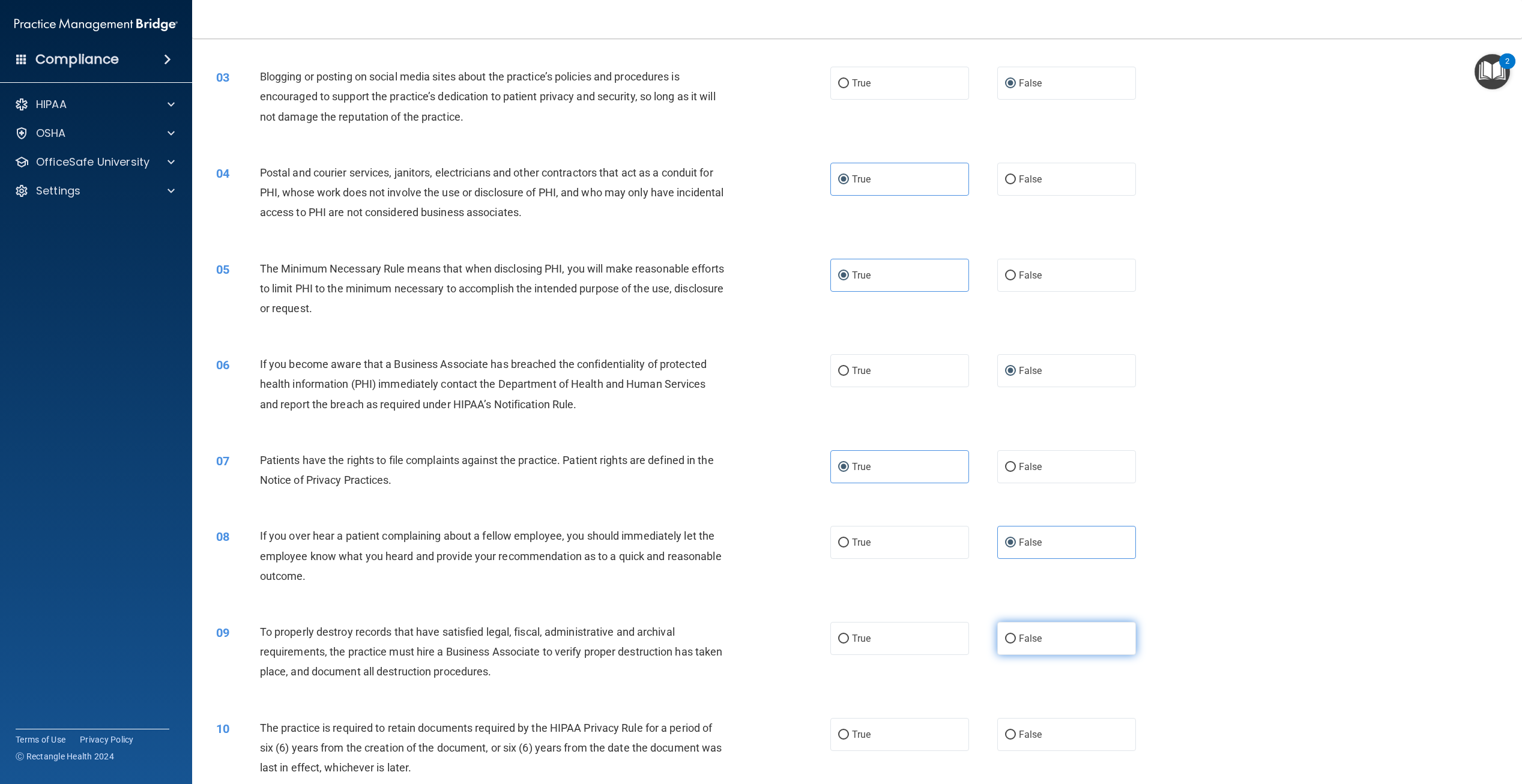
click at [1038, 640] on label "False" at bounding box center [1067, 638] width 139 height 33
click at [1016, 640] on input "False" at bounding box center [1011, 639] width 11 height 9
radio input "true"
click at [891, 724] on label "True" at bounding box center [900, 734] width 139 height 33
click at [849, 731] on input "True" at bounding box center [843, 735] width 11 height 9
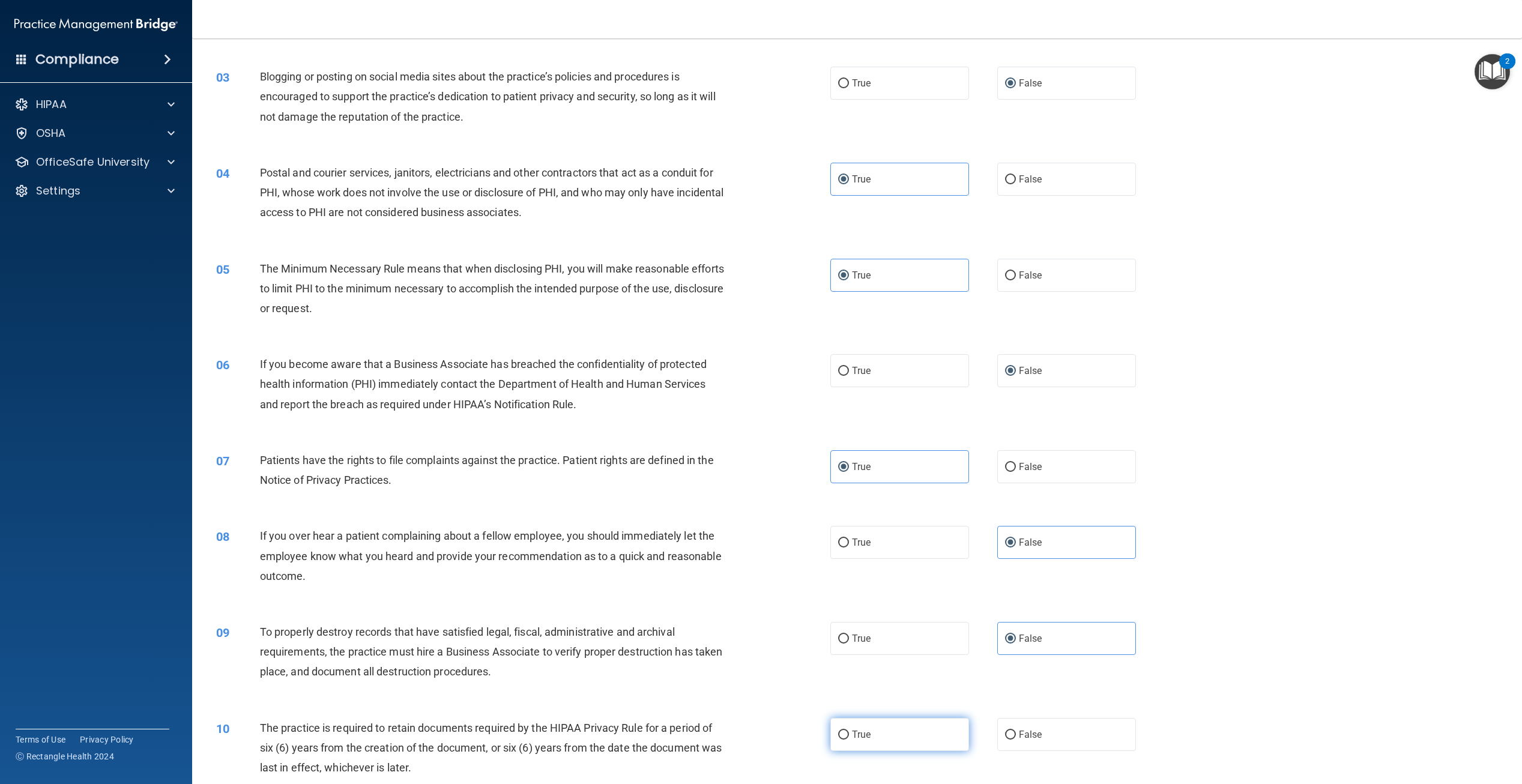
radio input "true"
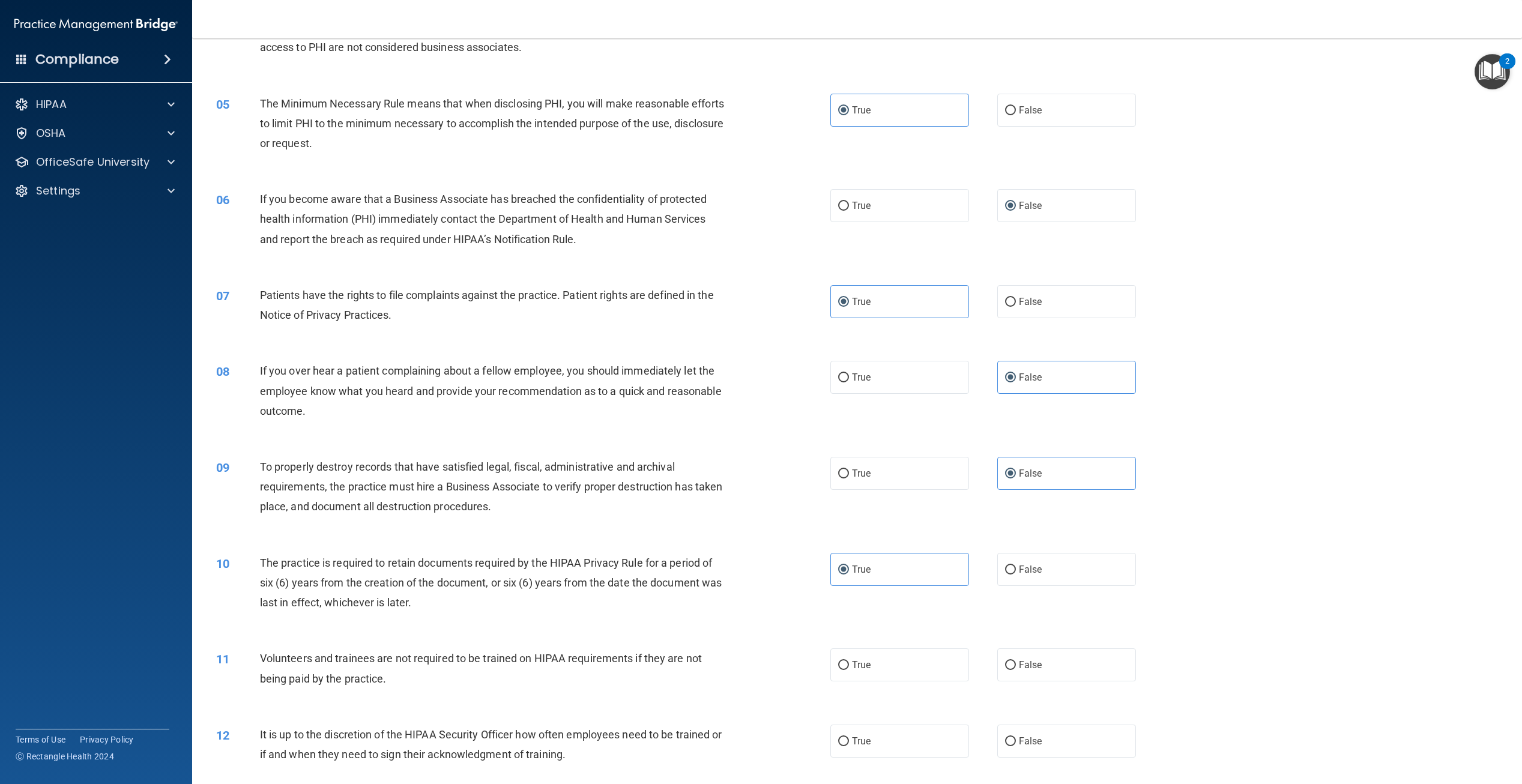
scroll to position [360, 0]
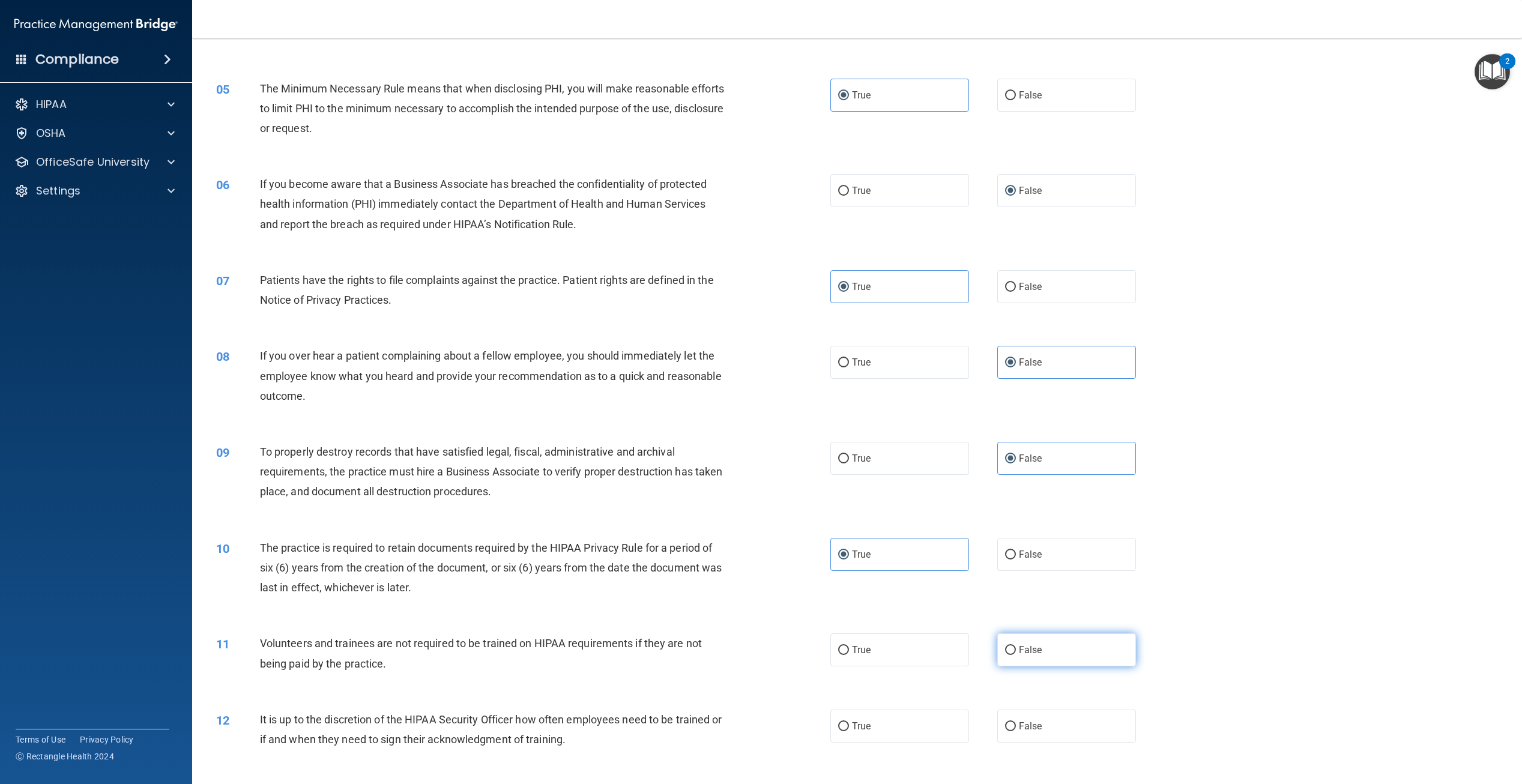
click at [1019, 656] on label "False" at bounding box center [1067, 649] width 139 height 33
click at [1016, 655] on input "False" at bounding box center [1011, 650] width 11 height 9
radio input "true"
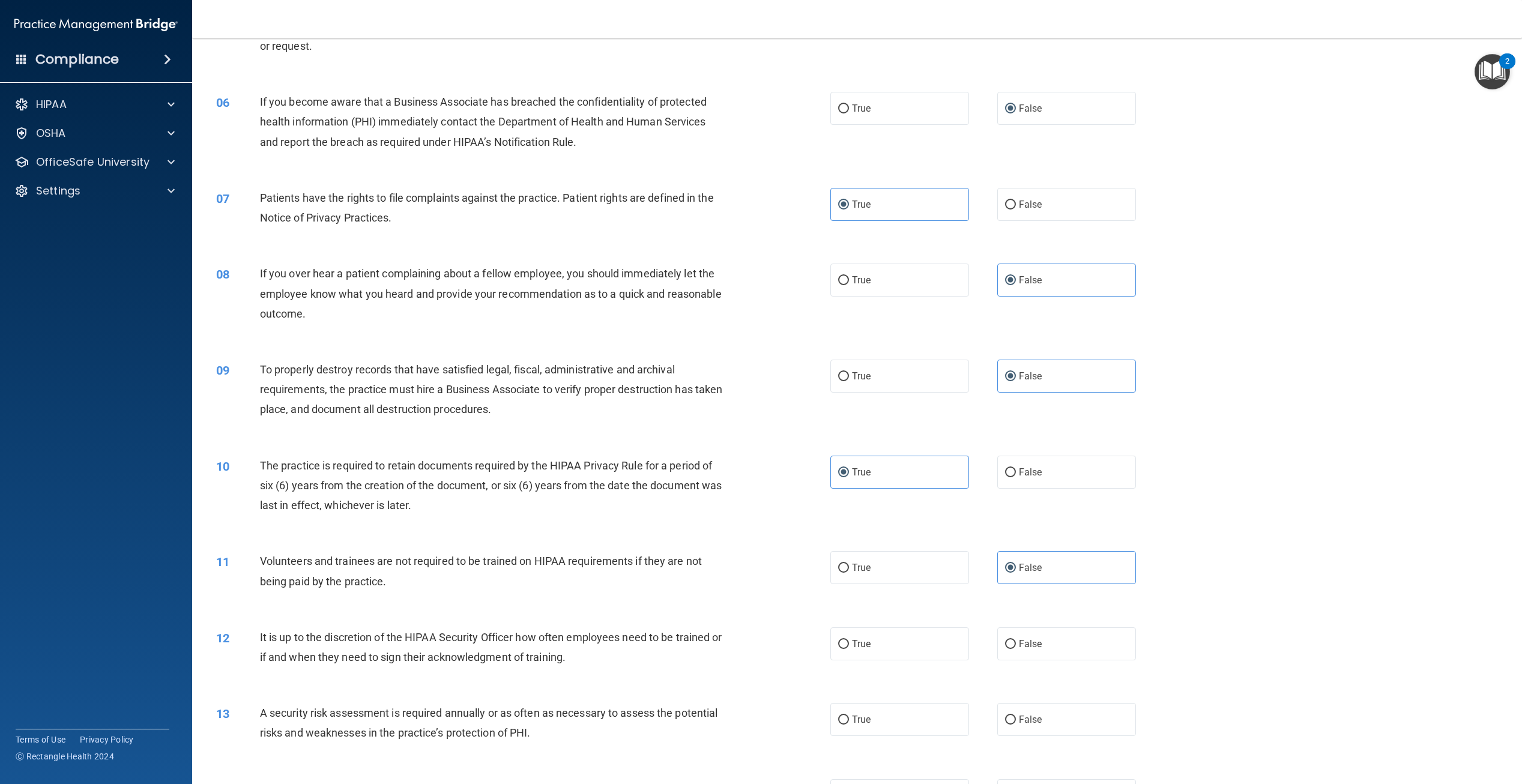
scroll to position [480, 0]
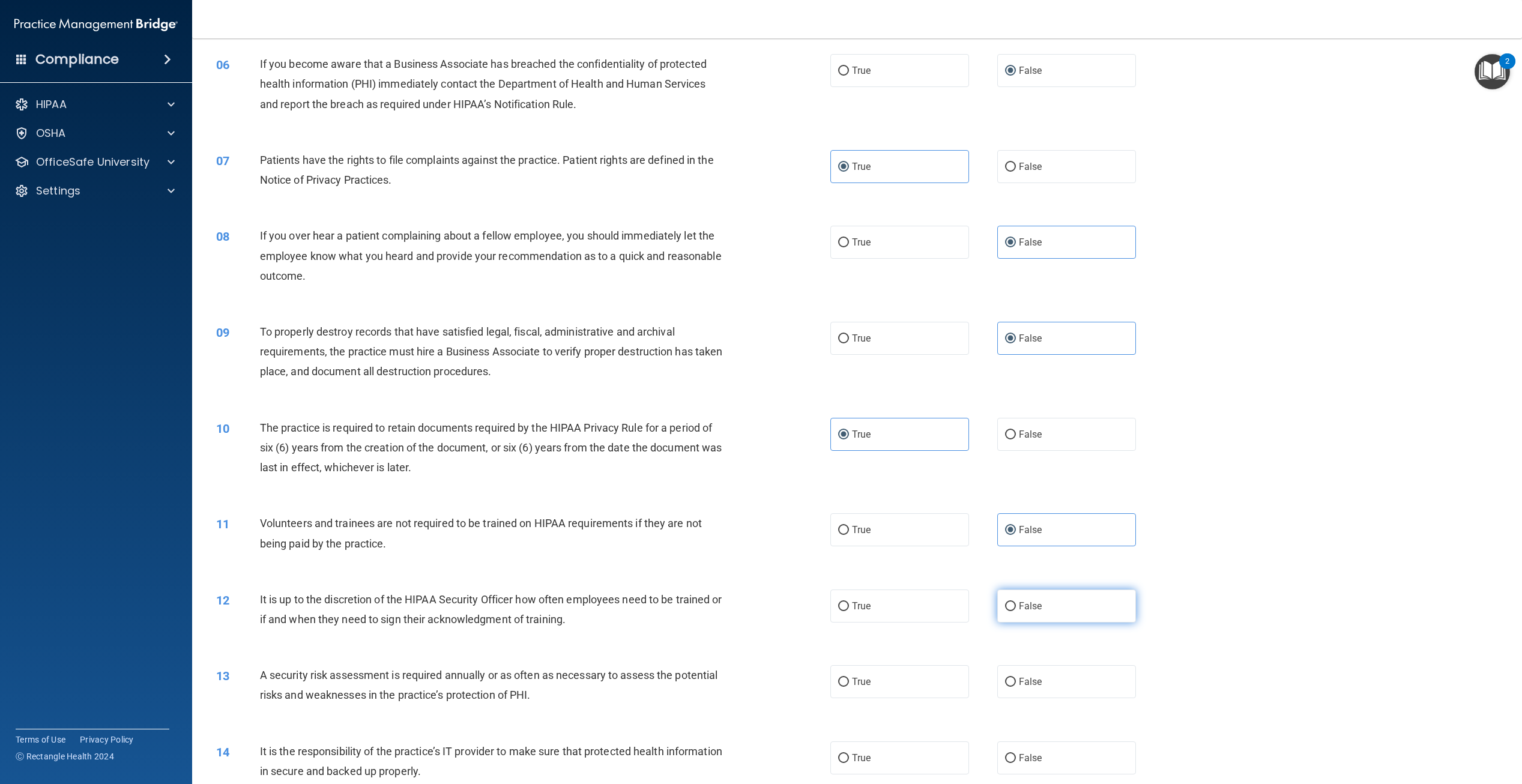
click at [1020, 610] on span "False" at bounding box center [1031, 606] width 23 height 12
click at [1016, 610] on input "False" at bounding box center [1011, 607] width 11 height 9
radio input "true"
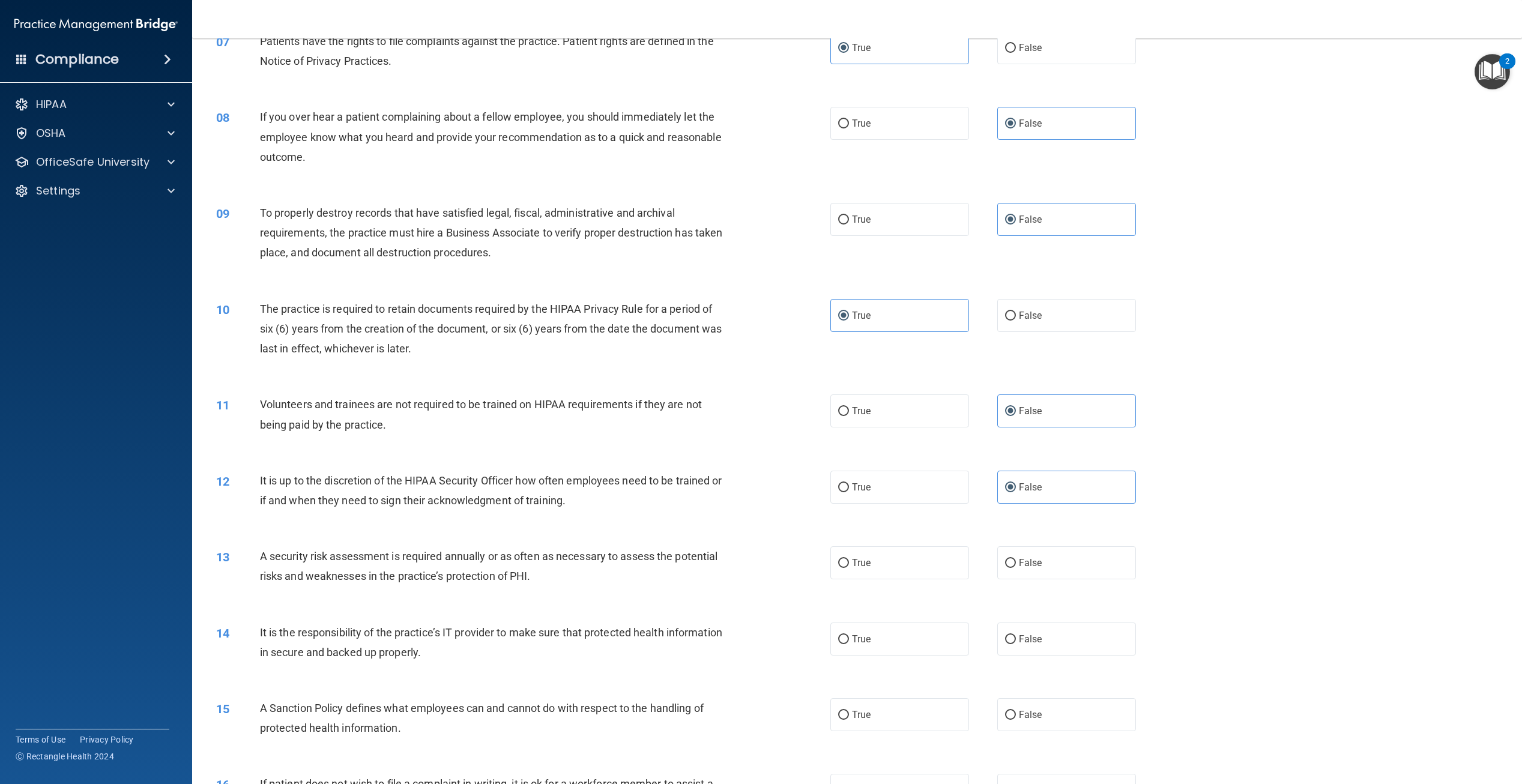
scroll to position [600, 0]
click at [883, 551] on label "True" at bounding box center [900, 561] width 139 height 33
click at [849, 558] on input "True" at bounding box center [843, 562] width 11 height 9
radio input "true"
click at [1005, 634] on input "False" at bounding box center [1011, 639] width 11 height 9
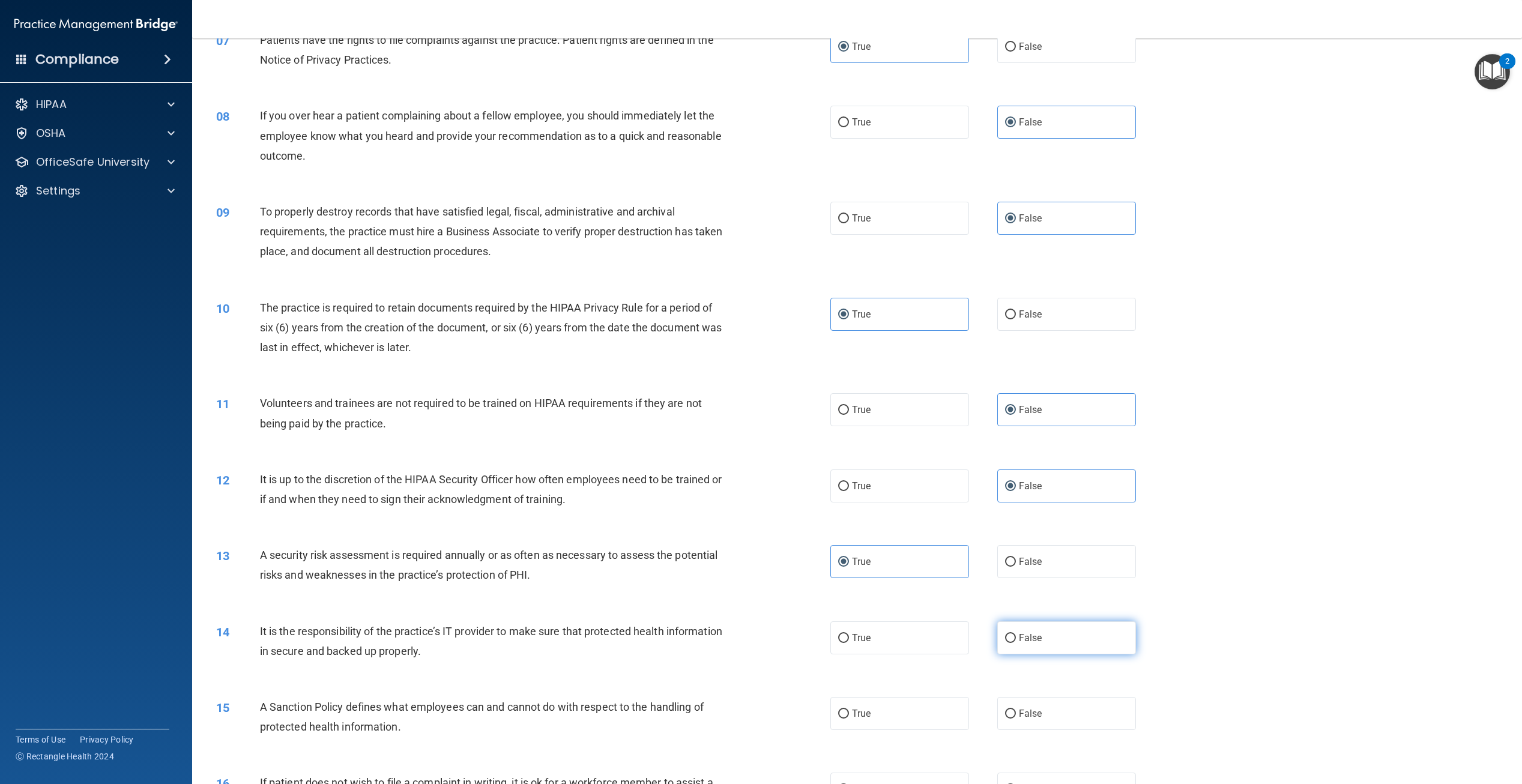
radio input "true"
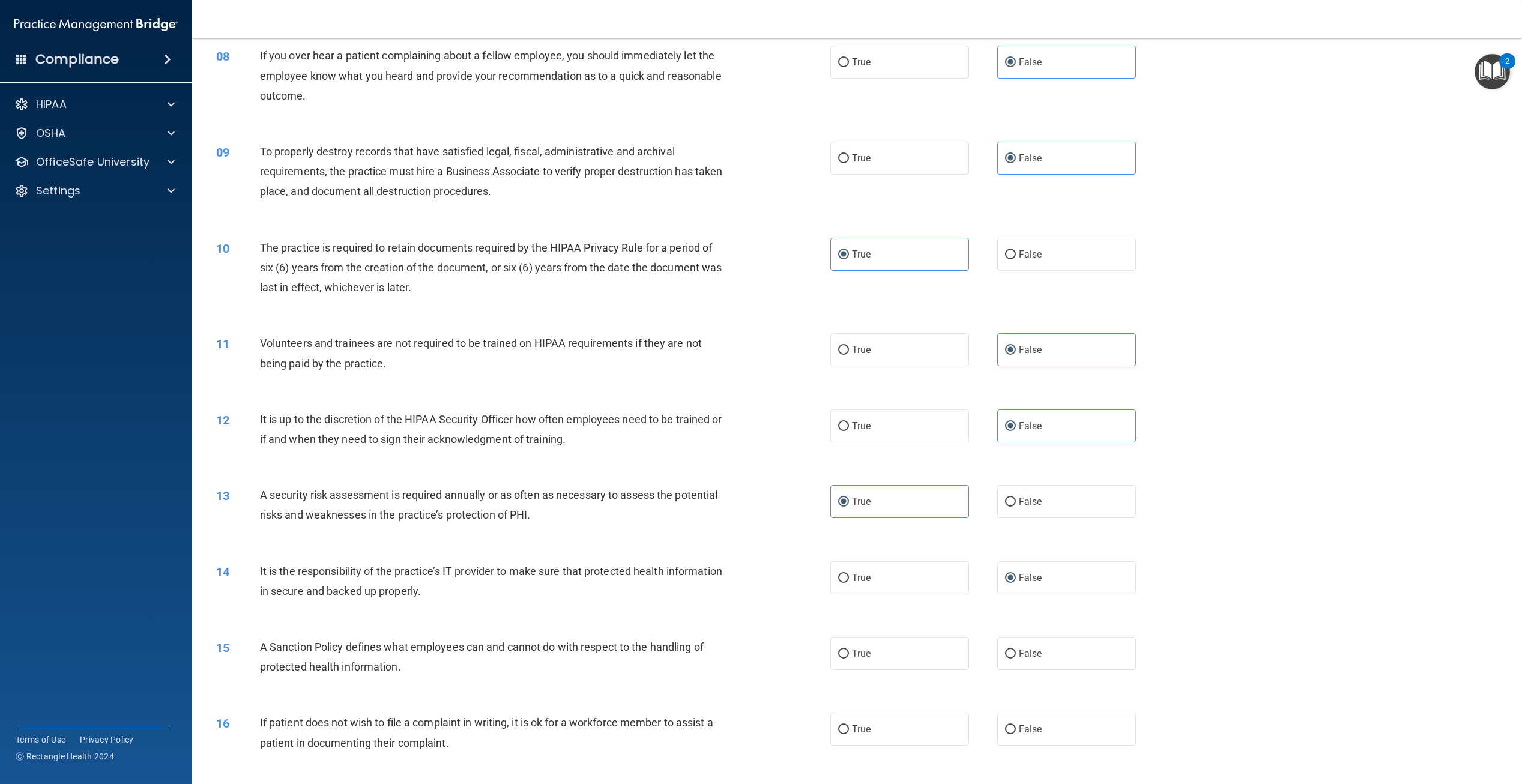
scroll to position [720, 0]
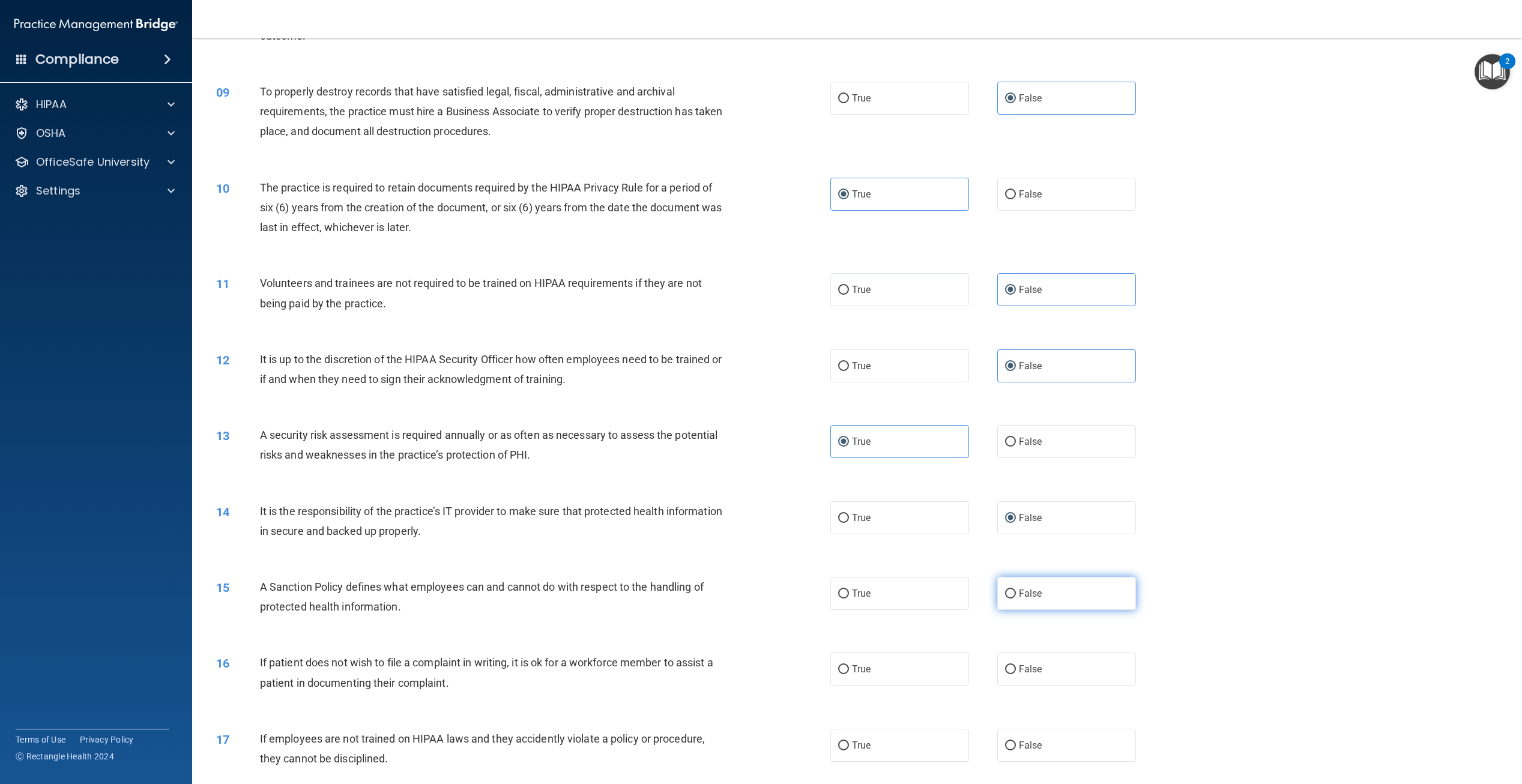
click at [1019, 596] on span "False" at bounding box center [1031, 593] width 23 height 12
click at [1013, 596] on input "False" at bounding box center [1011, 594] width 11 height 9
radio input "true"
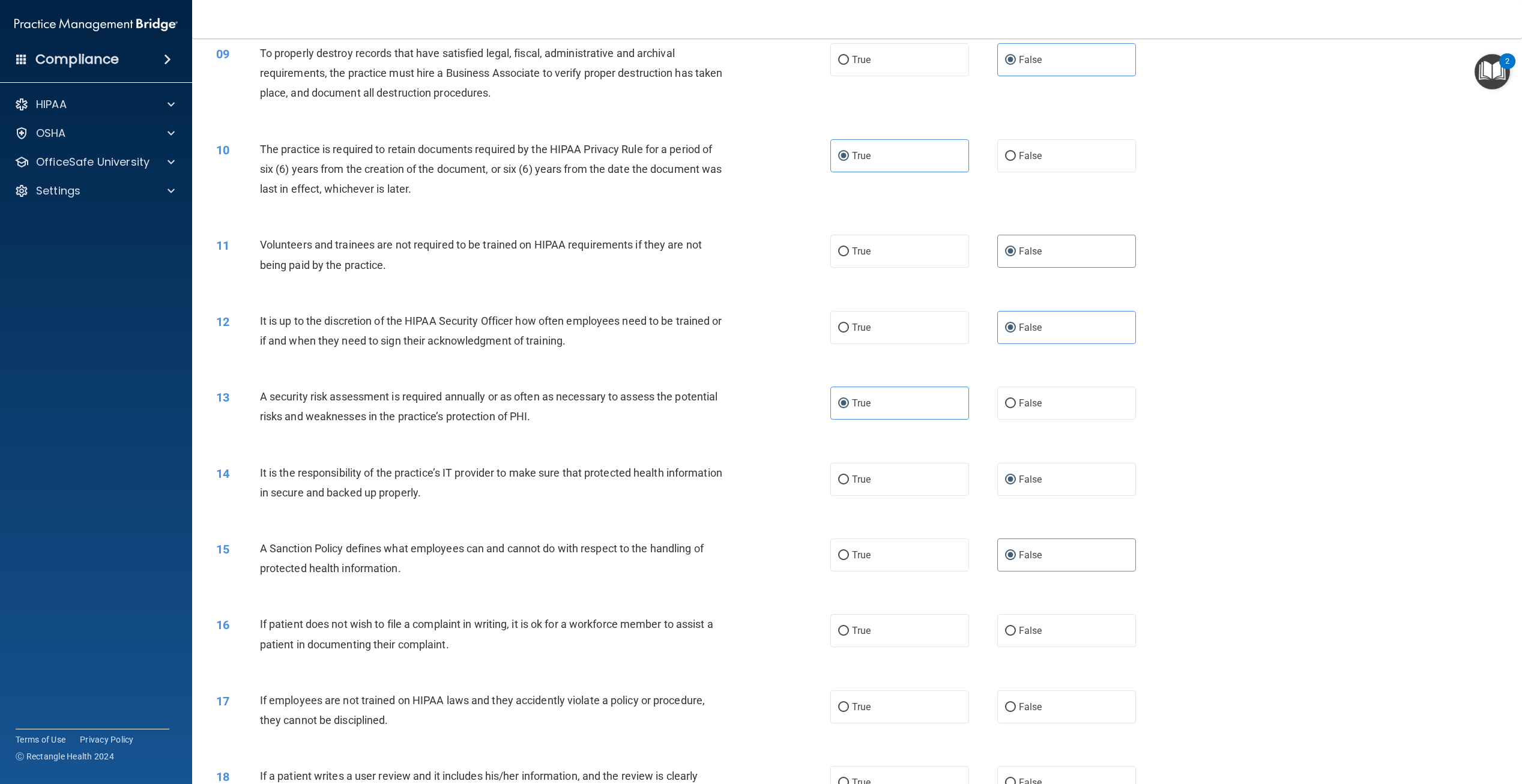
scroll to position [780, 0]
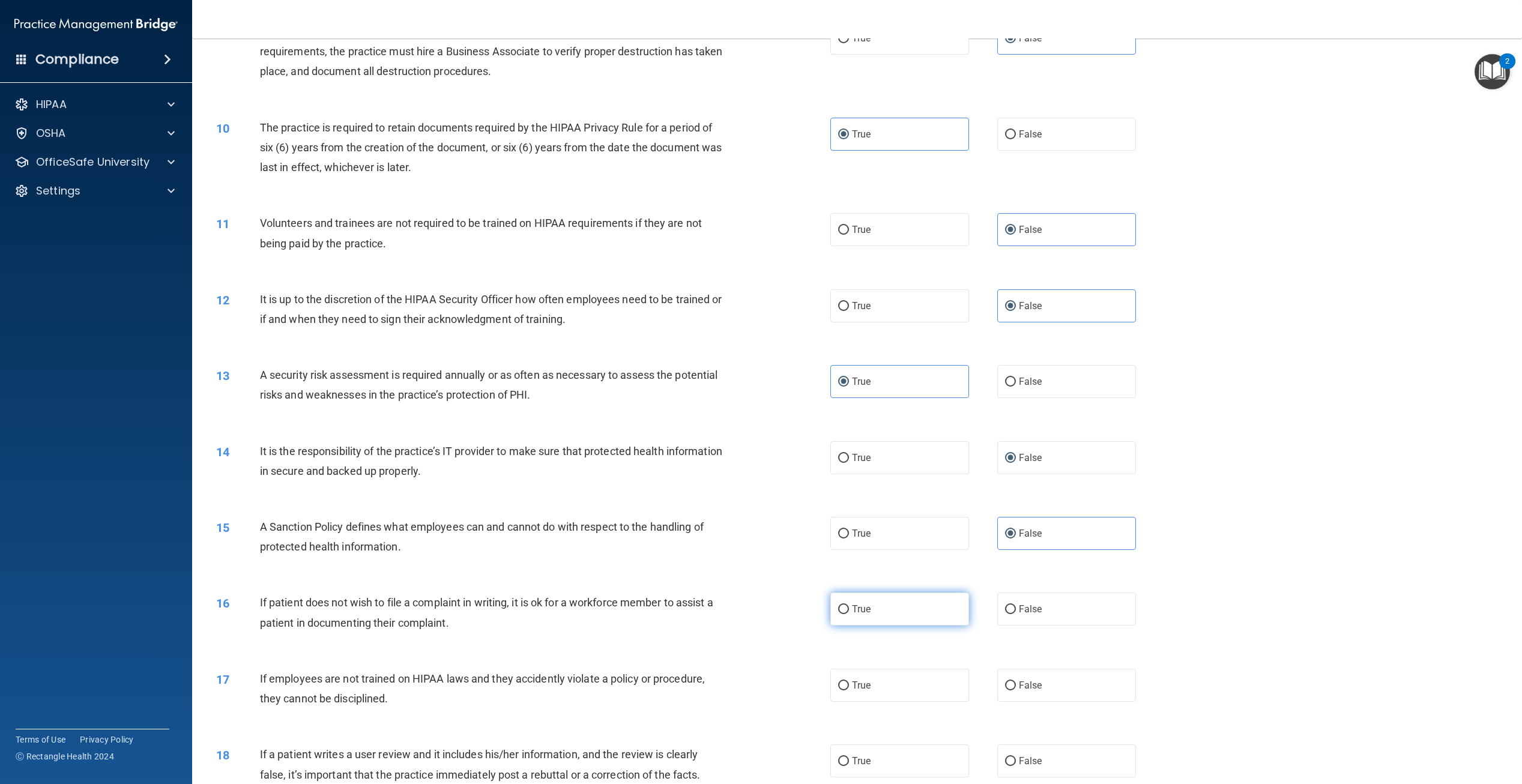
click at [873, 610] on label "True" at bounding box center [900, 609] width 139 height 33
click at [849, 610] on input "True" at bounding box center [843, 609] width 11 height 9
radio input "true"
click at [1024, 687] on span "False" at bounding box center [1031, 685] width 23 height 12
click at [1016, 687] on input "False" at bounding box center [1011, 686] width 11 height 9
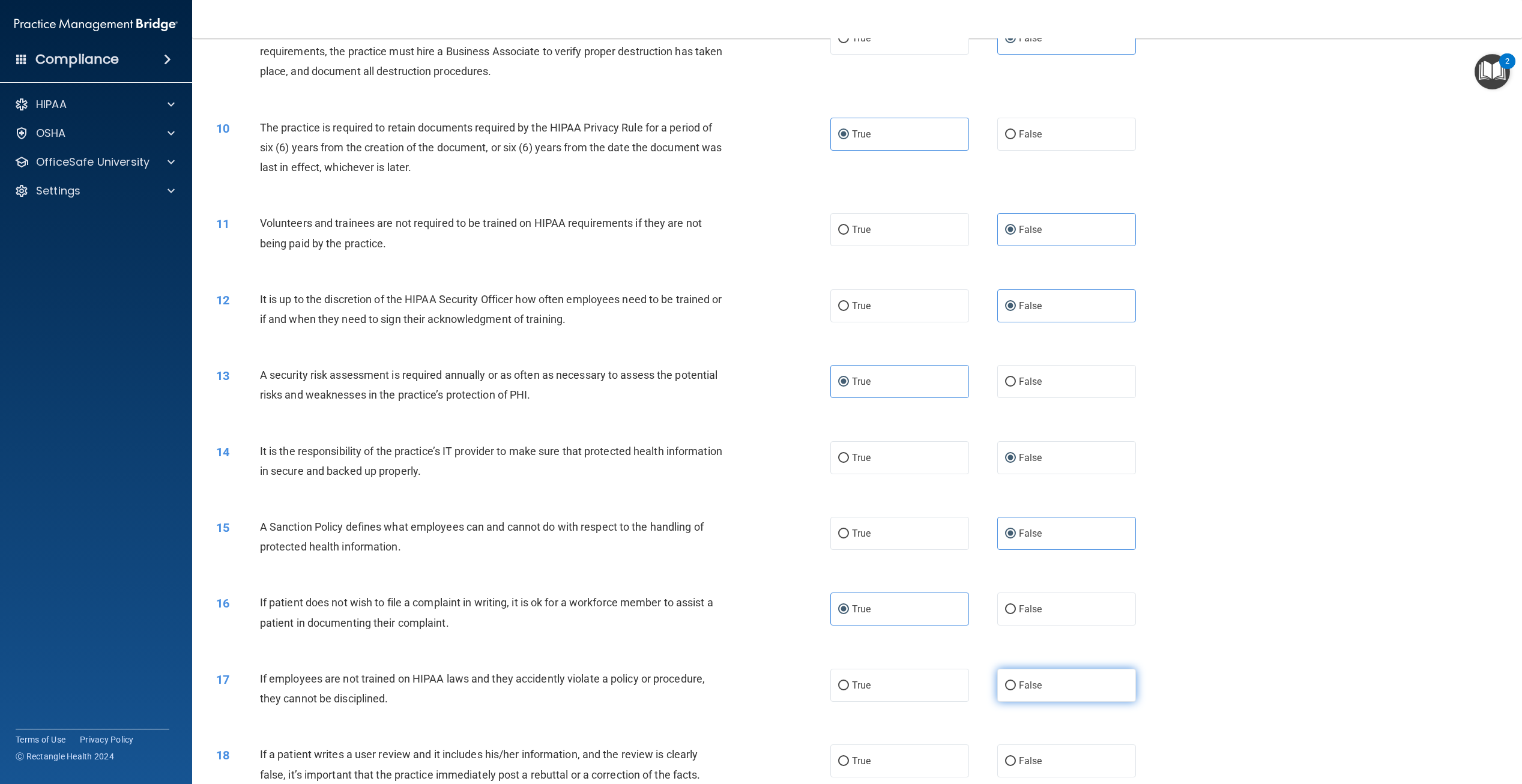
radio input "true"
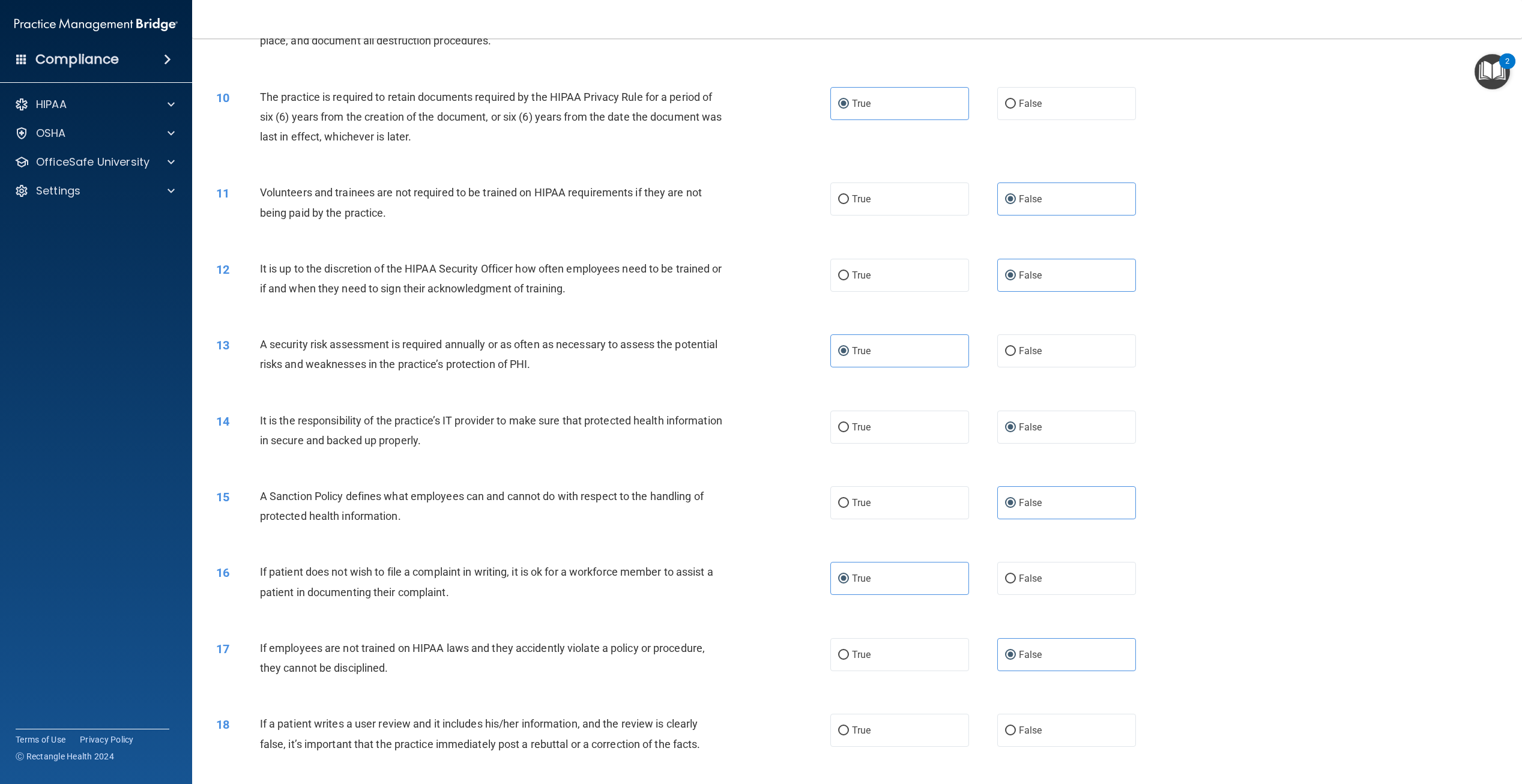
scroll to position [841, 0]
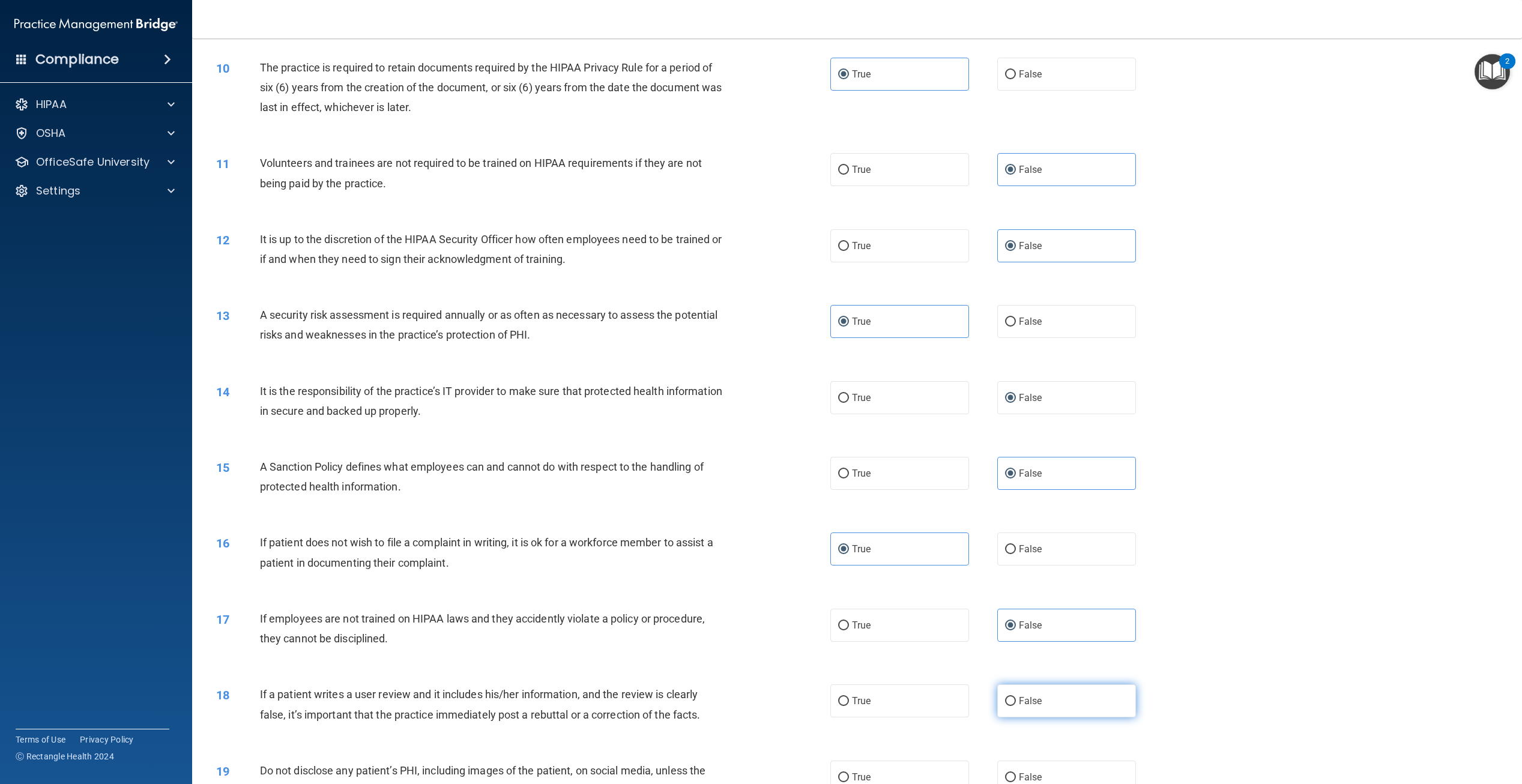
click at [1019, 695] on span "False" at bounding box center [1031, 701] width 23 height 12
click at [1016, 697] on input "False" at bounding box center [1011, 701] width 11 height 9
radio input "true"
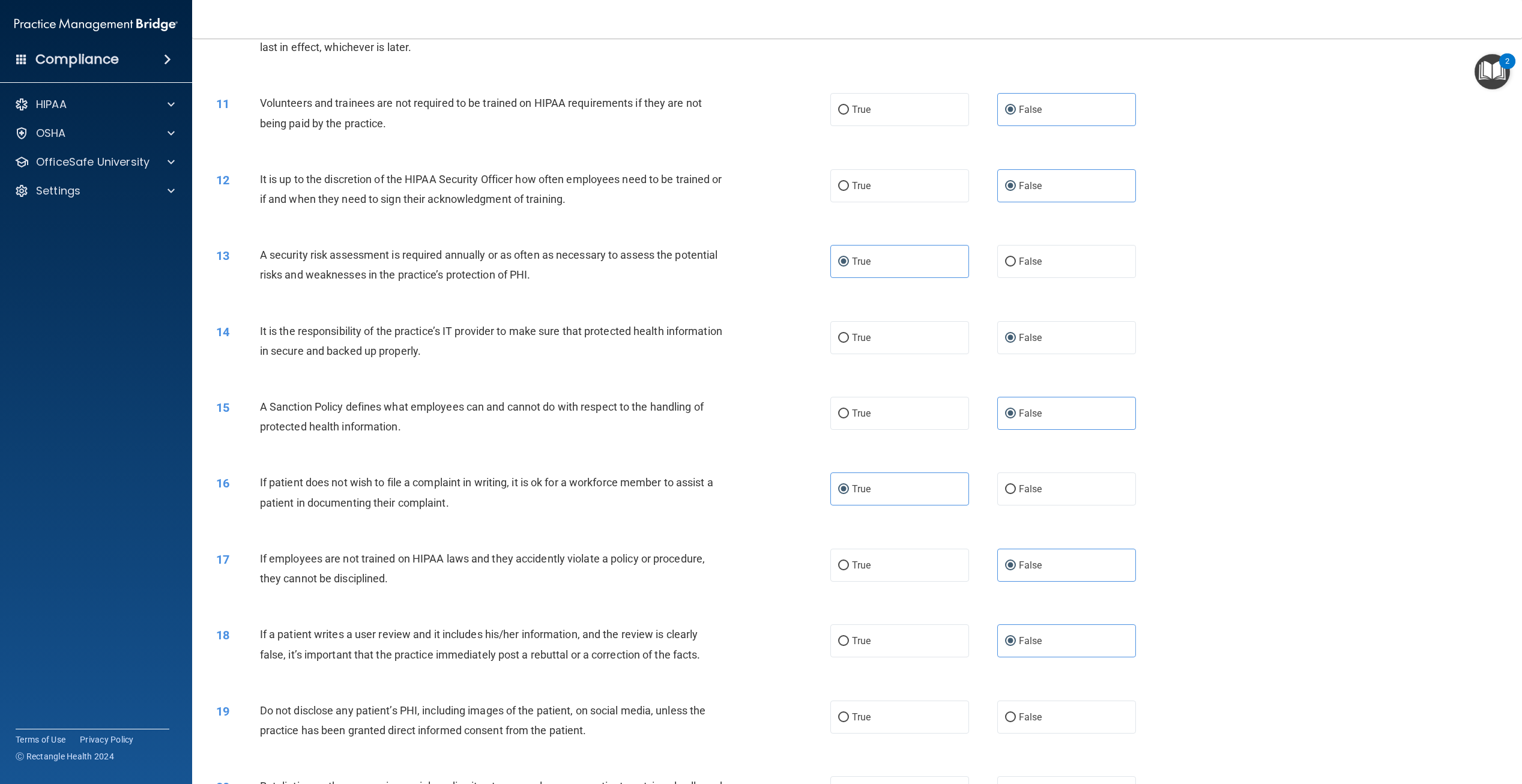
scroll to position [961, 0]
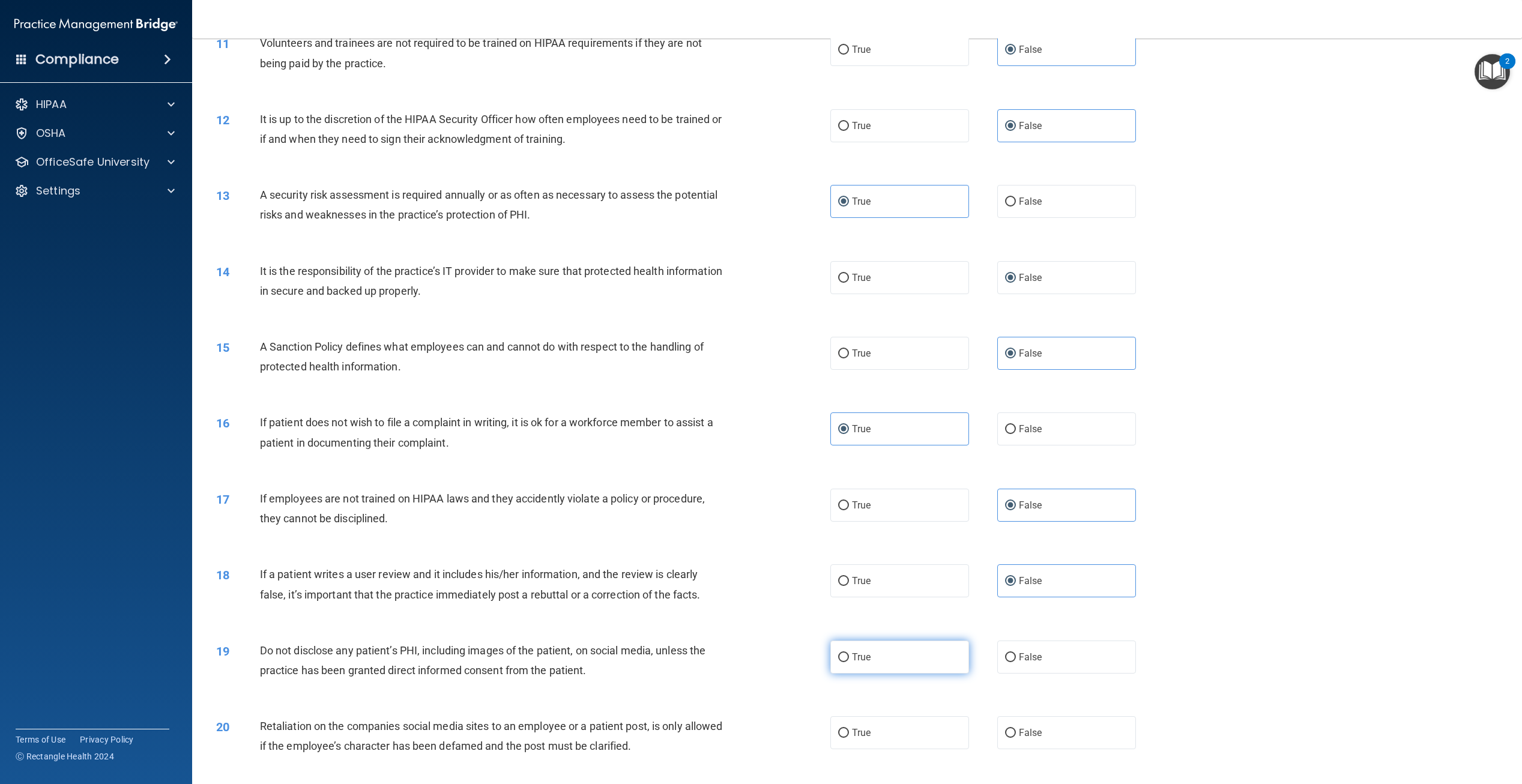
click at [908, 660] on label "True" at bounding box center [900, 657] width 139 height 33
click at [849, 660] on input "True" at bounding box center [843, 657] width 11 height 9
radio input "true"
click at [1037, 739] on label "False" at bounding box center [1067, 732] width 139 height 33
click at [1016, 737] on input "False" at bounding box center [1011, 733] width 11 height 9
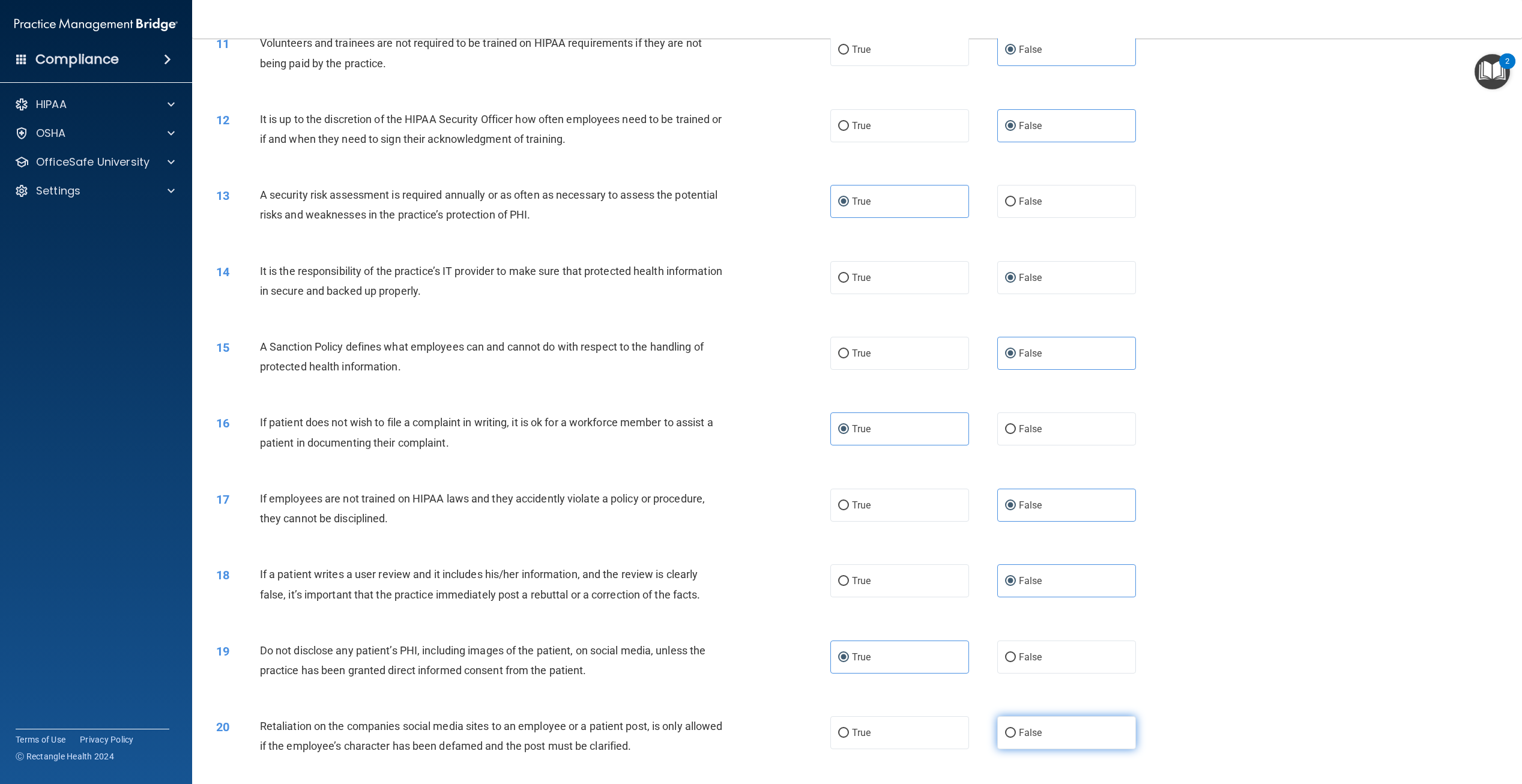
radio input "true"
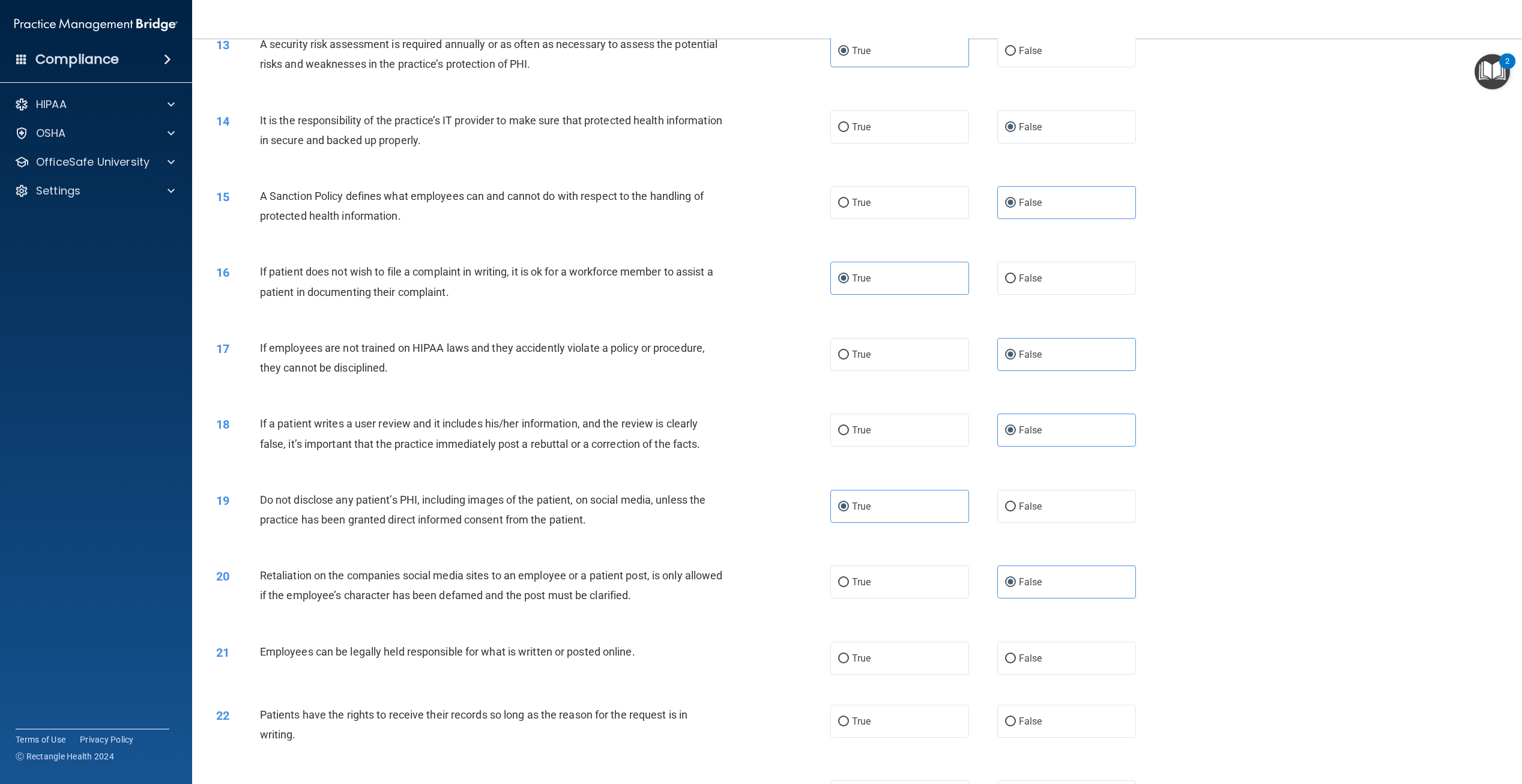
scroll to position [1140, 0]
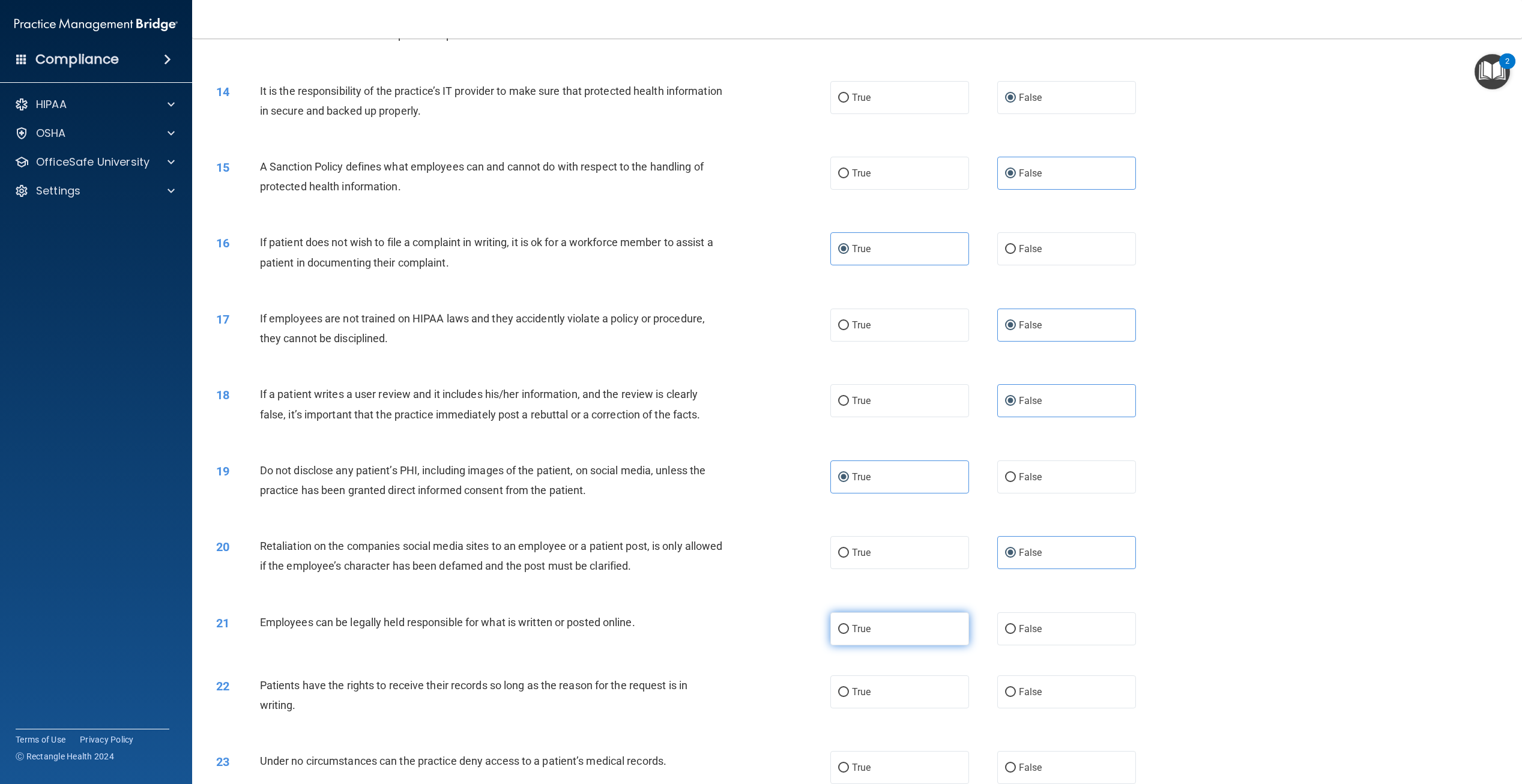
click at [920, 628] on label "True" at bounding box center [900, 628] width 139 height 33
click at [849, 628] on input "True" at bounding box center [843, 629] width 11 height 9
radio input "true"
click at [1011, 692] on label "False" at bounding box center [1067, 692] width 139 height 33
click at [1011, 692] on input "False" at bounding box center [1011, 692] width 11 height 9
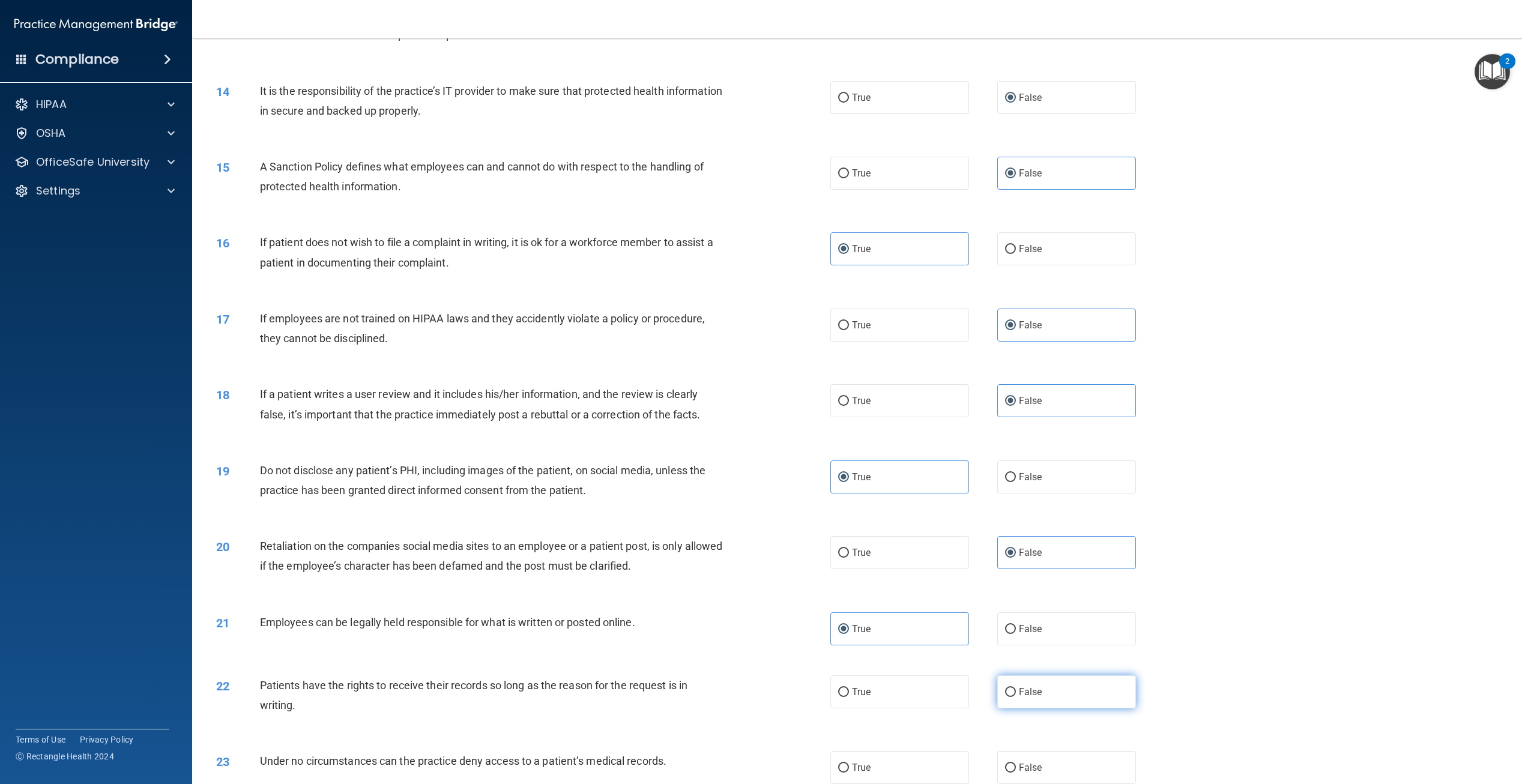
radio input "true"
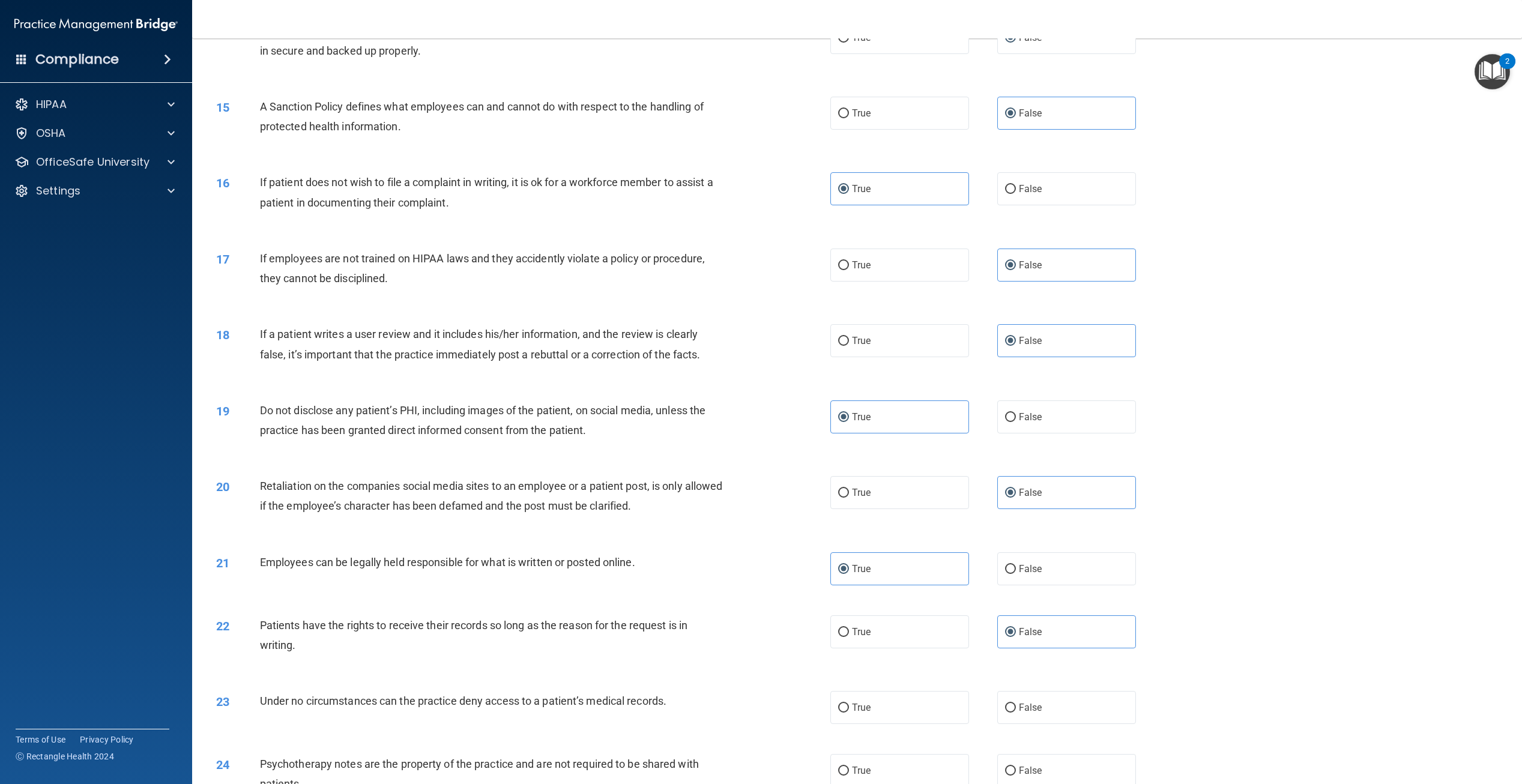
scroll to position [1260, 0]
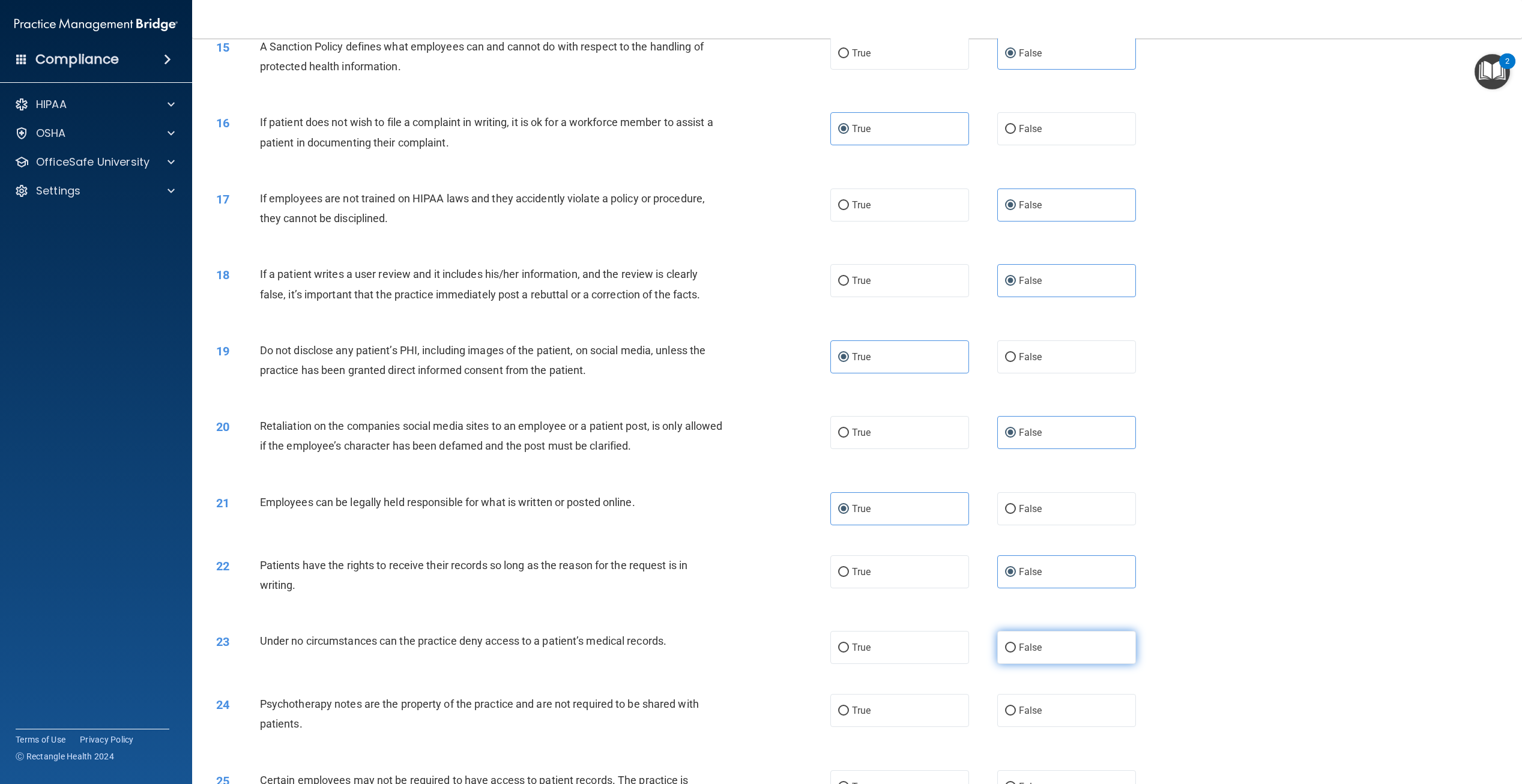
click at [1008, 657] on label "False" at bounding box center [1067, 647] width 139 height 33
click at [1008, 652] on input "False" at bounding box center [1011, 648] width 11 height 9
radio input "true"
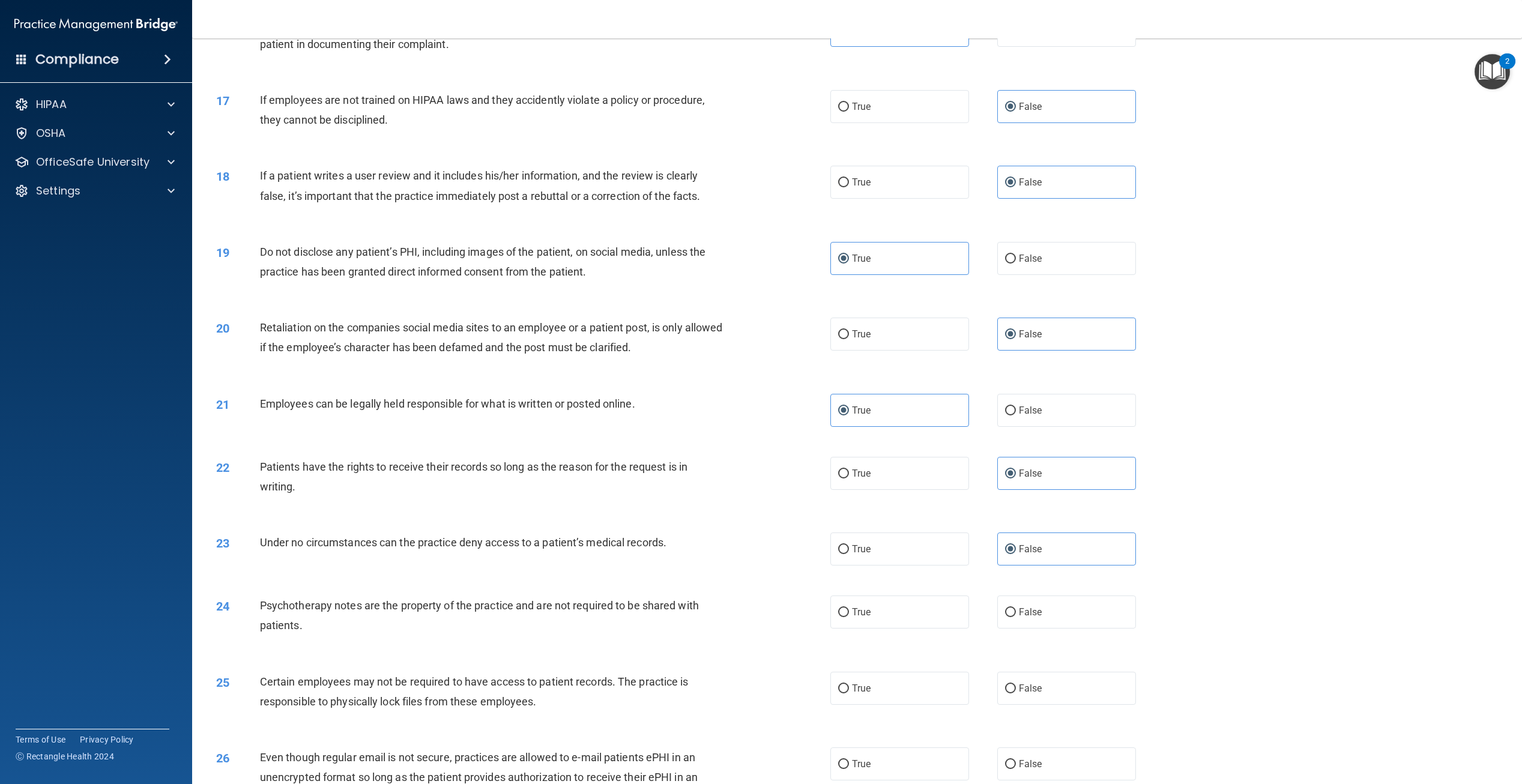
scroll to position [1380, 0]
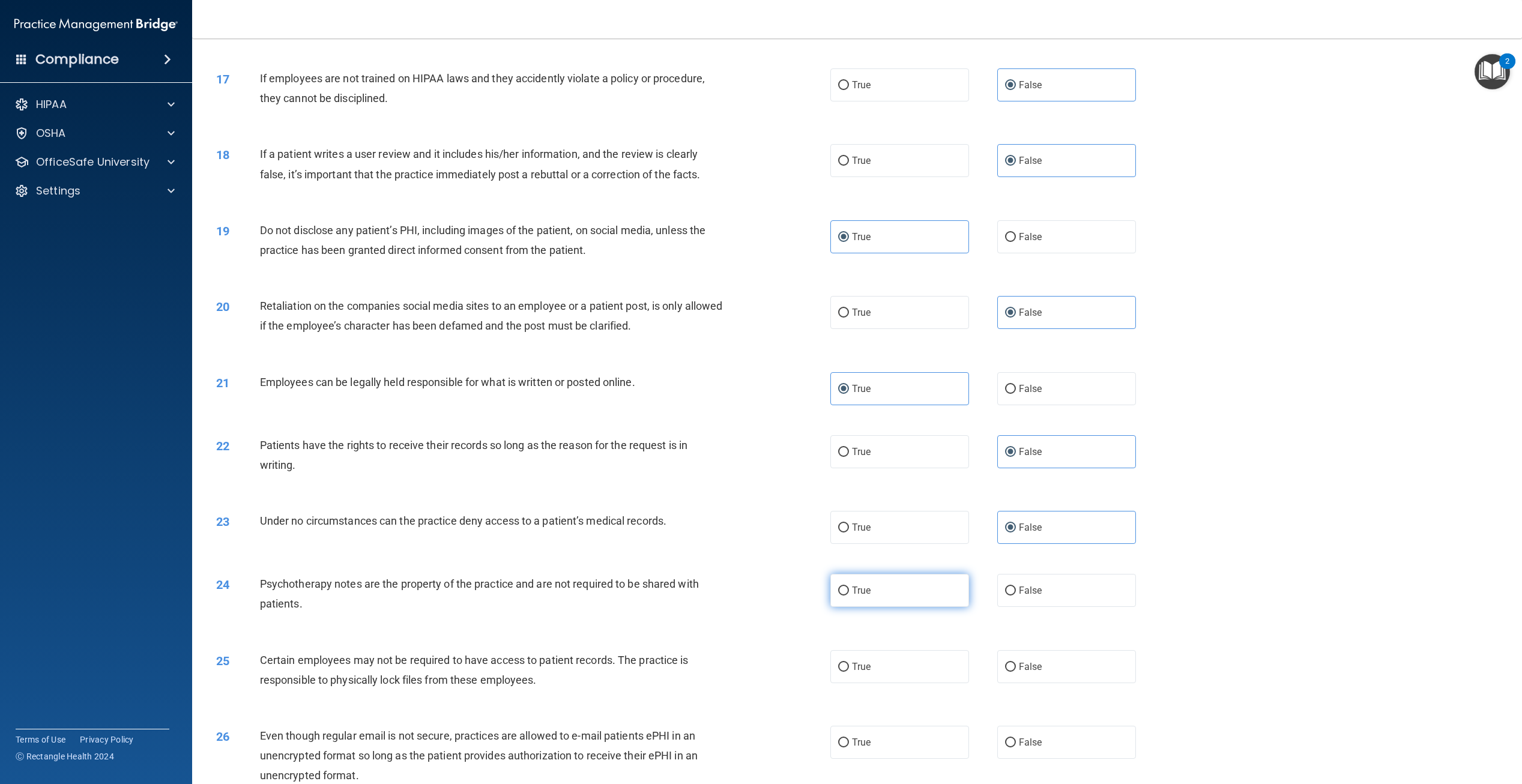
click at [880, 575] on label "True" at bounding box center [900, 590] width 139 height 33
click at [849, 586] on input "True" at bounding box center [843, 591] width 11 height 9
radio input "true"
click at [852, 663] on span "True" at bounding box center [861, 667] width 19 height 12
click at [848, 663] on input "True" at bounding box center [843, 667] width 11 height 9
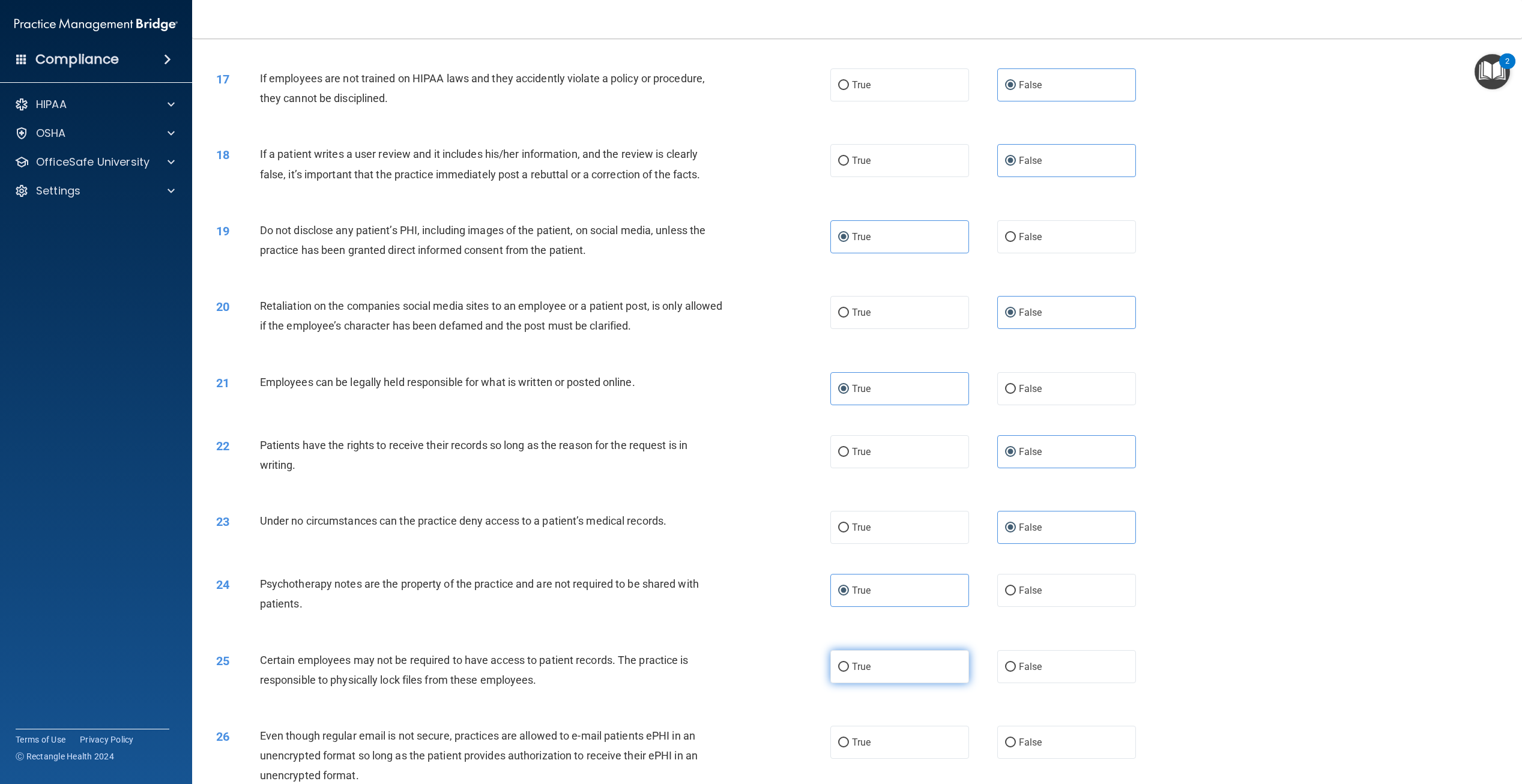
radio input "true"
click at [865, 745] on span "True" at bounding box center [861, 743] width 19 height 12
click at [849, 745] on input "True" at bounding box center [843, 743] width 11 height 9
radio input "true"
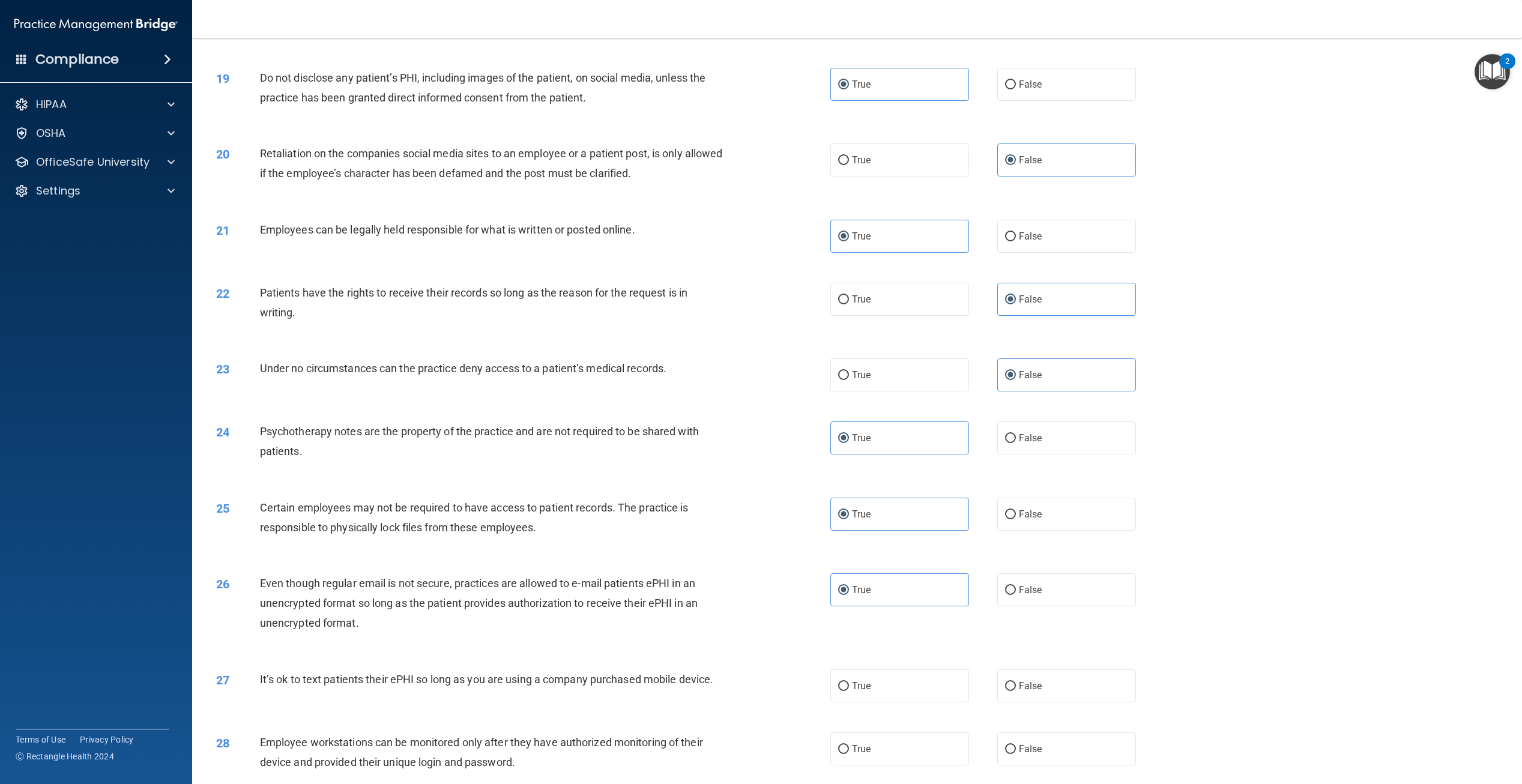
scroll to position [1561, 0]
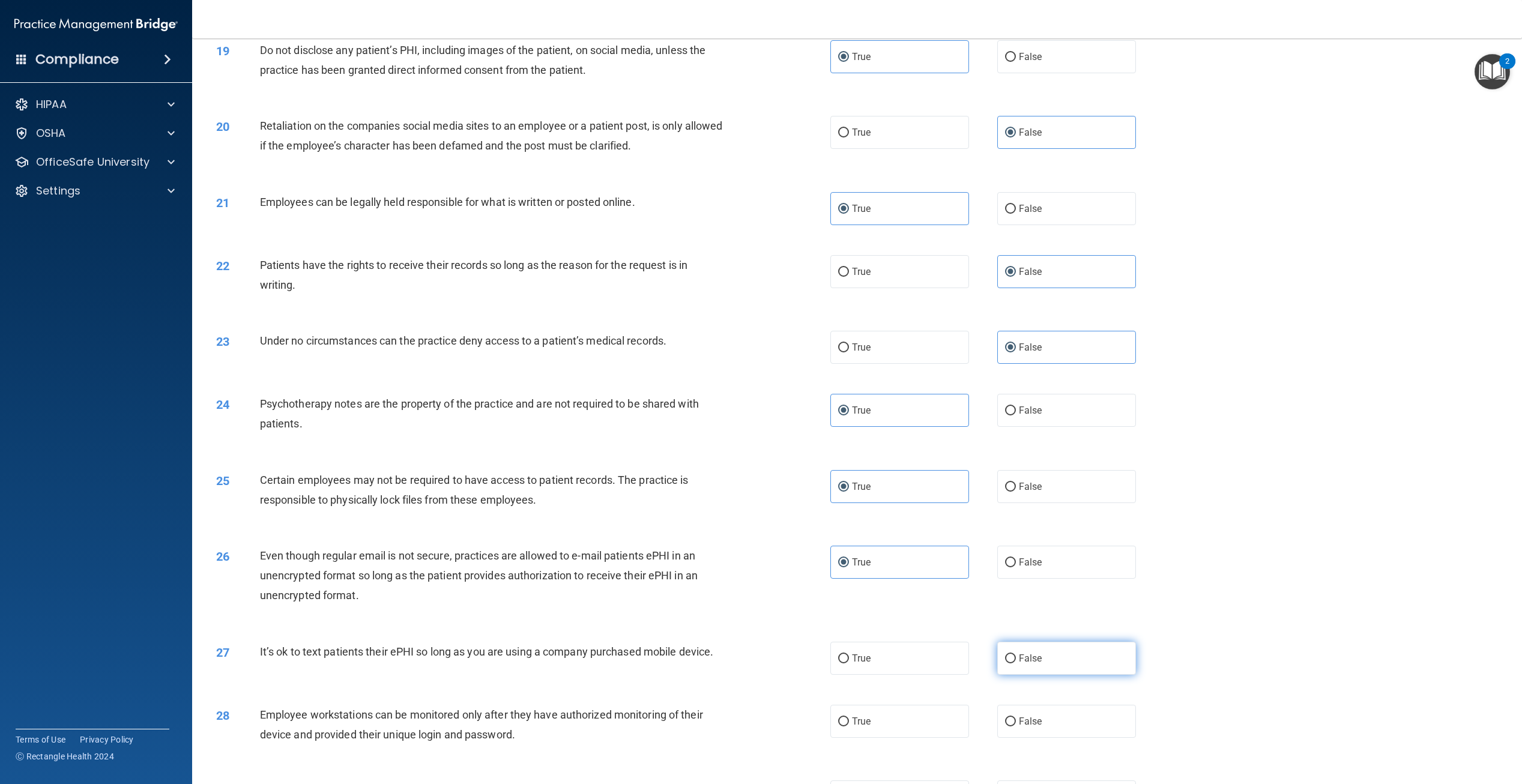
click at [1010, 659] on input "False" at bounding box center [1011, 659] width 11 height 9
radio input "true"
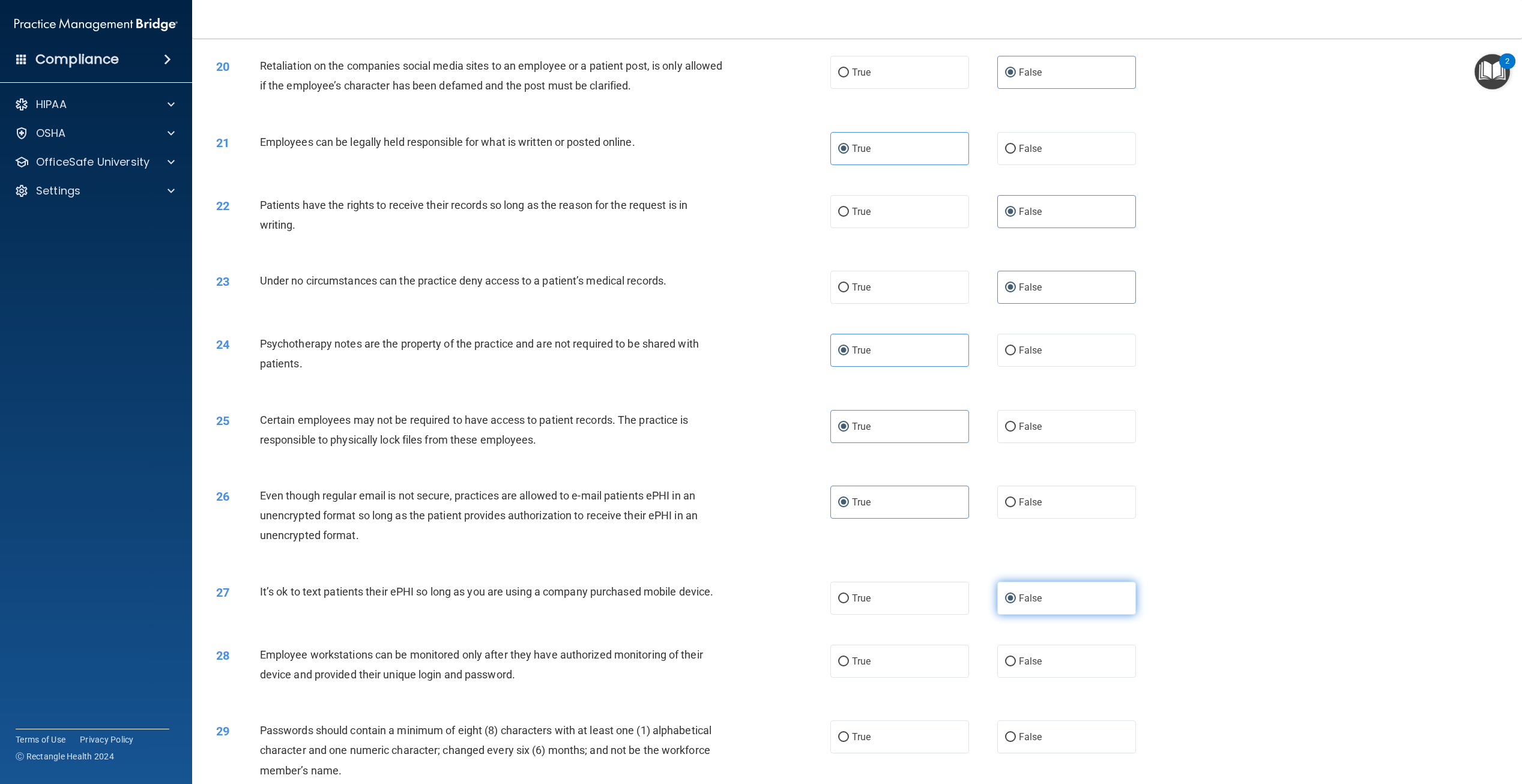
click at [1005, 661] on input "False" at bounding box center [1011, 662] width 11 height 9
radio input "true"
click at [896, 727] on label "True" at bounding box center [900, 736] width 139 height 33
click at [849, 733] on input "True" at bounding box center [843, 737] width 11 height 9
radio input "true"
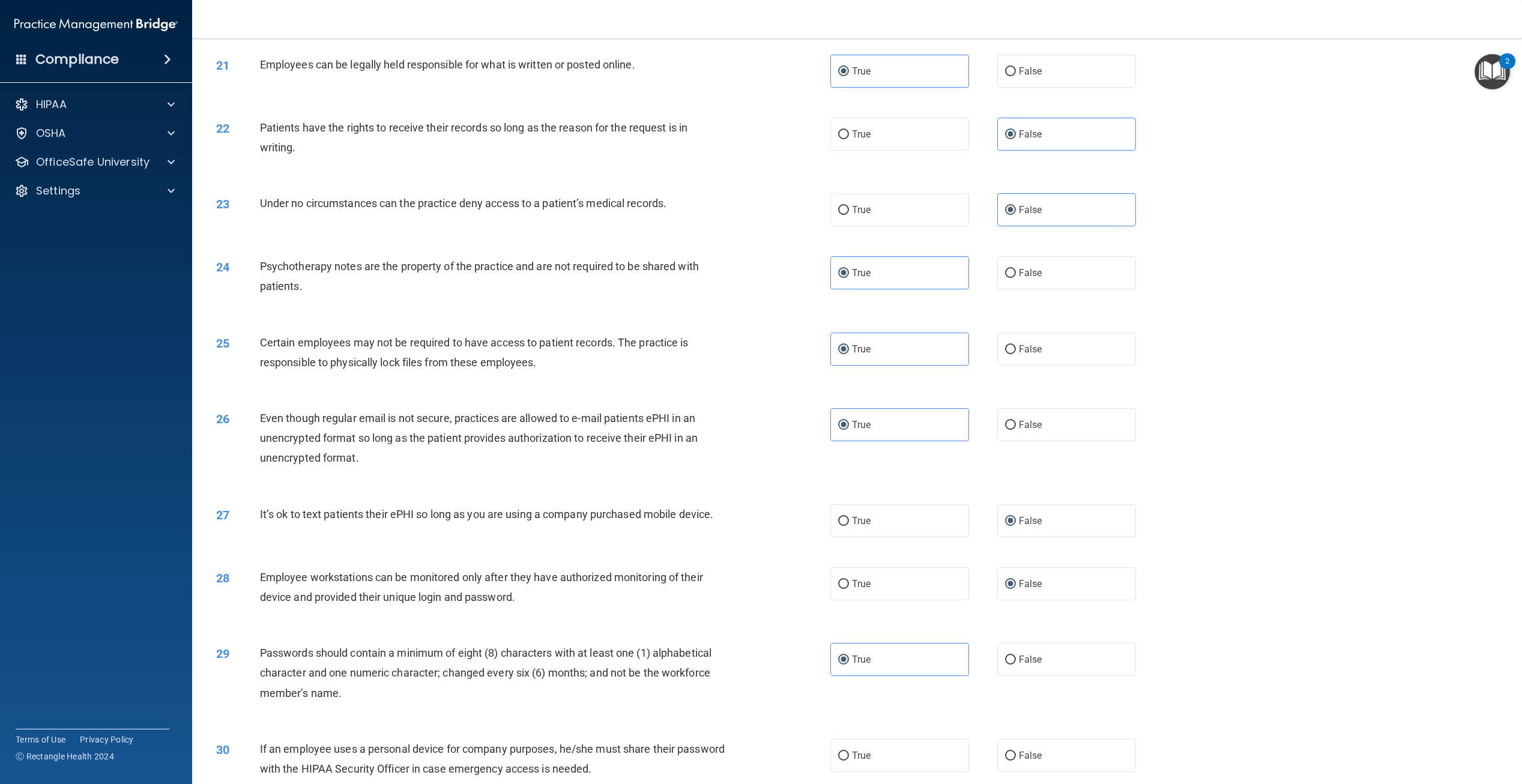
scroll to position [1741, 0]
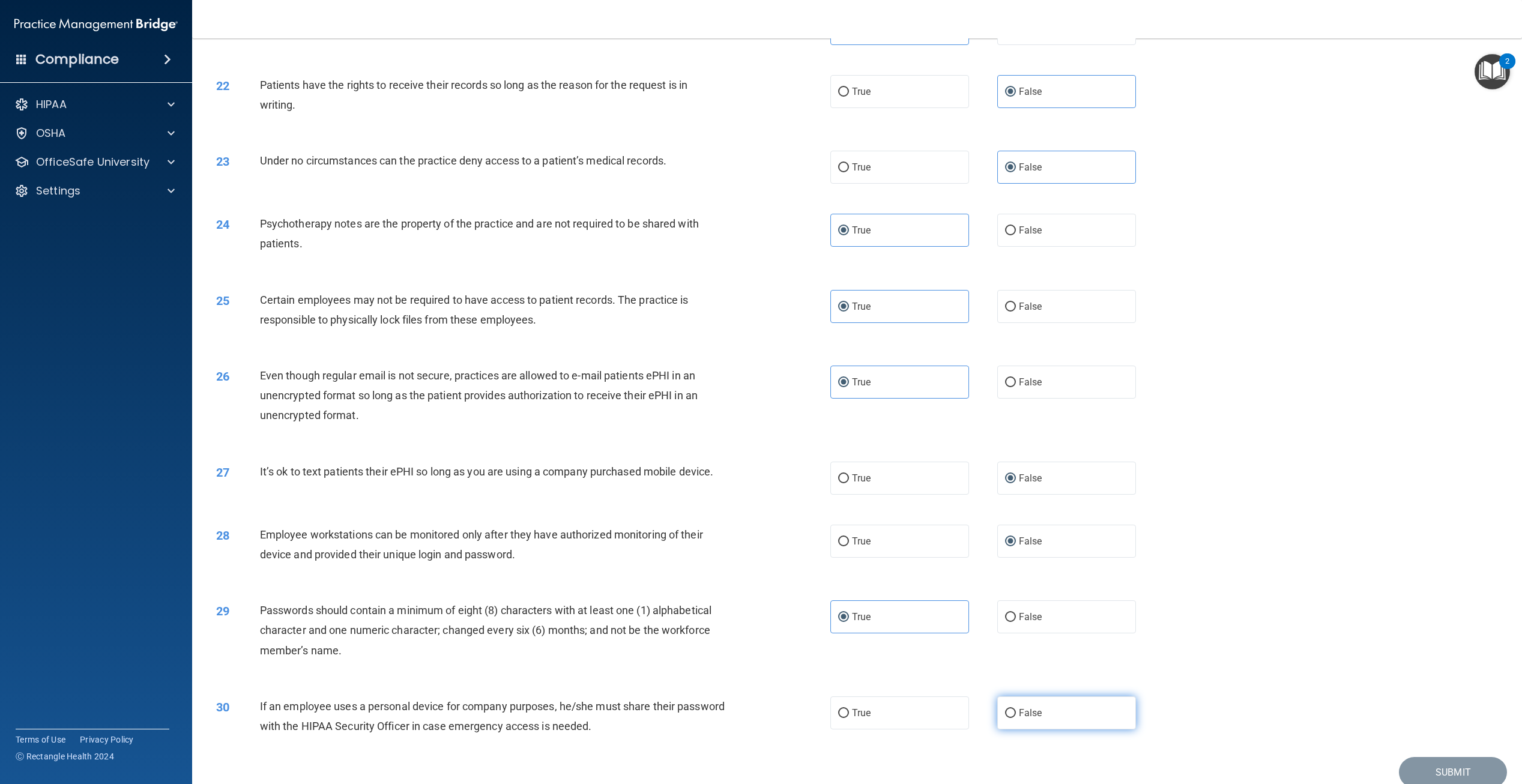
click at [1034, 711] on span "False" at bounding box center [1031, 713] width 23 height 12
click at [1016, 711] on input "False" at bounding box center [1011, 713] width 11 height 9
radio input "true"
click at [1409, 768] on button "Submit" at bounding box center [1453, 772] width 108 height 31
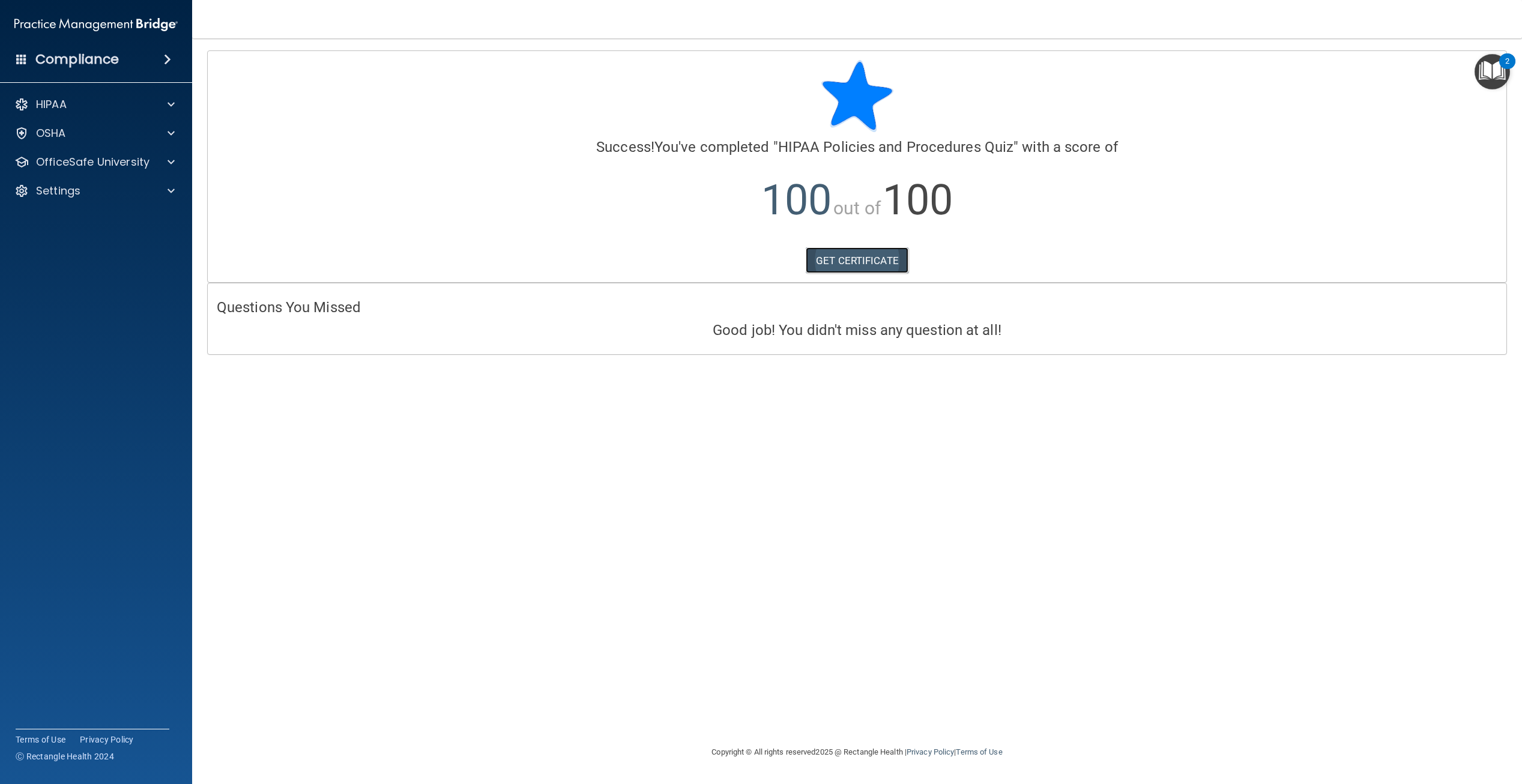
click at [866, 260] on link "GET CERTIFICATE" at bounding box center [857, 260] width 103 height 26
click at [100, 168] on p "OfficeSafe University" at bounding box center [93, 162] width 113 height 15
click at [103, 193] on p "HIPAA Training" at bounding box center [57, 191] width 99 height 12
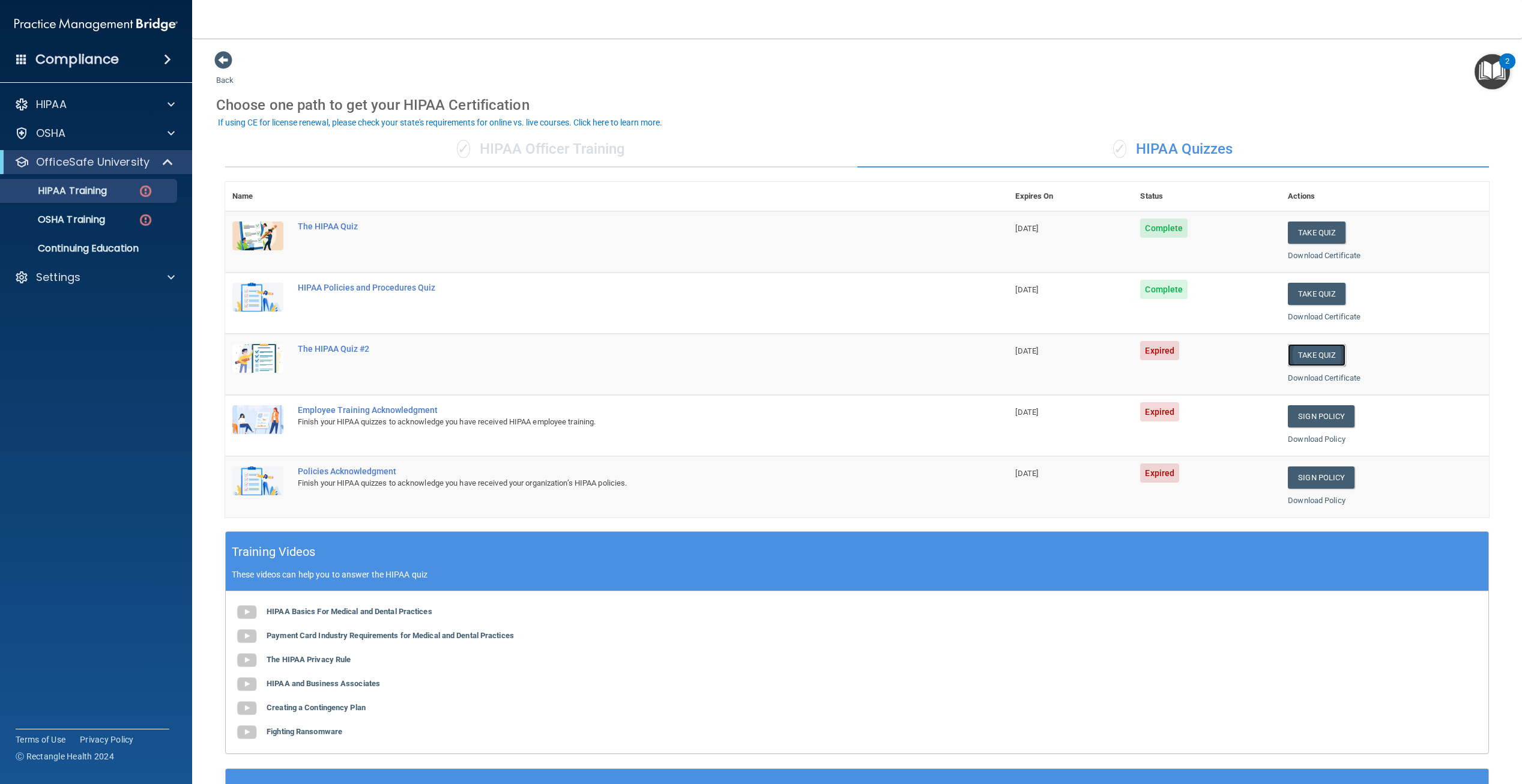
click at [1299, 356] on button "Take Quiz" at bounding box center [1317, 355] width 57 height 23
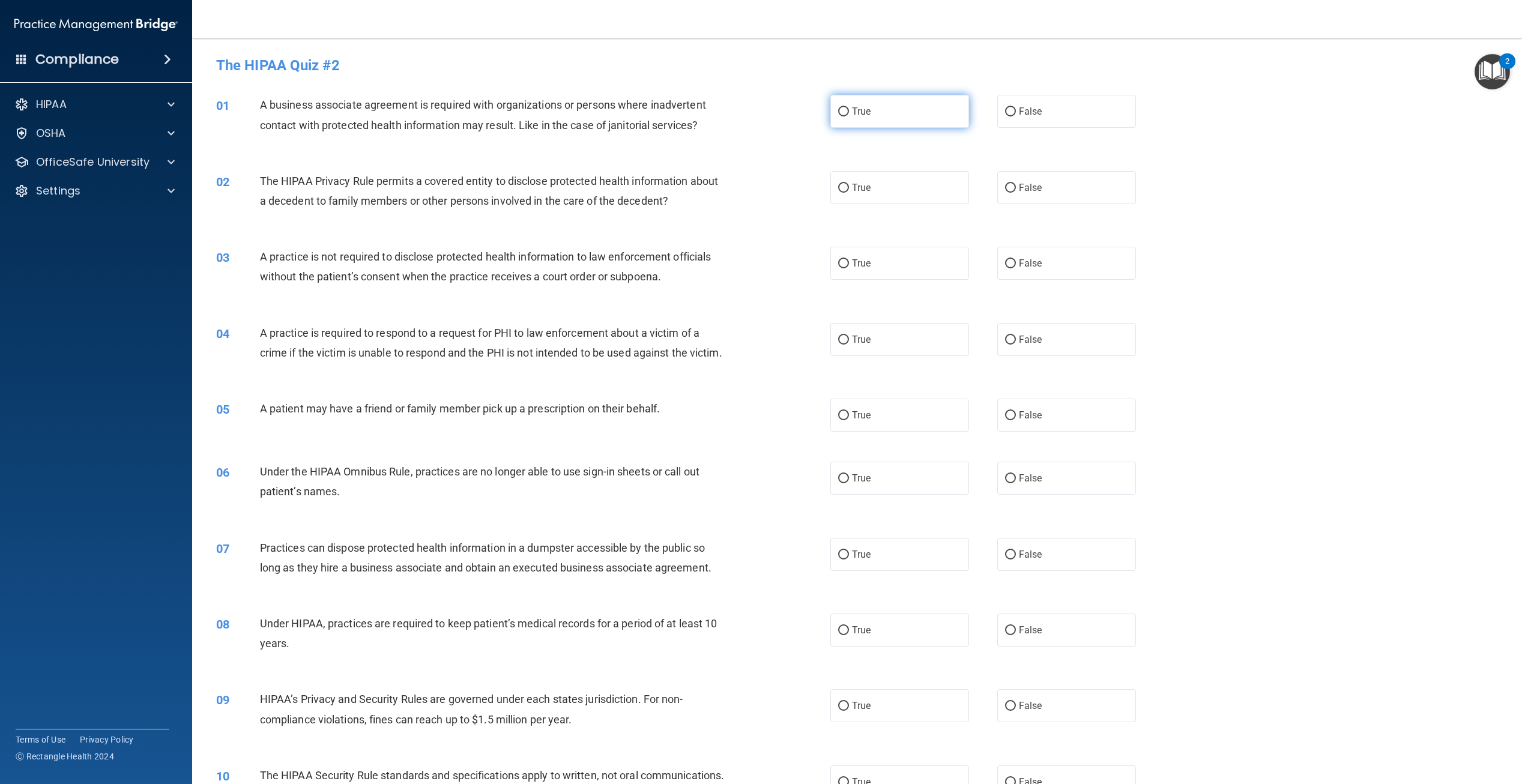
click at [885, 108] on label "True" at bounding box center [900, 111] width 139 height 33
click at [849, 108] on input "True" at bounding box center [843, 112] width 11 height 9
radio input "true"
click at [874, 183] on label "True" at bounding box center [900, 187] width 139 height 33
click at [849, 184] on input "True" at bounding box center [843, 188] width 11 height 9
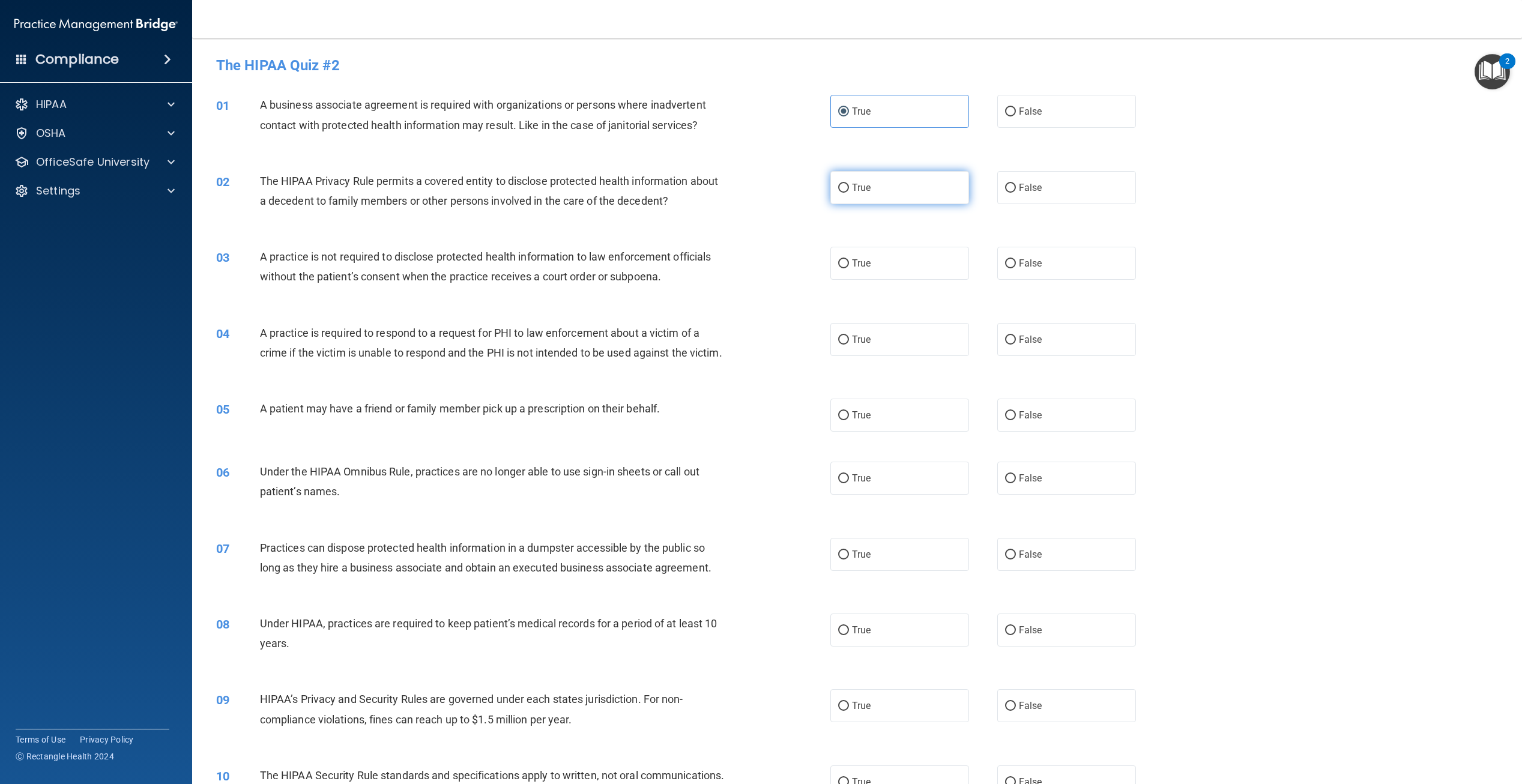
radio input "true"
click at [862, 270] on label "True" at bounding box center [900, 263] width 139 height 33
click at [849, 268] on input "True" at bounding box center [843, 264] width 11 height 9
radio input "true"
click at [867, 331] on label "True" at bounding box center [900, 339] width 139 height 33
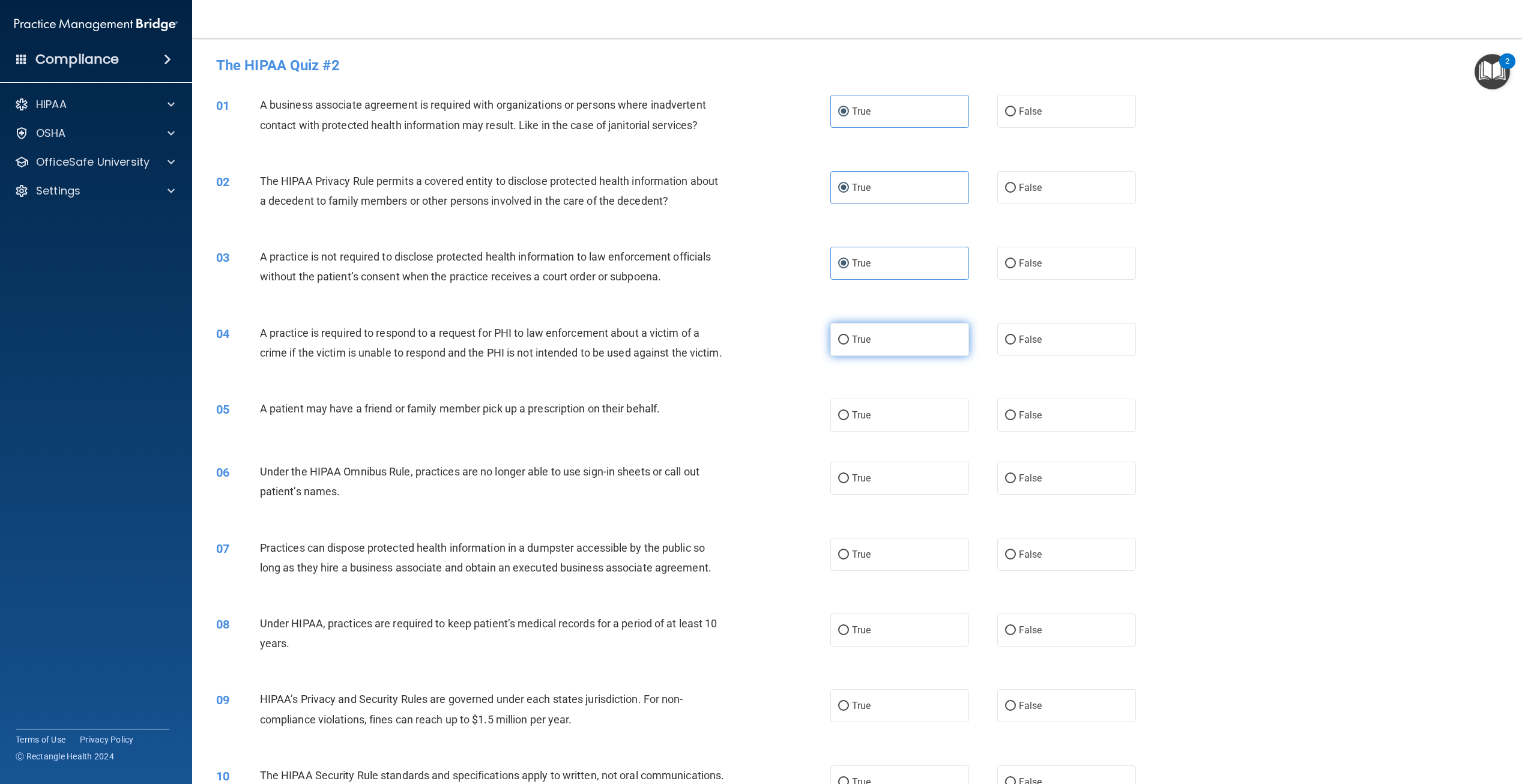
click at [849, 335] on input "True" at bounding box center [843, 340] width 11 height 9
radio input "true"
click at [866, 431] on label "True" at bounding box center [900, 415] width 139 height 33
click at [849, 420] on input "True" at bounding box center [843, 415] width 11 height 9
radio input "true"
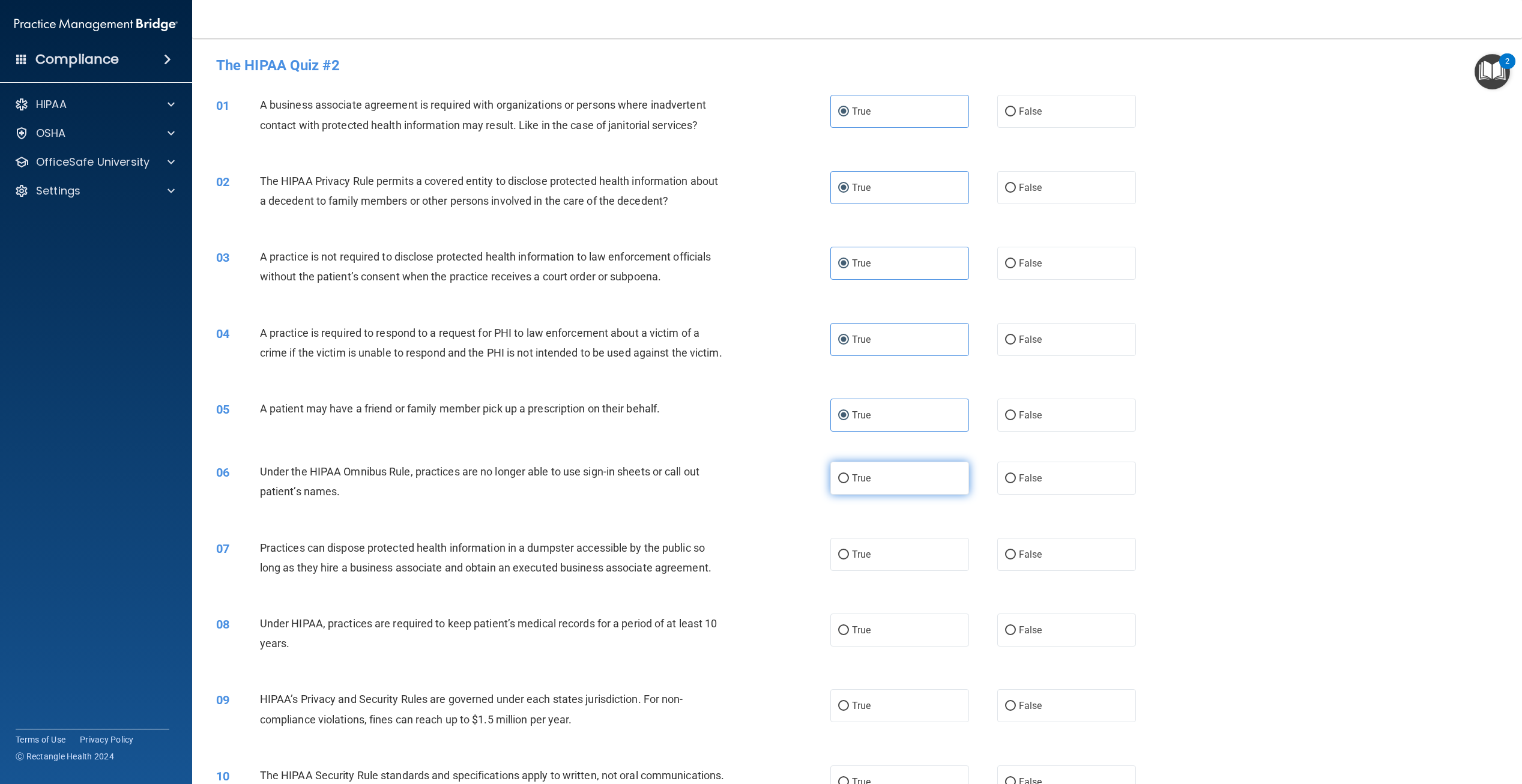
click at [868, 495] on label "True" at bounding box center [900, 478] width 139 height 33
click at [849, 483] on input "True" at bounding box center [843, 479] width 11 height 9
radio input "true"
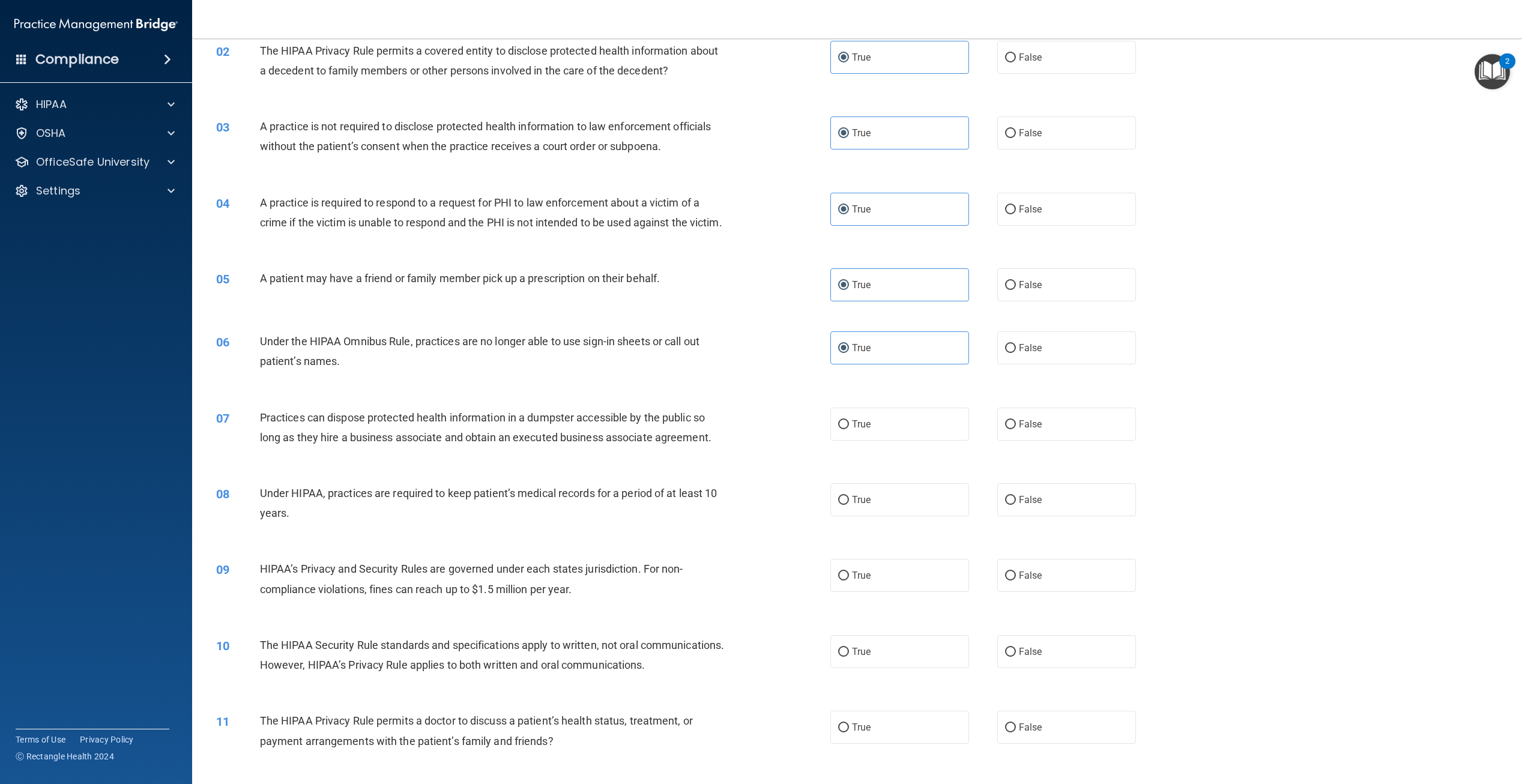
scroll to position [180, 0]
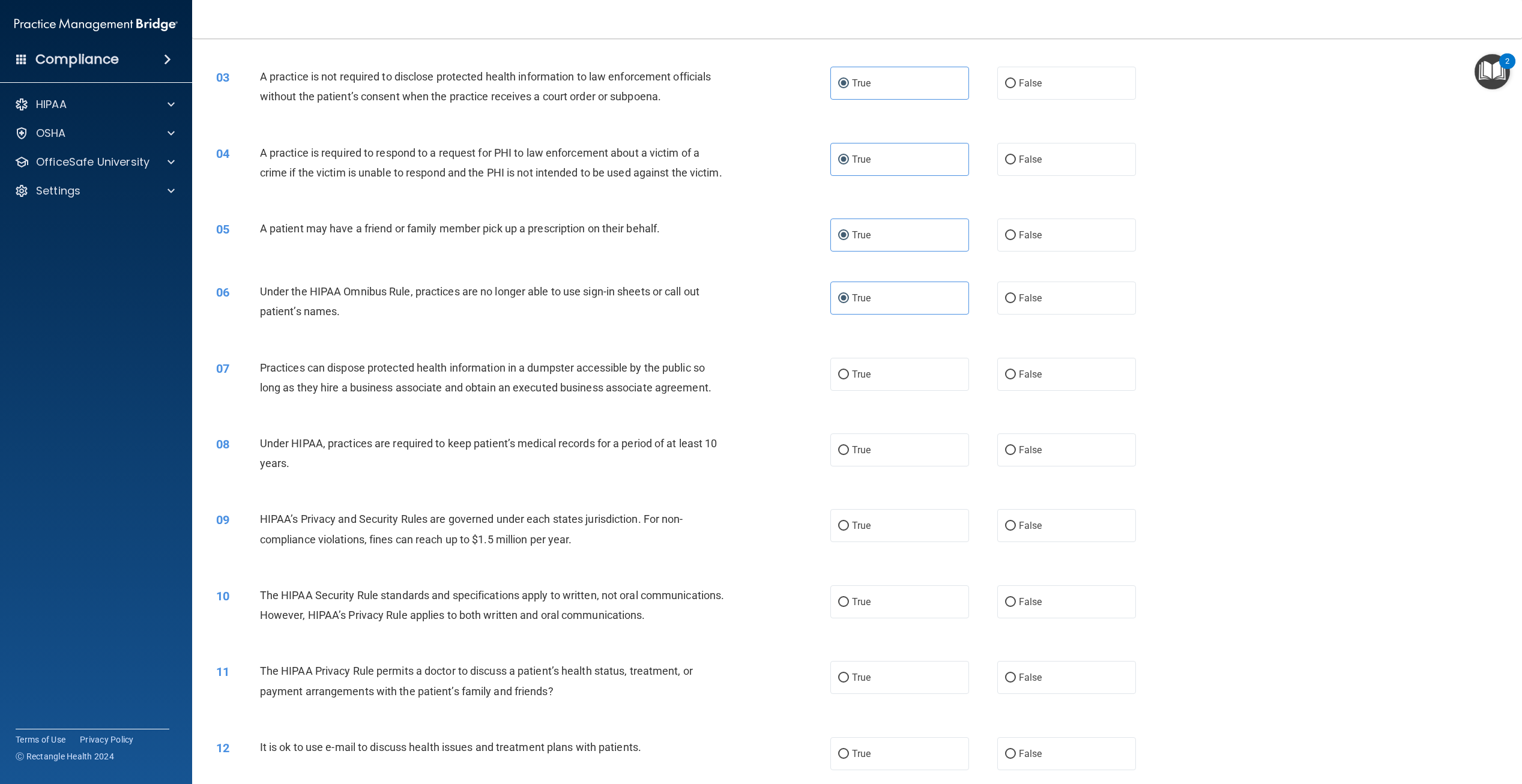
click at [878, 414] on div "07 Practices can dispose protected health information in a dumpster accessible …" at bounding box center [857, 380] width 1300 height 76
click at [875, 391] on label "True" at bounding box center [900, 374] width 139 height 33
click at [849, 380] on input "True" at bounding box center [843, 375] width 11 height 9
radio input "true"
click at [873, 466] on label "True" at bounding box center [900, 449] width 139 height 33
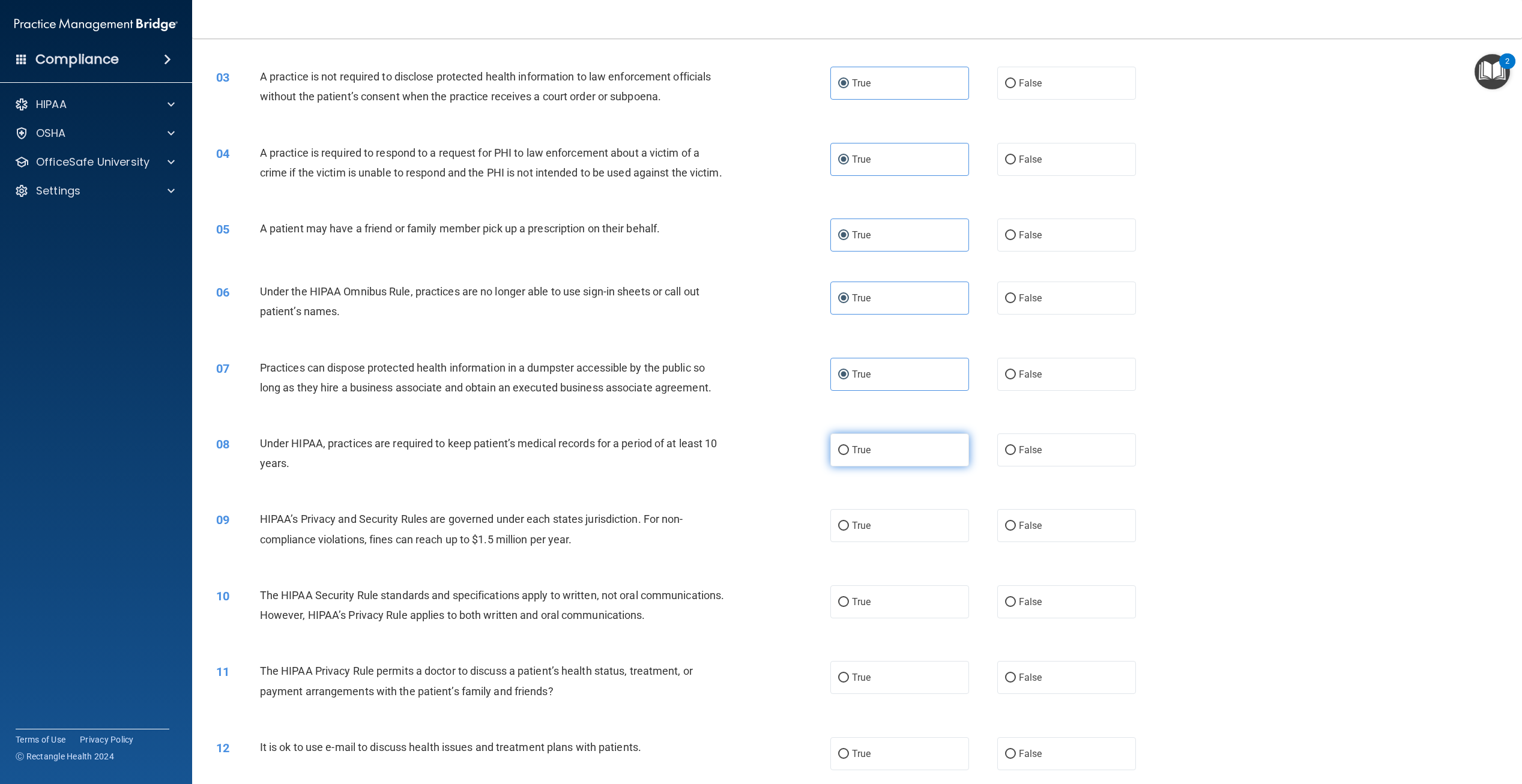
click at [849, 455] on input "True" at bounding box center [843, 450] width 11 height 9
radio input "true"
drag, startPoint x: 870, startPoint y: 539, endPoint x: 867, endPoint y: 551, distance: 12.4
click at [869, 540] on label "True" at bounding box center [900, 525] width 139 height 33
click at [849, 531] on input "True" at bounding box center [843, 526] width 11 height 9
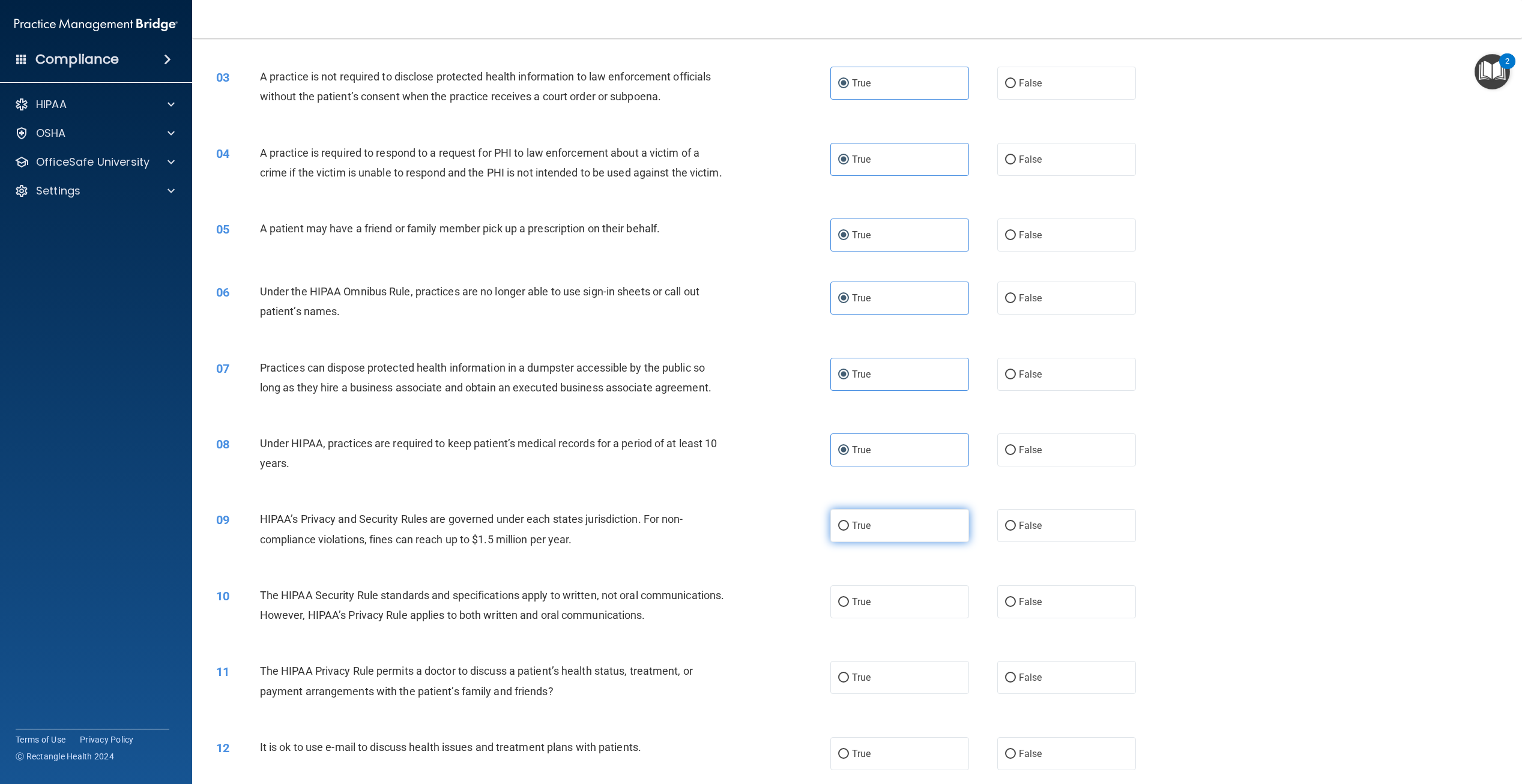
radio input "true"
click at [860, 618] on label "True" at bounding box center [900, 601] width 139 height 33
click at [849, 607] on input "True" at bounding box center [843, 602] width 11 height 9
radio input "true"
click at [866, 694] on label "True" at bounding box center [900, 677] width 139 height 33
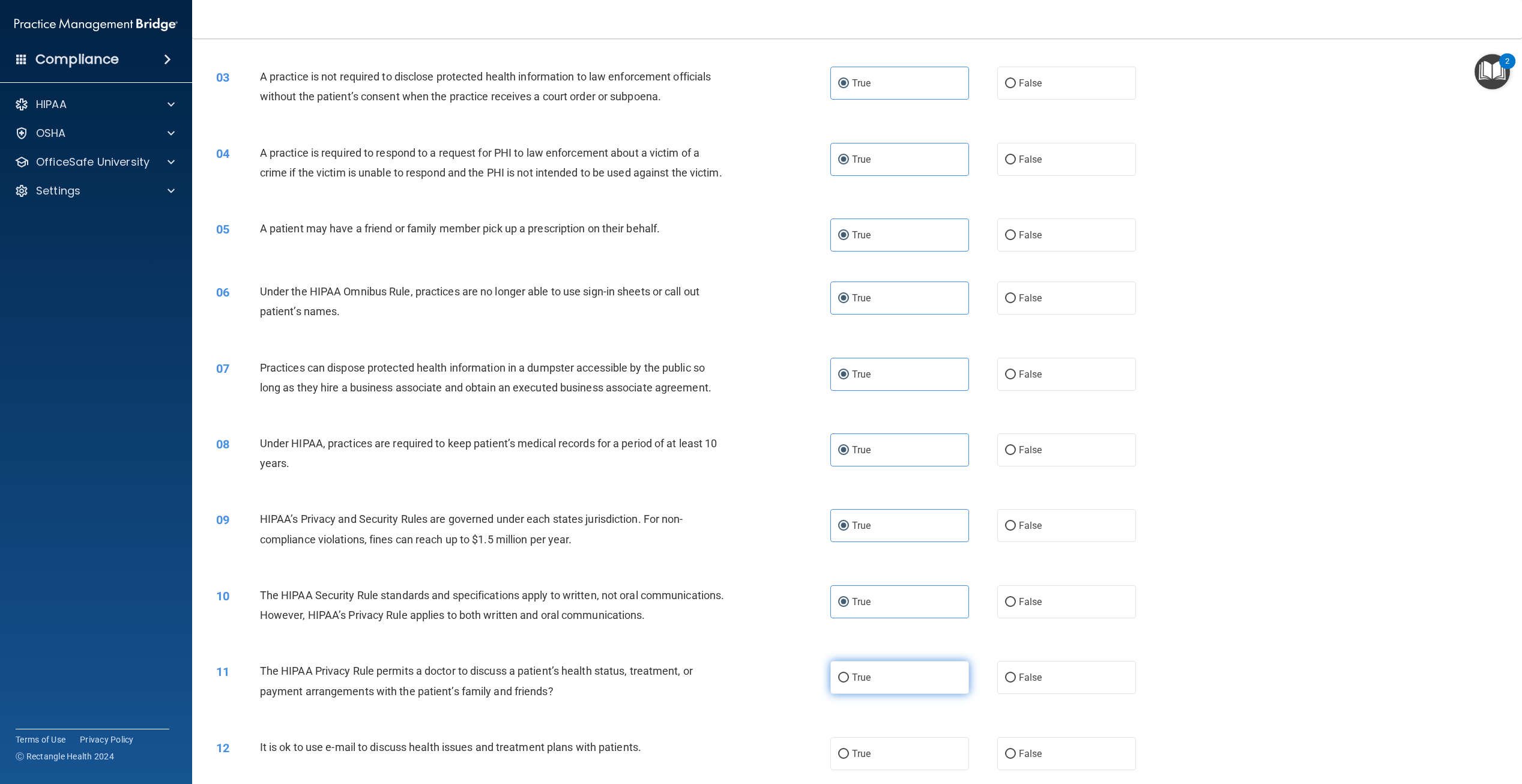
click at [849, 682] on input "True" at bounding box center [843, 678] width 11 height 9
radio input "true"
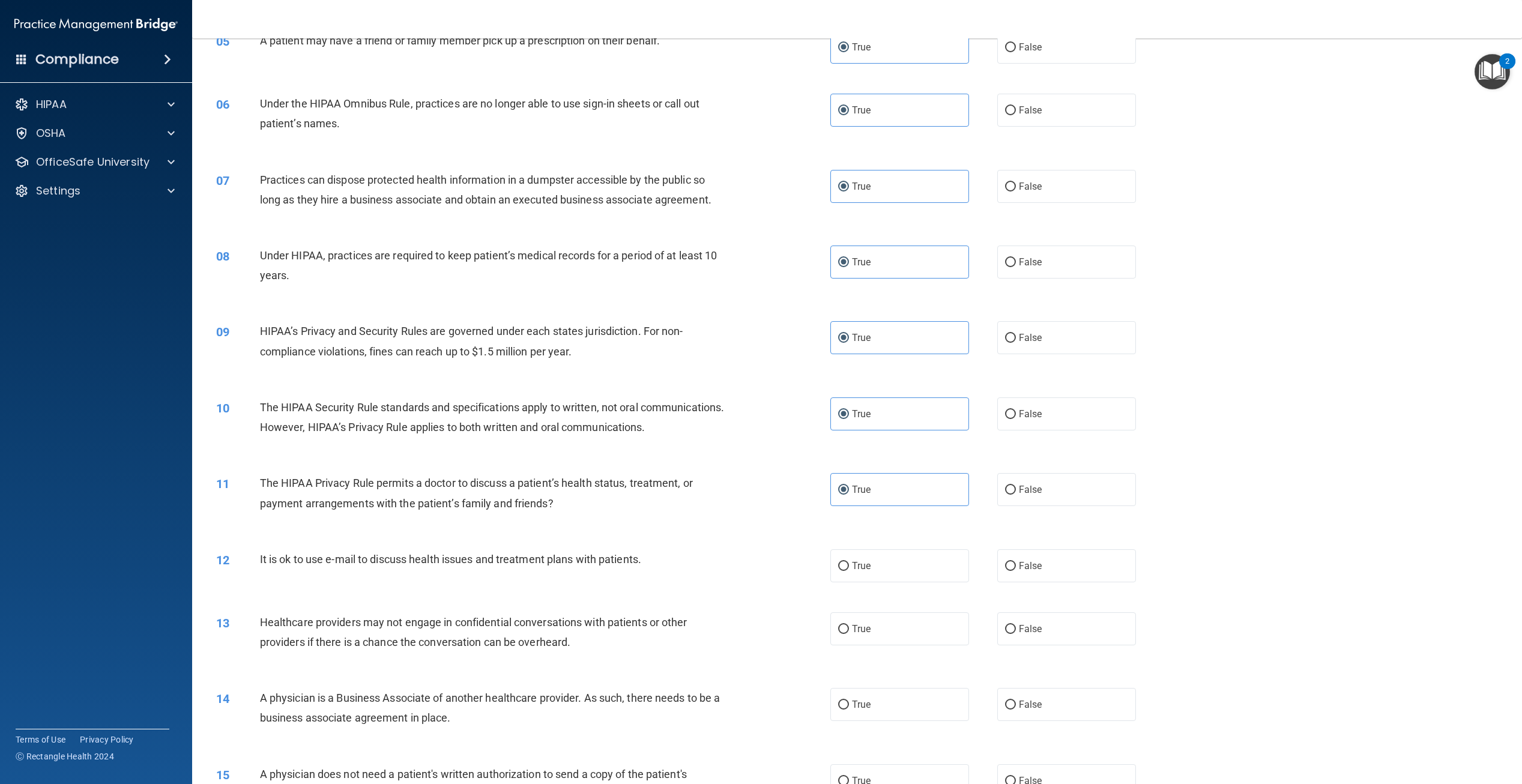
scroll to position [420, 0]
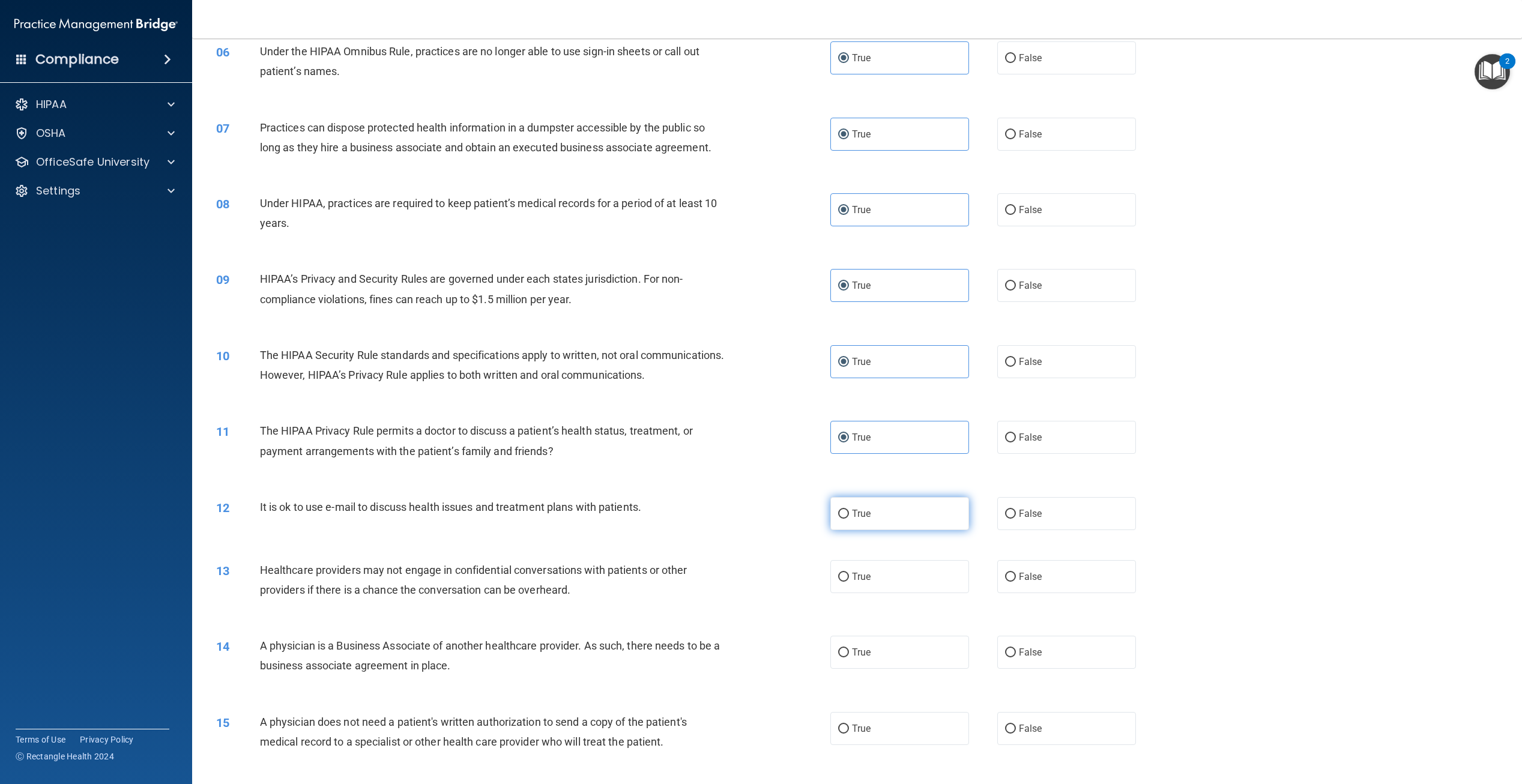
click at [882, 530] on label "True" at bounding box center [900, 513] width 139 height 33
click at [849, 519] on input "True" at bounding box center [843, 514] width 11 height 9
radio input "true"
click at [863, 593] on label "True" at bounding box center [900, 576] width 139 height 33
drag, startPoint x: 863, startPoint y: 624, endPoint x: 845, endPoint y: 613, distance: 21.1
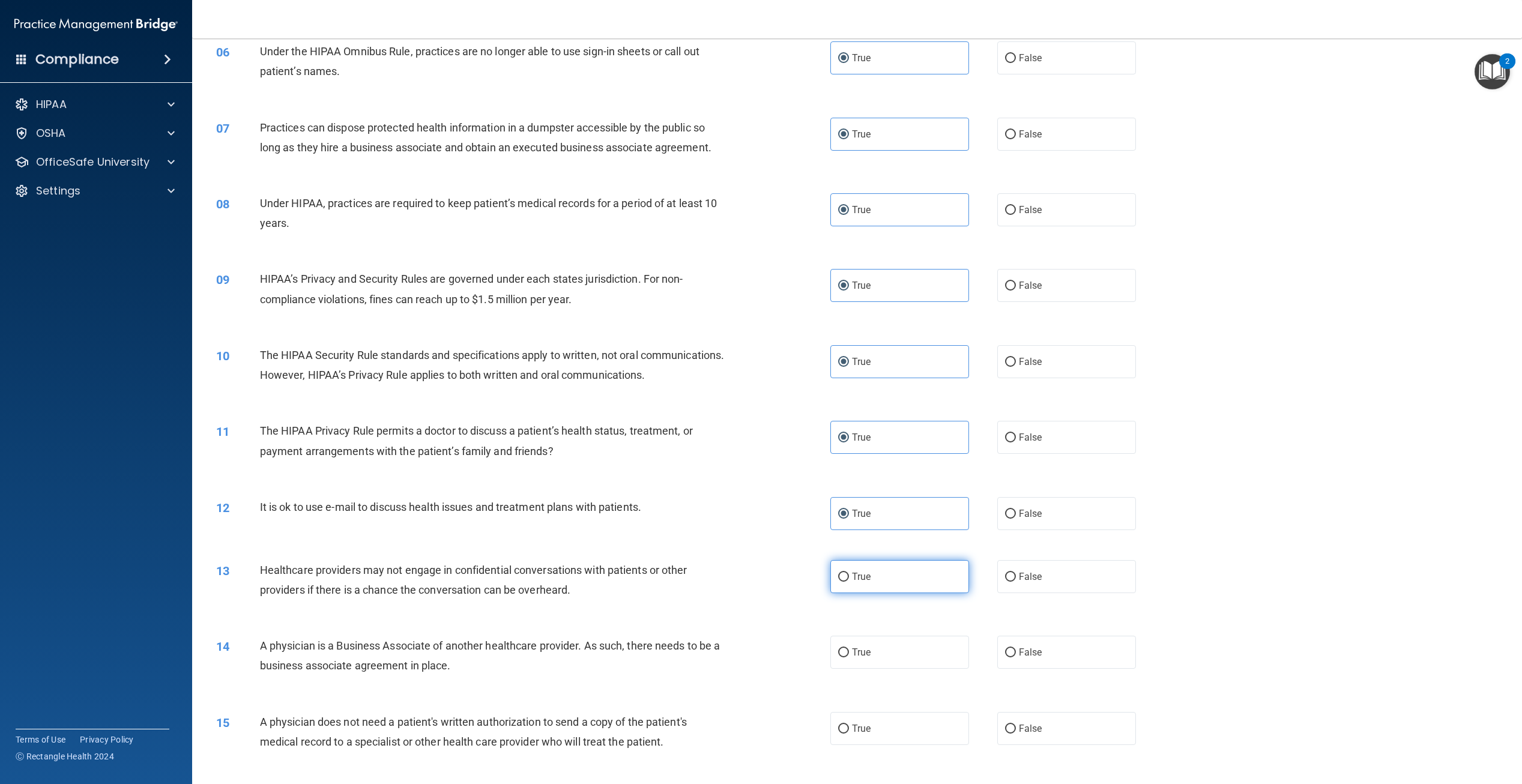
click at [845, 593] on label "True" at bounding box center [900, 576] width 139 height 33
click at [845, 582] on input "True" at bounding box center [843, 577] width 11 height 9
radio input "true"
click at [853, 696] on div "14 A physician is a Business Associate of another healthcare provider. As such,…" at bounding box center [857, 658] width 1300 height 76
click at [855, 658] on span "True" at bounding box center [861, 652] width 19 height 12
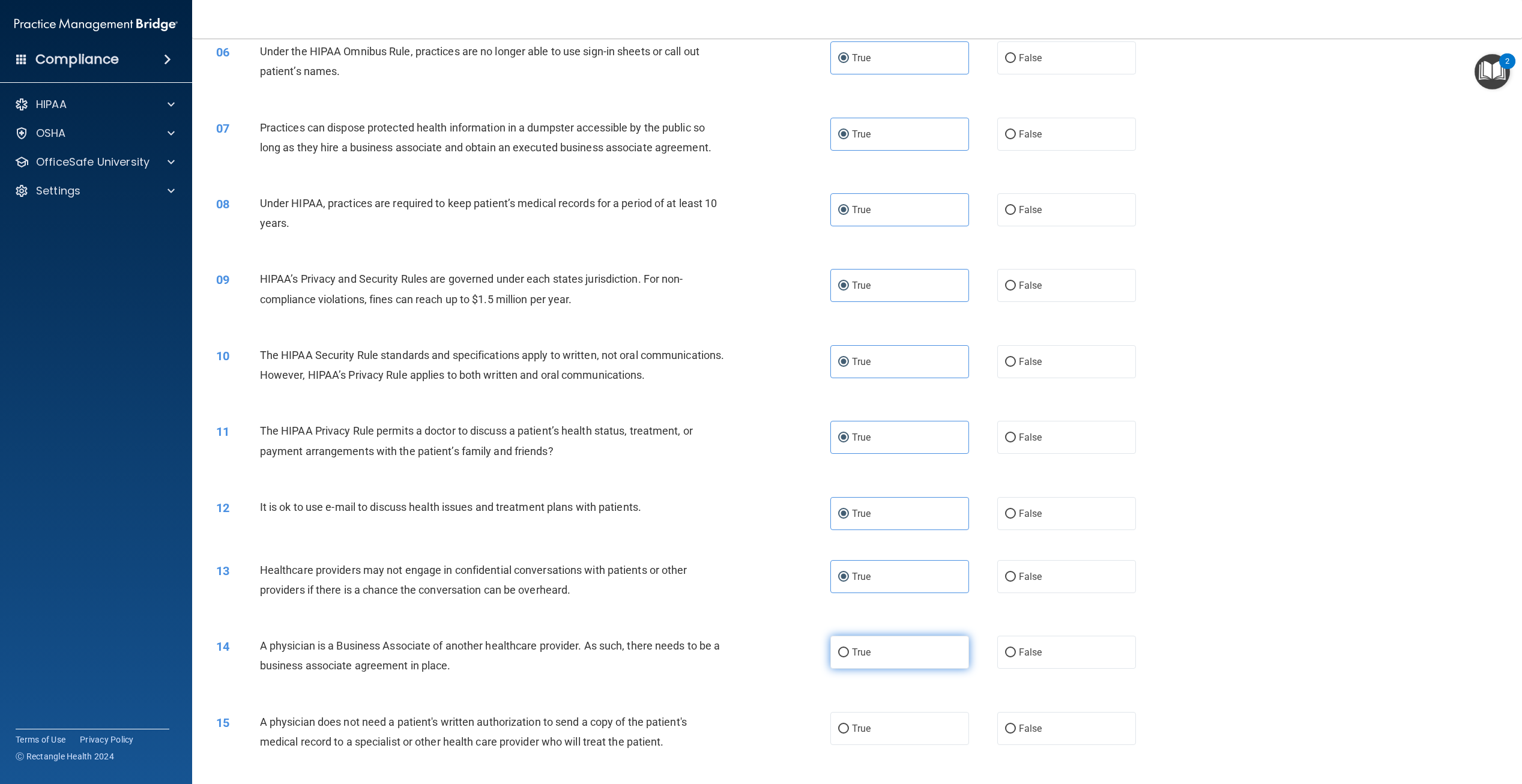
click at [849, 657] on input "True" at bounding box center [843, 652] width 11 height 9
radio input "true"
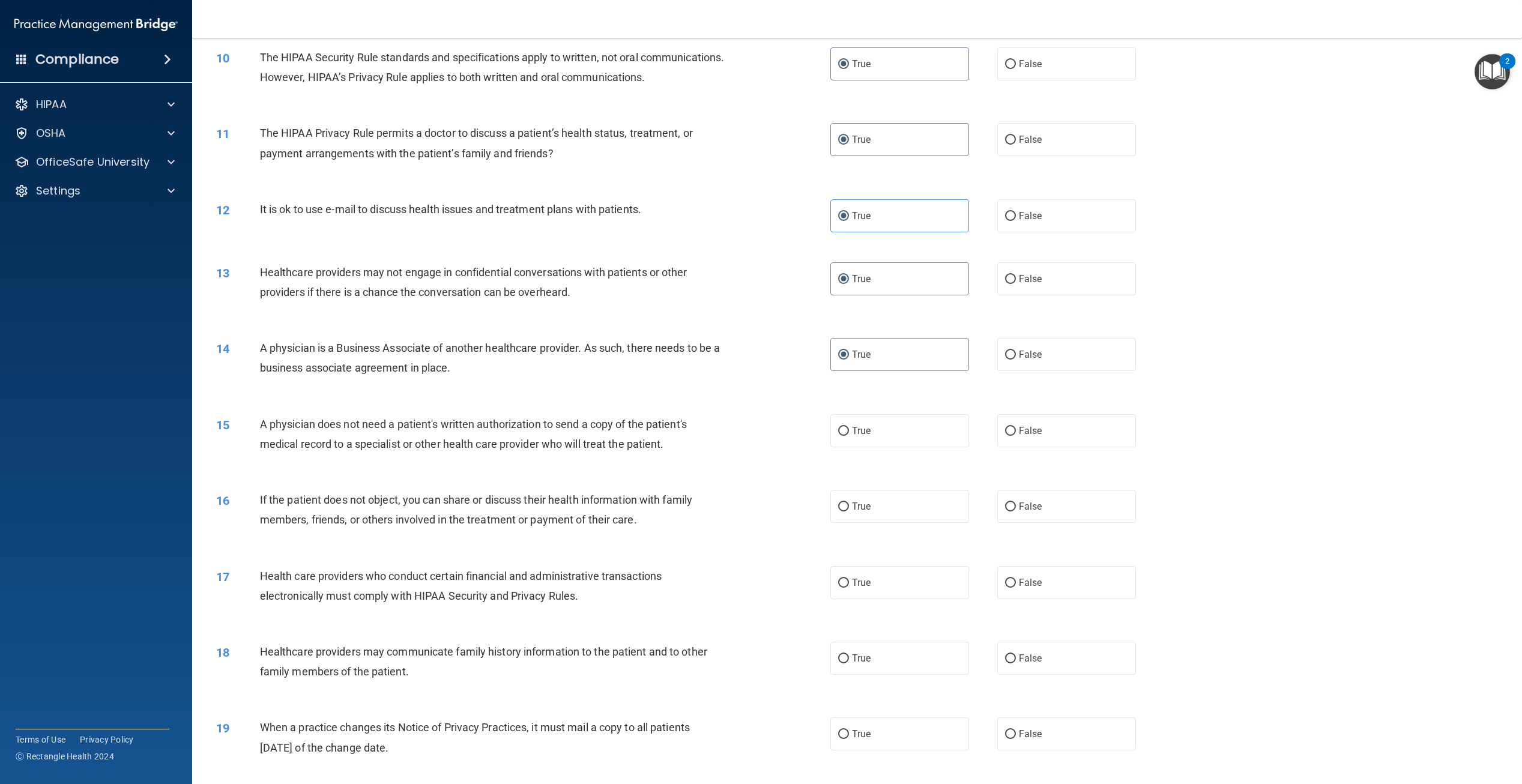
scroll to position [720, 0]
click at [858, 445] on label "True" at bounding box center [900, 428] width 139 height 33
click at [849, 433] on input "True" at bounding box center [843, 429] width 11 height 9
radio input "true"
click at [852, 521] on label "True" at bounding box center [900, 503] width 139 height 33
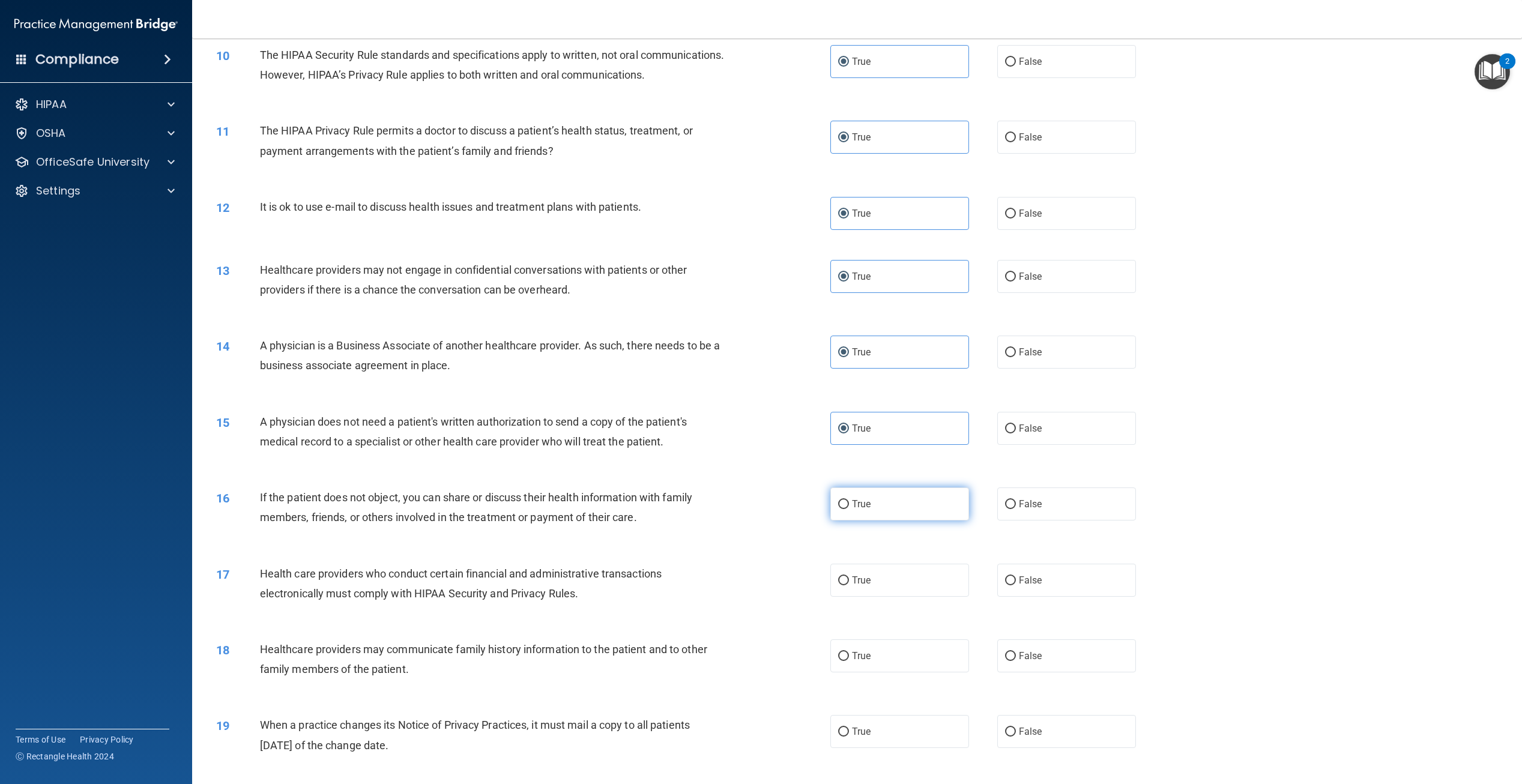
click at [849, 509] on input "True" at bounding box center [843, 505] width 11 height 9
radio input "true"
click at [857, 586] on span "True" at bounding box center [861, 580] width 19 height 12
click at [849, 585] on input "True" at bounding box center [843, 580] width 11 height 9
radio input "true"
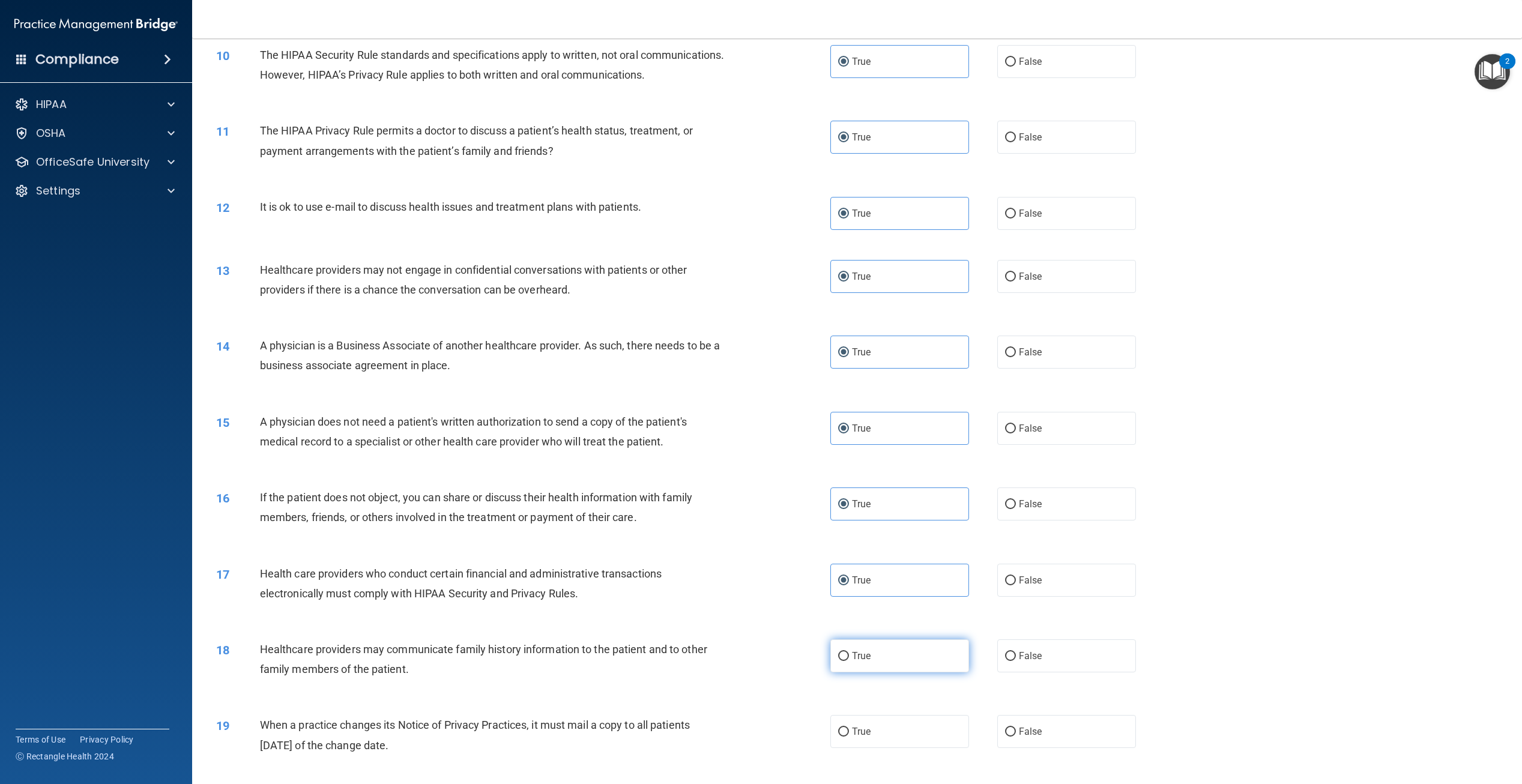
click at [852, 662] on span "True" at bounding box center [861, 656] width 19 height 12
click at [849, 661] on input "True" at bounding box center [843, 656] width 11 height 9
radio input "true"
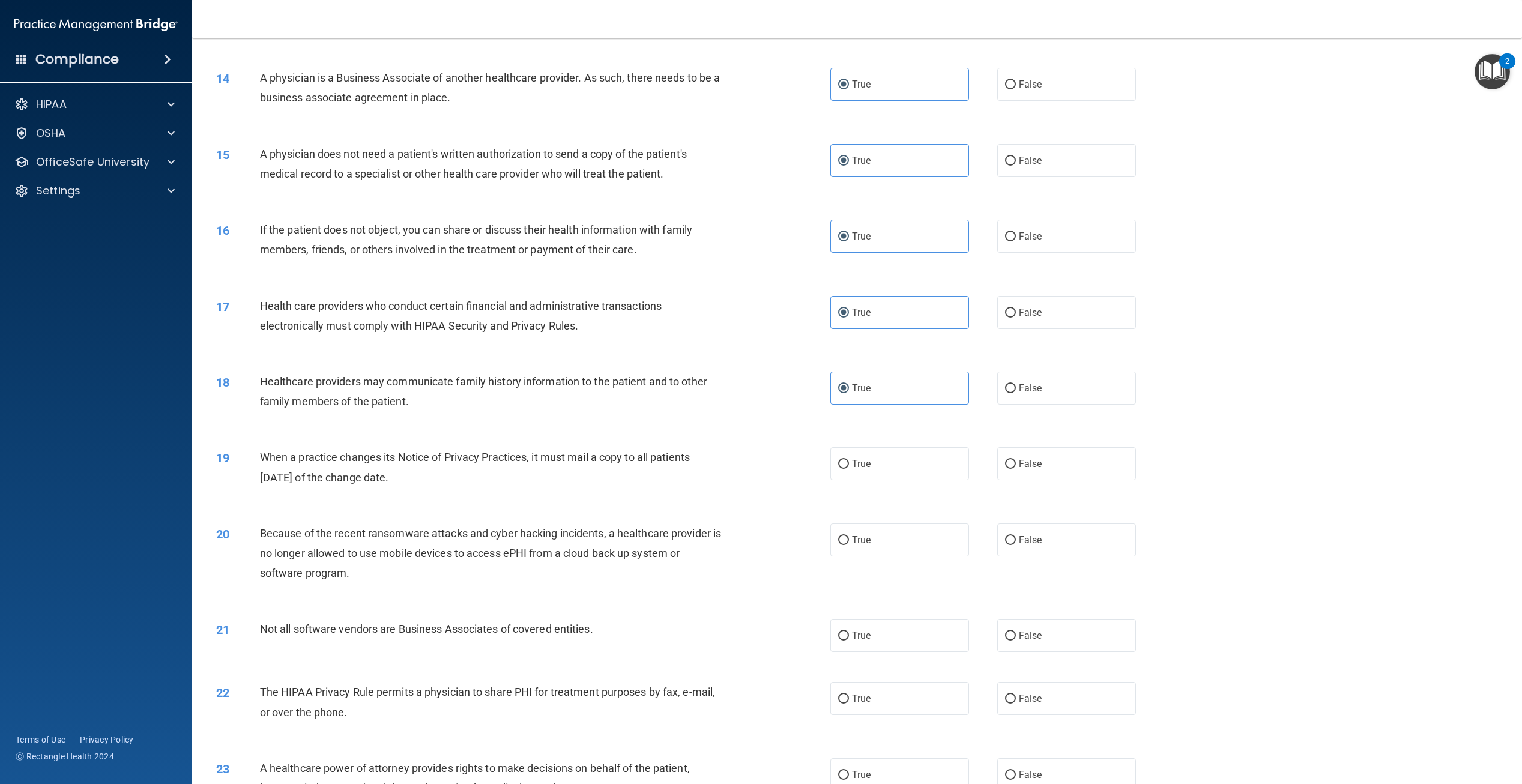
scroll to position [1020, 0]
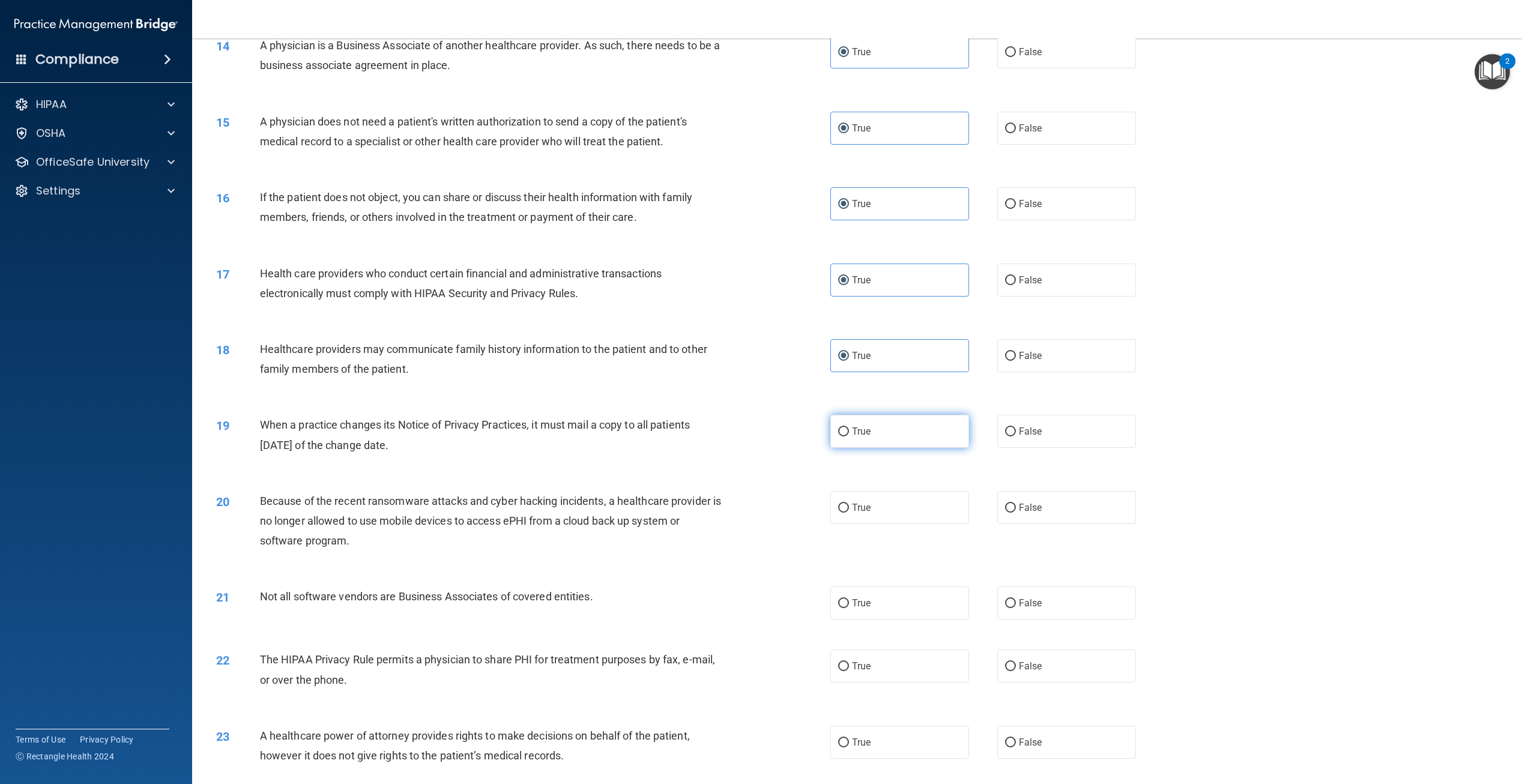
click at [854, 448] on label "True" at bounding box center [900, 431] width 139 height 33
click at [849, 436] on input "True" at bounding box center [843, 432] width 11 height 9
radio input "true"
click at [856, 524] on label "True" at bounding box center [900, 507] width 139 height 33
click at [849, 513] on input "True" at bounding box center [843, 508] width 11 height 9
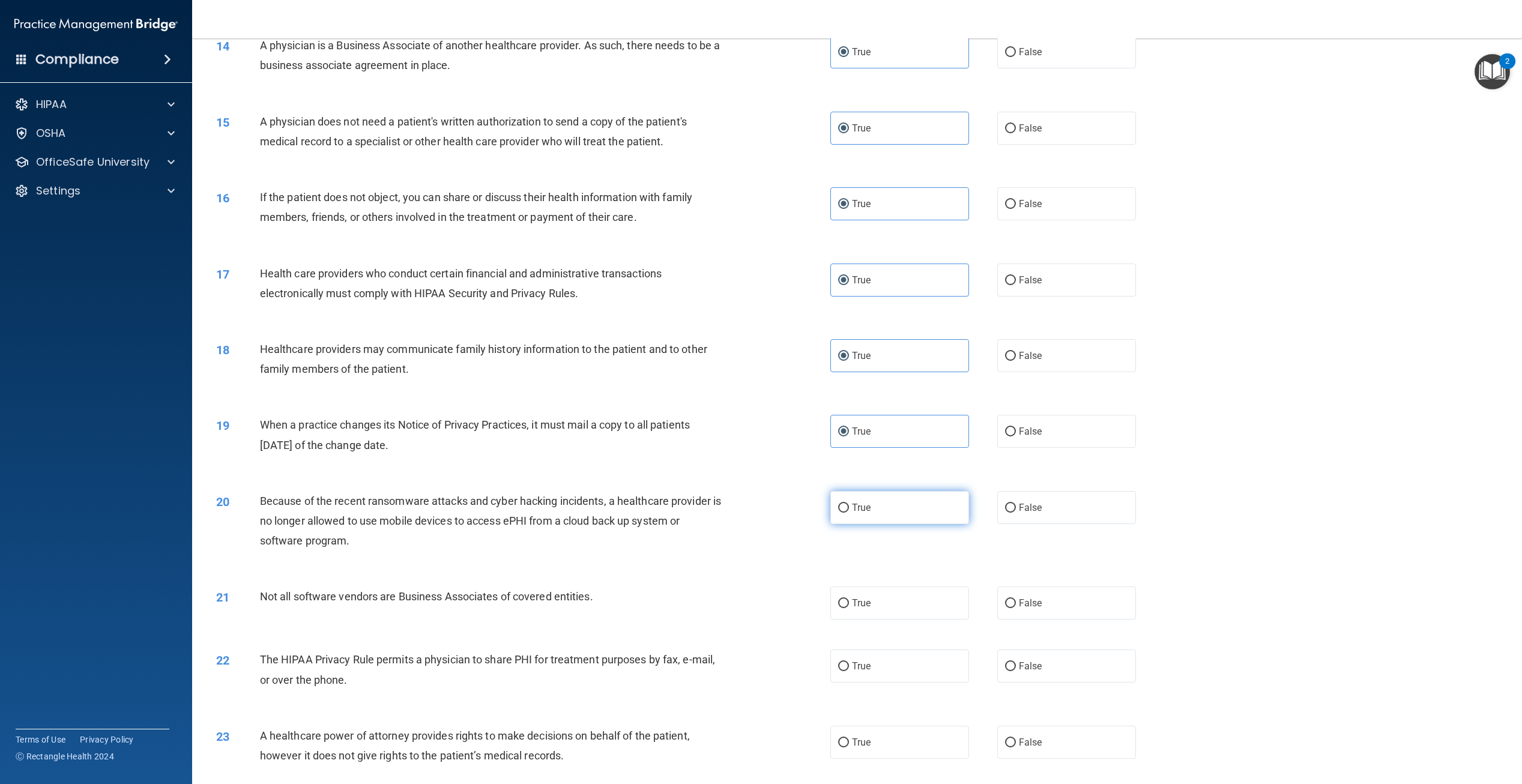
radio input "true"
click at [861, 609] on span "True" at bounding box center [861, 603] width 19 height 12
click at [849, 608] on input "True" at bounding box center [843, 604] width 11 height 9
radio input "true"
click at [855, 682] on label "True" at bounding box center [900, 665] width 139 height 33
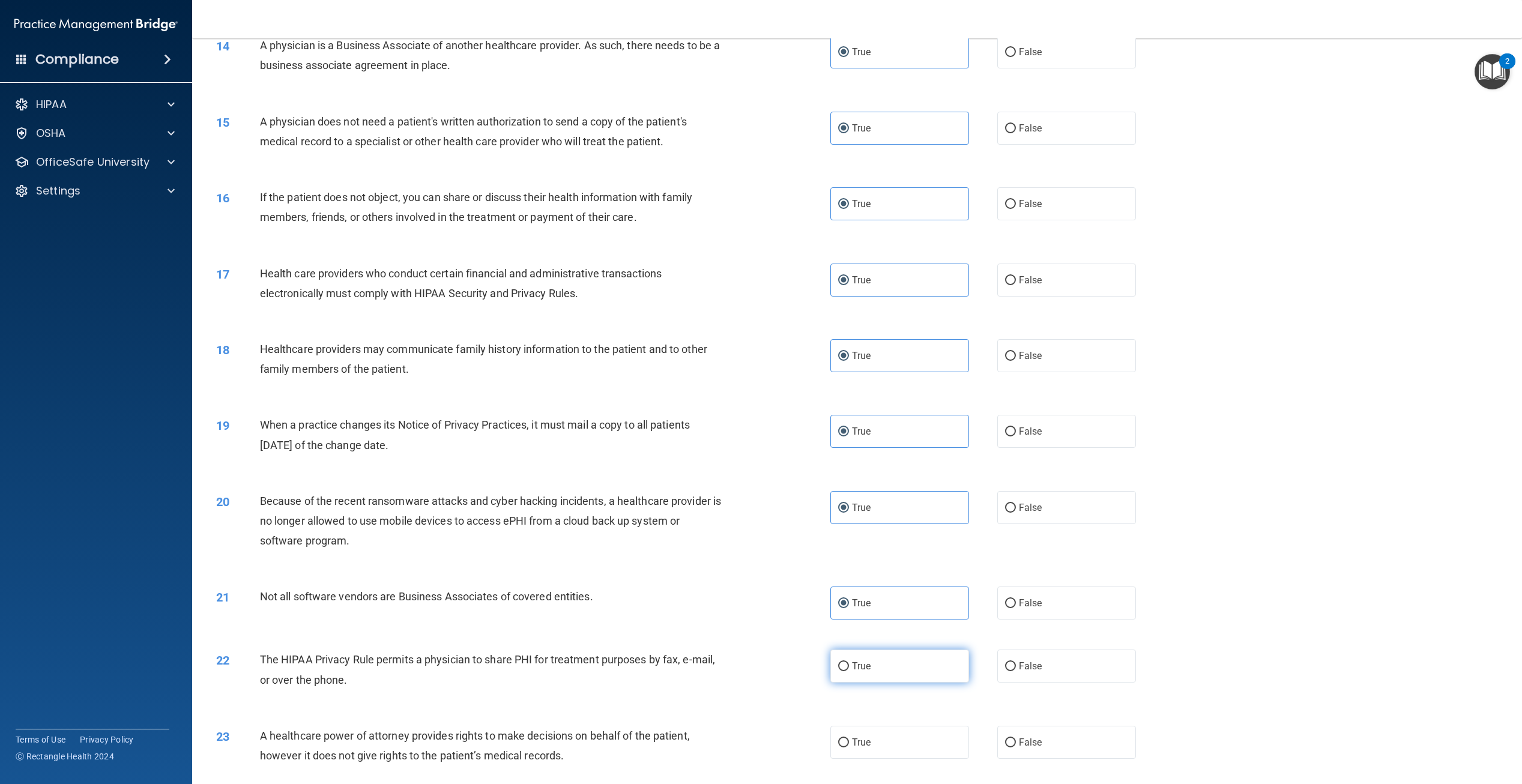
click at [849, 671] on input "True" at bounding box center [843, 666] width 11 height 9
radio input "true"
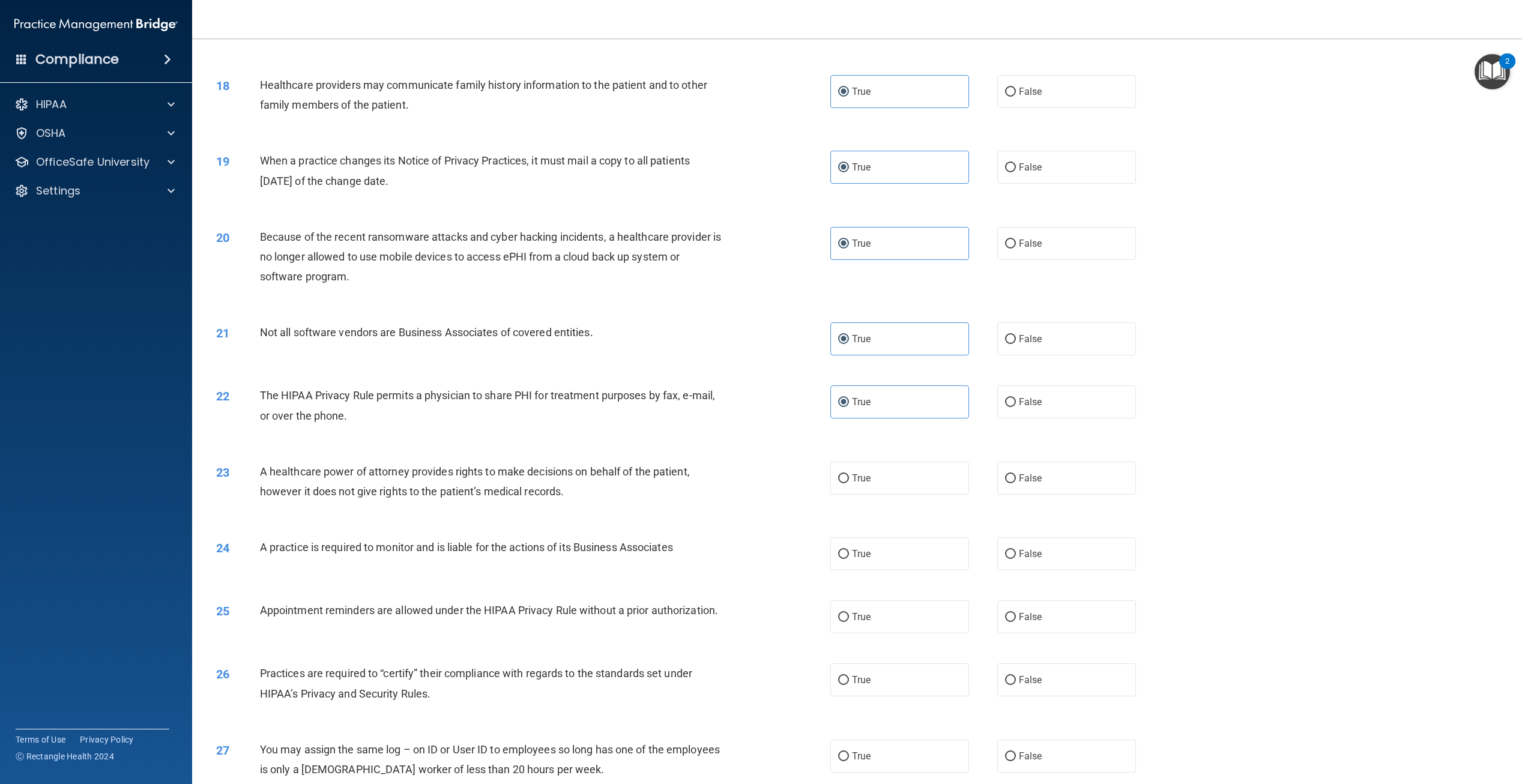
scroll to position [1321, 0]
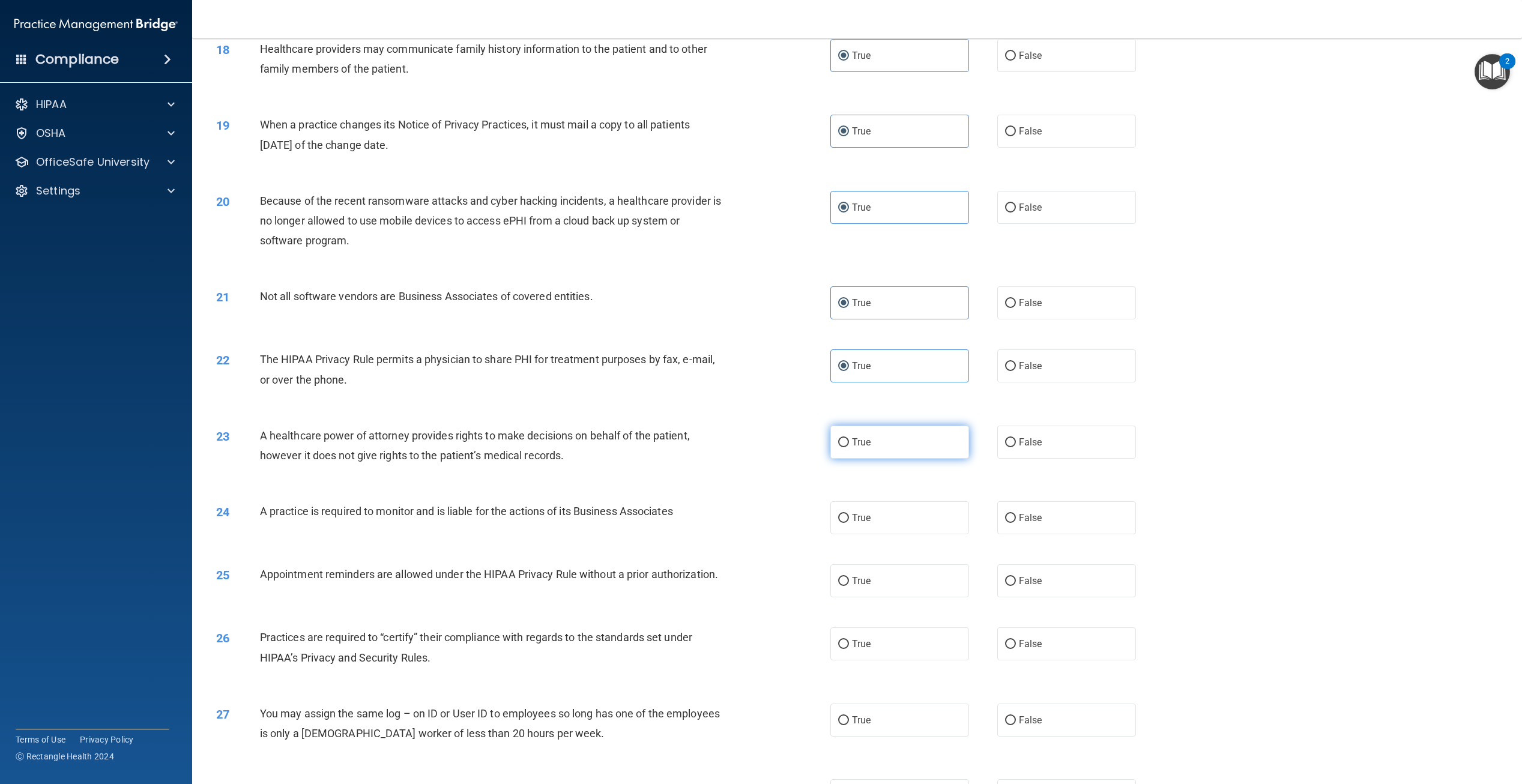
click at [869, 459] on label "True" at bounding box center [900, 441] width 139 height 33
click at [849, 447] on input "True" at bounding box center [843, 443] width 11 height 9
radio input "true"
click at [854, 535] on label "True" at bounding box center [900, 517] width 139 height 33
click at [849, 523] on input "True" at bounding box center [843, 519] width 11 height 9
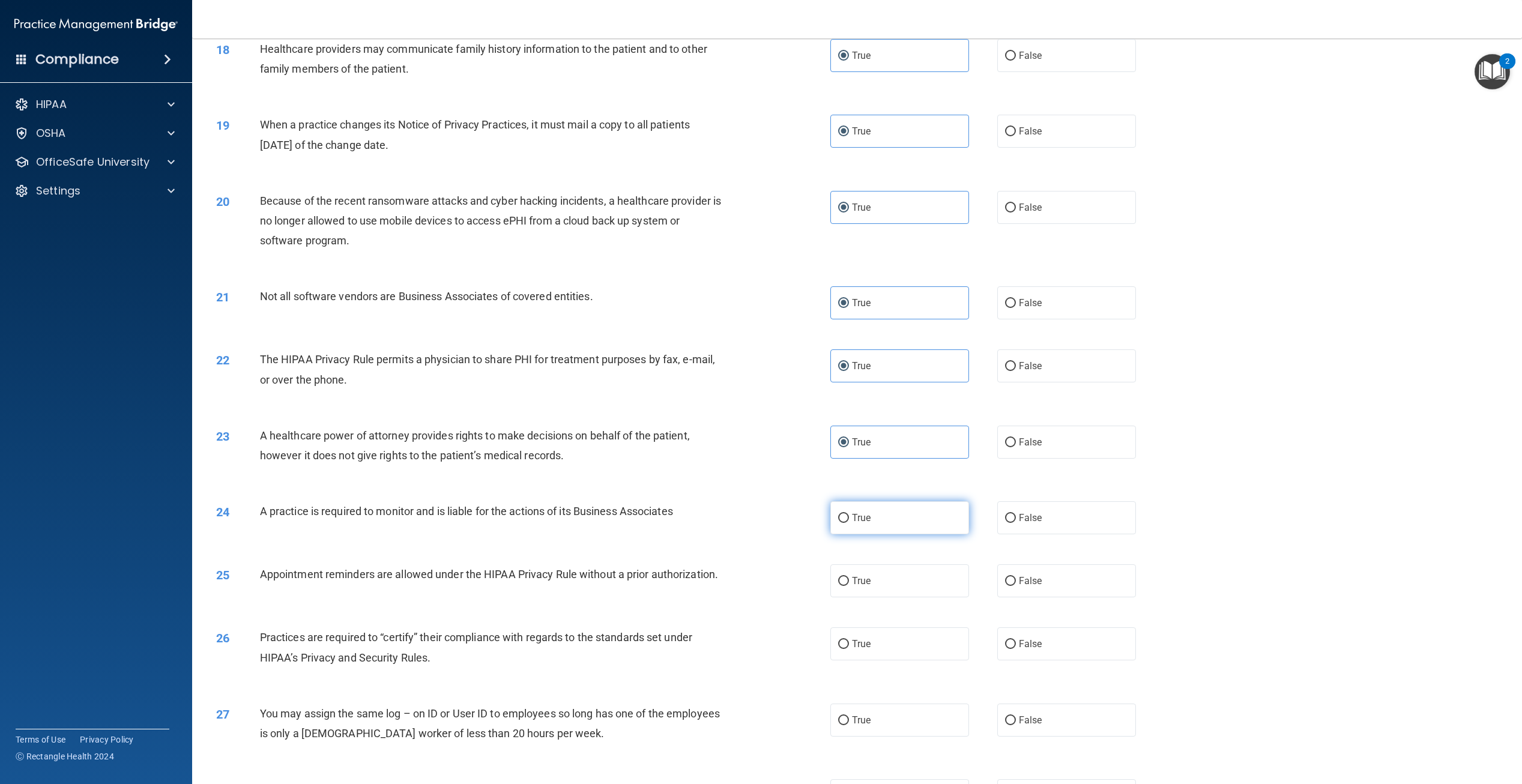
radio input "true"
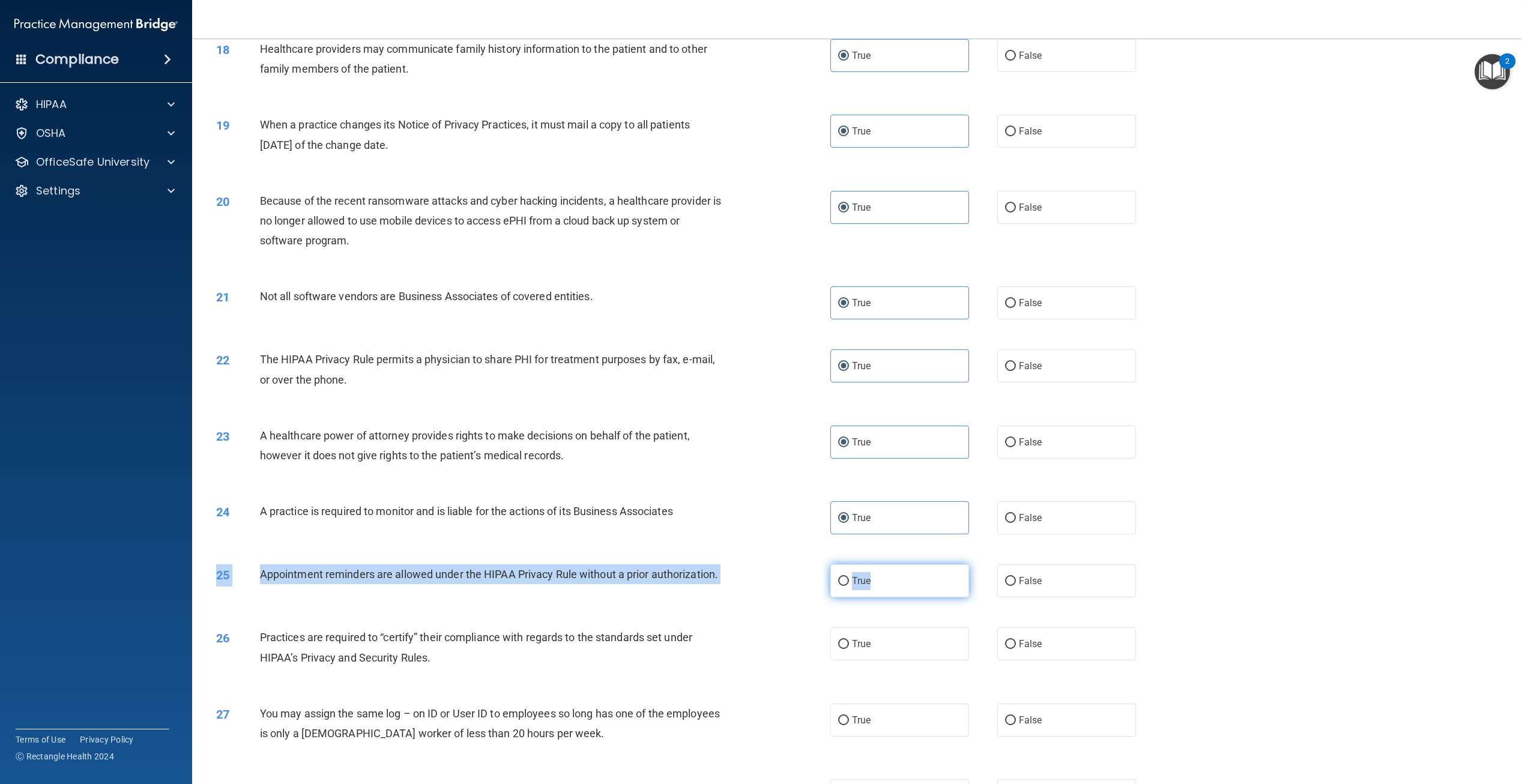
drag, startPoint x: 869, startPoint y: 637, endPoint x: 869, endPoint y: 631, distance: 6.0
click at [869, 612] on div "25 Appointment reminders are allowed under the HIPAA Privacy Rule without a pri…" at bounding box center [857, 580] width 1300 height 63
drag, startPoint x: 869, startPoint y: 631, endPoint x: 865, endPoint y: 617, distance: 14.6
click at [865, 586] on span "True" at bounding box center [861, 581] width 19 height 12
click at [849, 586] on input "True" at bounding box center [843, 581] width 11 height 9
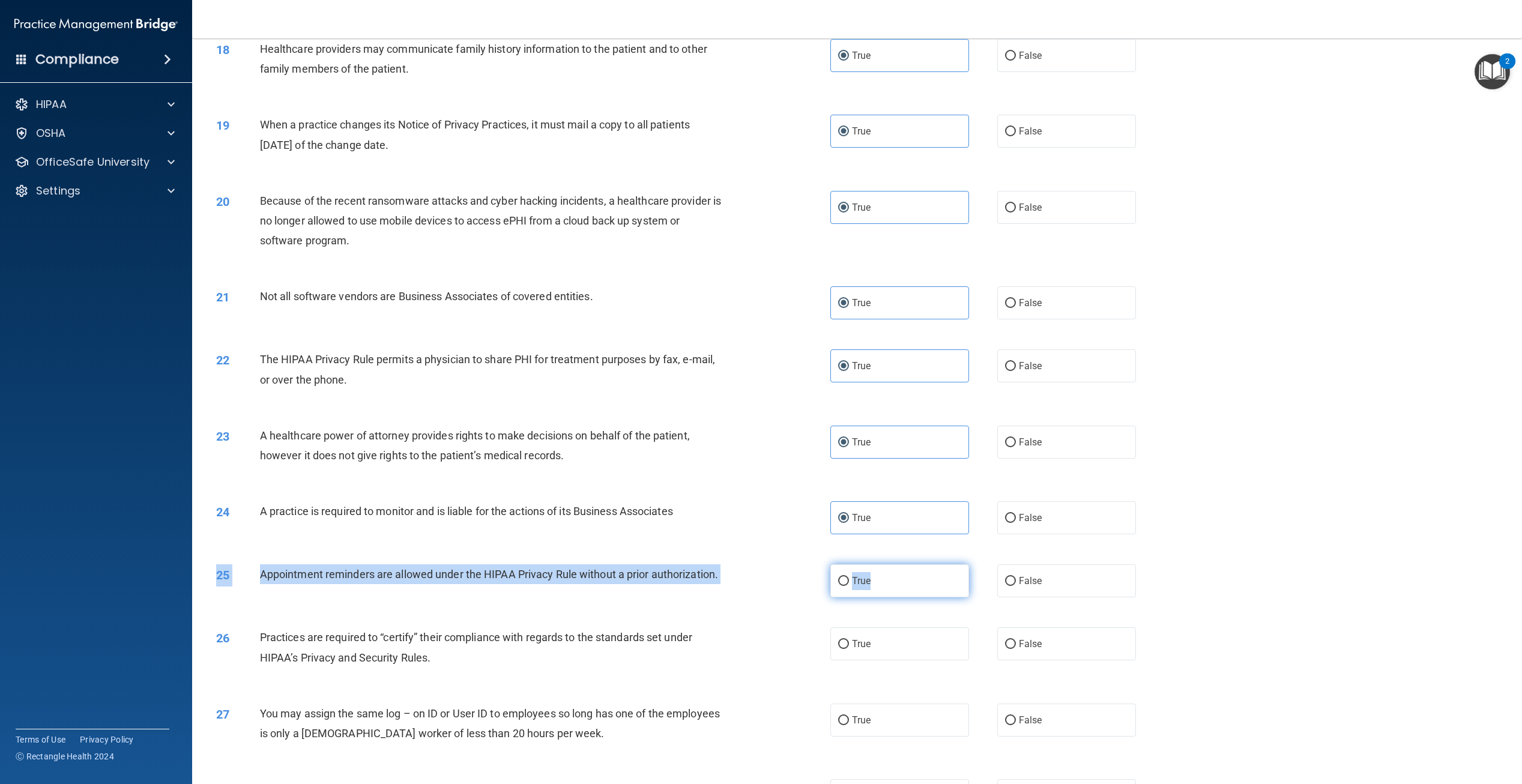
radio input "true"
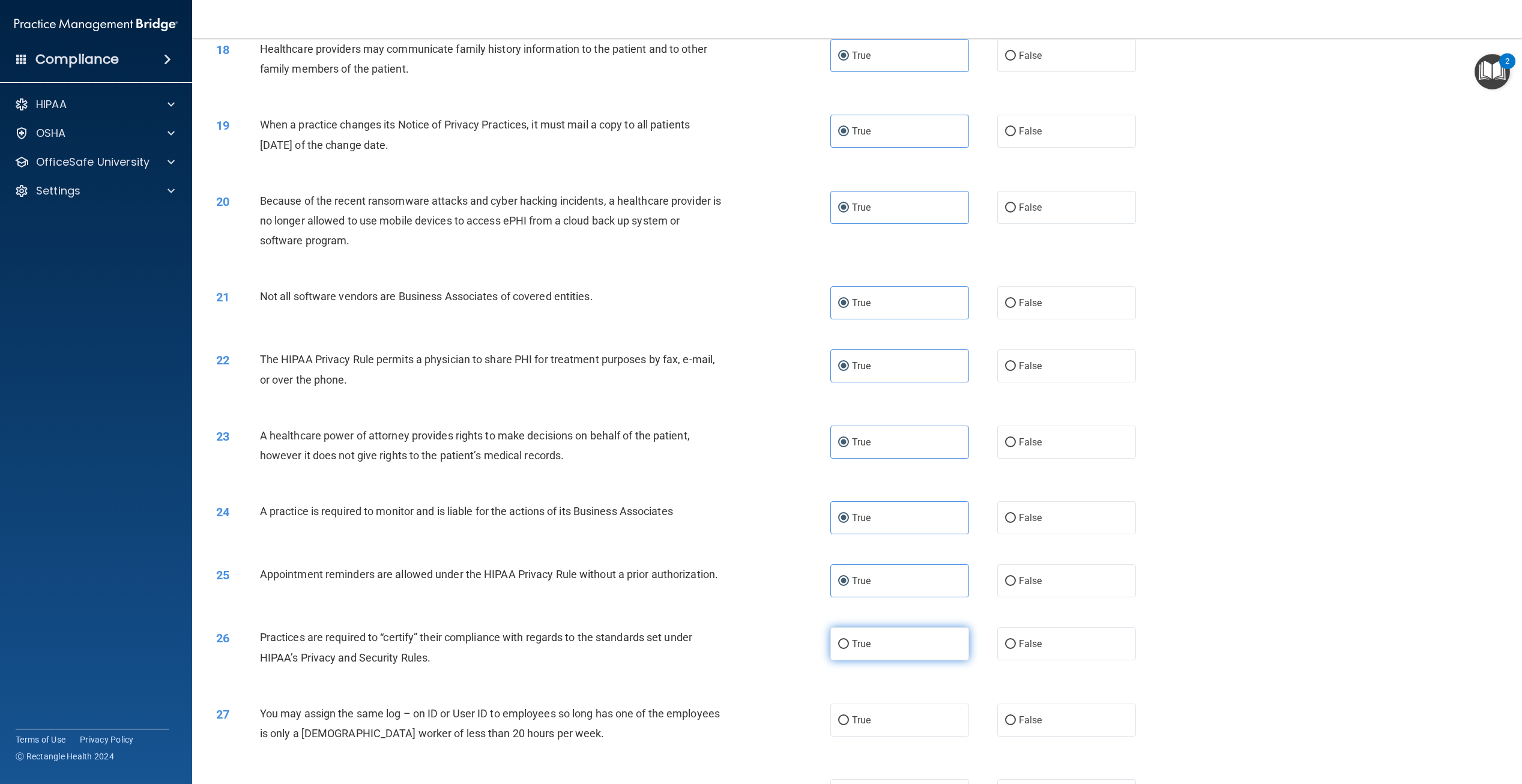
click at [853, 649] on span "True" at bounding box center [861, 644] width 19 height 12
click at [849, 649] on input "True" at bounding box center [843, 644] width 11 height 9
radio input "true"
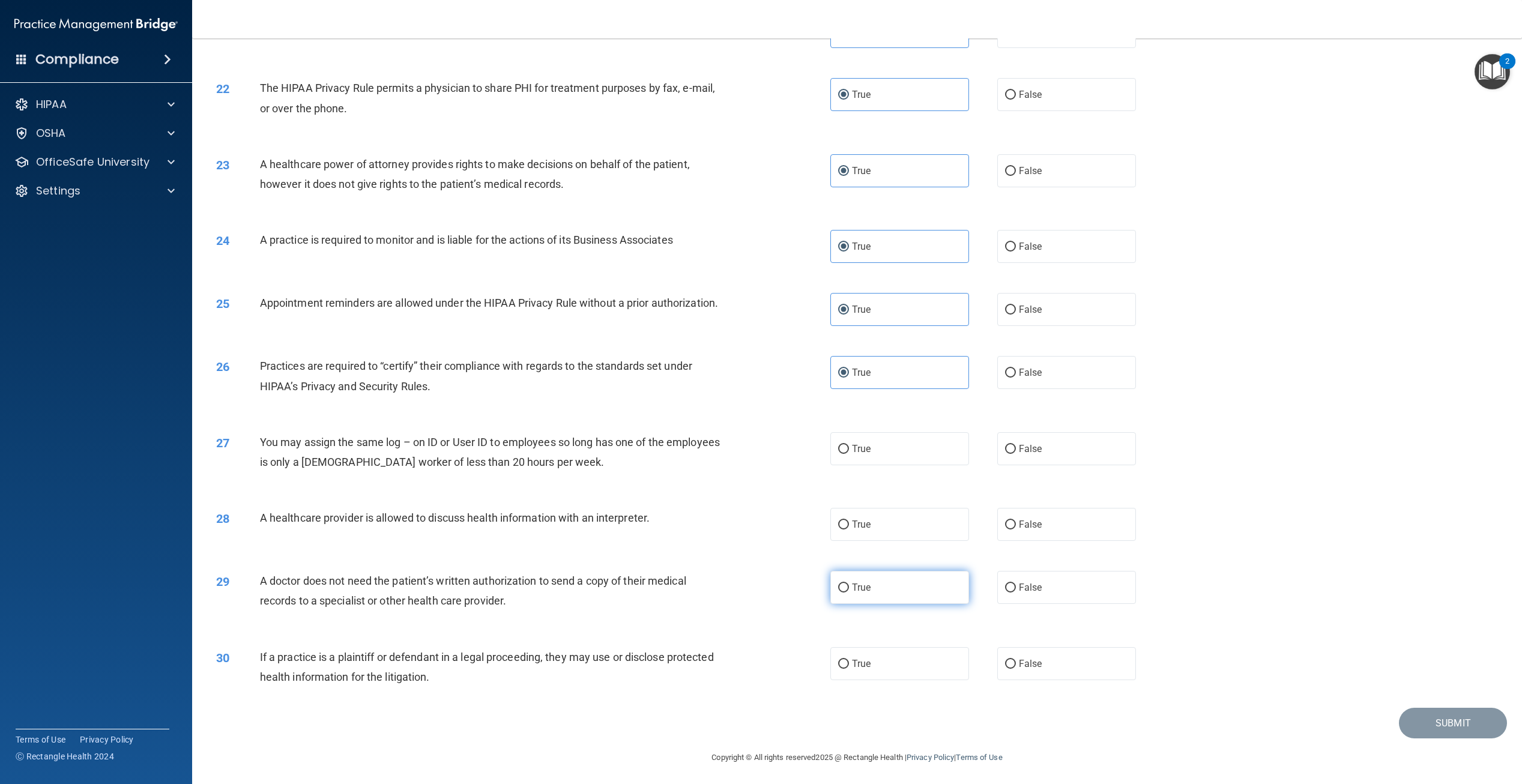
scroll to position [1621, 0]
click at [882, 463] on label "True" at bounding box center [900, 446] width 139 height 33
click at [849, 452] on input "True" at bounding box center [843, 447] width 11 height 9
radio input "true"
click at [874, 533] on label "True" at bounding box center [900, 521] width 139 height 33
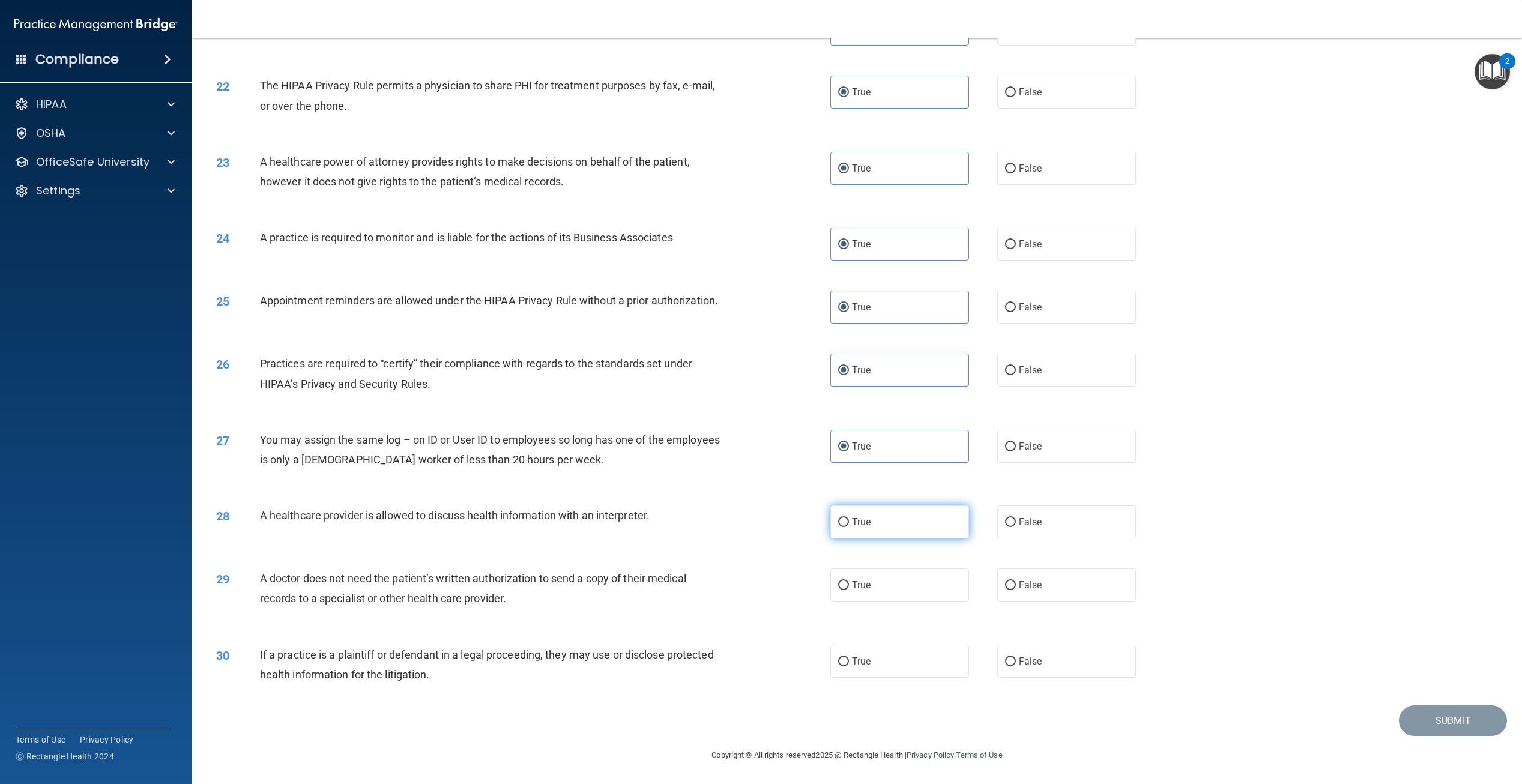
click at [849, 527] on input "True" at bounding box center [843, 522] width 11 height 9
radio input "true"
drag, startPoint x: 861, startPoint y: 604, endPoint x: 861, endPoint y: 640, distance: 36.0
click at [861, 591] on span "True" at bounding box center [861, 585] width 19 height 12
click at [849, 590] on input "True" at bounding box center [843, 585] width 11 height 9
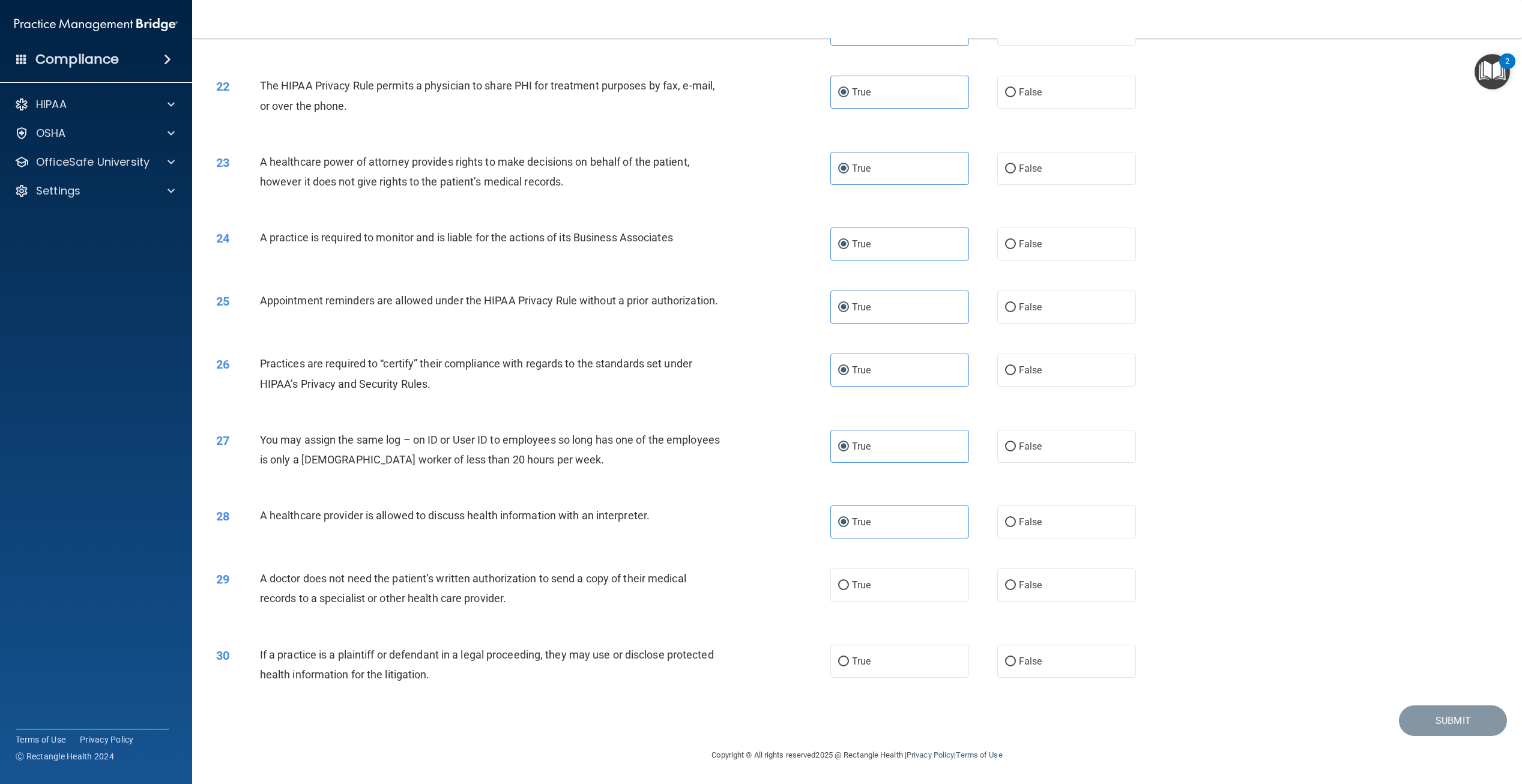
radio input "true"
click at [858, 667] on span "True" at bounding box center [861, 661] width 19 height 12
click at [849, 666] on input "True" at bounding box center [843, 662] width 11 height 9
radio input "true"
click at [1414, 732] on button "Submit" at bounding box center [1453, 721] width 108 height 31
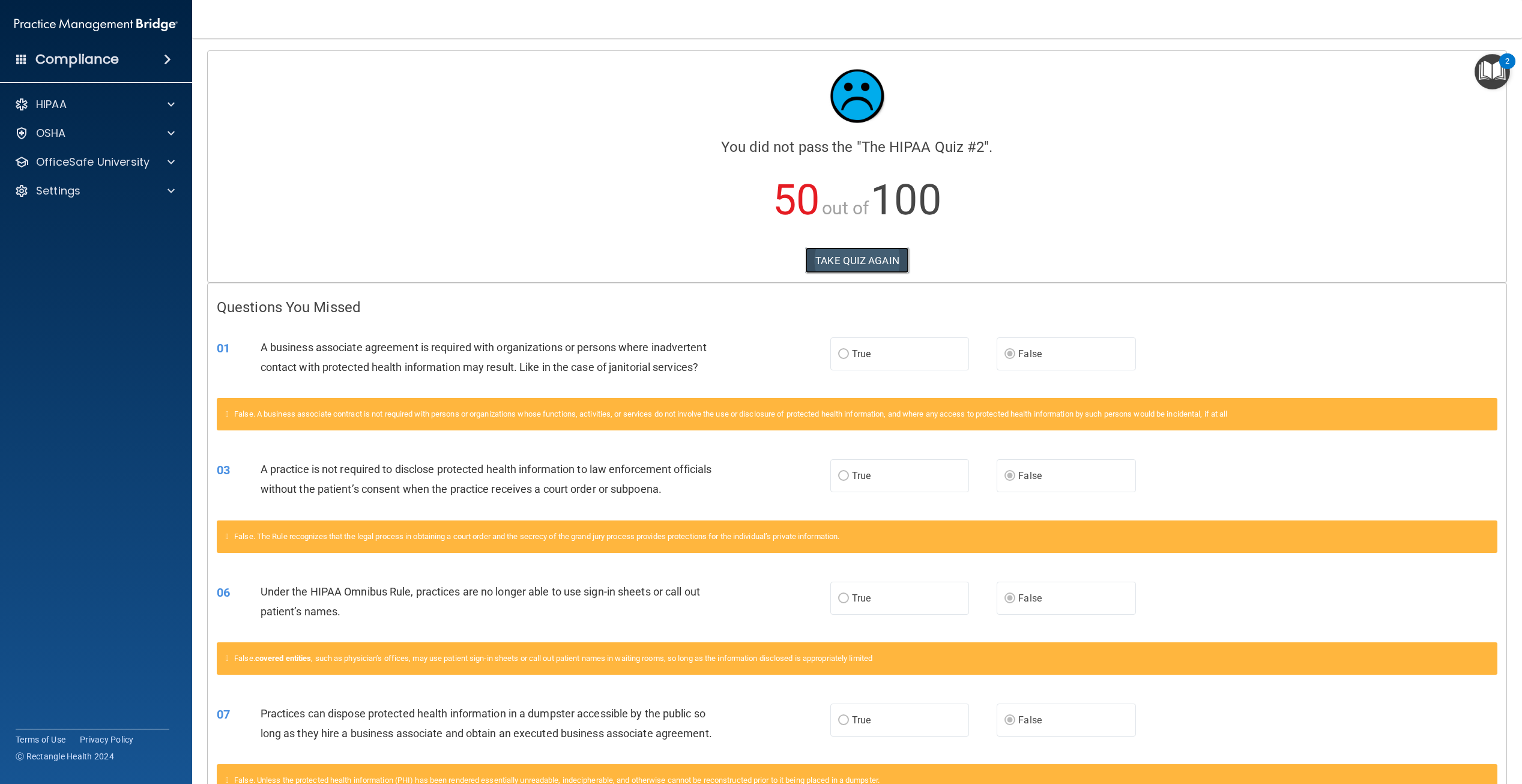
click at [872, 252] on button "TAKE QUIZ AGAIN" at bounding box center [857, 260] width 104 height 26
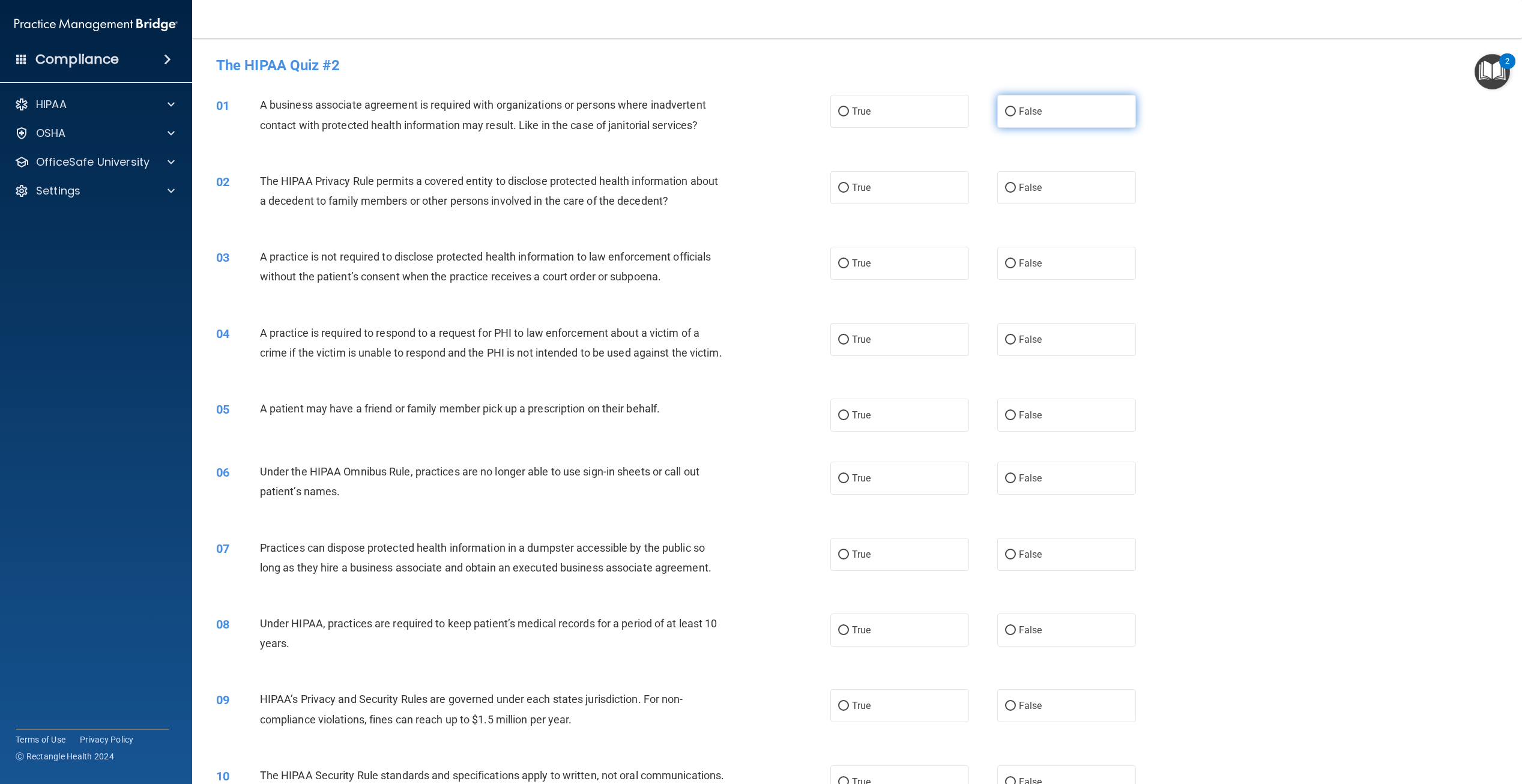
click at [1025, 126] on label "False" at bounding box center [1067, 111] width 139 height 33
click at [1016, 116] on input "False" at bounding box center [1011, 112] width 11 height 9
radio input "true"
click at [931, 183] on label "True" at bounding box center [900, 187] width 139 height 33
click at [849, 184] on input "True" at bounding box center [843, 188] width 11 height 9
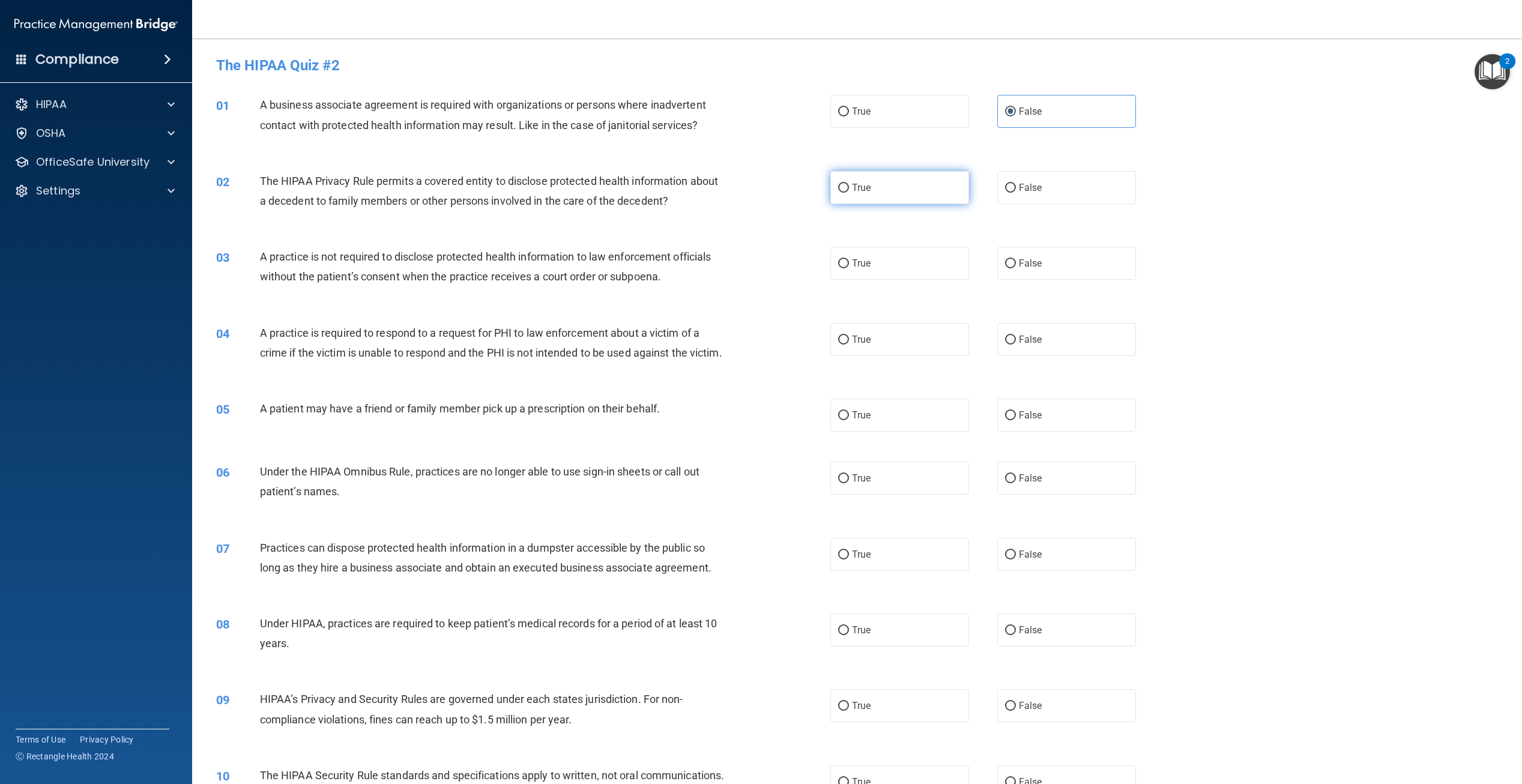
radio input "true"
click at [1032, 266] on span "False" at bounding box center [1031, 263] width 23 height 12
click at [1016, 266] on input "False" at bounding box center [1011, 264] width 11 height 9
radio input "true"
click at [918, 339] on label "True" at bounding box center [900, 339] width 139 height 33
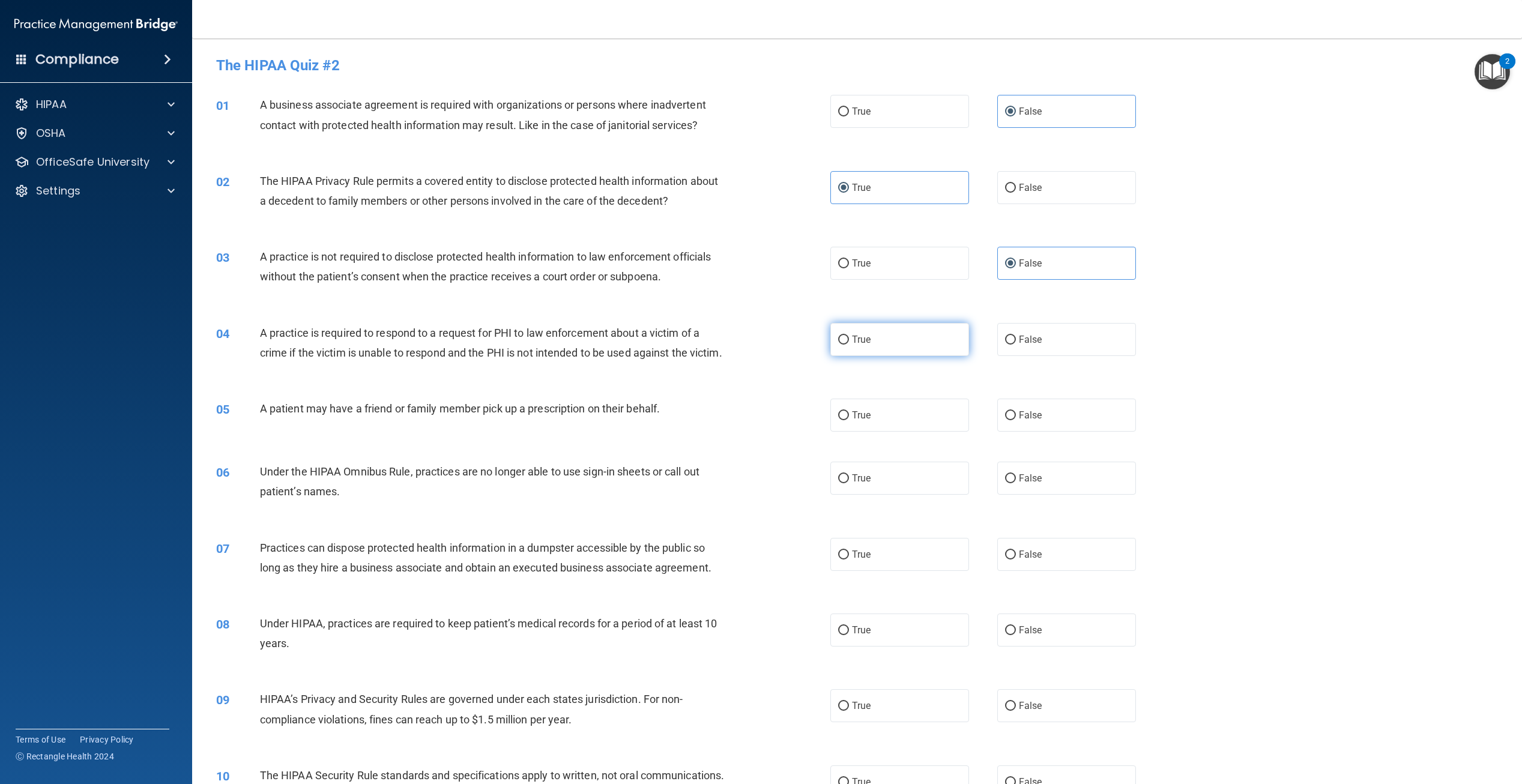
click at [849, 339] on input "True" at bounding box center [843, 340] width 11 height 9
radio input "true"
click at [889, 427] on label "True" at bounding box center [900, 415] width 139 height 33
click at [849, 420] on input "True" at bounding box center [843, 415] width 11 height 9
radio input "true"
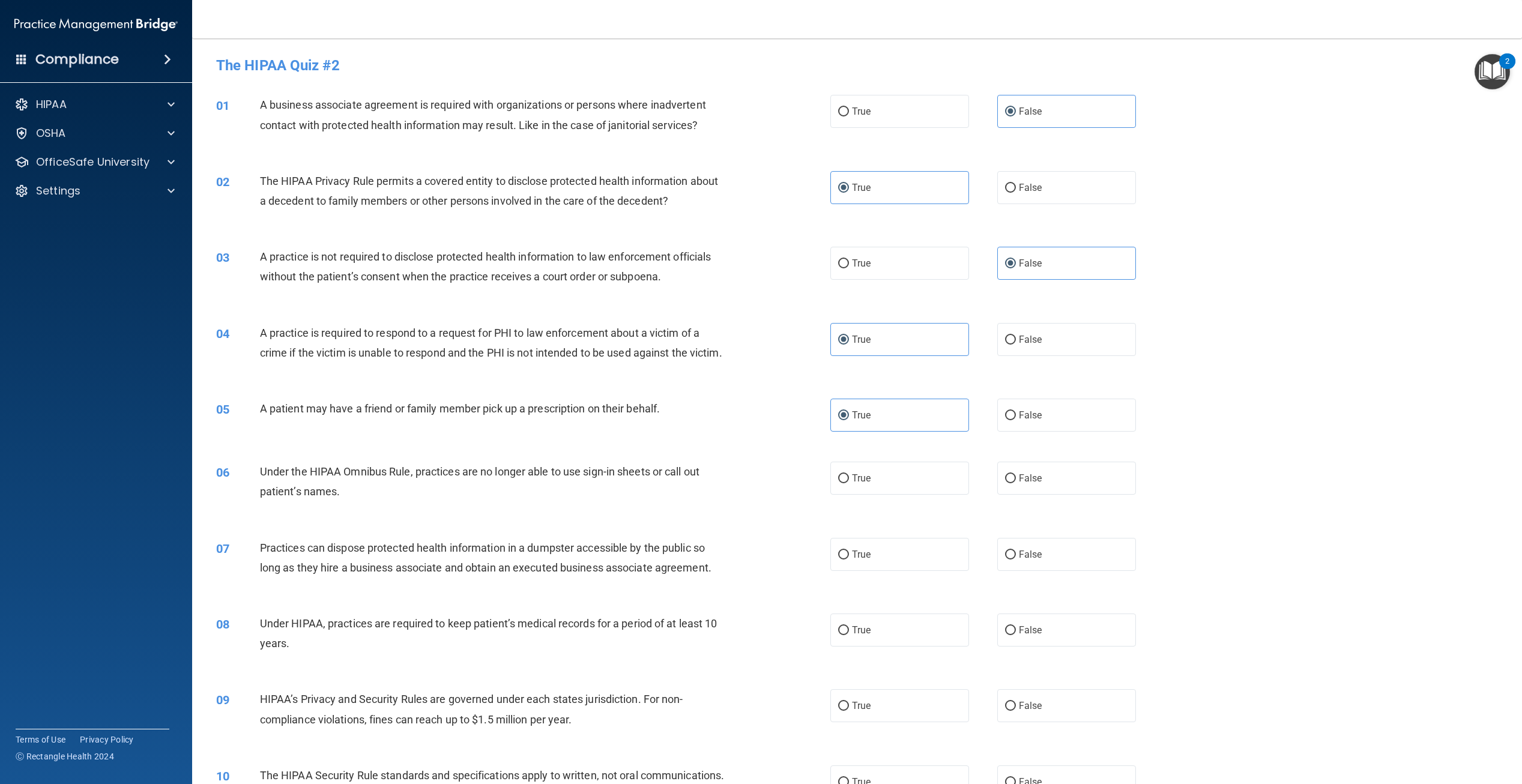
drag, startPoint x: 1021, startPoint y: 489, endPoint x: 1044, endPoint y: 529, distance: 46.1
click at [1021, 490] on label "False" at bounding box center [1067, 478] width 139 height 33
click at [1016, 483] on input "False" at bounding box center [1011, 479] width 11 height 9
radio input "true"
click at [1048, 571] on label "False" at bounding box center [1067, 554] width 139 height 33
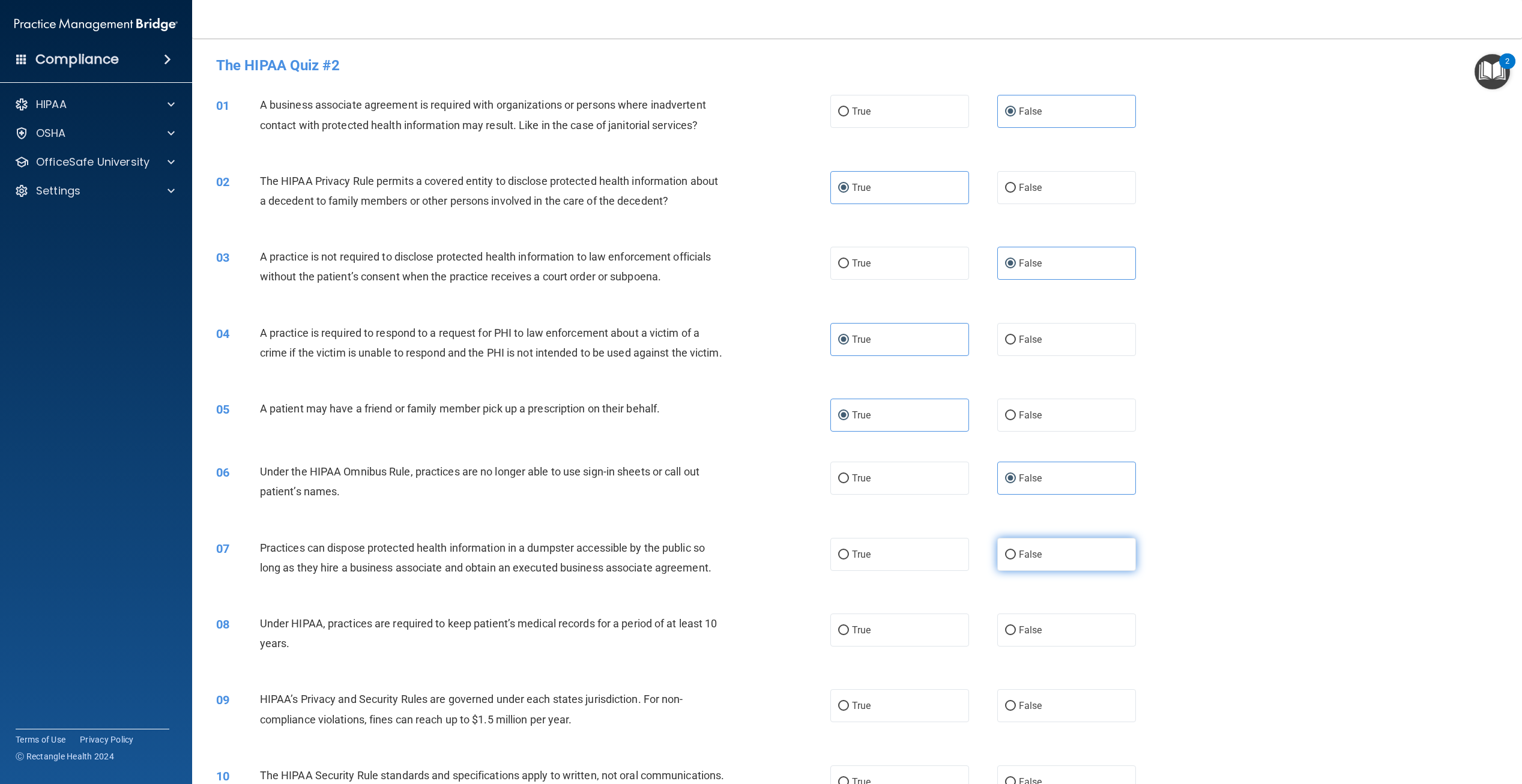
click at [1016, 559] on input "False" at bounding box center [1011, 555] width 11 height 9
radio input "true"
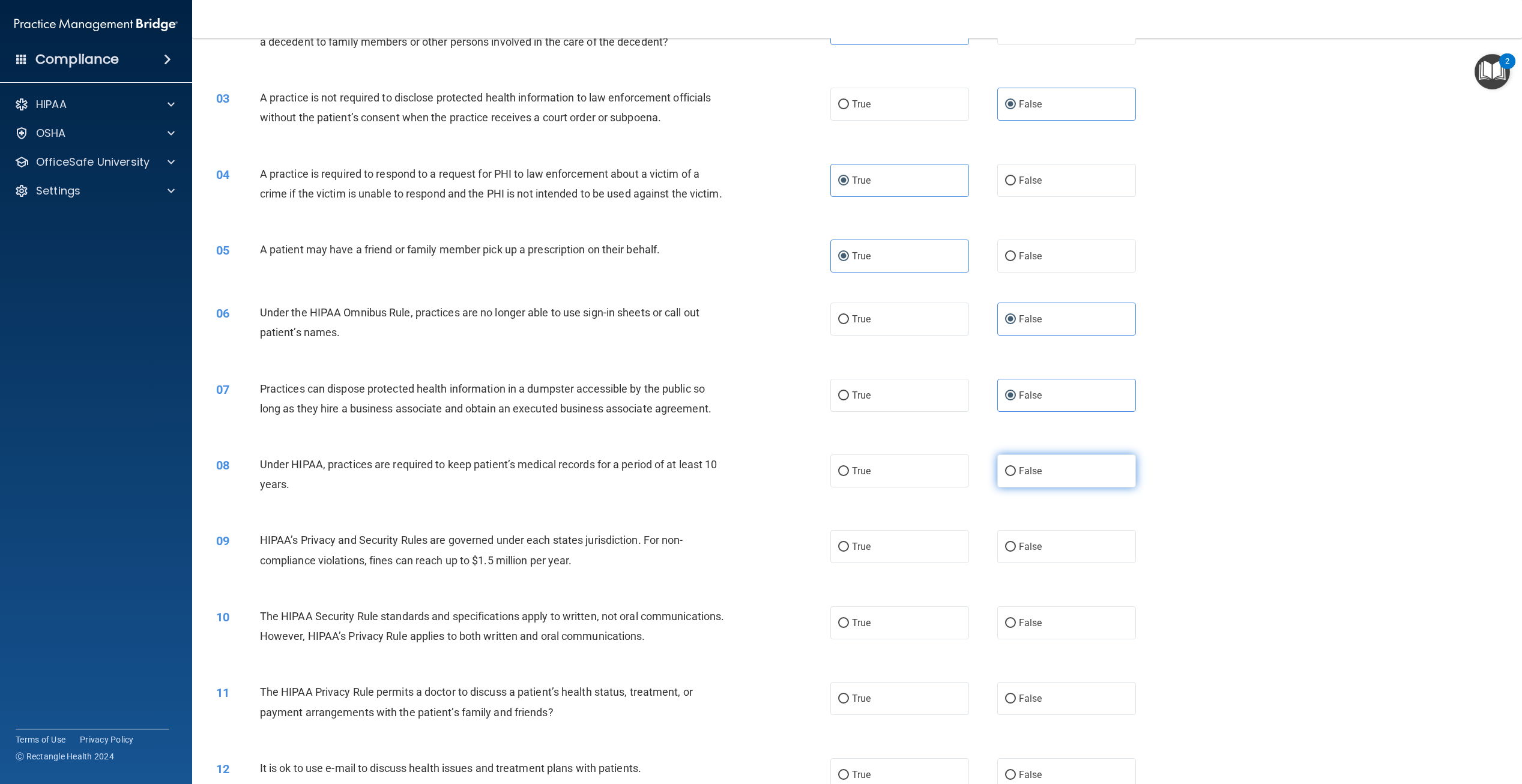
scroll to position [180, 0]
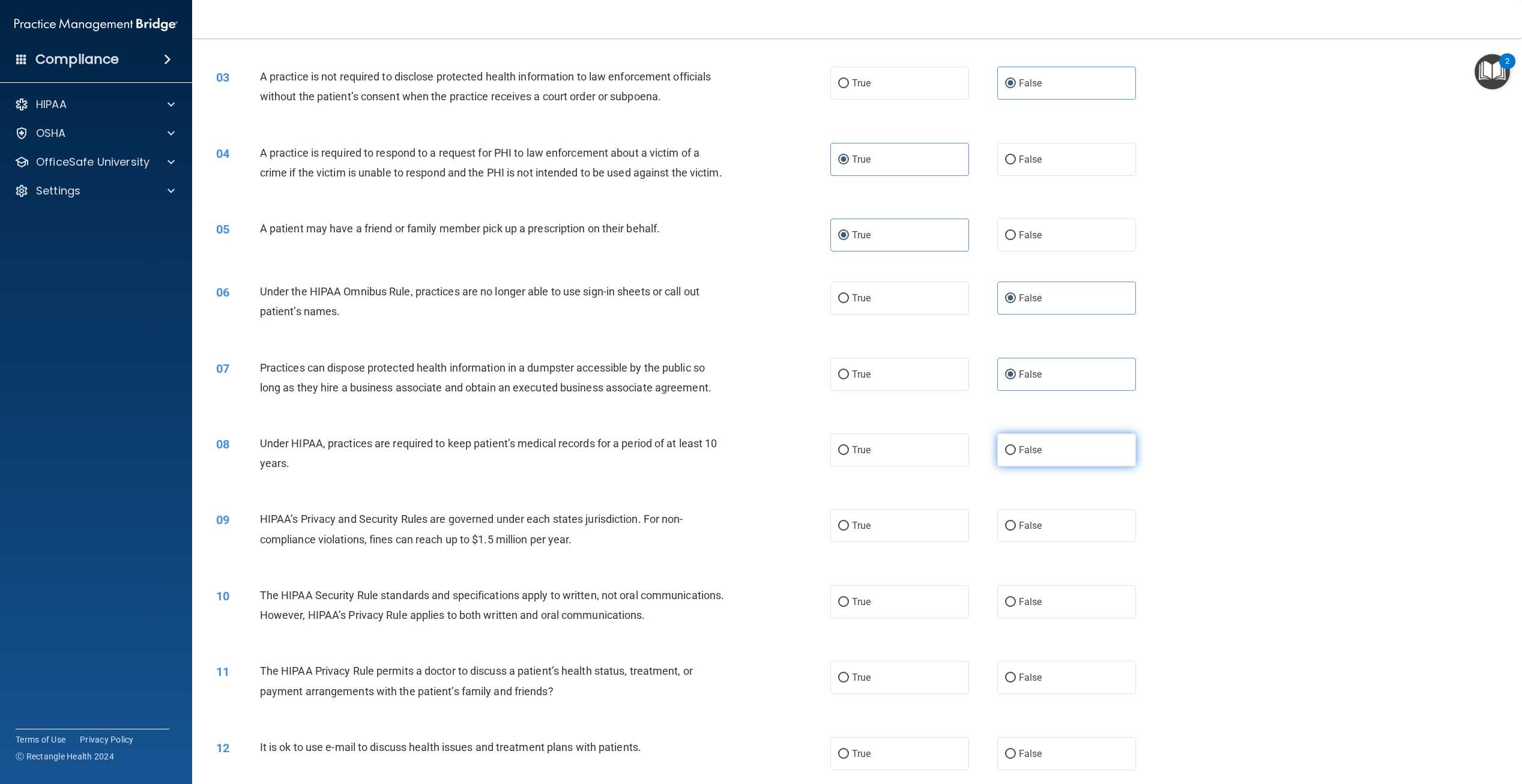
click at [1019, 466] on label "False" at bounding box center [1067, 449] width 139 height 33
click at [1016, 455] on input "False" at bounding box center [1011, 450] width 11 height 9
radio input "true"
click at [1029, 531] on span "False" at bounding box center [1031, 526] width 23 height 12
click at [1016, 531] on input "False" at bounding box center [1011, 526] width 11 height 9
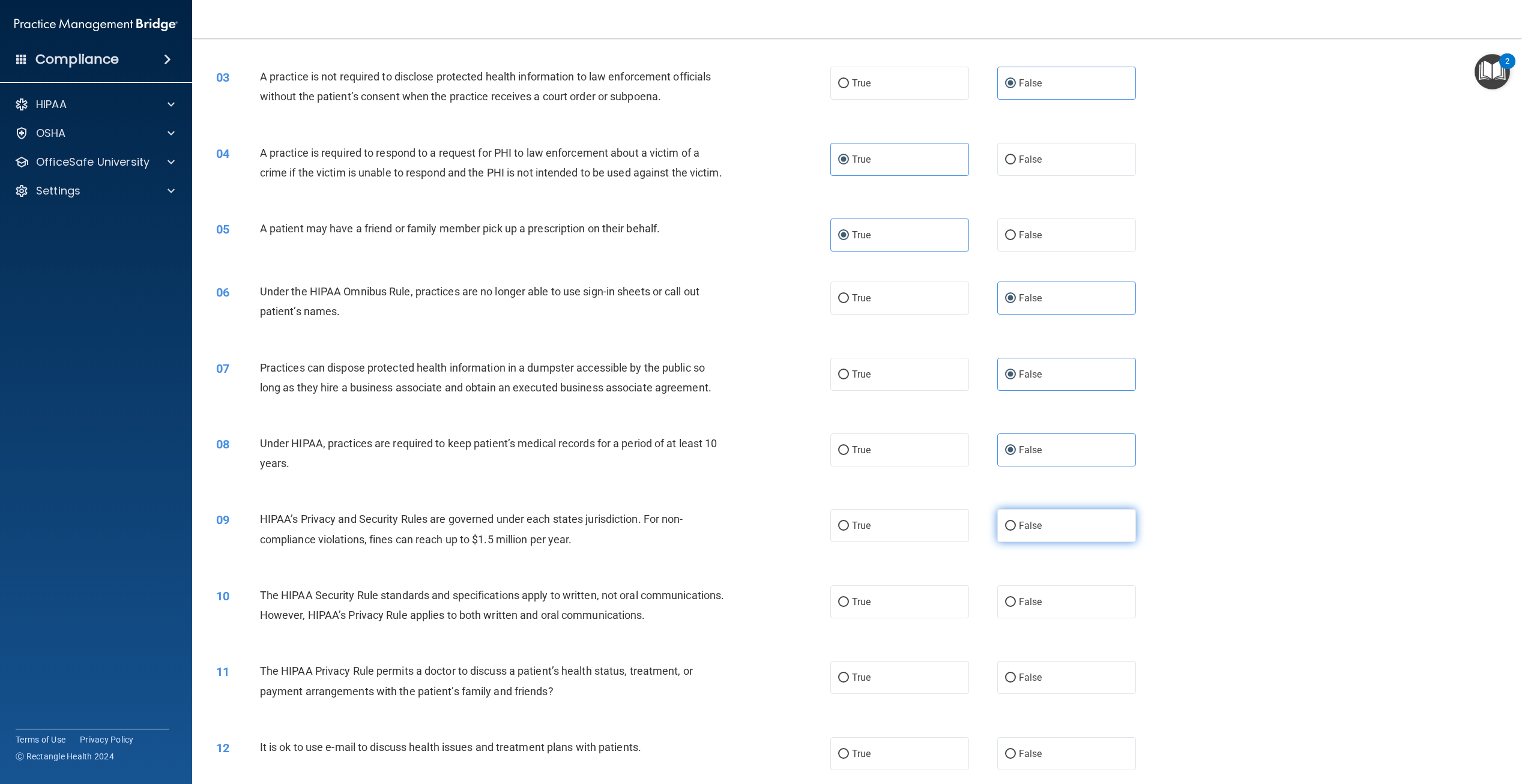
radio input "true"
click at [901, 618] on label "True" at bounding box center [900, 601] width 139 height 33
click at [849, 607] on input "True" at bounding box center [843, 602] width 11 height 9
radio input "true"
click at [872, 694] on label "True" at bounding box center [900, 677] width 139 height 33
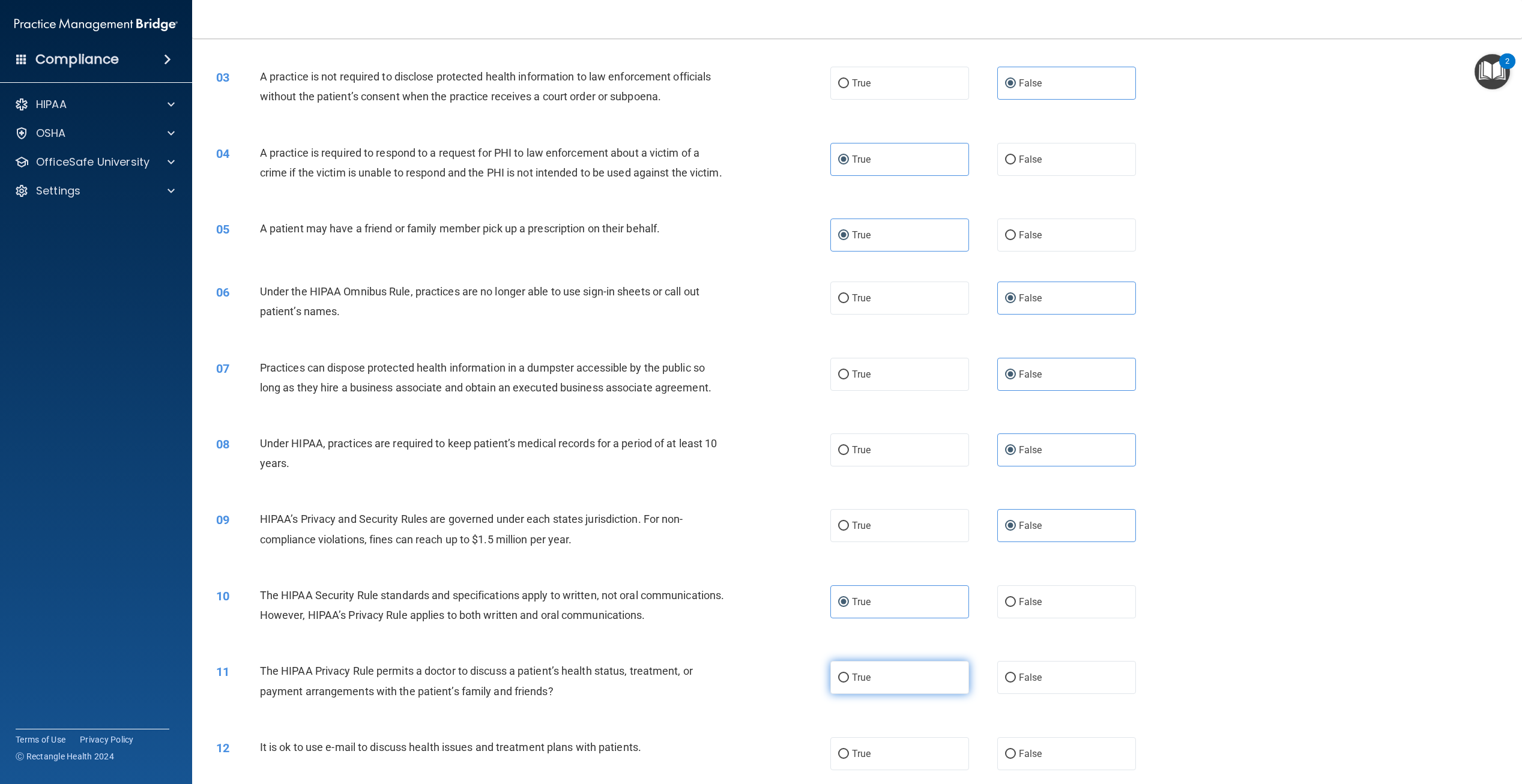
click at [849, 682] on input "True" at bounding box center [843, 678] width 11 height 9
radio input "true"
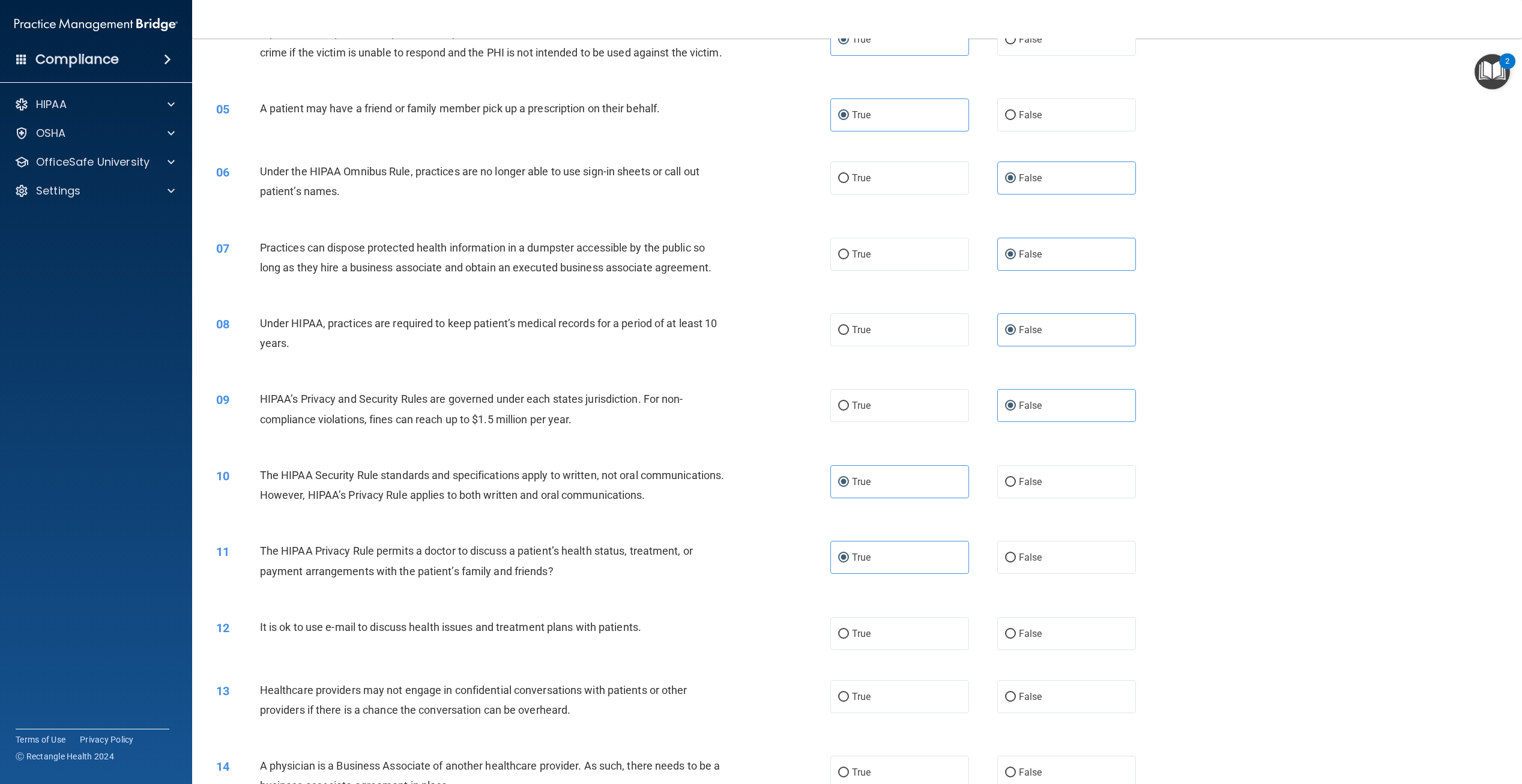
scroll to position [360, 0]
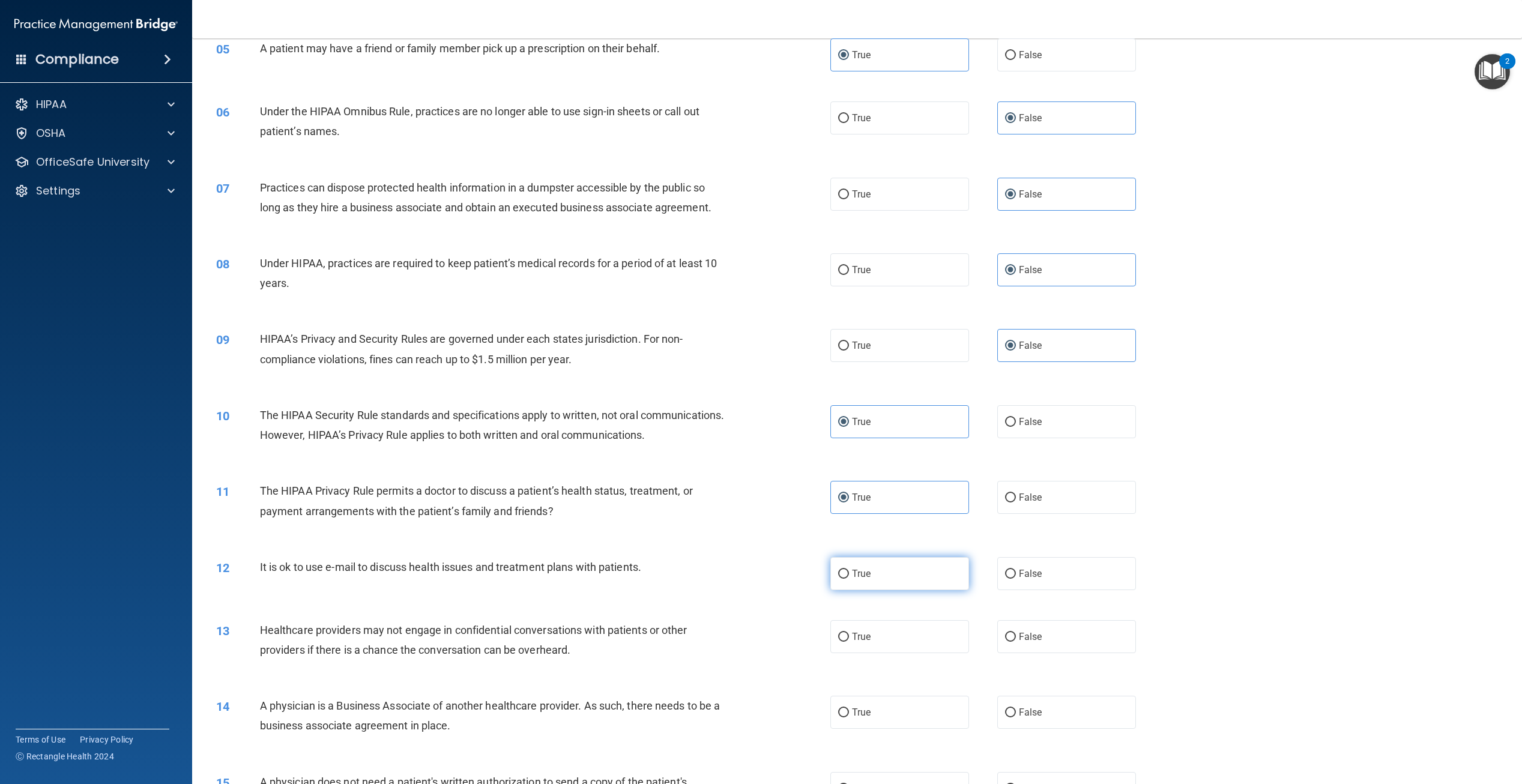
click at [879, 590] on label "True" at bounding box center [900, 573] width 139 height 33
click at [849, 579] on input "True" at bounding box center [843, 574] width 11 height 9
radio input "true"
click at [1042, 653] on label "False" at bounding box center [1067, 636] width 139 height 33
click at [1016, 641] on input "False" at bounding box center [1011, 637] width 11 height 9
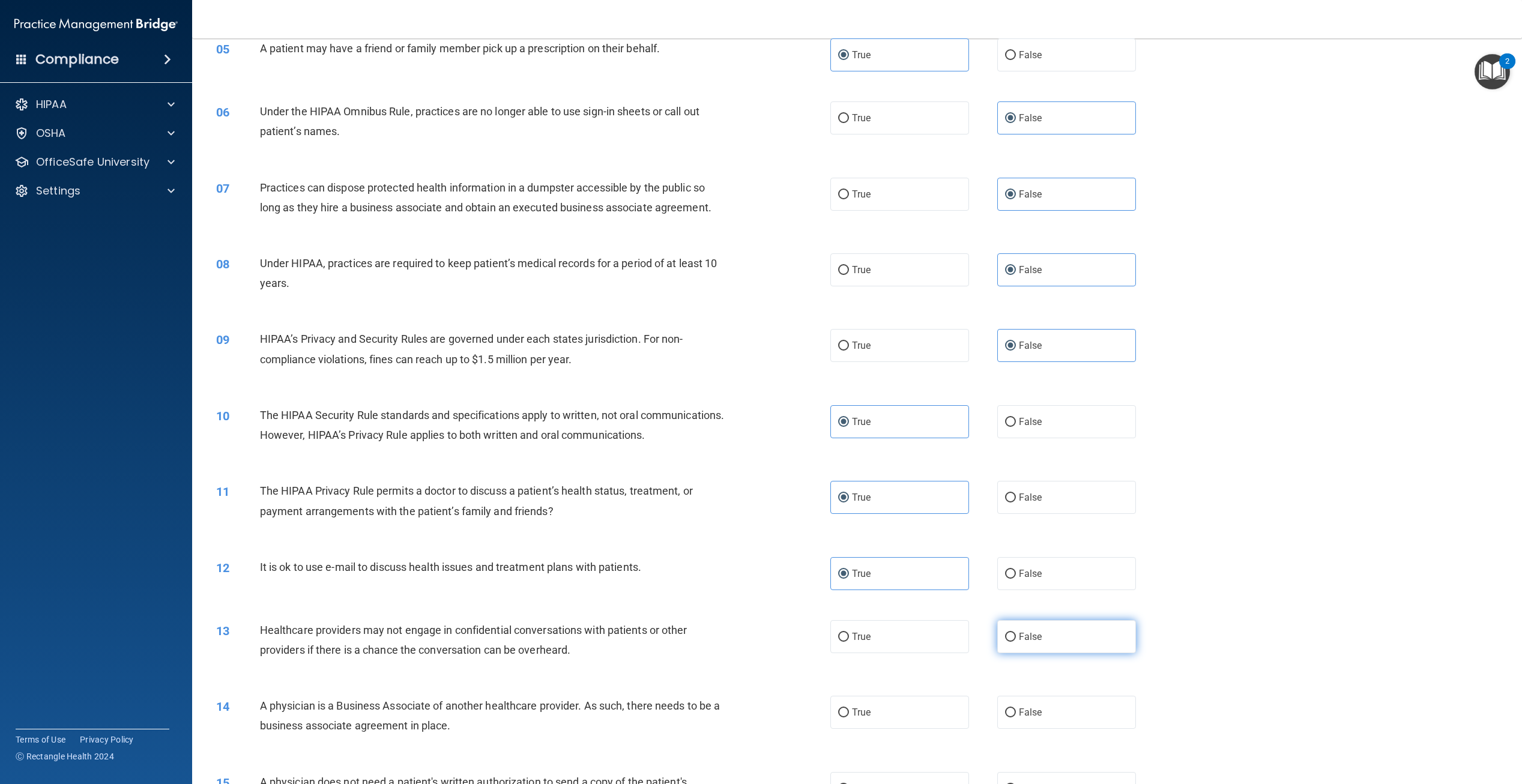
radio input "true"
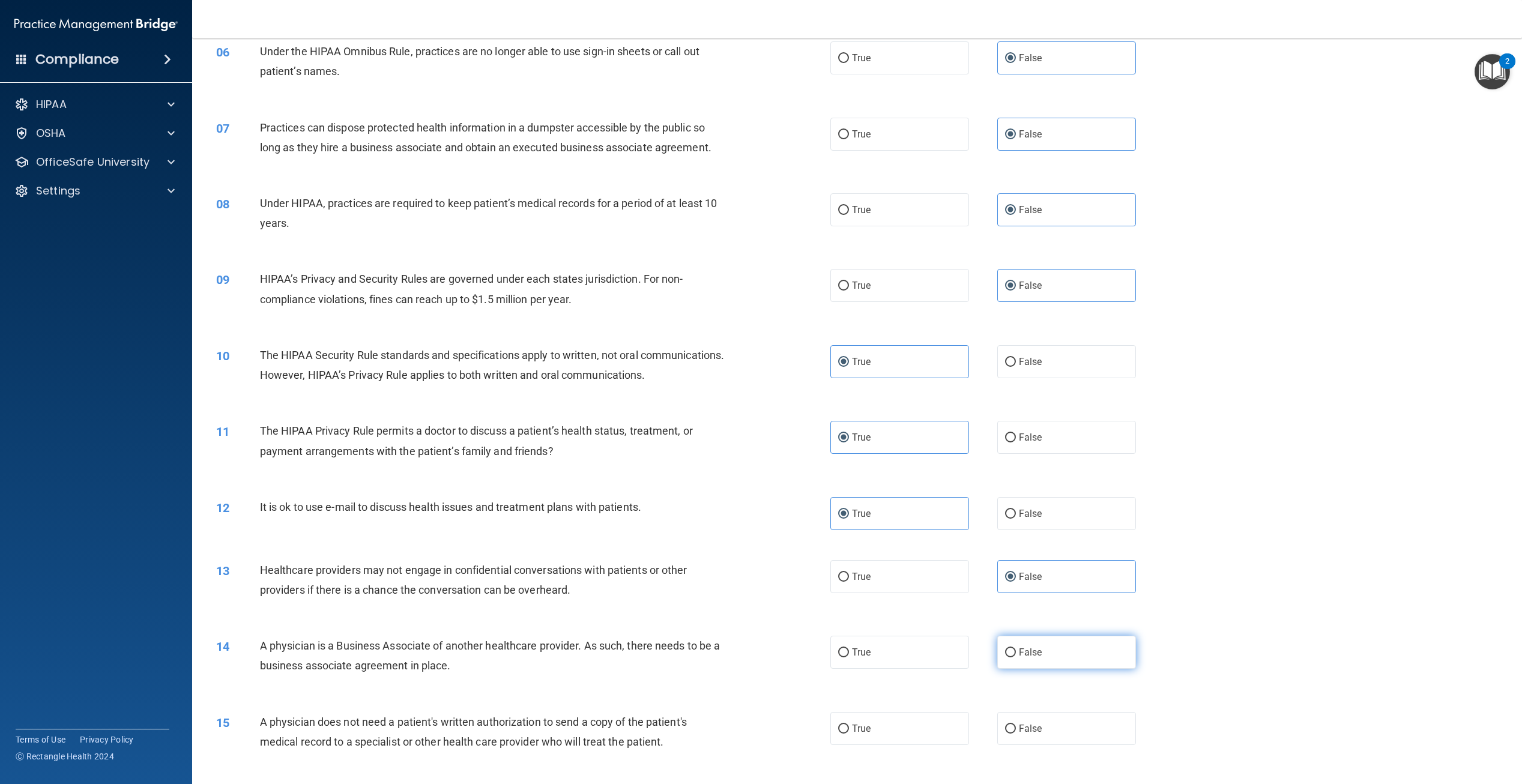
scroll to position [480, 0]
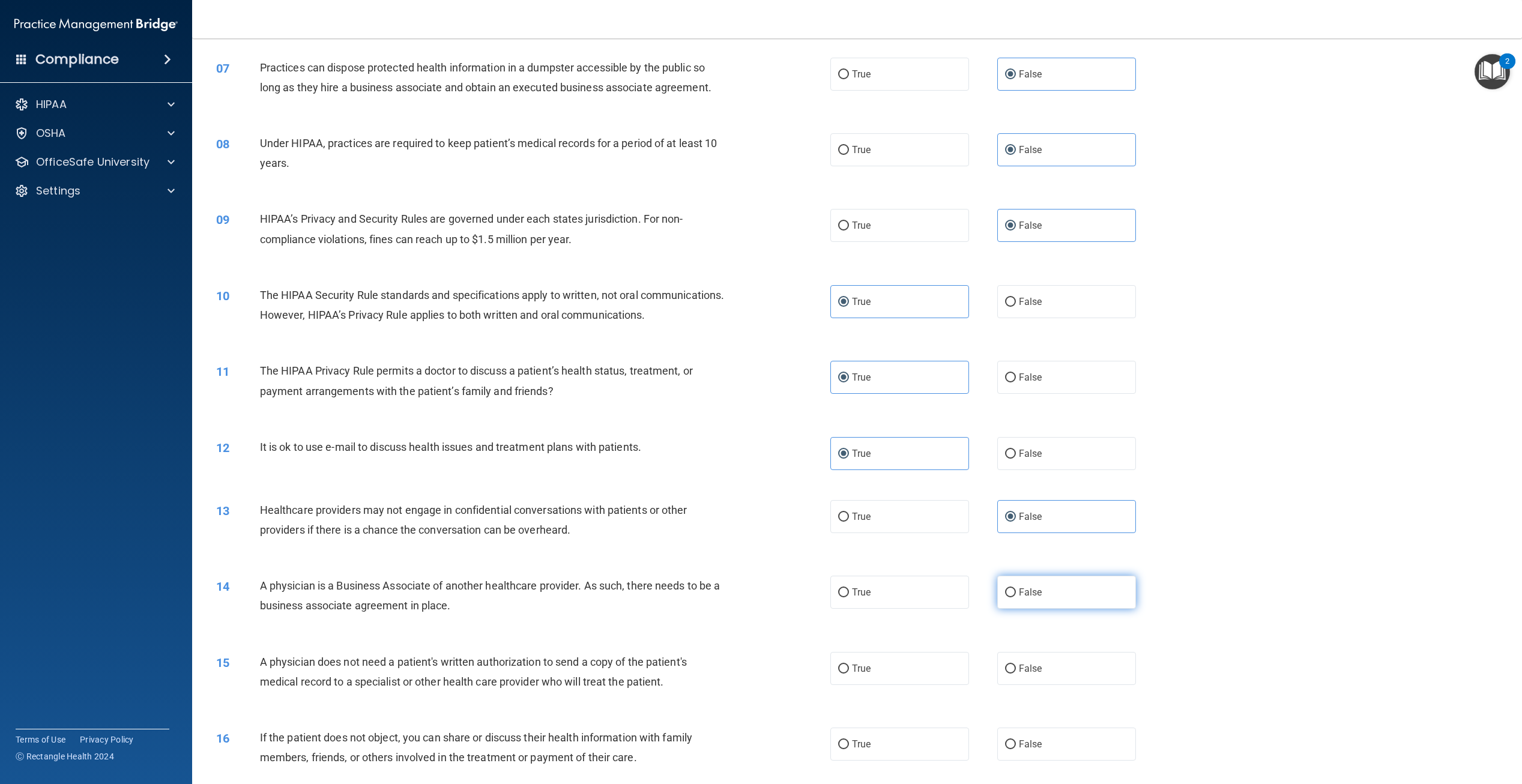
click at [1020, 598] on span "False" at bounding box center [1031, 592] width 23 height 12
click at [1016, 597] on input "False" at bounding box center [1011, 593] width 11 height 9
radio input "true"
click at [889, 685] on label "True" at bounding box center [900, 668] width 139 height 33
click at [849, 673] on input "True" at bounding box center [843, 669] width 11 height 9
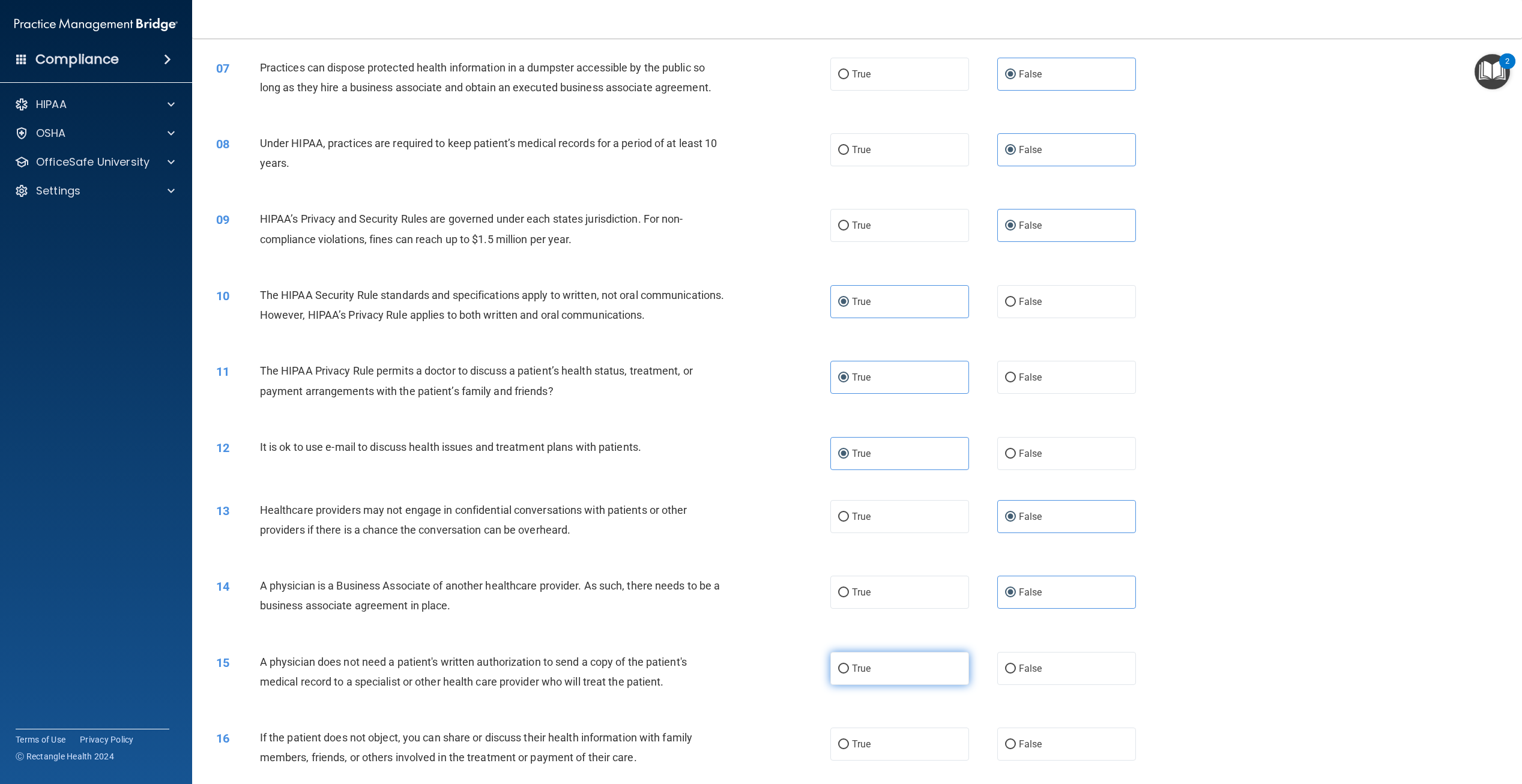
radio input "true"
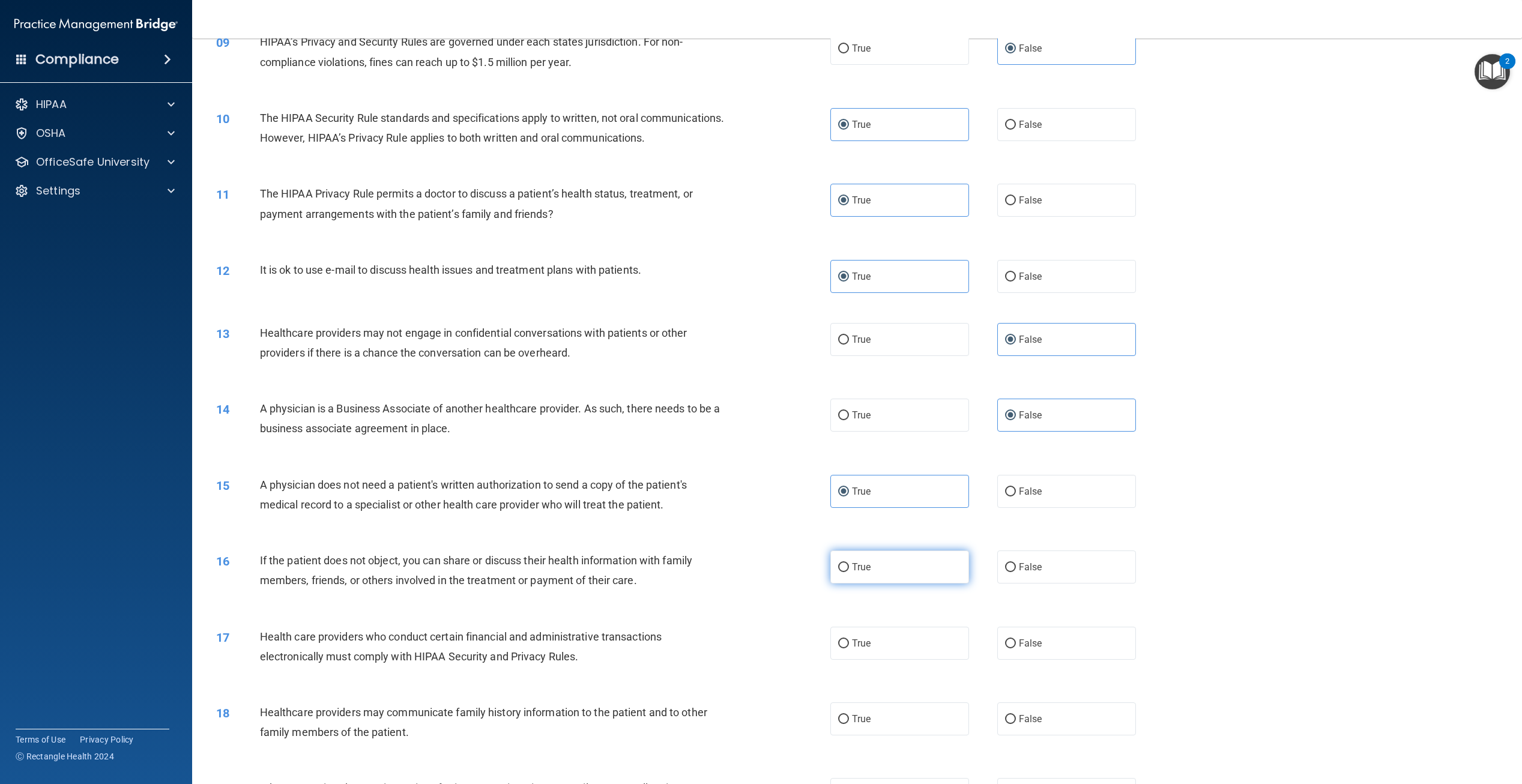
scroll to position [660, 0]
click at [888, 580] on label "True" at bounding box center [900, 564] width 139 height 33
click at [849, 569] on input "True" at bounding box center [843, 564] width 11 height 9
radio input "true"
click at [877, 657] on label "True" at bounding box center [900, 640] width 139 height 33
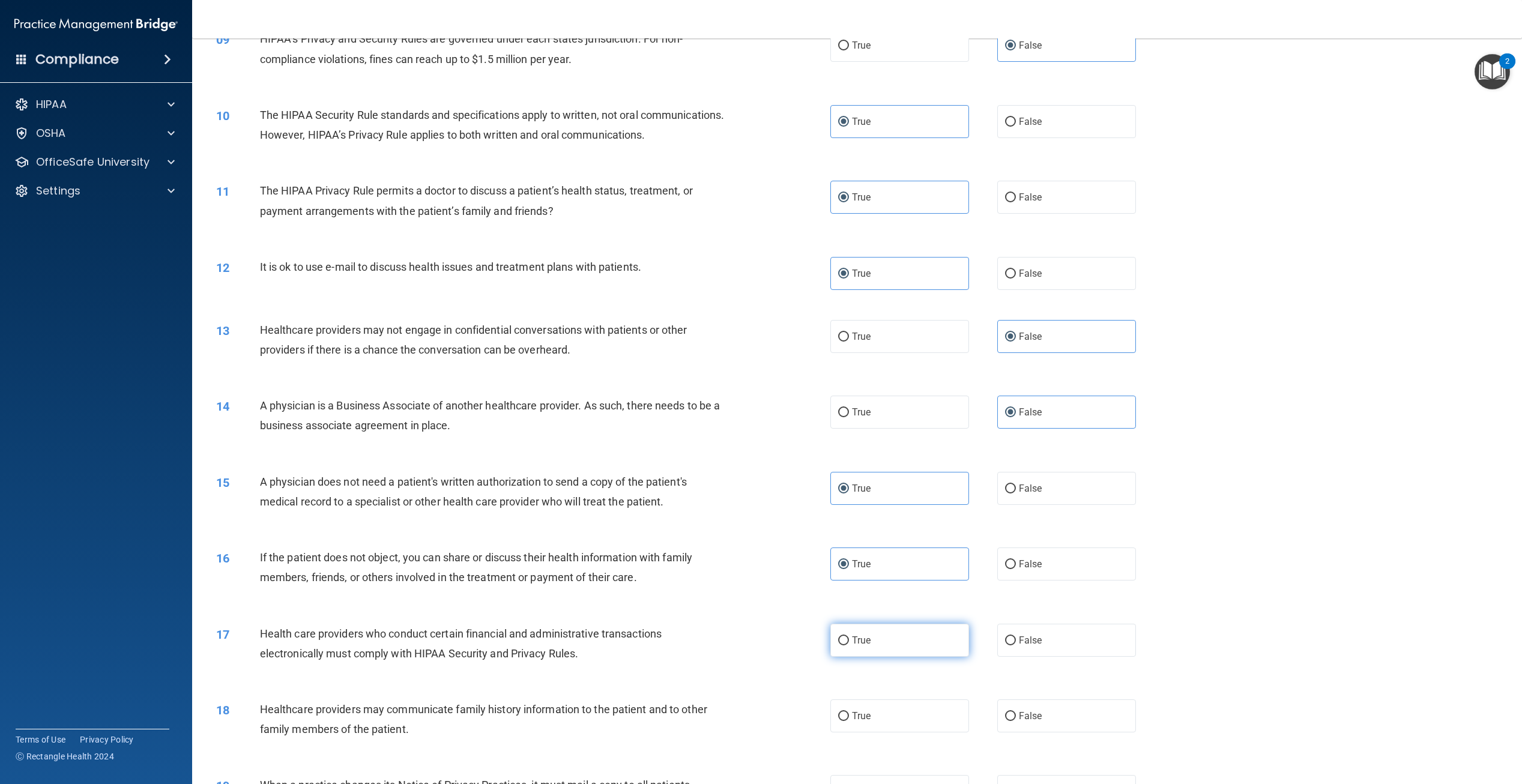
click at [849, 645] on input "True" at bounding box center [843, 641] width 11 height 9
radio input "true"
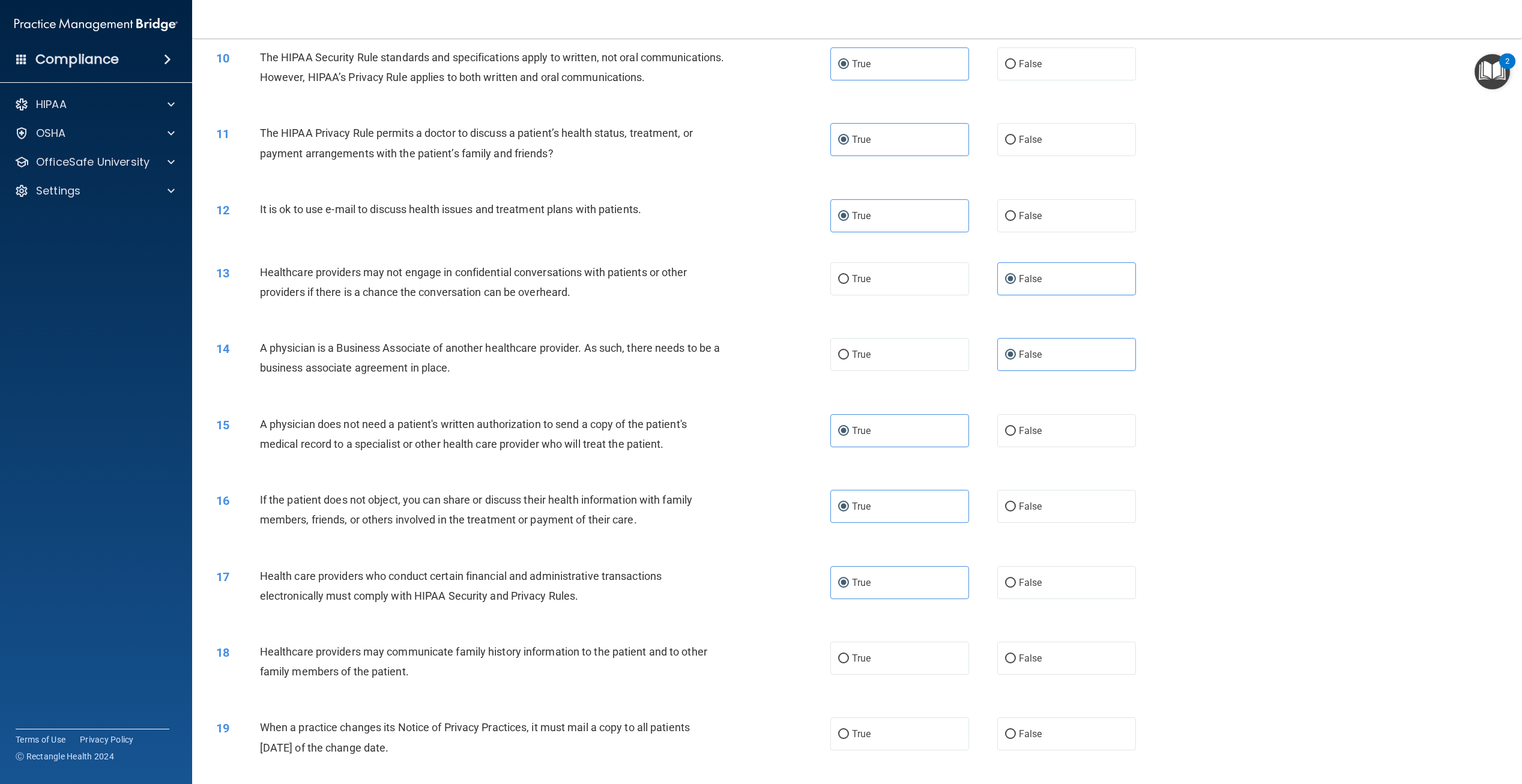
scroll to position [780, 0]
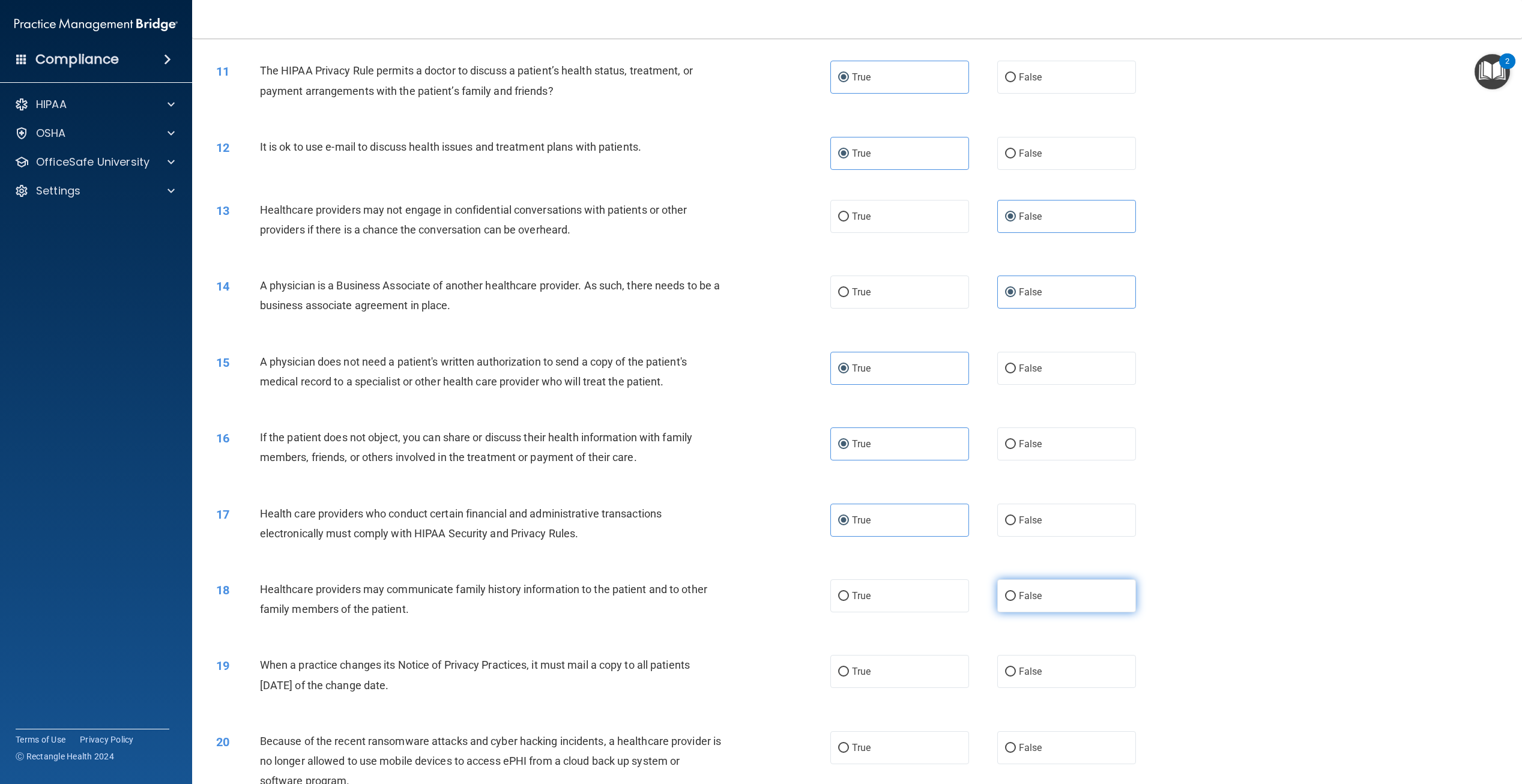
click at [1033, 601] on span "False" at bounding box center [1031, 596] width 23 height 12
click at [1016, 601] on input "False" at bounding box center [1011, 596] width 11 height 9
radio input "true"
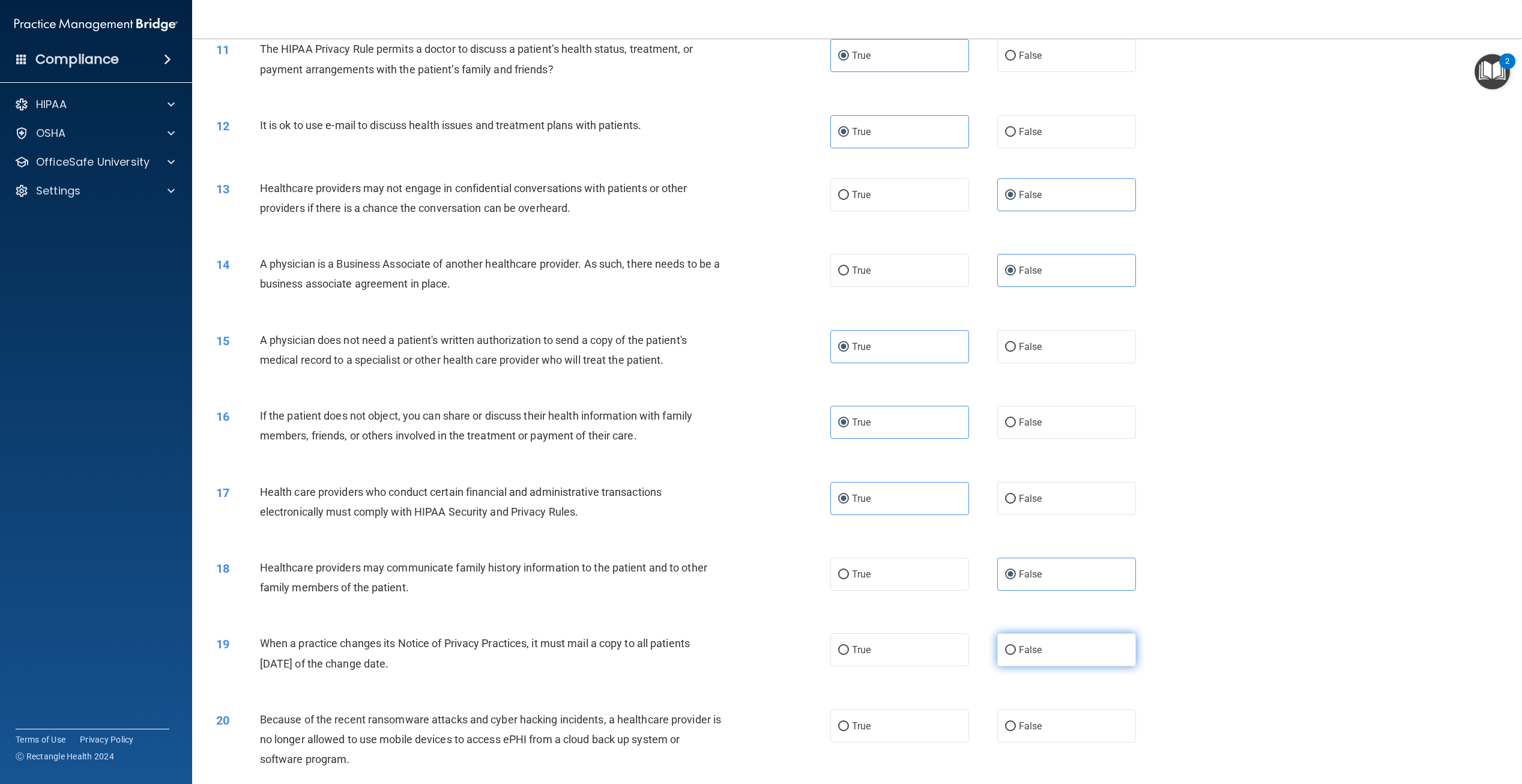
scroll to position [841, 0]
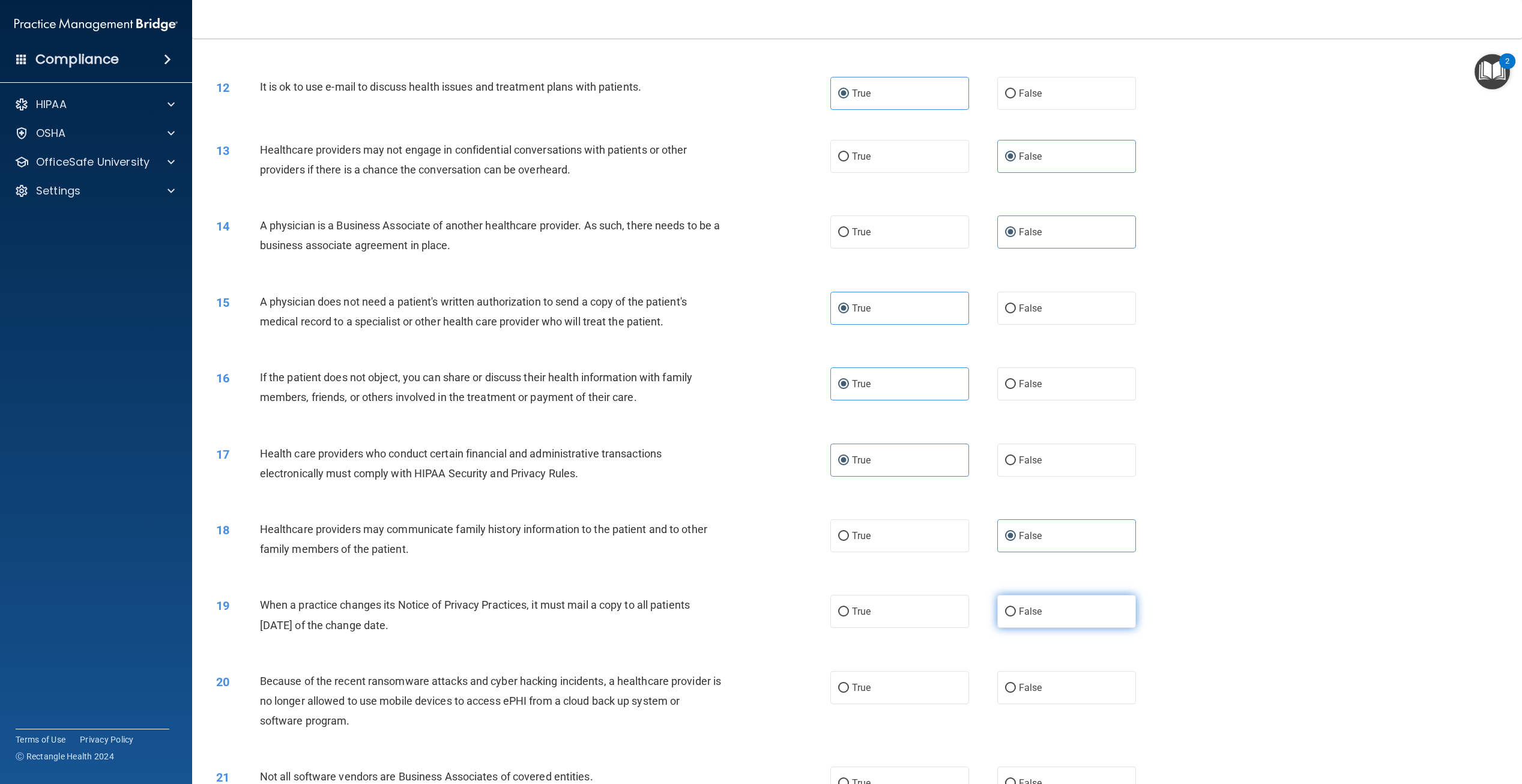
click at [1013, 628] on label "False" at bounding box center [1067, 611] width 139 height 33
click at [1013, 617] on input "False" at bounding box center [1011, 612] width 11 height 9
radio input "true"
click at [1027, 693] on span "False" at bounding box center [1031, 688] width 23 height 12
click at [1016, 693] on input "False" at bounding box center [1011, 688] width 11 height 9
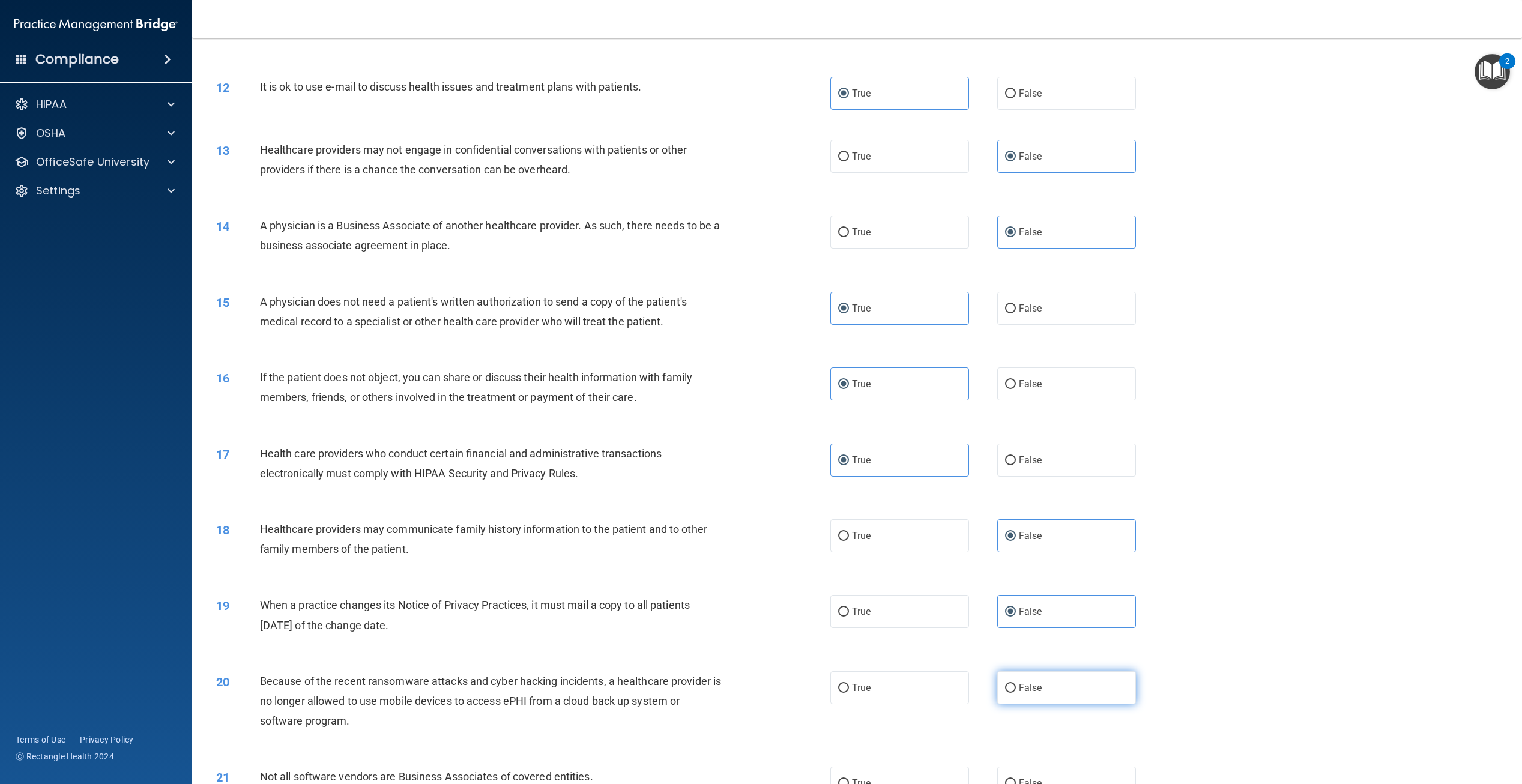
radio input "true"
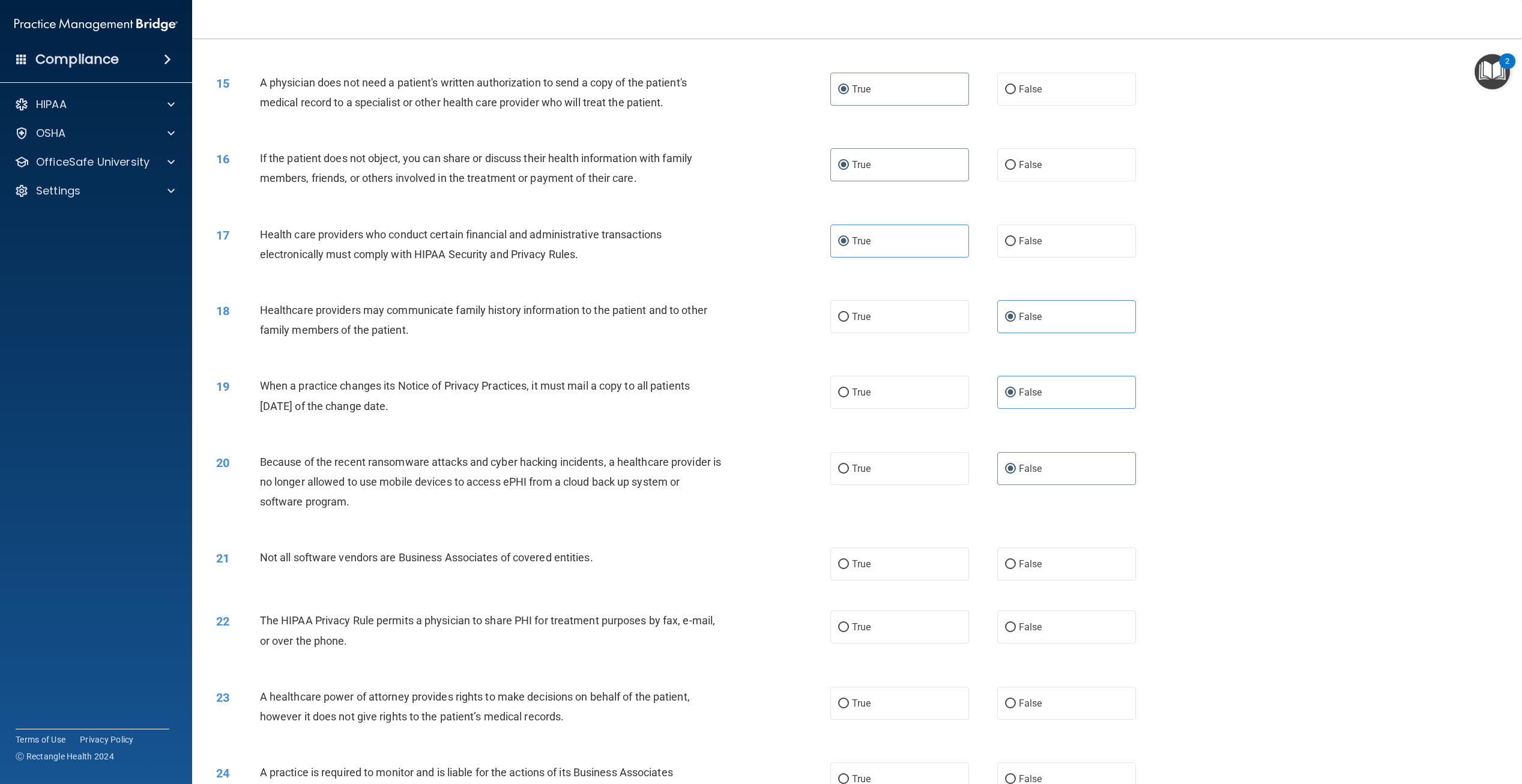
scroll to position [1081, 0]
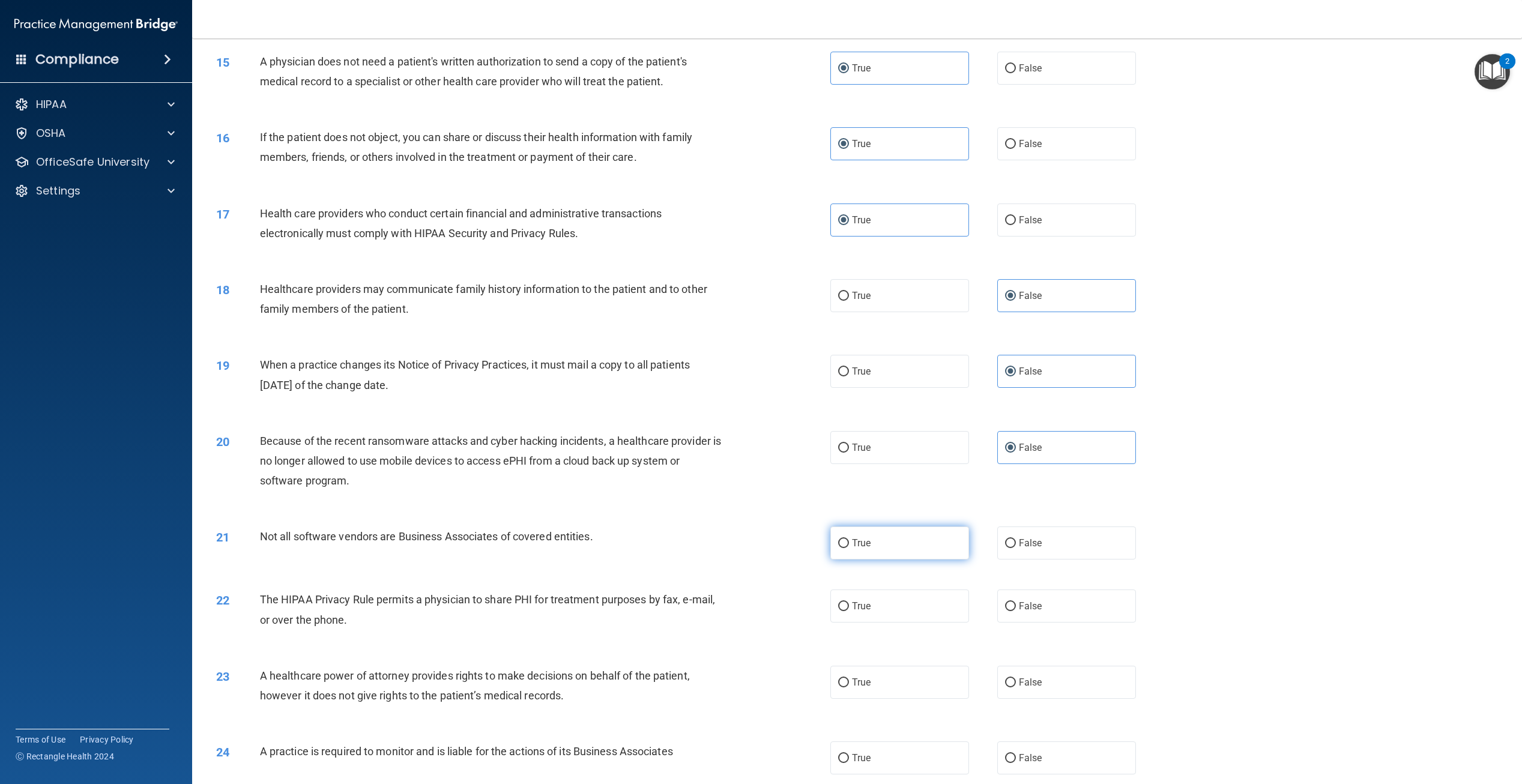
click at [931, 559] on label "True" at bounding box center [900, 543] width 139 height 33
click at [849, 548] on input "True" at bounding box center [843, 543] width 11 height 9
radio input "true"
click at [904, 623] on label "True" at bounding box center [900, 606] width 139 height 33
click at [849, 611] on input "True" at bounding box center [843, 607] width 11 height 9
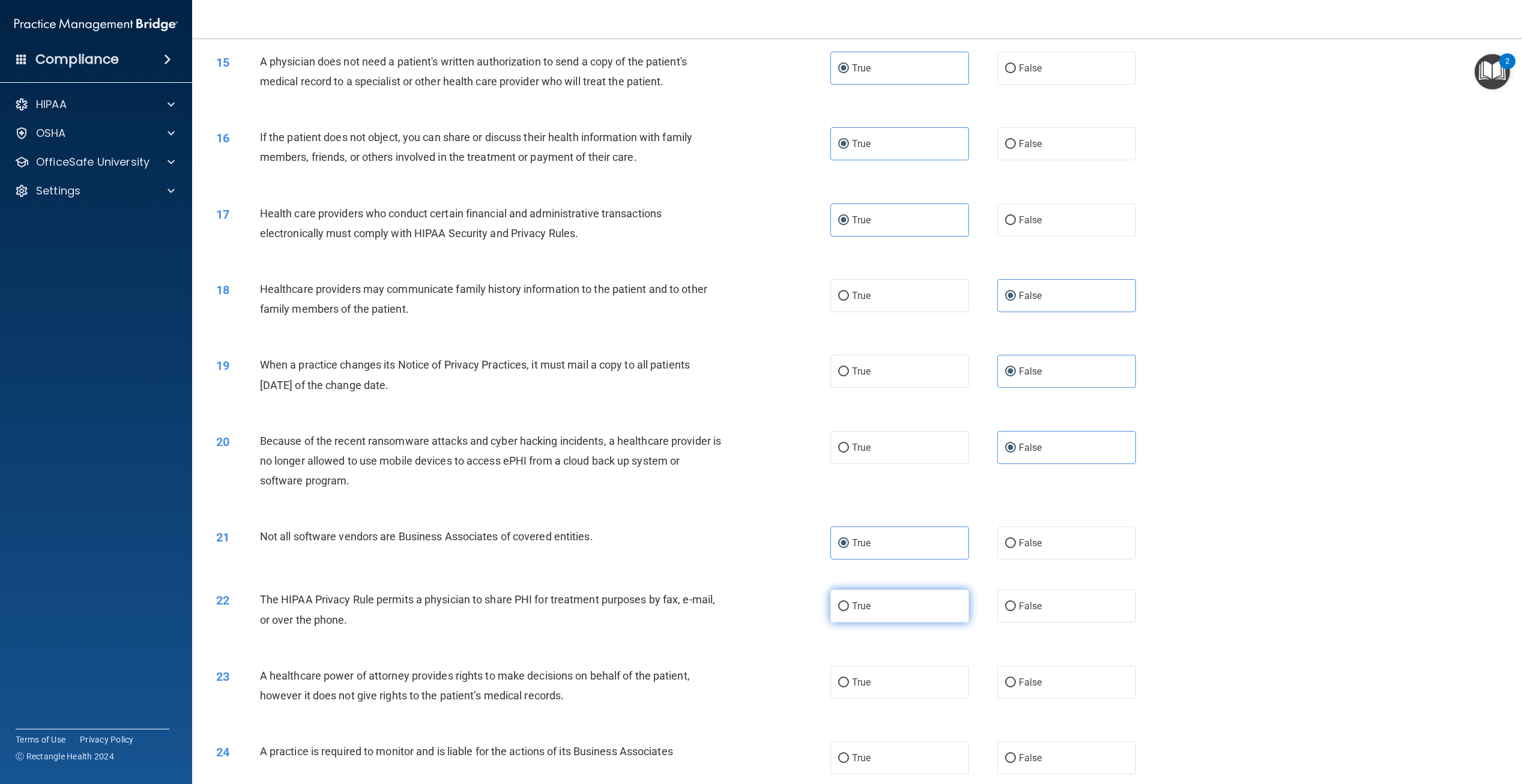
radio input "true"
click at [1010, 687] on input "False" at bounding box center [1011, 683] width 11 height 9
radio input "true"
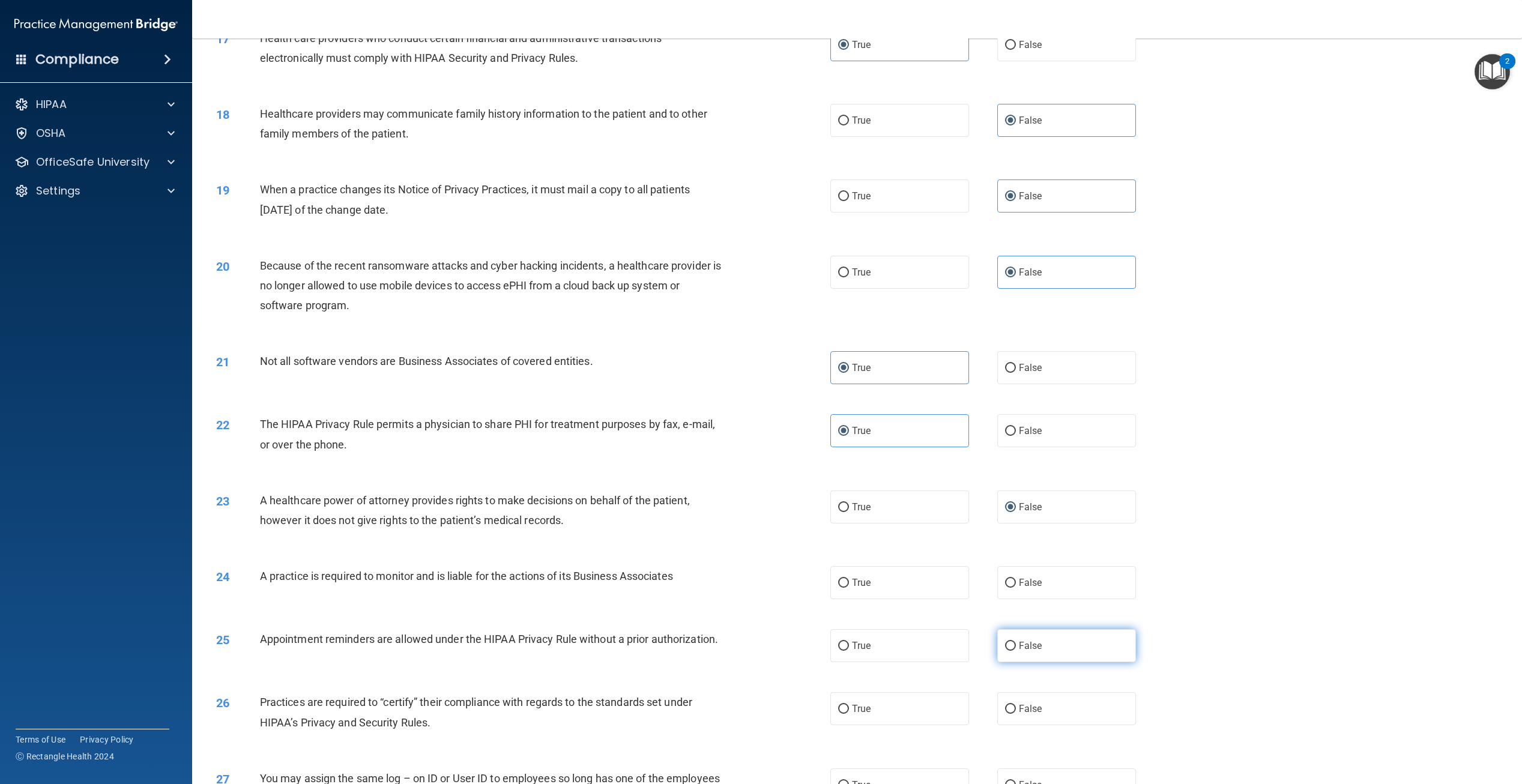
scroll to position [1260, 0]
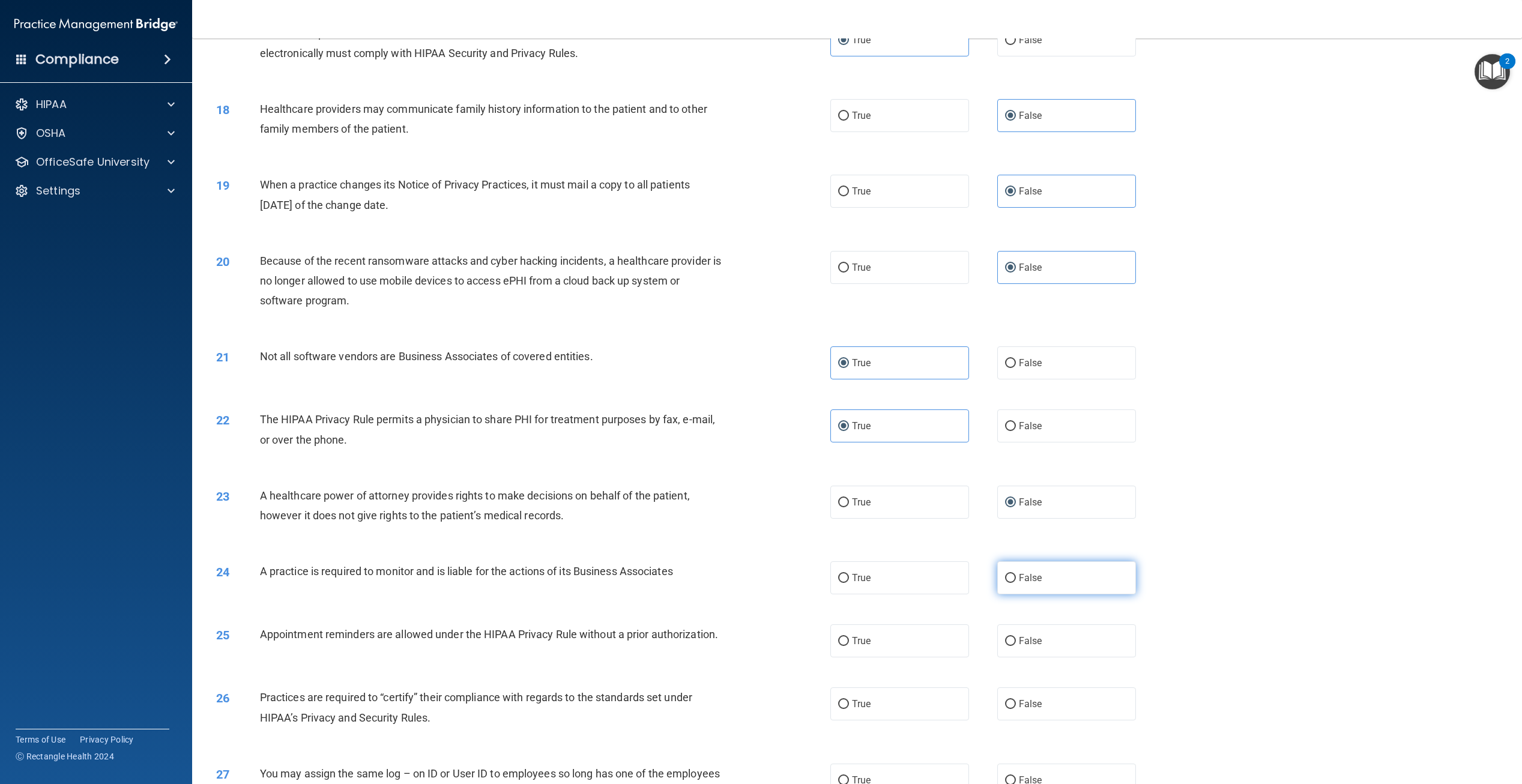
click at [1022, 583] on span "False" at bounding box center [1031, 578] width 23 height 12
click at [1016, 583] on input "False" at bounding box center [1011, 578] width 11 height 9
radio input "true"
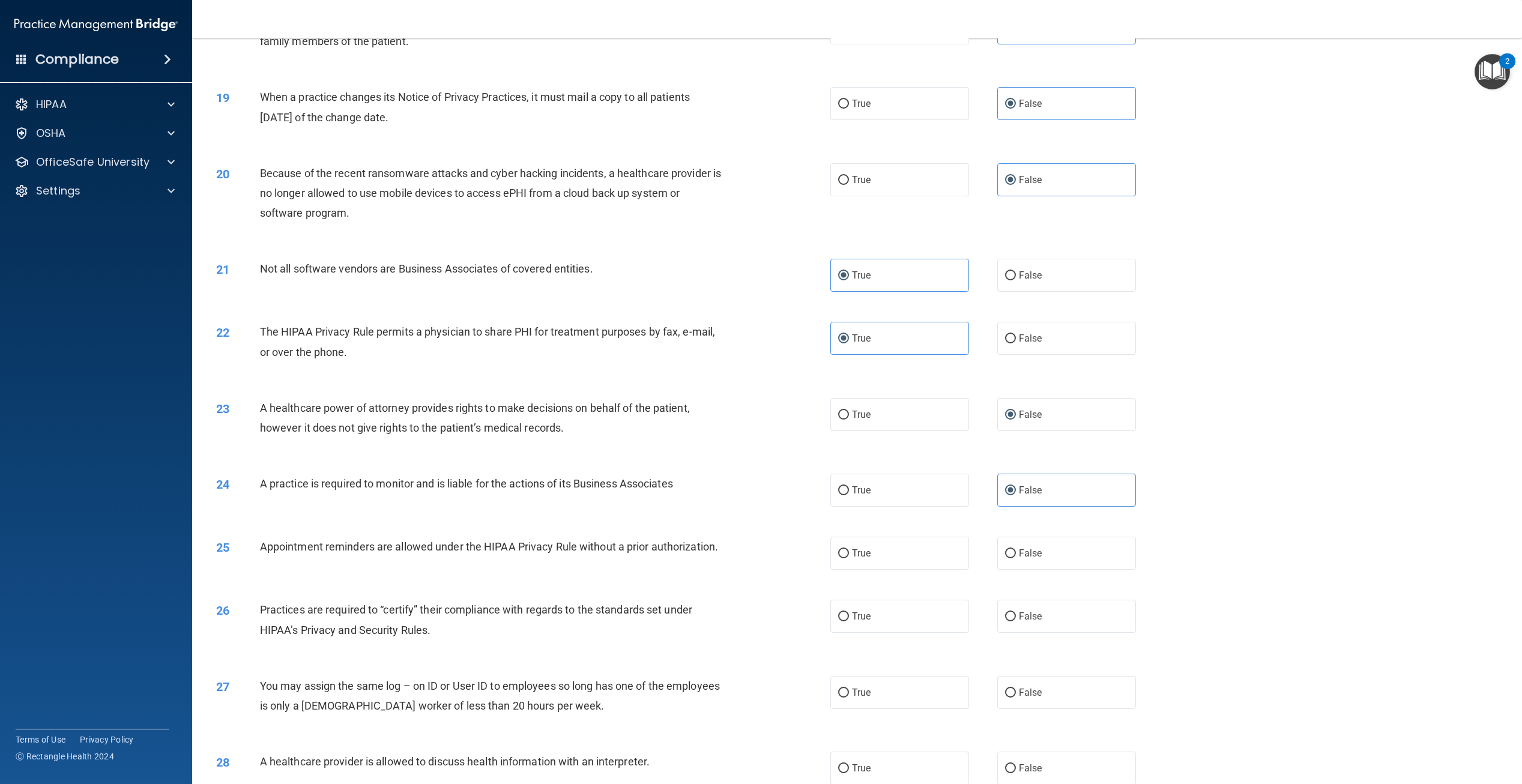
scroll to position [1380, 0]
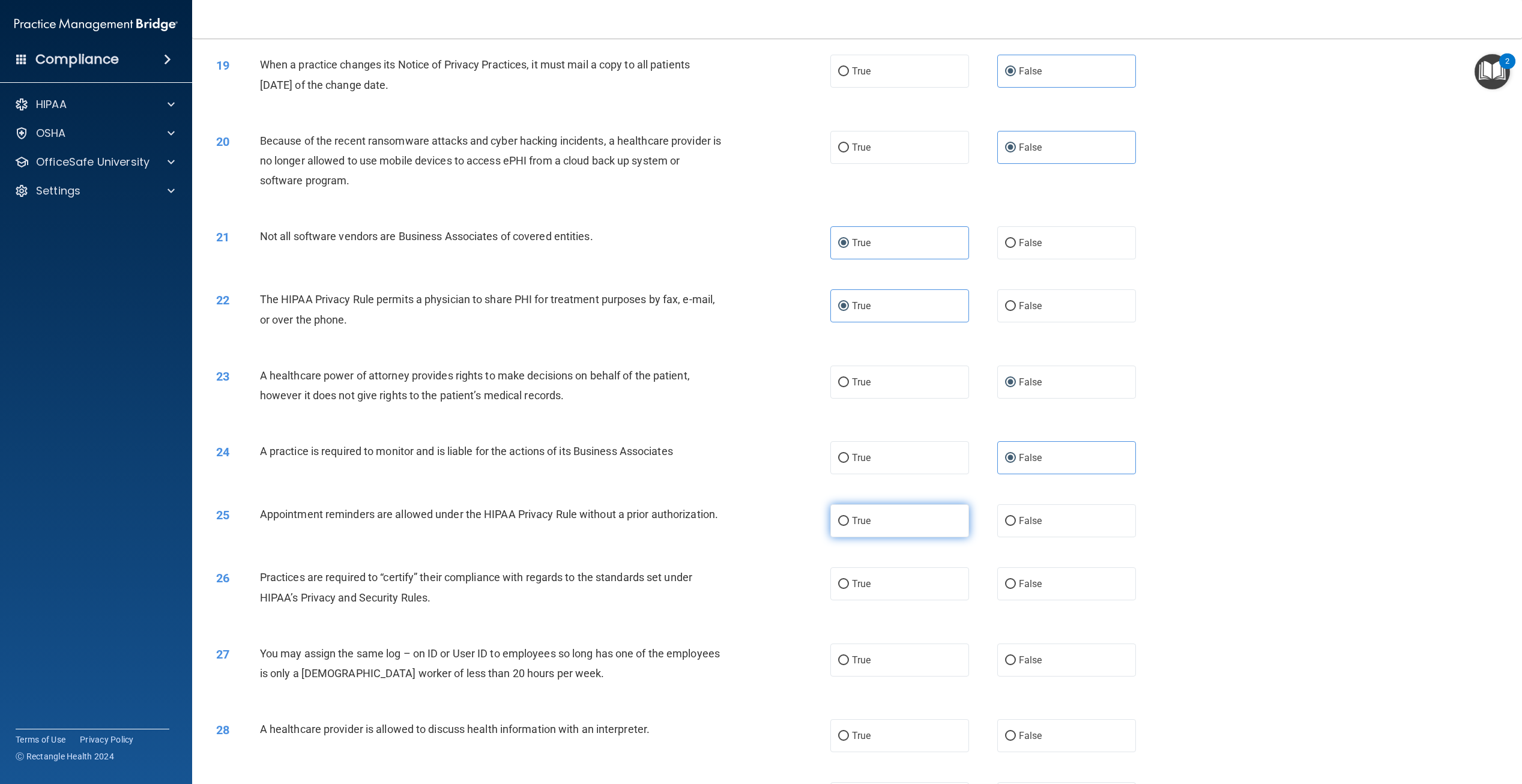
click at [923, 537] on label "True" at bounding box center [900, 520] width 139 height 33
click at [849, 526] on input "True" at bounding box center [843, 521] width 11 height 9
radio input "true"
click at [1005, 589] on input "False" at bounding box center [1011, 584] width 11 height 9
radio input "true"
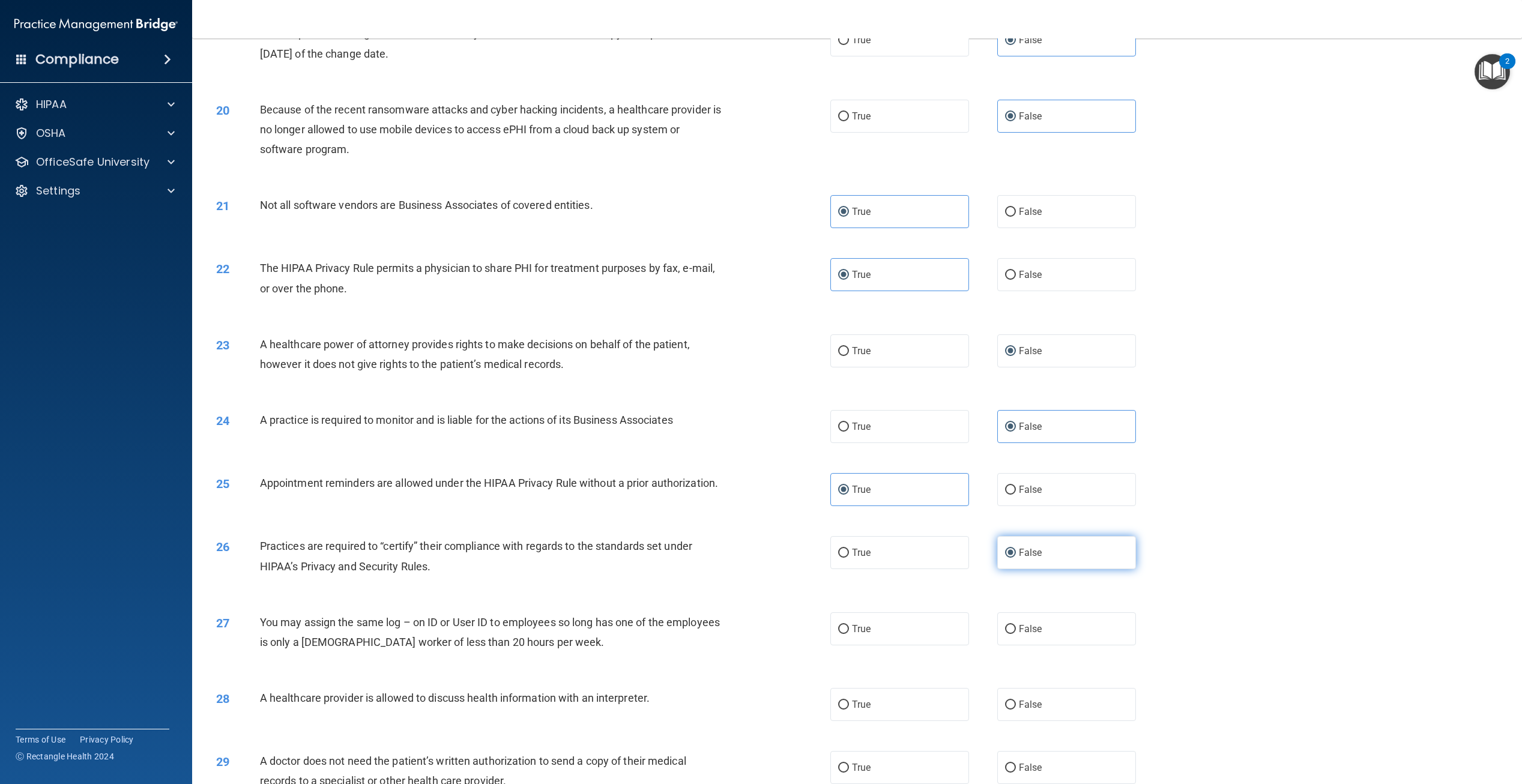
scroll to position [1441, 0]
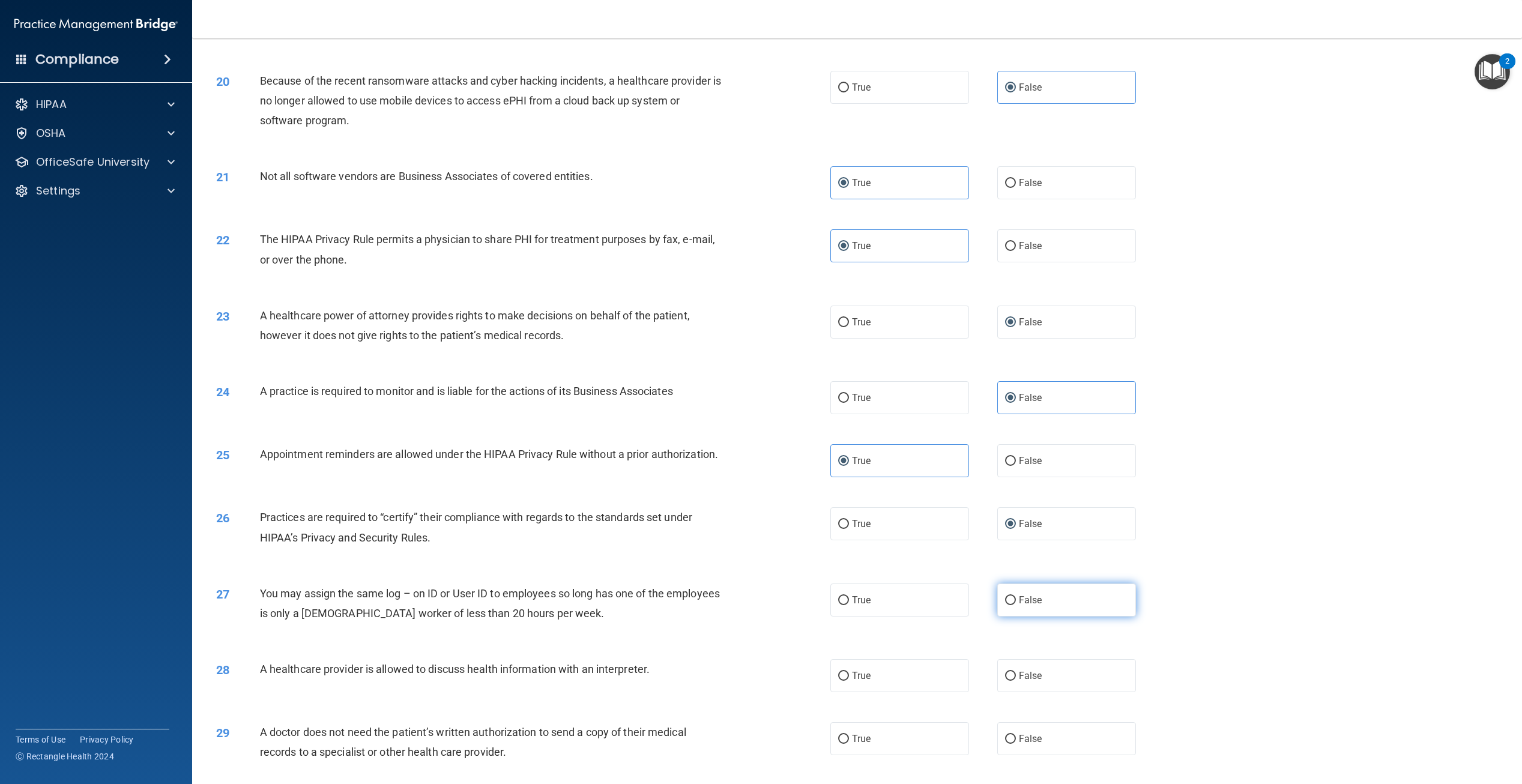
click at [1027, 606] on span "False" at bounding box center [1031, 600] width 23 height 12
click at [1016, 605] on input "False" at bounding box center [1011, 601] width 11 height 9
radio input "true"
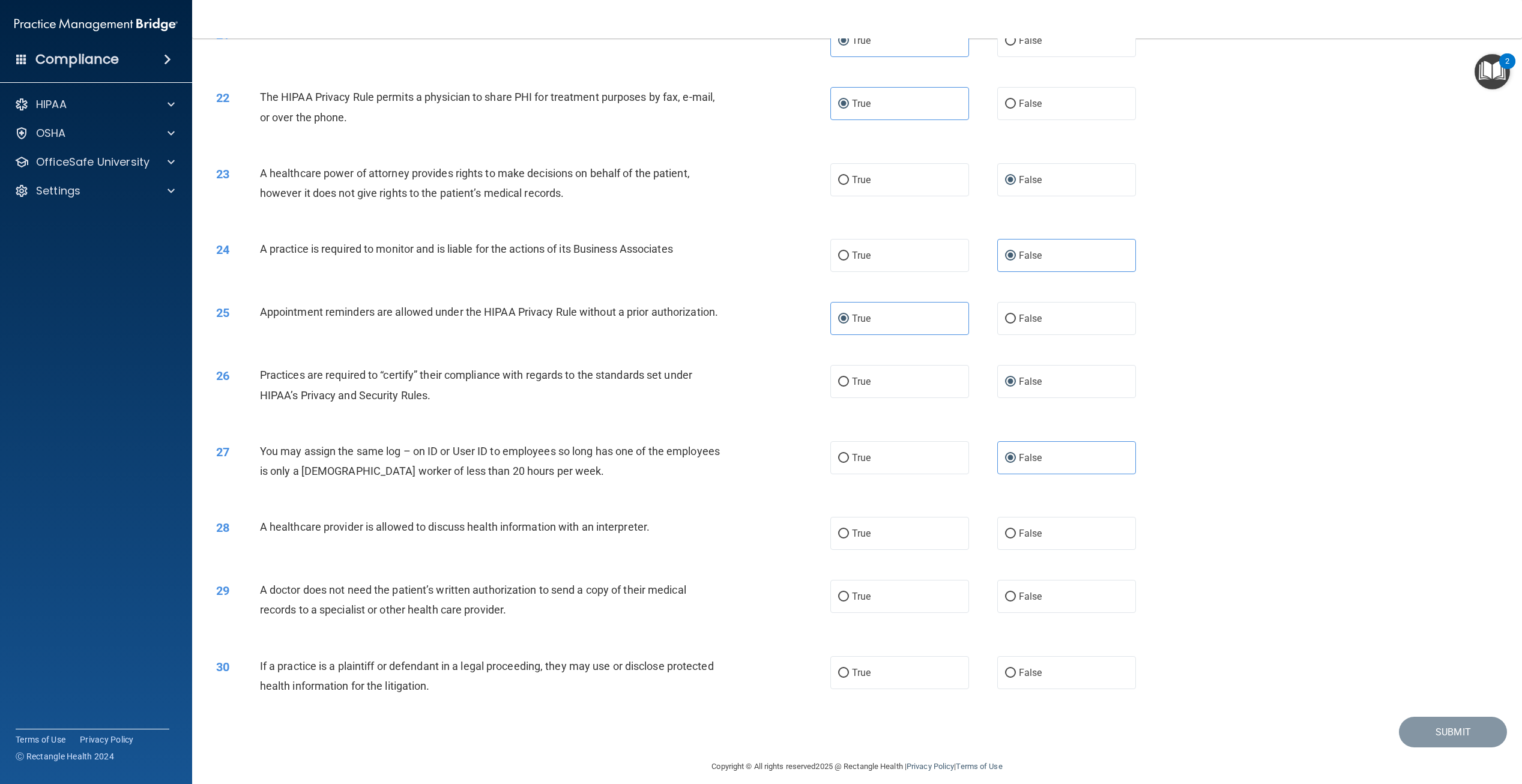
scroll to position [1621, 0]
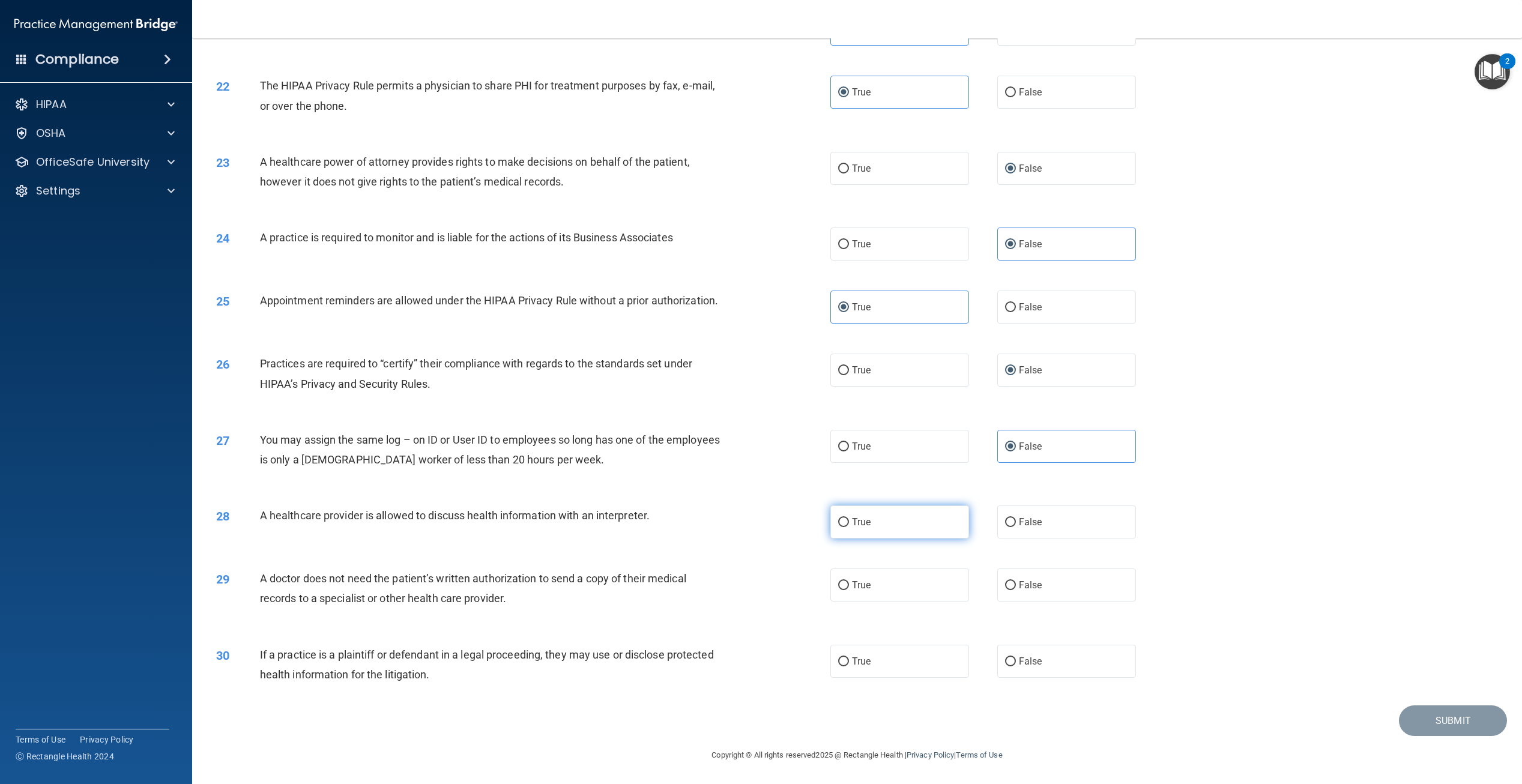
click at [918, 538] on label "True" at bounding box center [900, 521] width 139 height 33
click at [849, 527] on input "True" at bounding box center [843, 522] width 11 height 9
radio input "true"
click at [903, 596] on label "True" at bounding box center [900, 585] width 139 height 33
click at [849, 590] on input "True" at bounding box center [843, 585] width 11 height 9
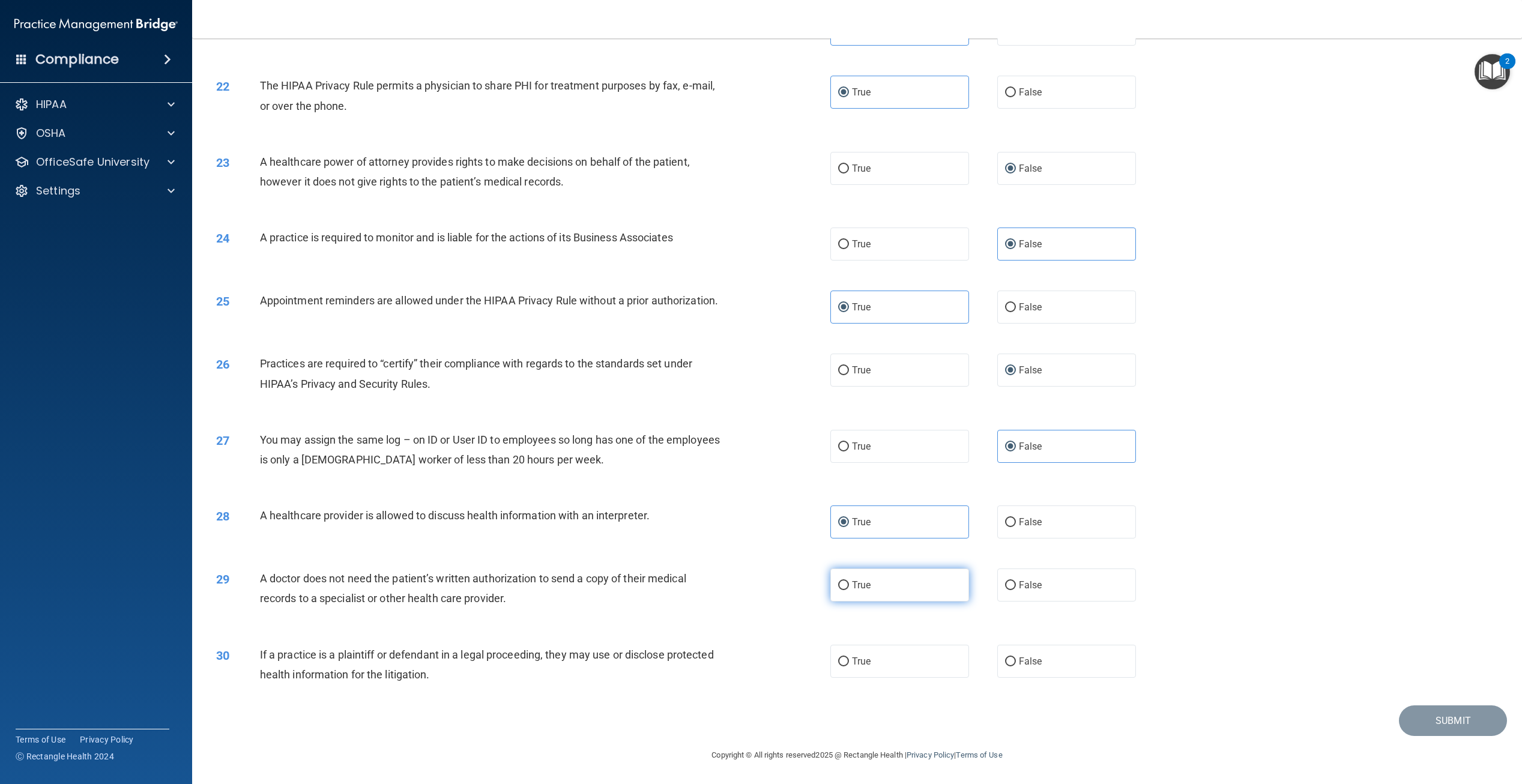
radio input "true"
click at [902, 668] on label "True" at bounding box center [900, 660] width 139 height 33
click at [849, 666] on input "True" at bounding box center [843, 662] width 11 height 9
radio input "true"
click at [1401, 730] on button "Submit" at bounding box center [1453, 721] width 108 height 31
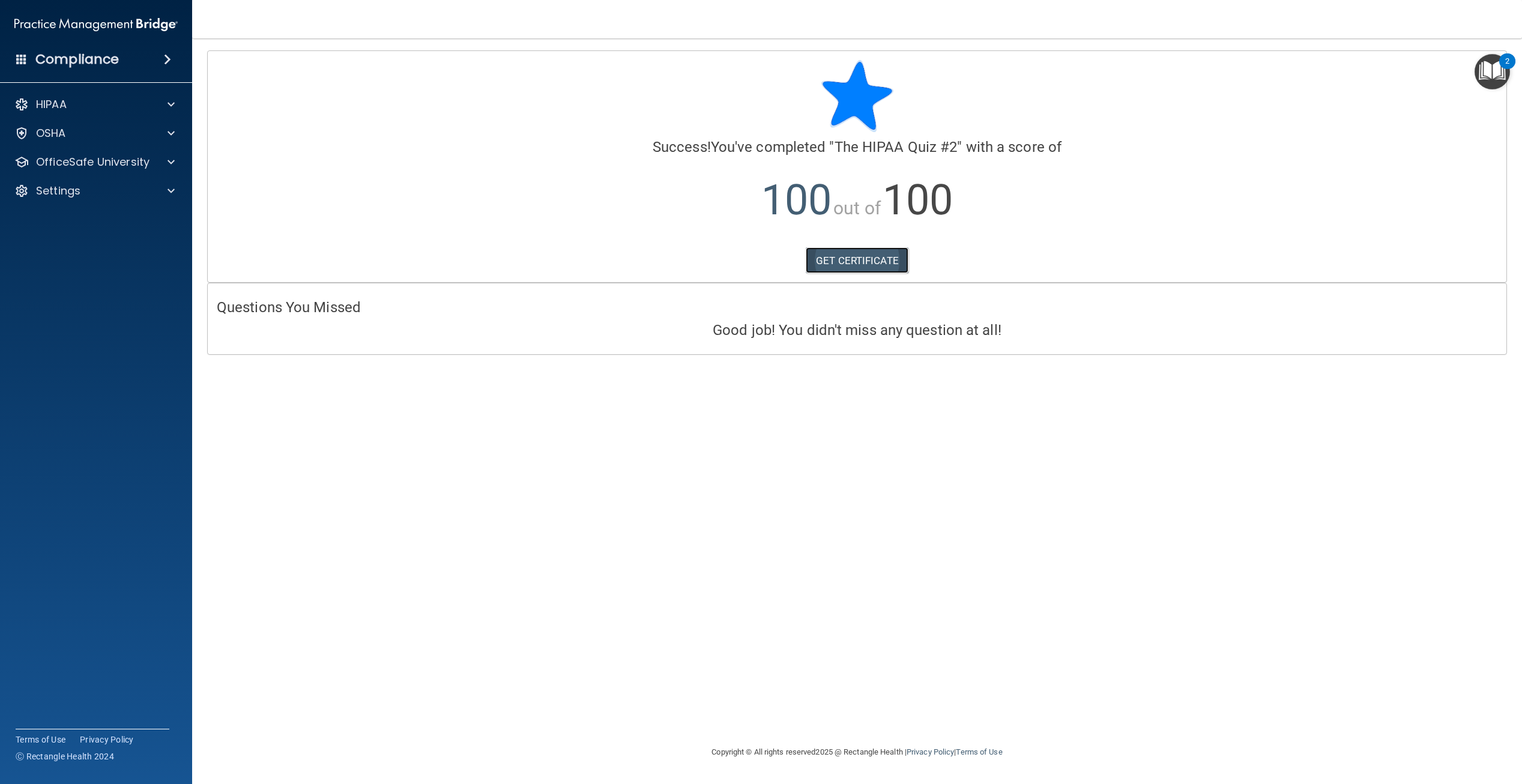
click at [840, 263] on link "GET CERTIFICATE" at bounding box center [857, 260] width 103 height 26
click at [109, 170] on div "OfficeSafe University" at bounding box center [96, 161] width 193 height 24
click at [162, 160] on div at bounding box center [169, 162] width 30 height 15
click at [98, 191] on p "HIPAA Training" at bounding box center [57, 191] width 99 height 12
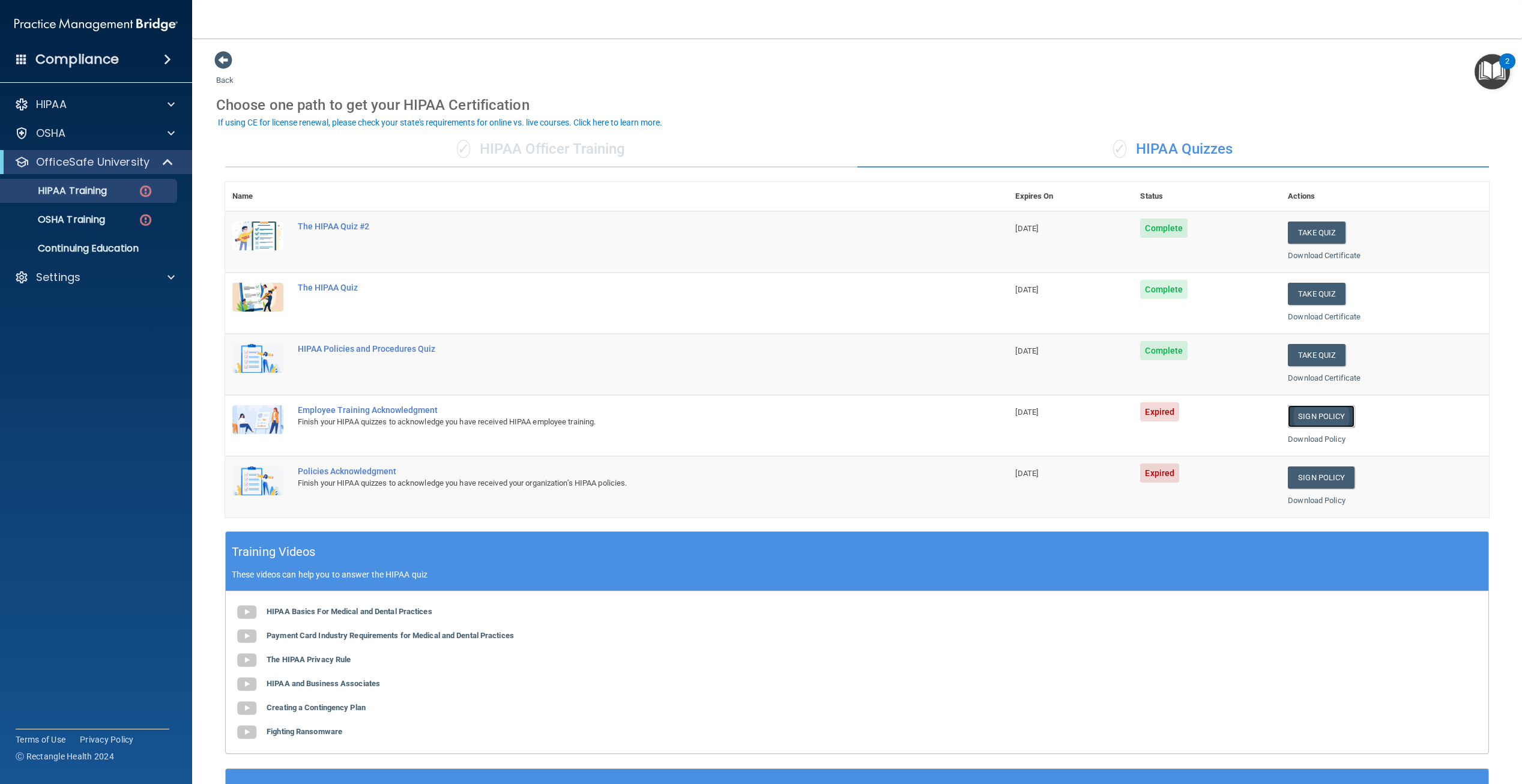
click at [1305, 421] on link "Sign Policy" at bounding box center [1322, 416] width 67 height 23
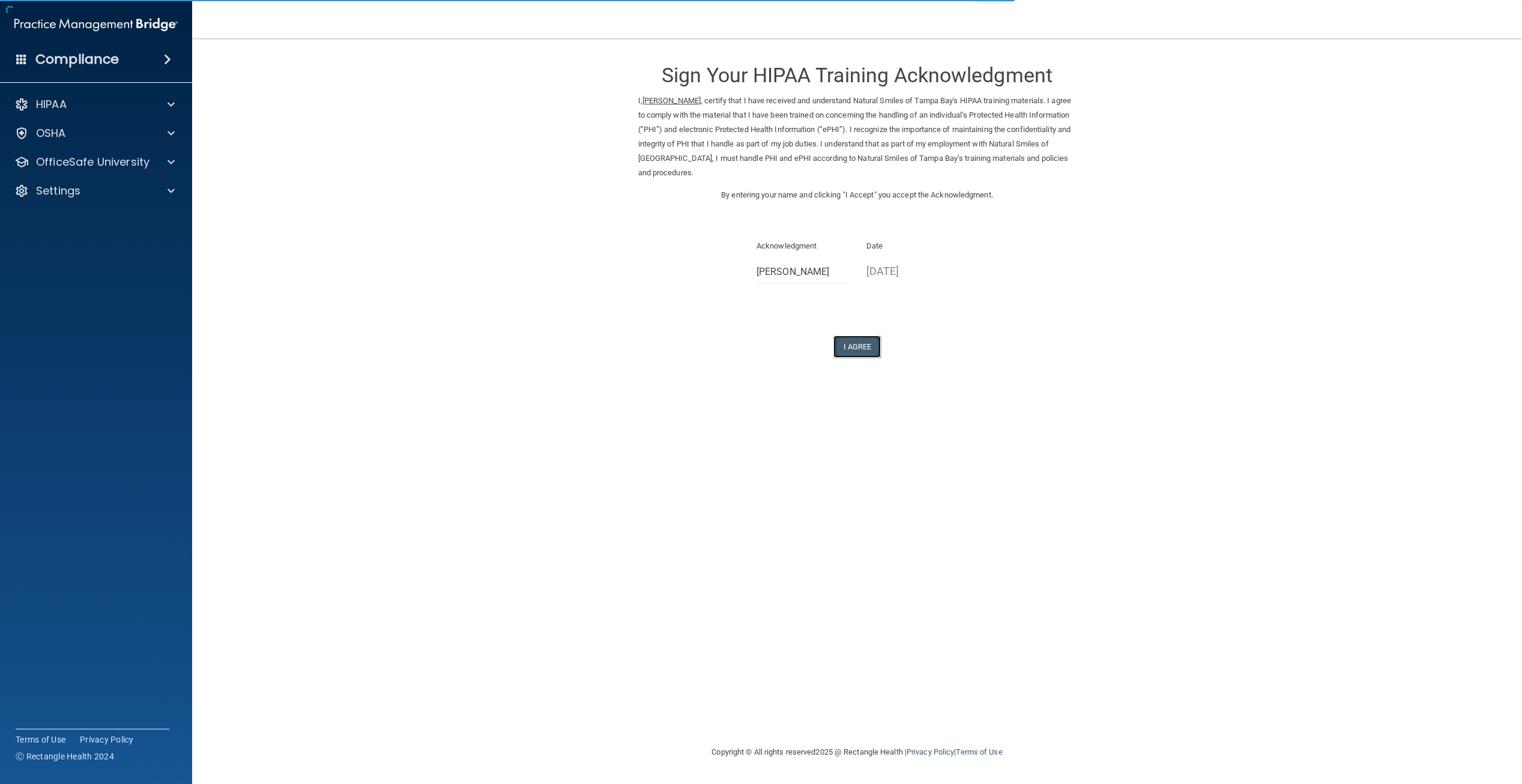
click at [861, 348] on button "I Agree" at bounding box center [858, 346] width 48 height 23
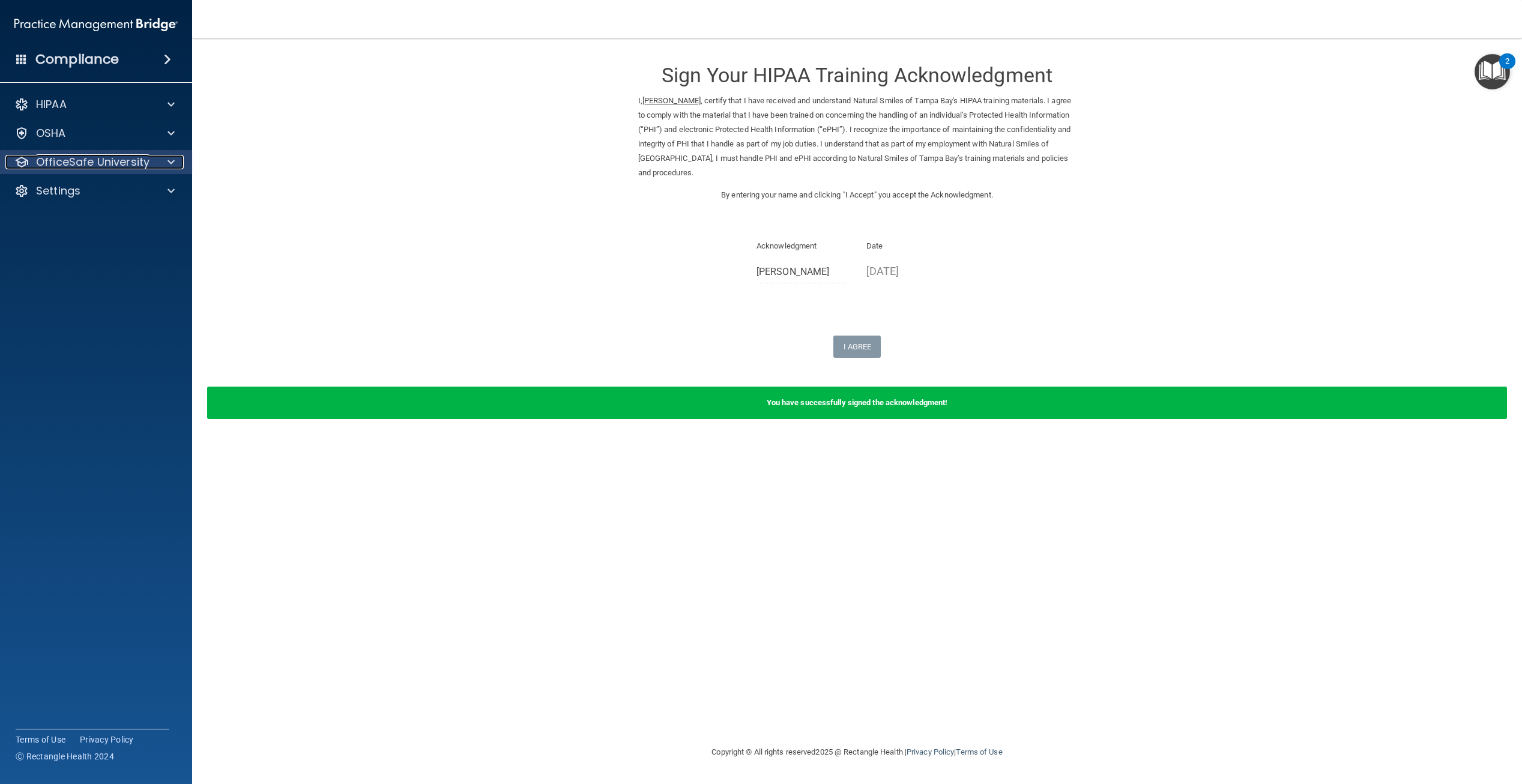
click at [132, 163] on p "OfficeSafe University" at bounding box center [93, 162] width 113 height 15
click at [138, 194] on div "HIPAA Training" at bounding box center [89, 191] width 164 height 12
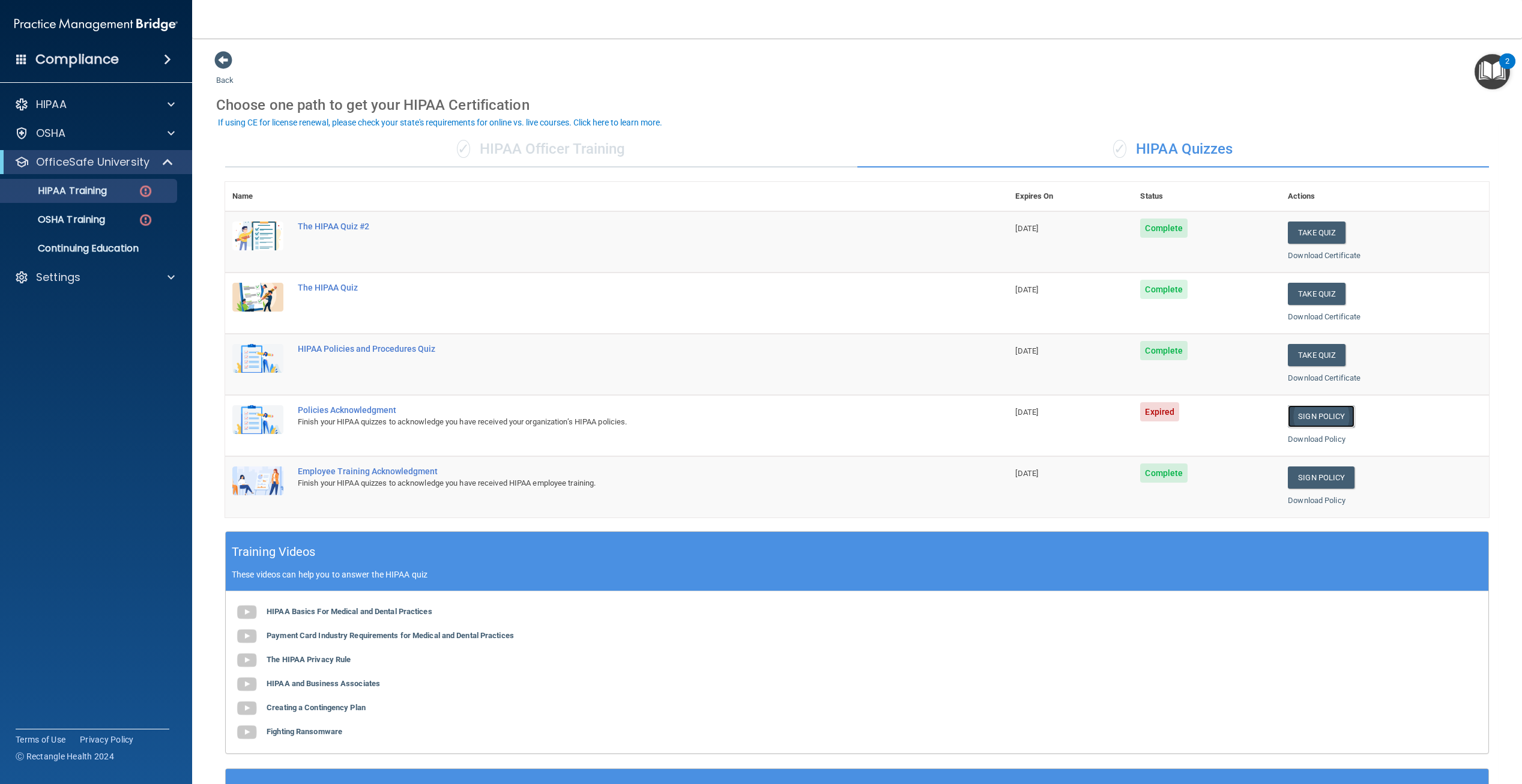
click at [1294, 421] on link "Sign Policy" at bounding box center [1322, 416] width 67 height 23
click at [1295, 412] on link "Sign Policy" at bounding box center [1322, 416] width 67 height 23
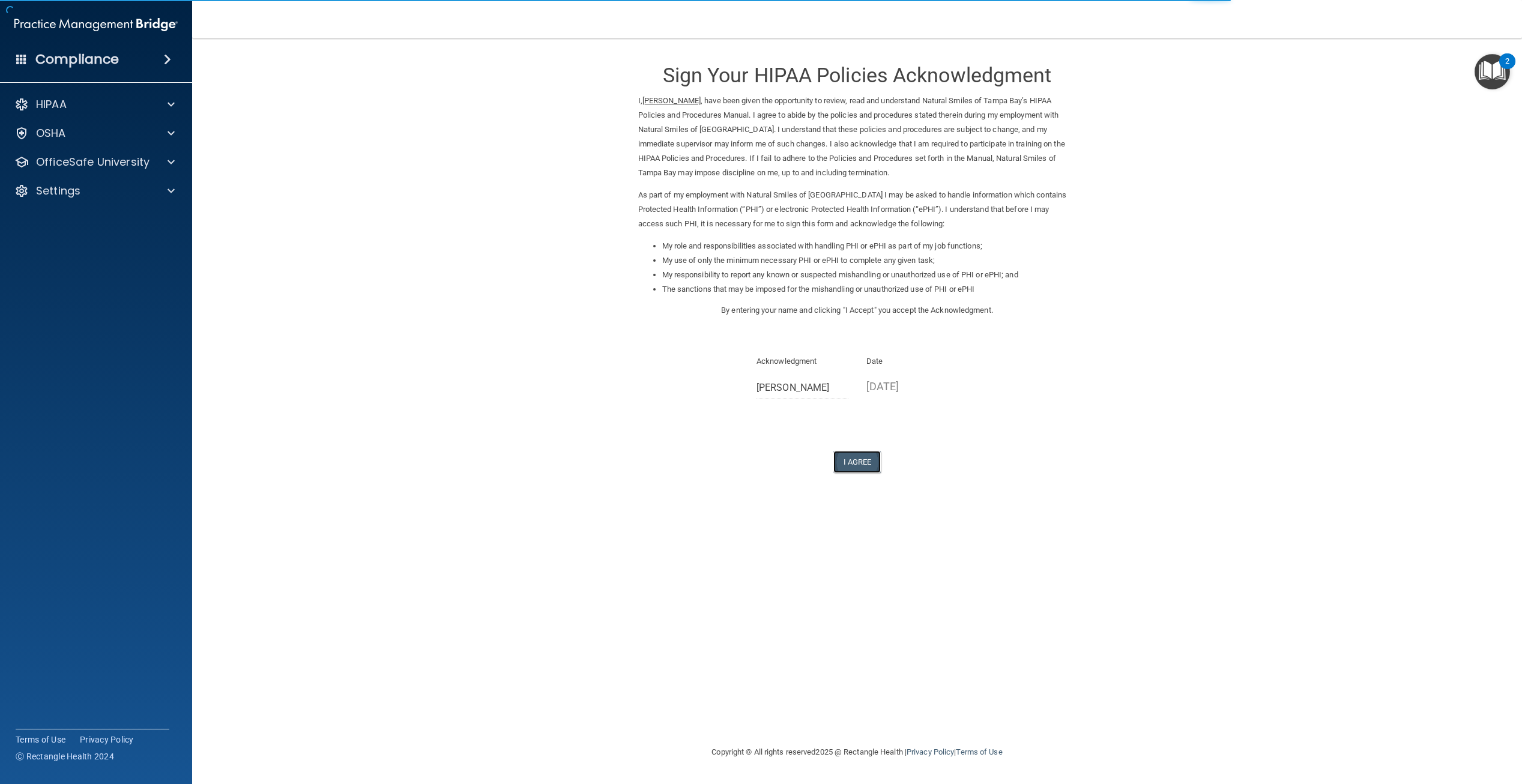
click at [859, 460] on button "I Agree" at bounding box center [858, 462] width 48 height 23
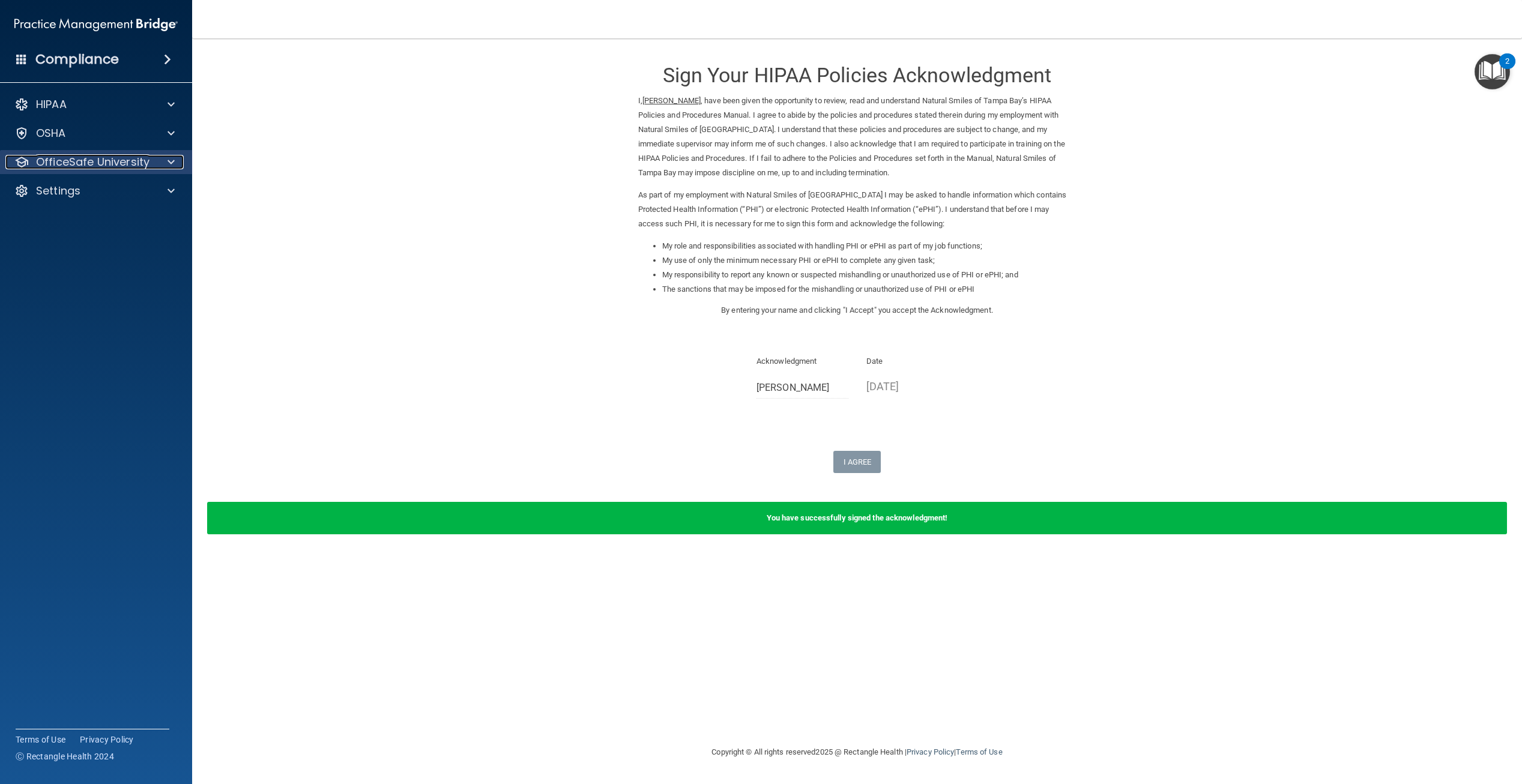
click at [122, 163] on p "OfficeSafe University" at bounding box center [93, 162] width 113 height 15
click at [110, 218] on div "OSHA Training" at bounding box center [89, 220] width 164 height 12
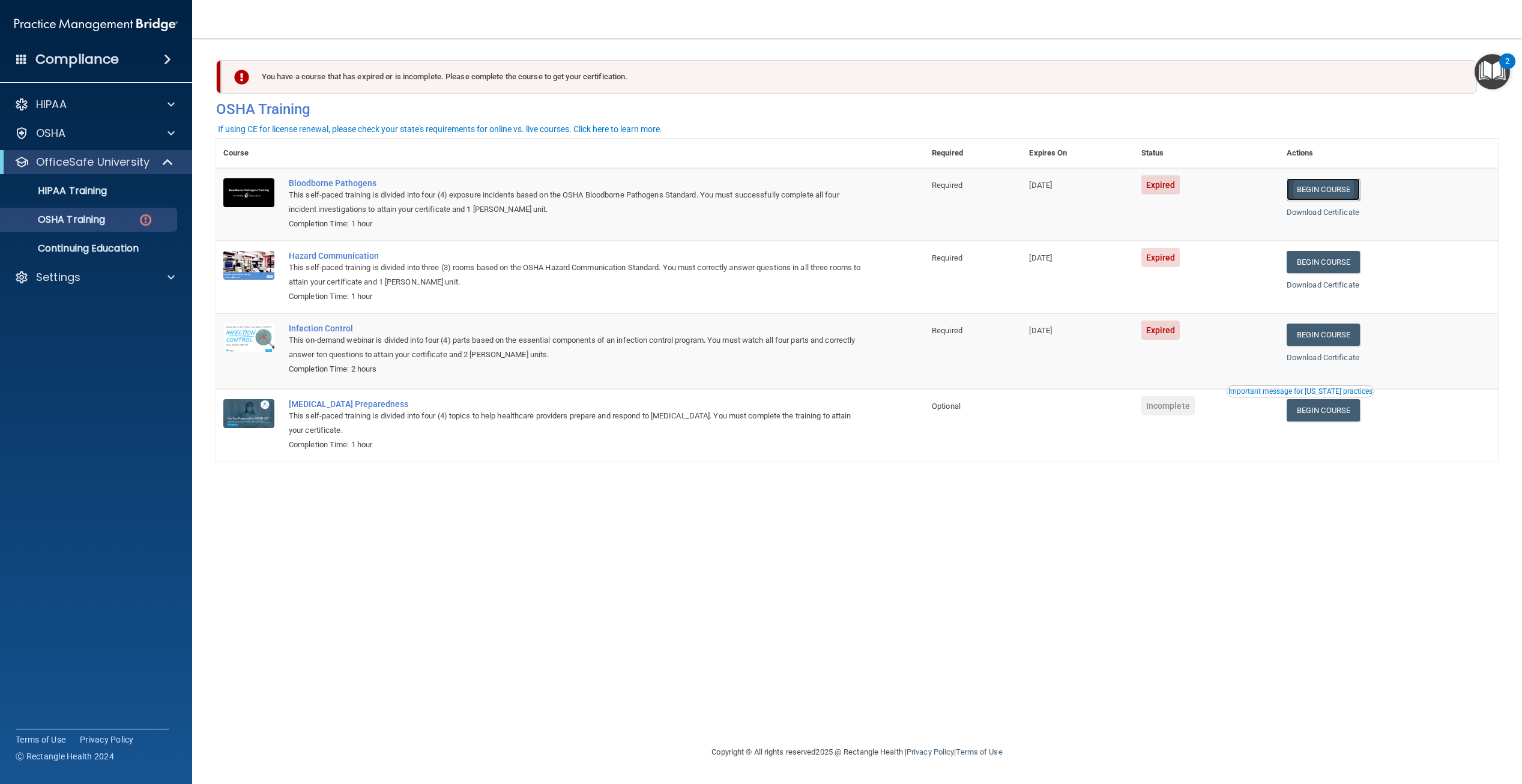
click at [1309, 191] on link "Begin Course" at bounding box center [1323, 189] width 73 height 23
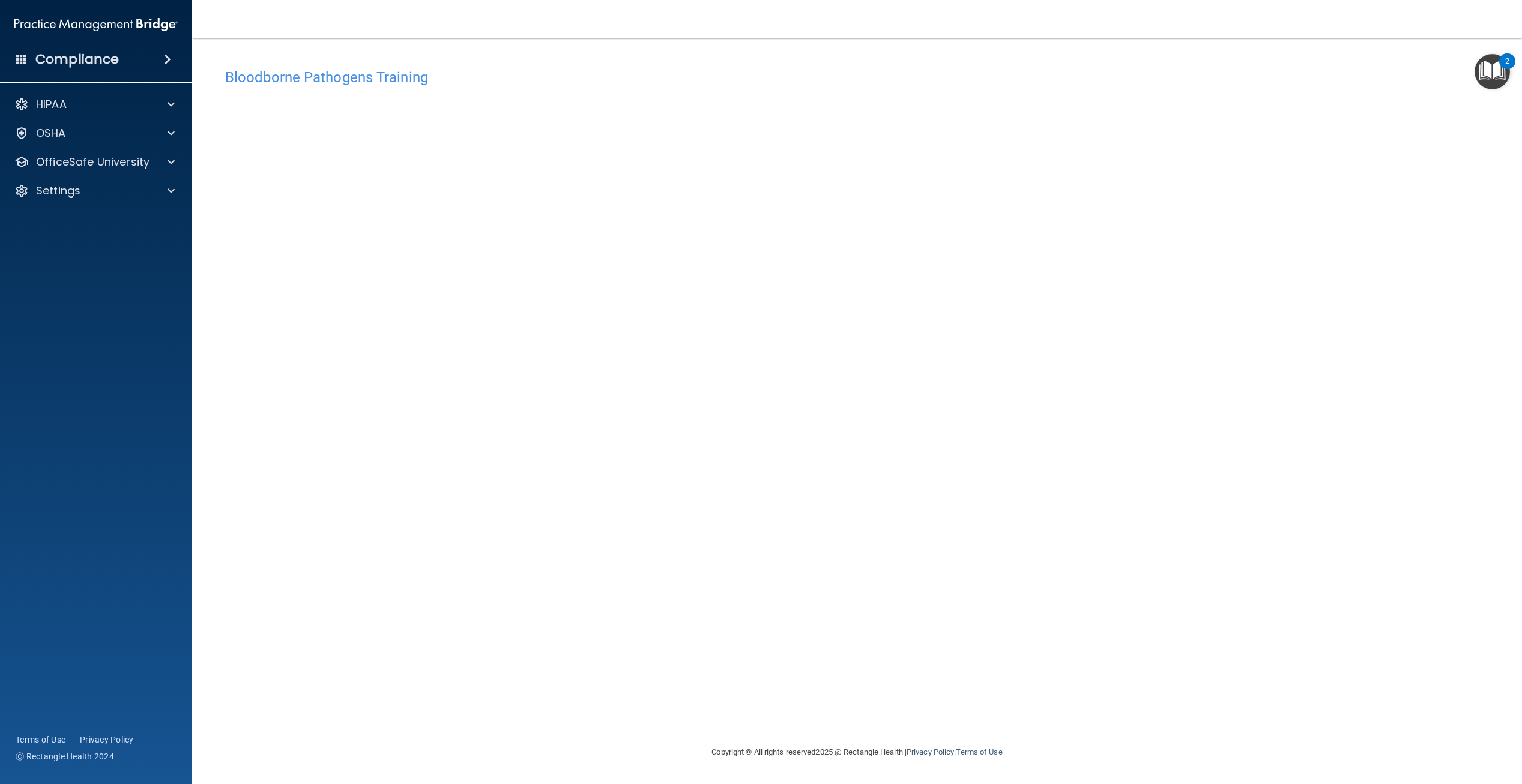
click at [1189, 474] on div "Bloodborne Pathogens Training This course doesn’t expire until 08/14/2025. Are …" at bounding box center [857, 404] width 1282 height 682
click at [125, 143] on div "OSHA" at bounding box center [96, 133] width 193 height 24
click at [165, 164] on div at bounding box center [169, 162] width 30 height 15
click at [98, 219] on p "OSHA Training" at bounding box center [57, 220] width 97 height 12
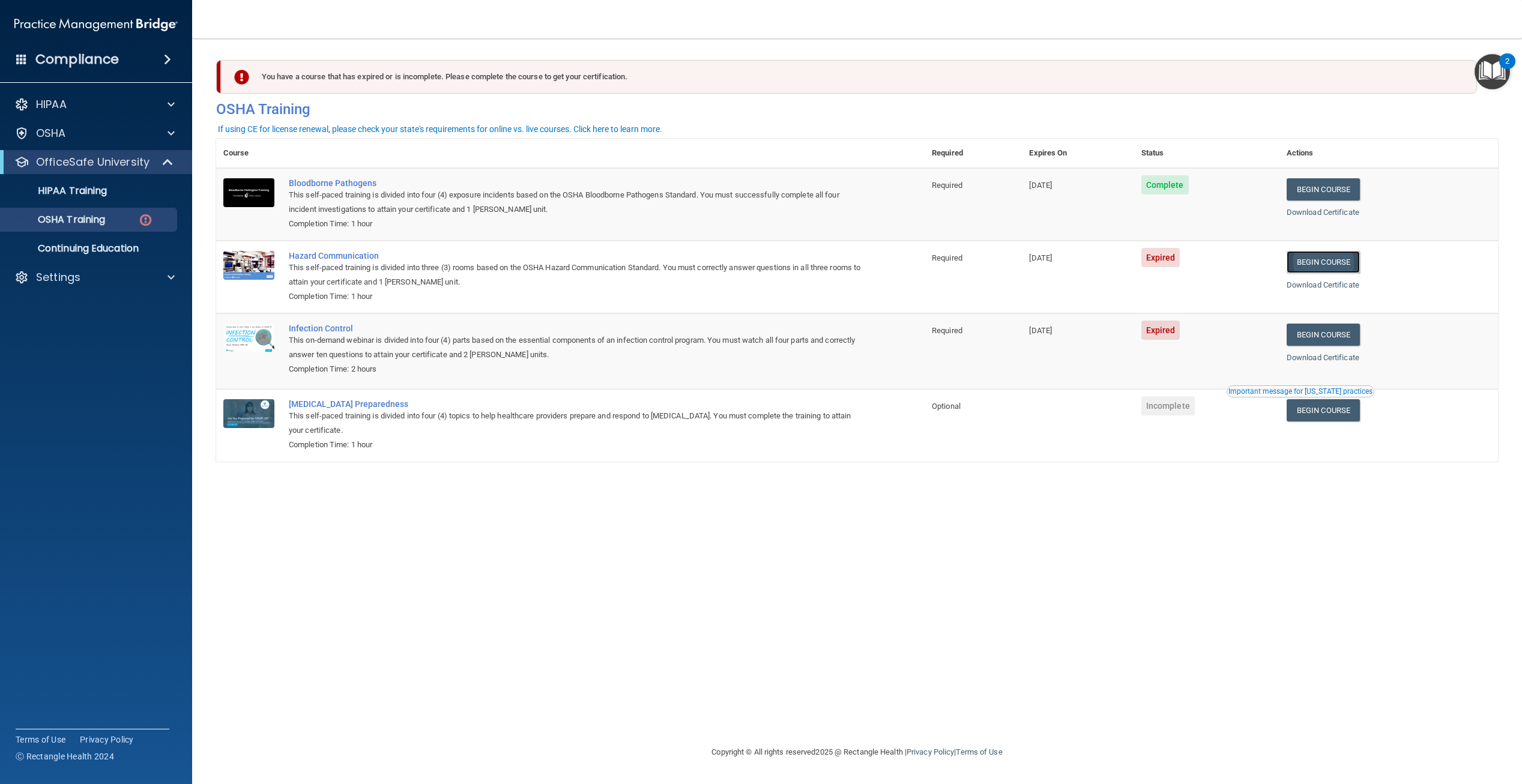
click at [1323, 262] on link "Begin Course" at bounding box center [1323, 262] width 73 height 23
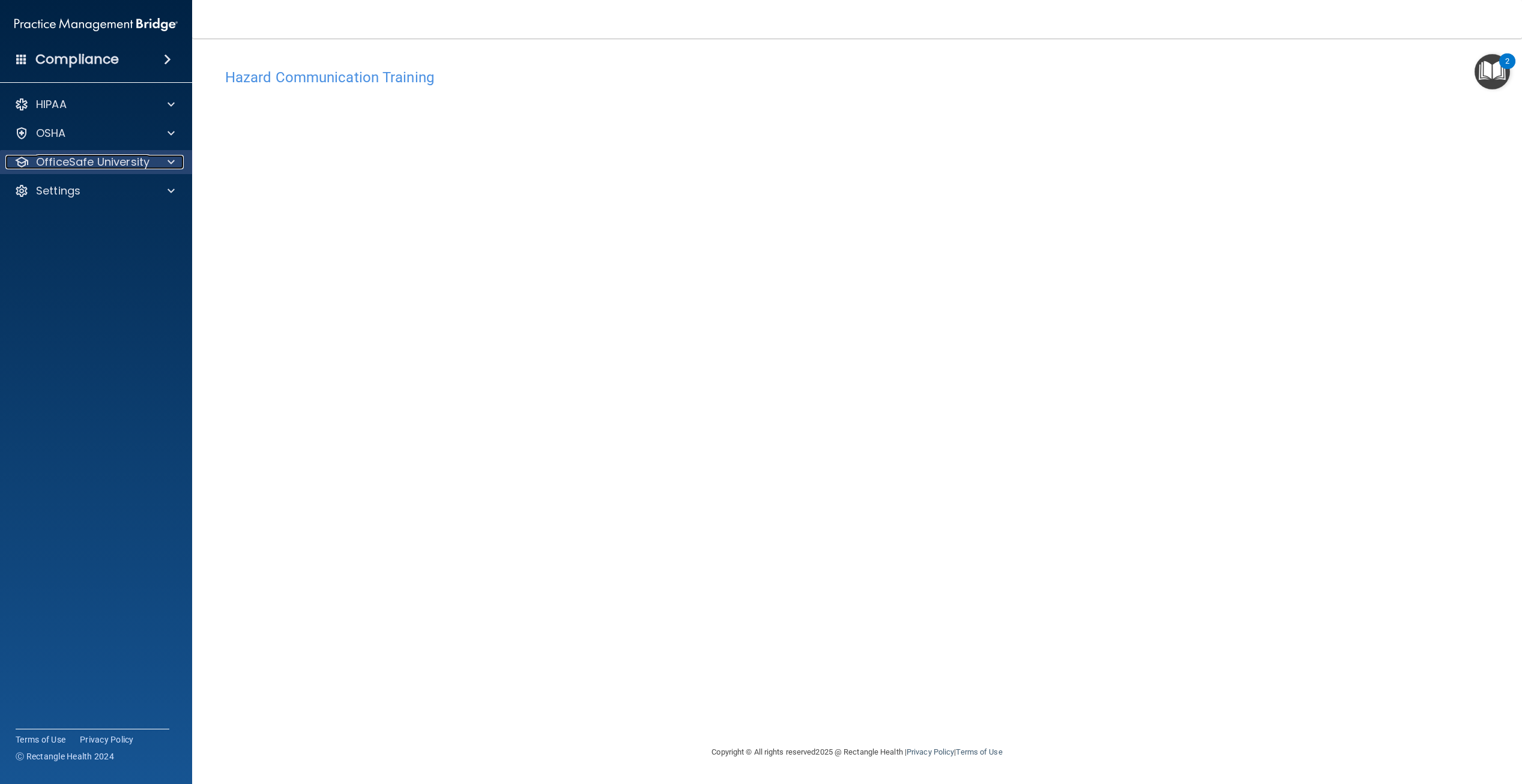
click at [136, 155] on p "OfficeSafe University" at bounding box center [93, 162] width 113 height 15
click at [121, 219] on div "OSHA Training" at bounding box center [89, 220] width 164 height 12
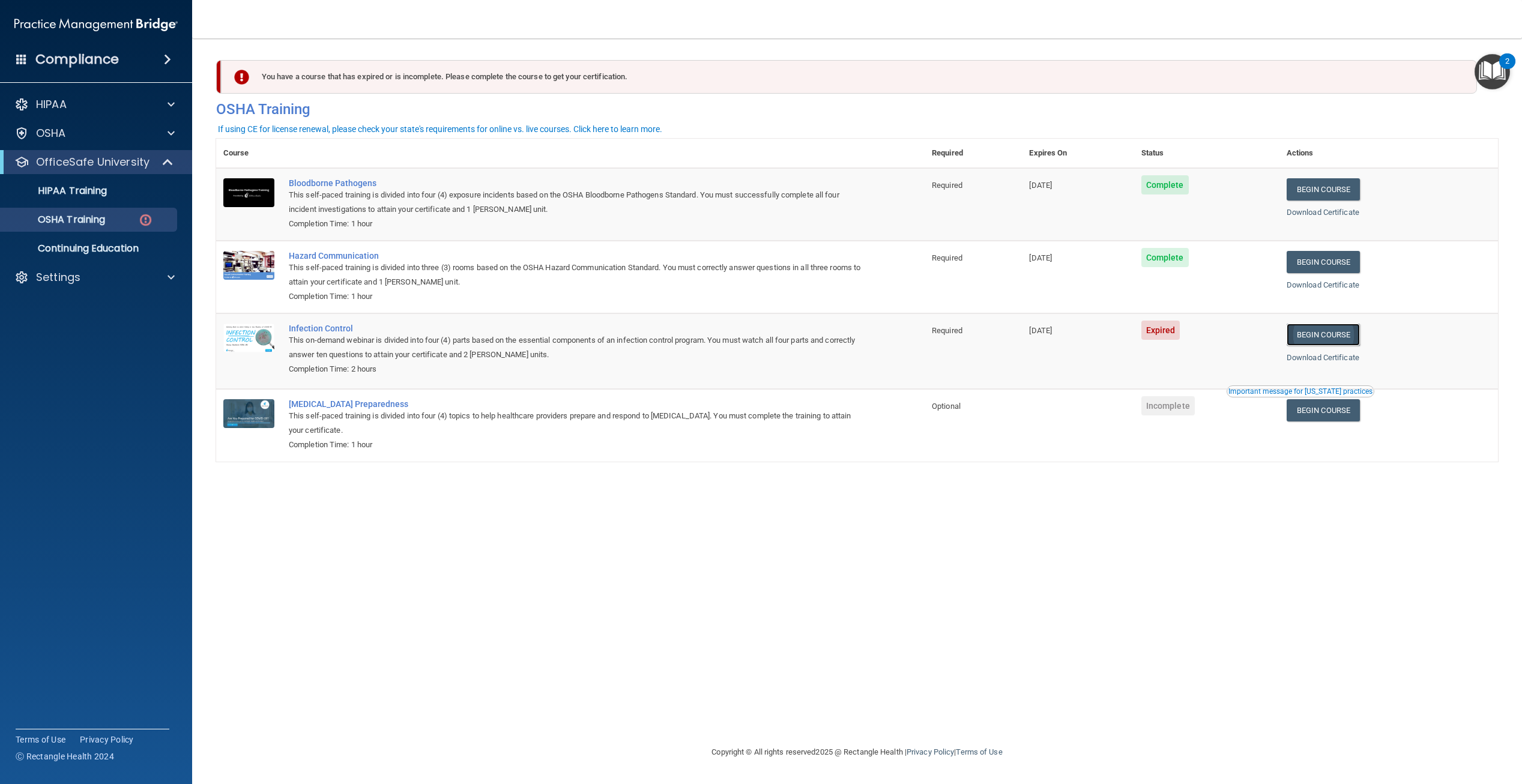
click at [1335, 342] on link "Begin Course" at bounding box center [1323, 335] width 73 height 23
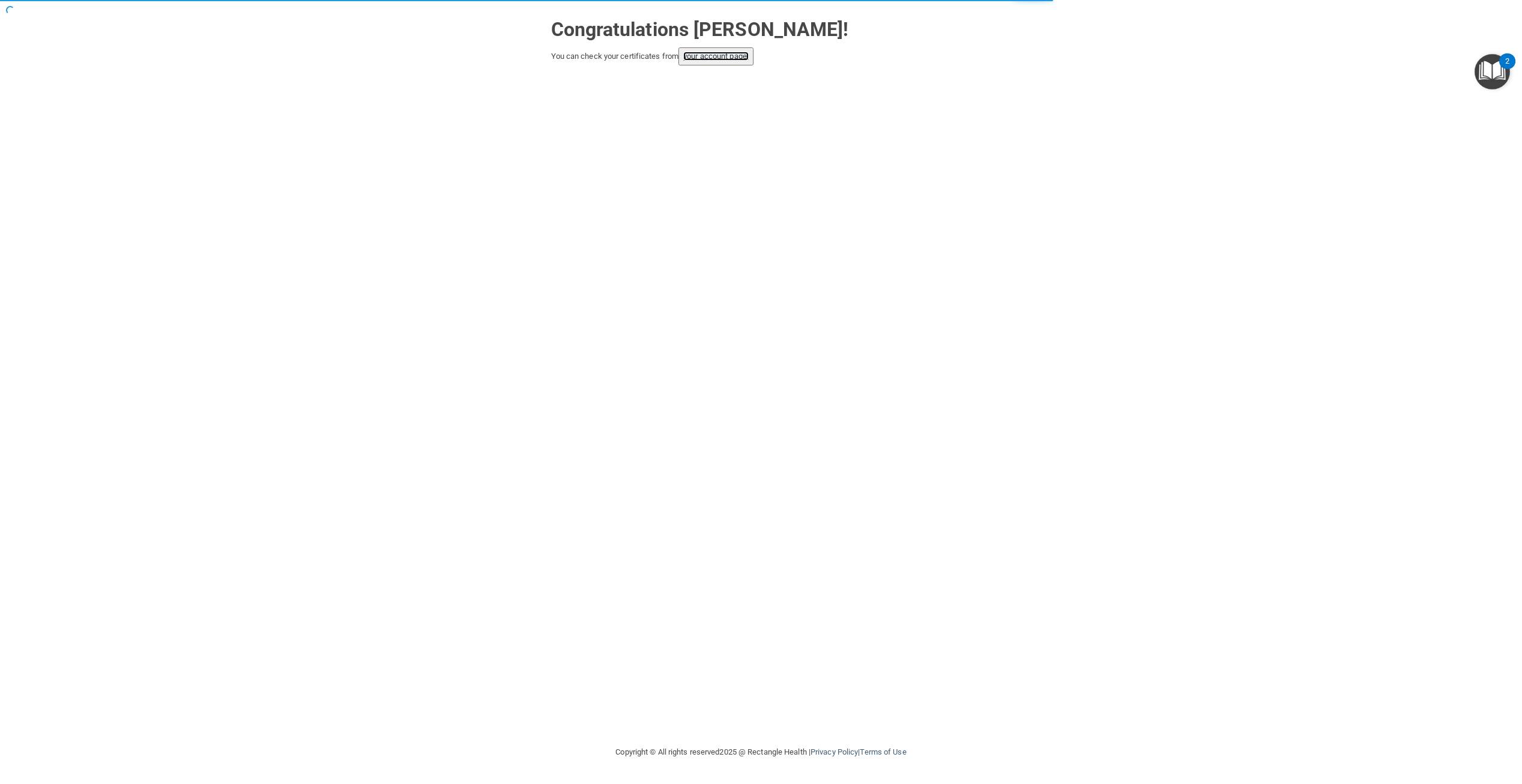
click at [704, 58] on link "your account page!" at bounding box center [716, 56] width 65 height 9
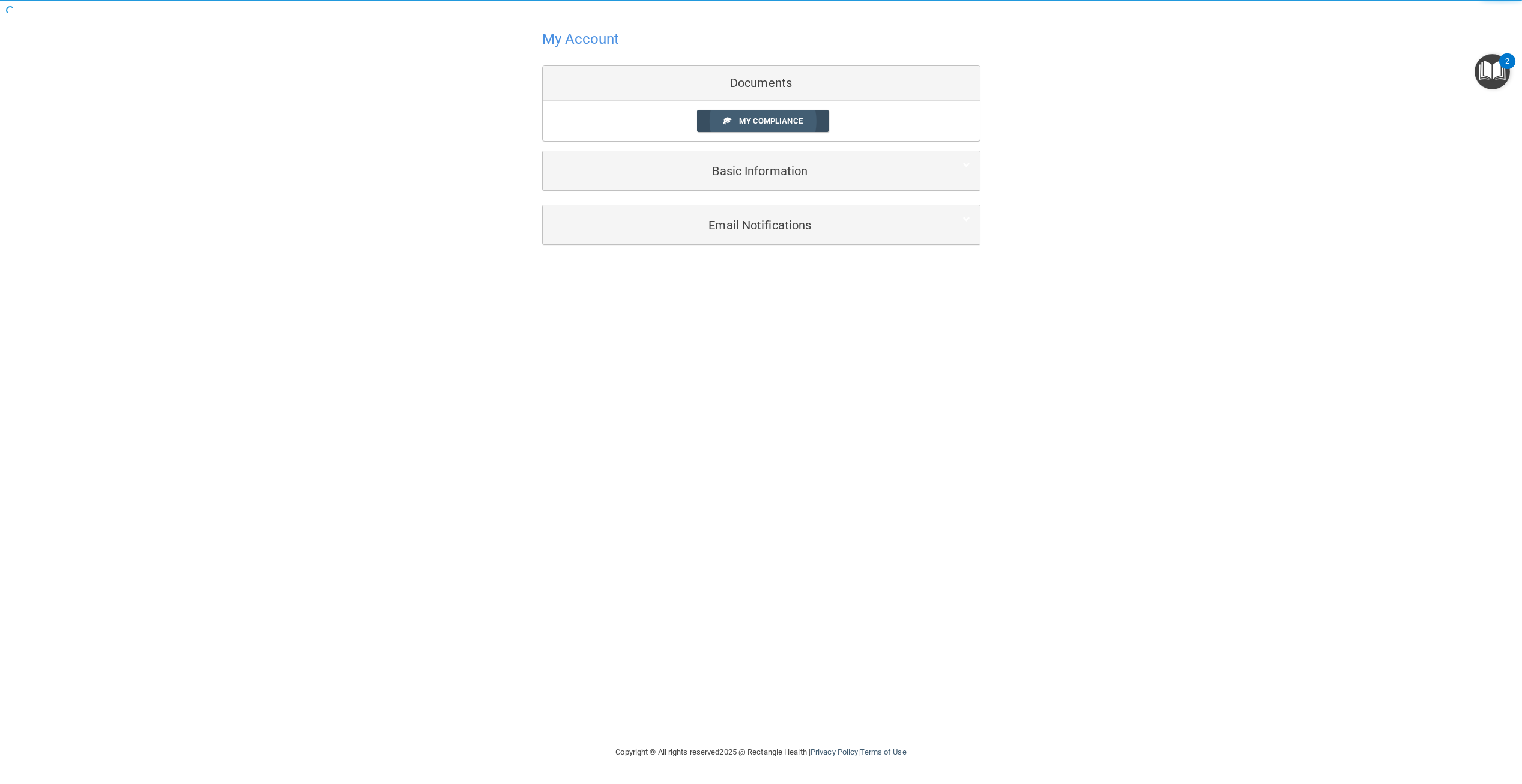
click at [746, 124] on span "My Compliance" at bounding box center [770, 121] width 63 height 9
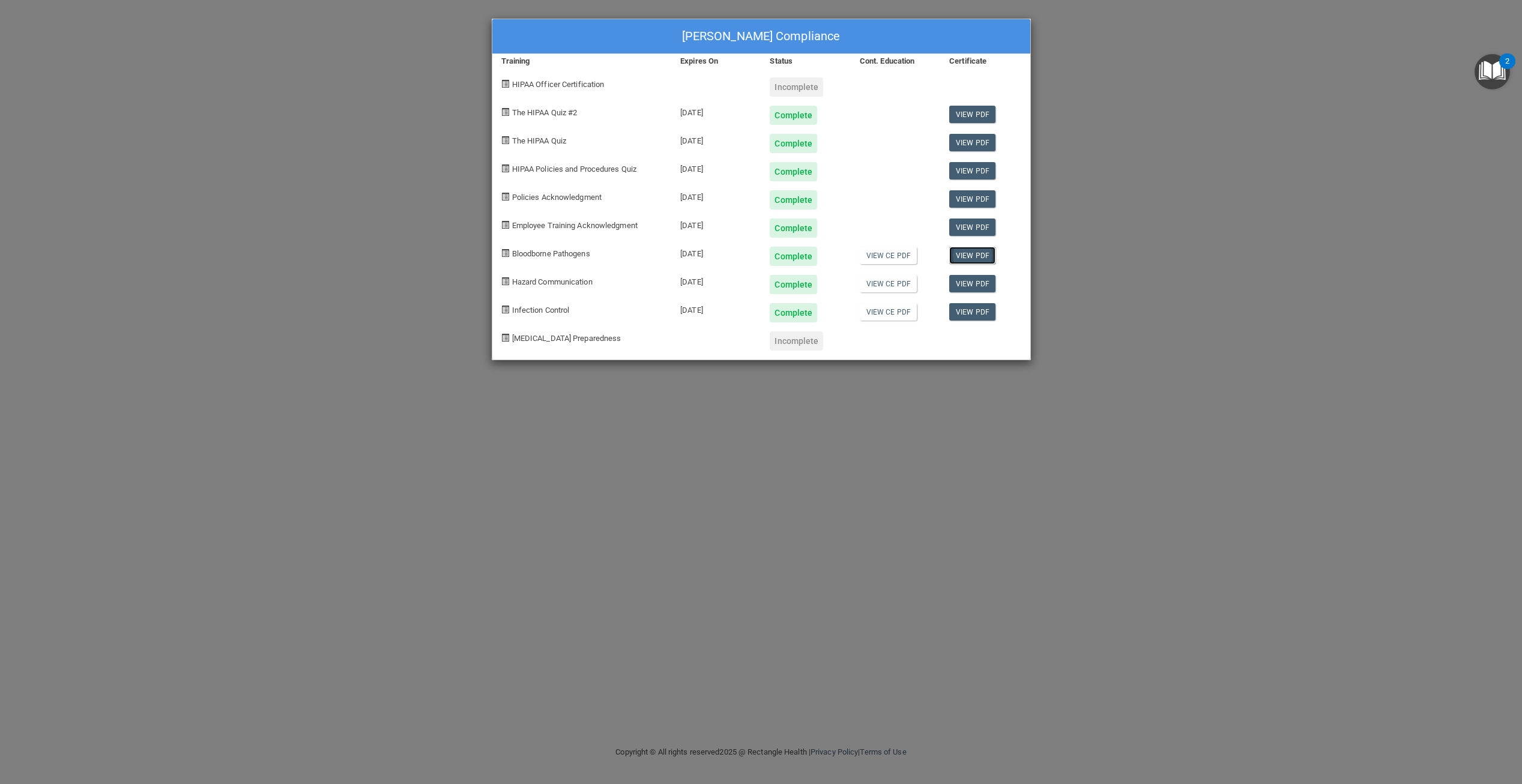
click at [963, 253] on link "View PDF" at bounding box center [973, 255] width 47 height 17
click at [971, 284] on link "View PDF" at bounding box center [973, 284] width 47 height 17
click at [965, 311] on link "View PDF" at bounding box center [973, 312] width 47 height 17
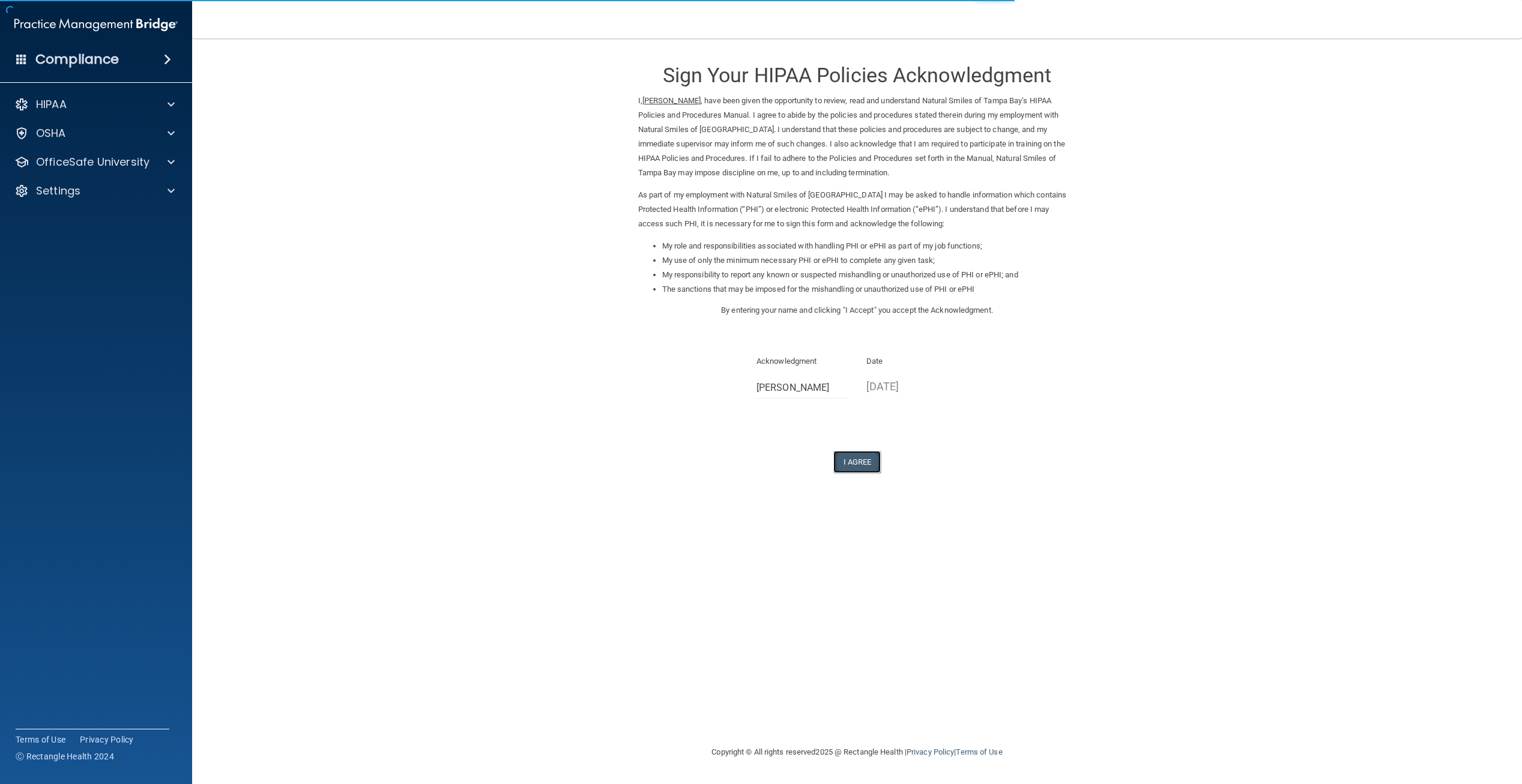
click at [856, 462] on button "I Agree" at bounding box center [858, 462] width 48 height 23
